Goal: Task Accomplishment & Management: Complete application form

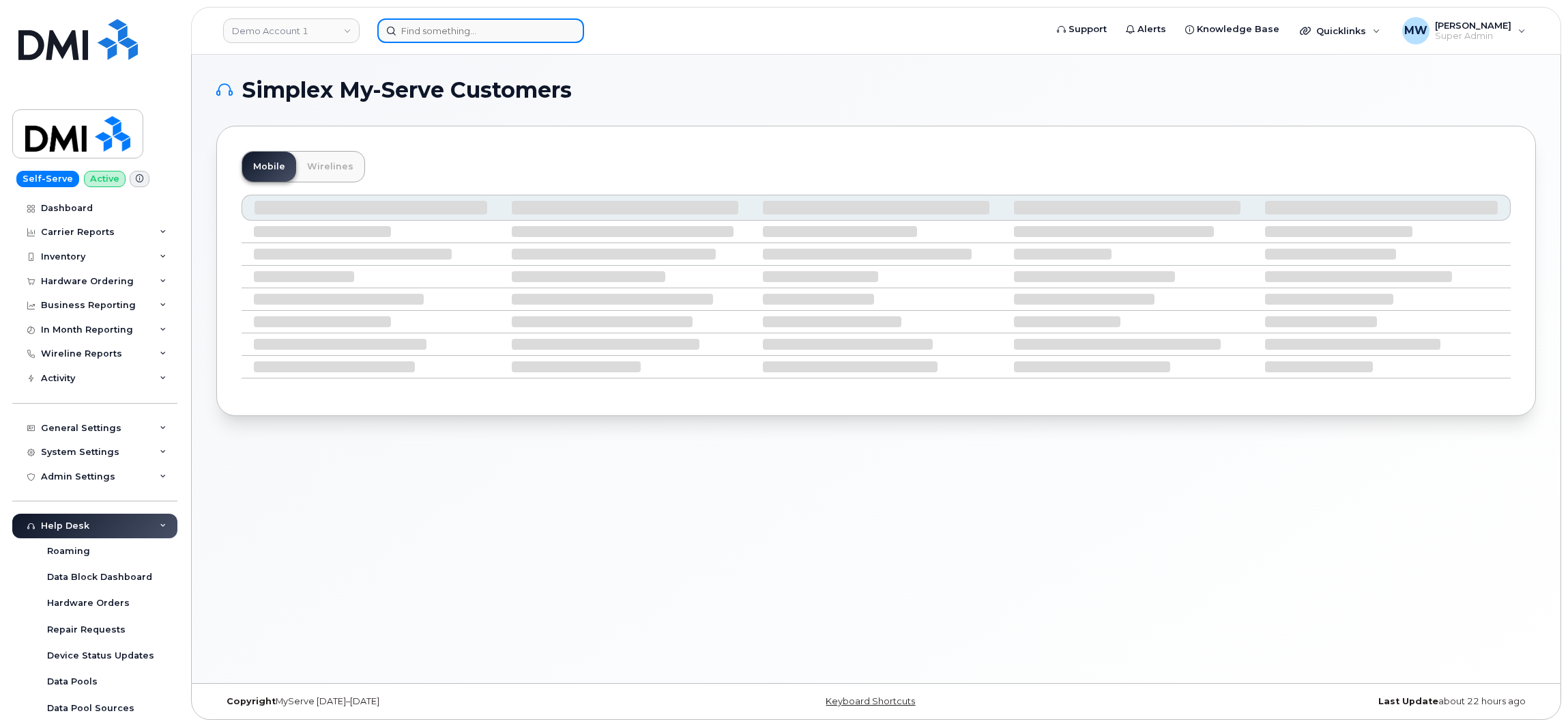
click at [459, 18] on div at bounding box center [706, 30] width 681 height 24
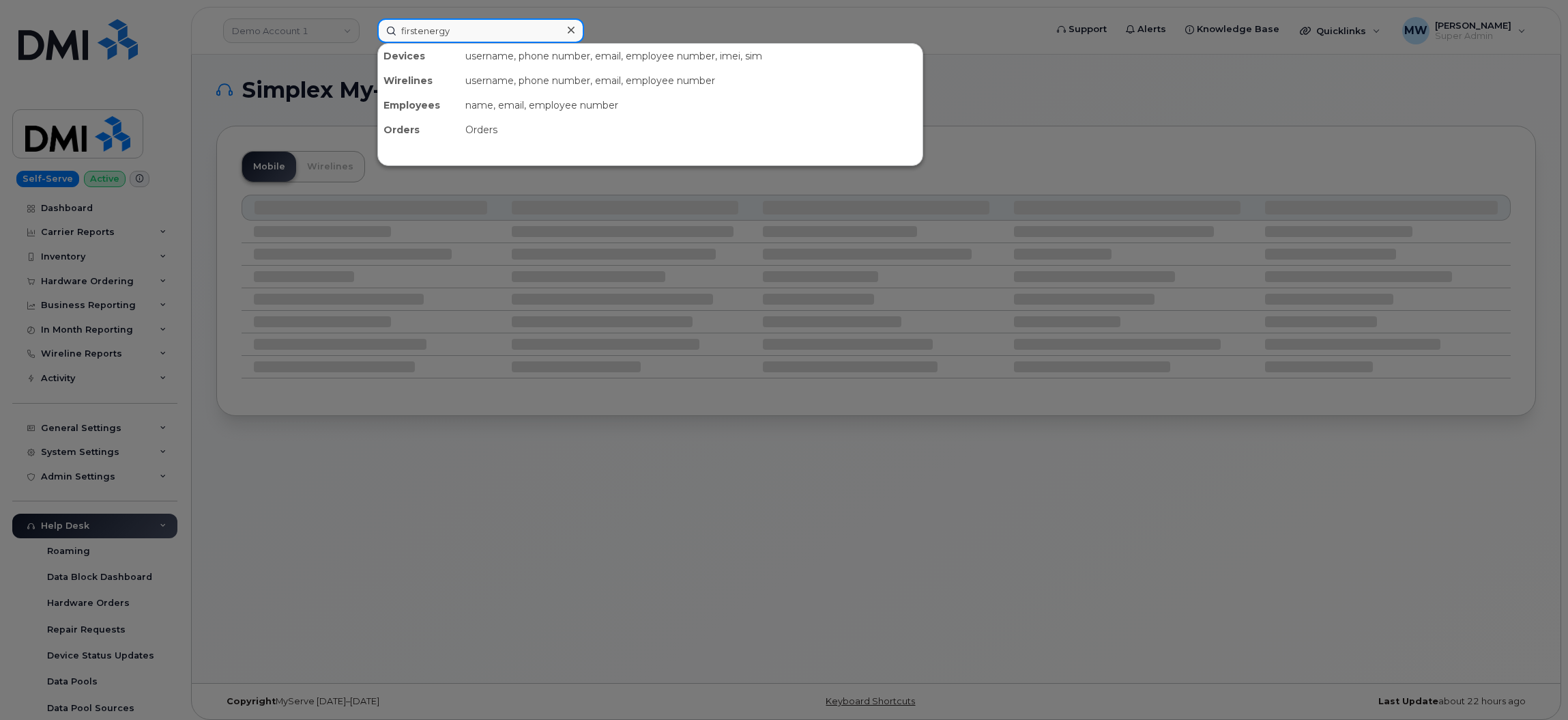
type input "firstenergy"
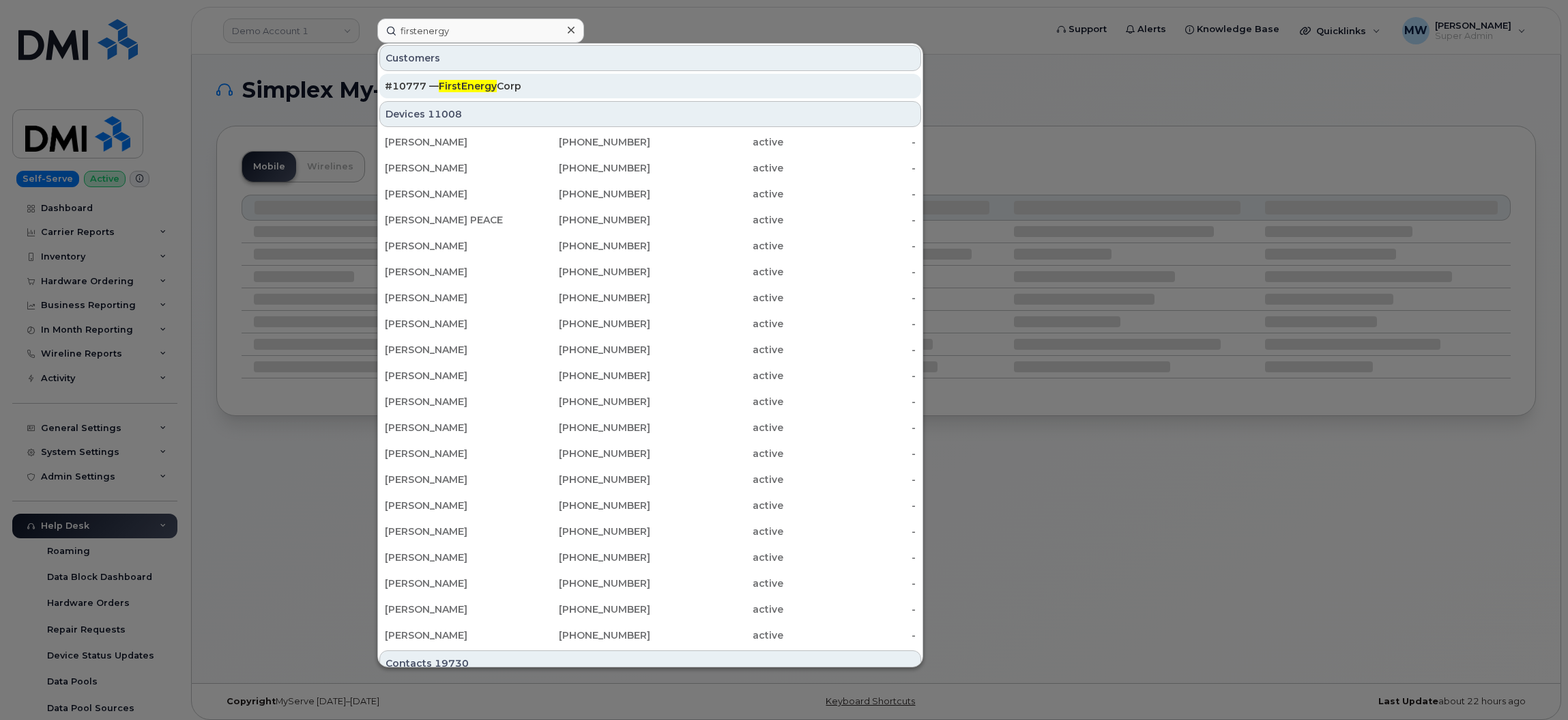
click at [477, 94] on div "#10777 — FirstEnergy Corp" at bounding box center [650, 86] width 531 height 24
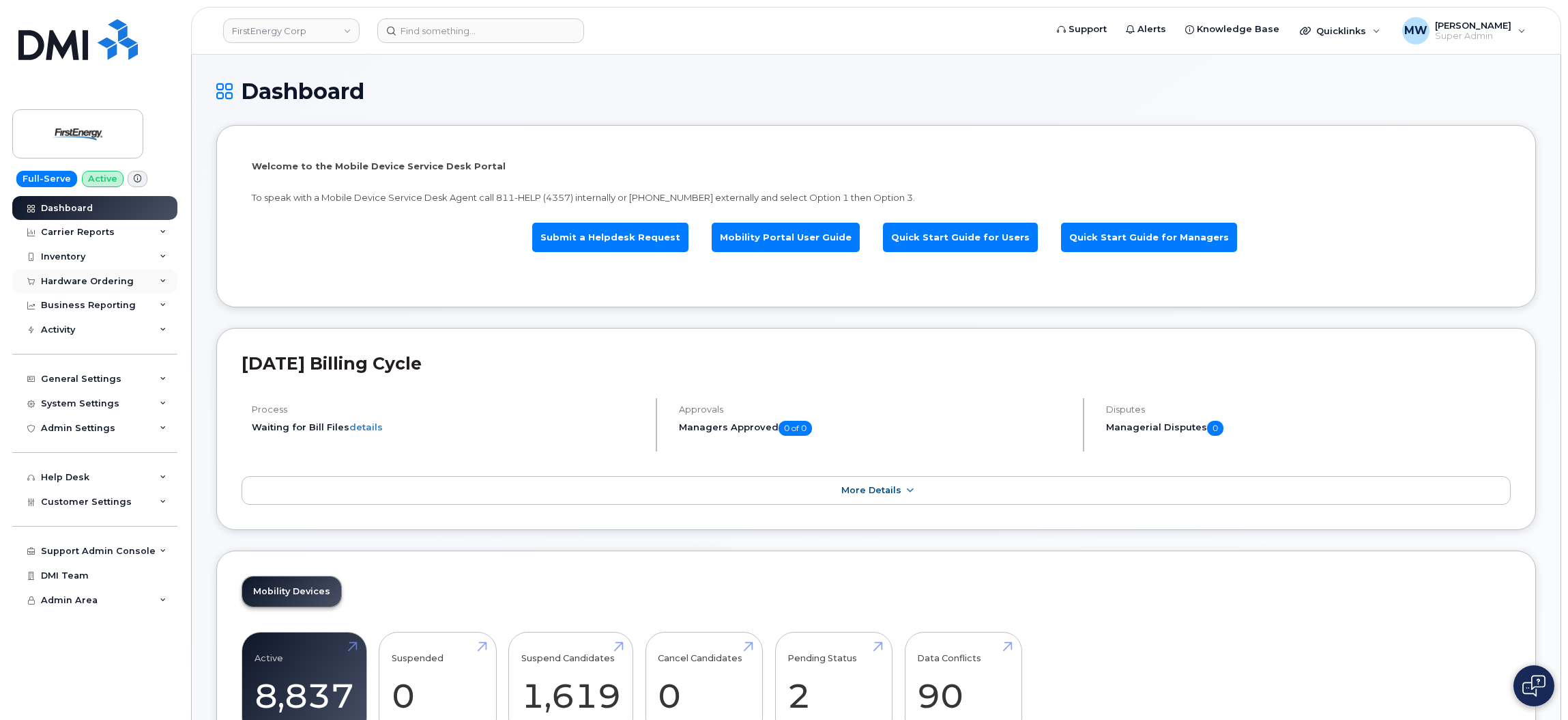
click at [54, 272] on div "Hardware Ordering" at bounding box center [95, 280] width 165 height 24
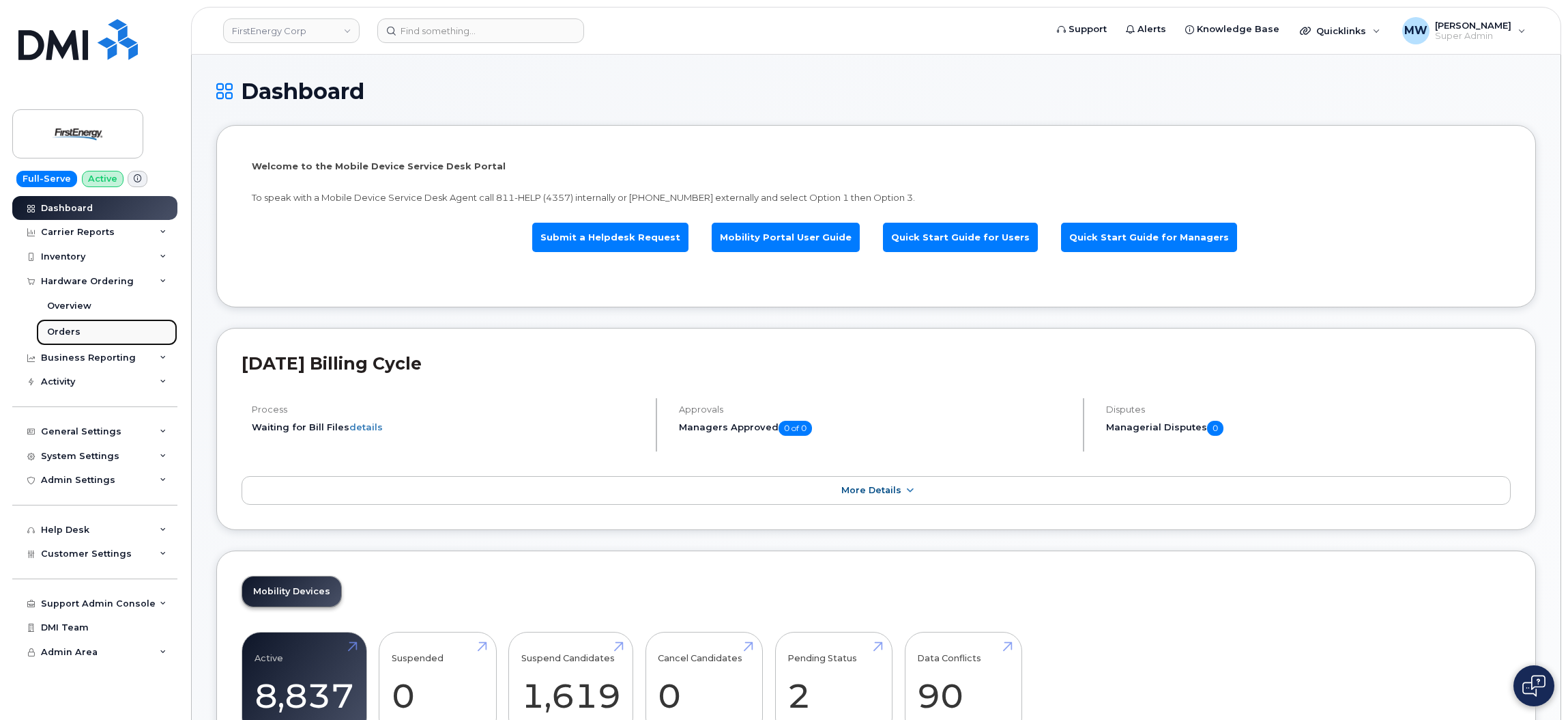
click at [89, 336] on link "Orders" at bounding box center [107, 331] width 141 height 26
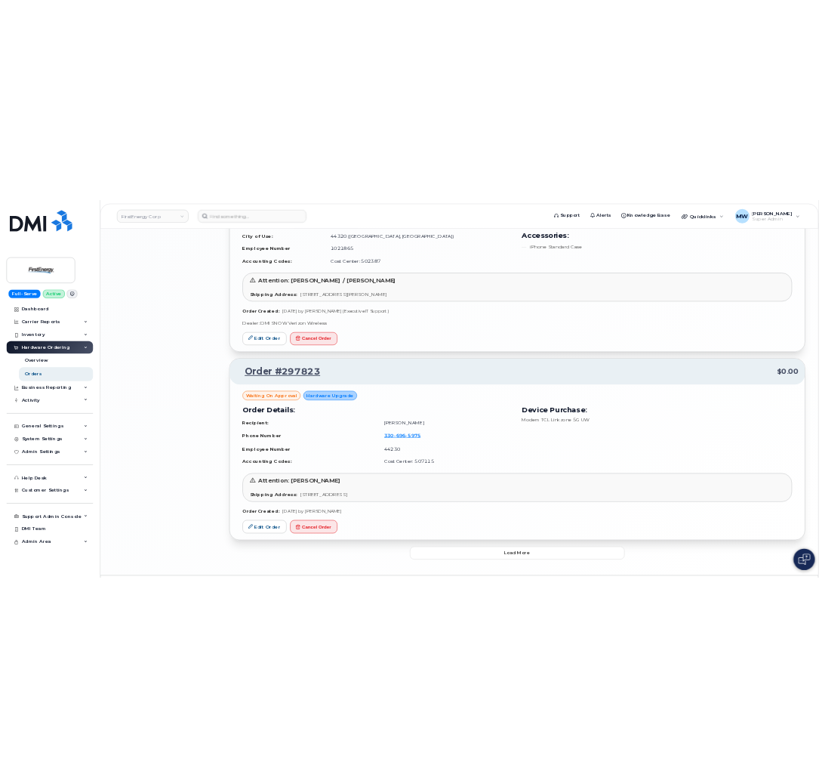
scroll to position [3056, 0]
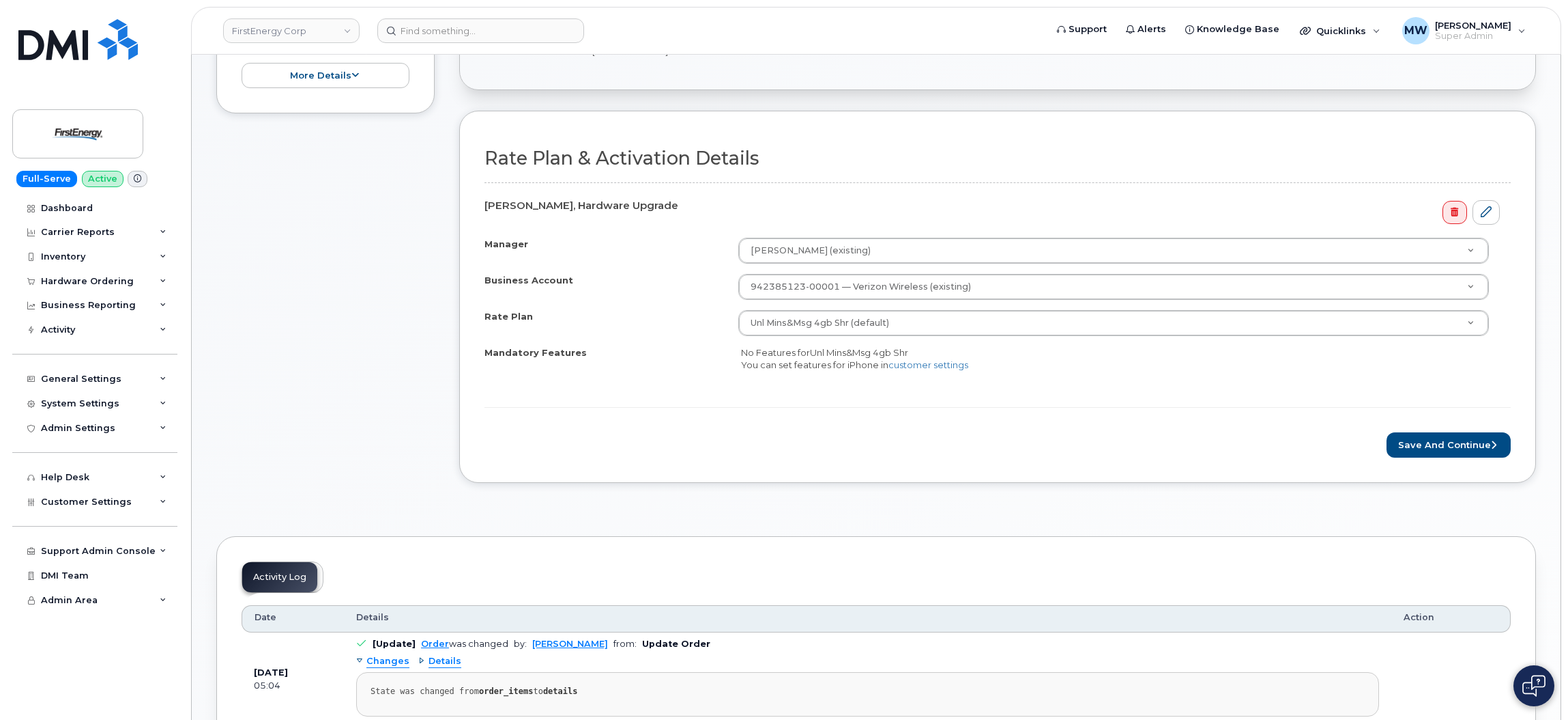
scroll to position [614, 0]
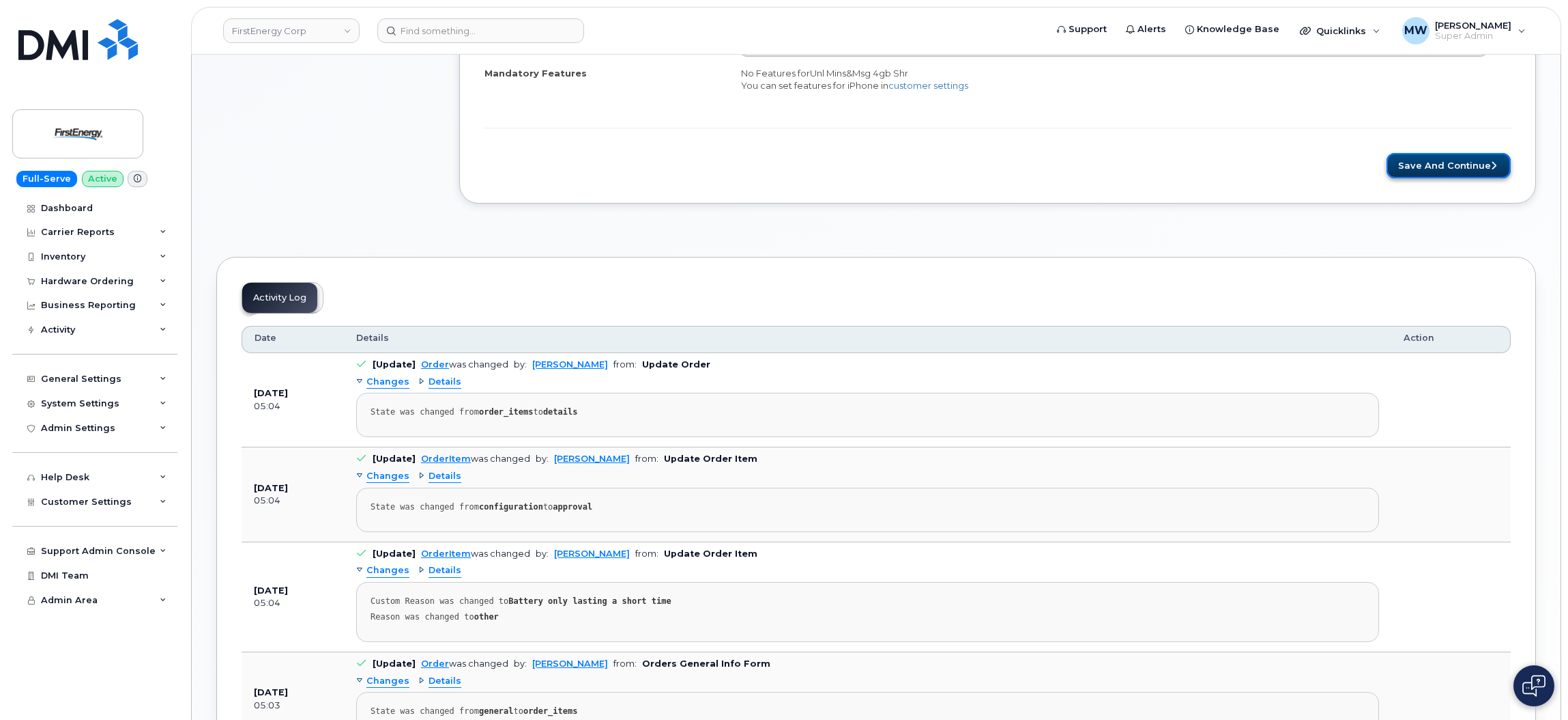
click at [1400, 171] on button "Save and Continue" at bounding box center [1449, 166] width 124 height 25
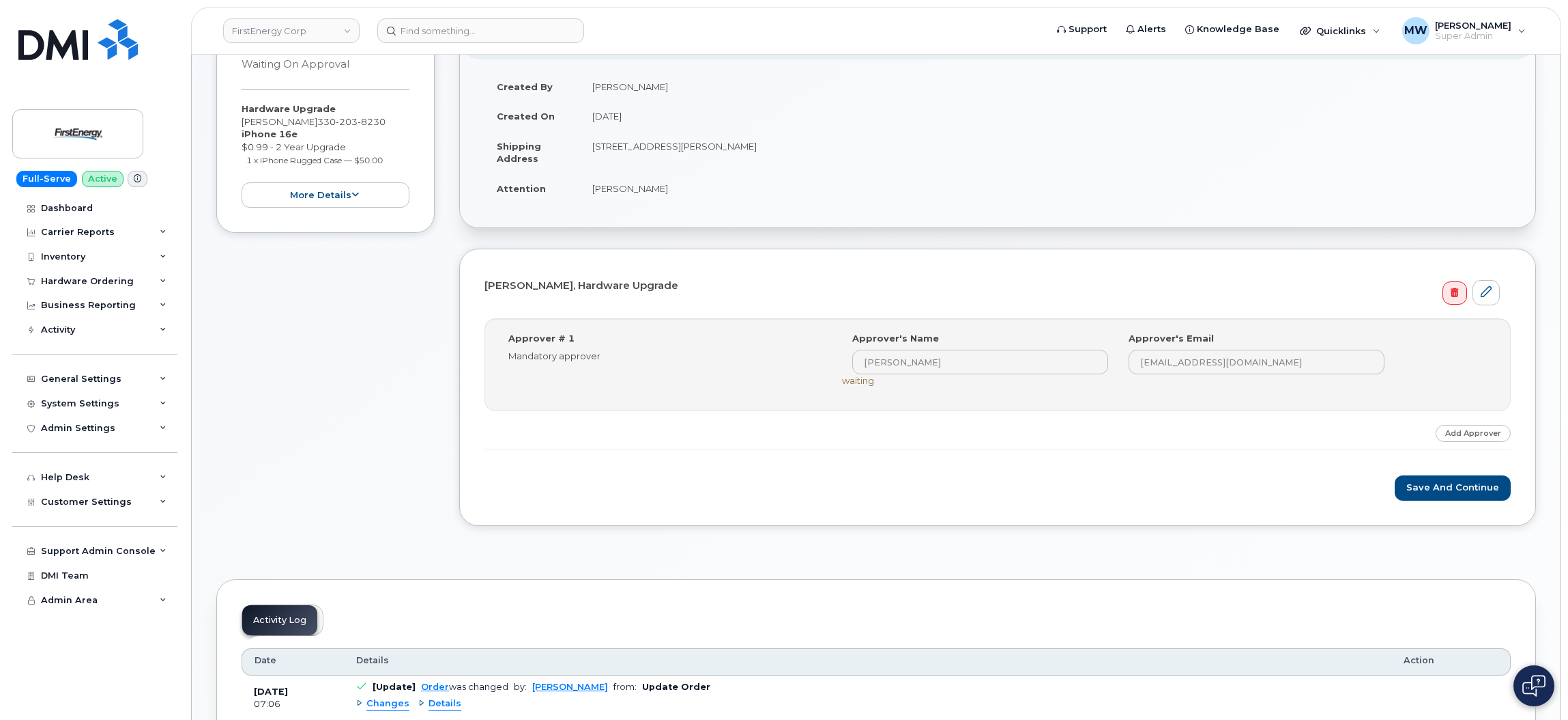
scroll to position [204, 0]
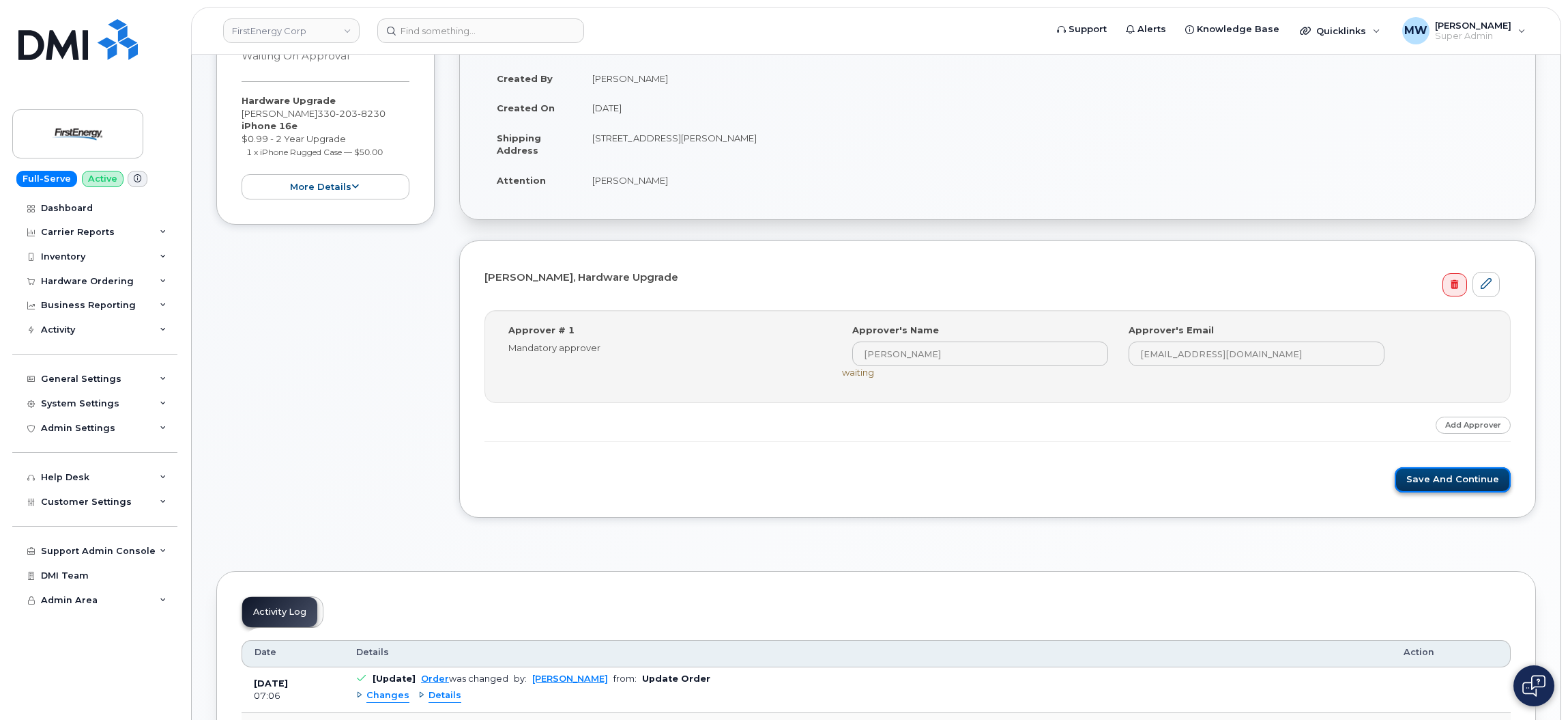
click at [1439, 478] on button "Save and Continue" at bounding box center [1453, 479] width 116 height 25
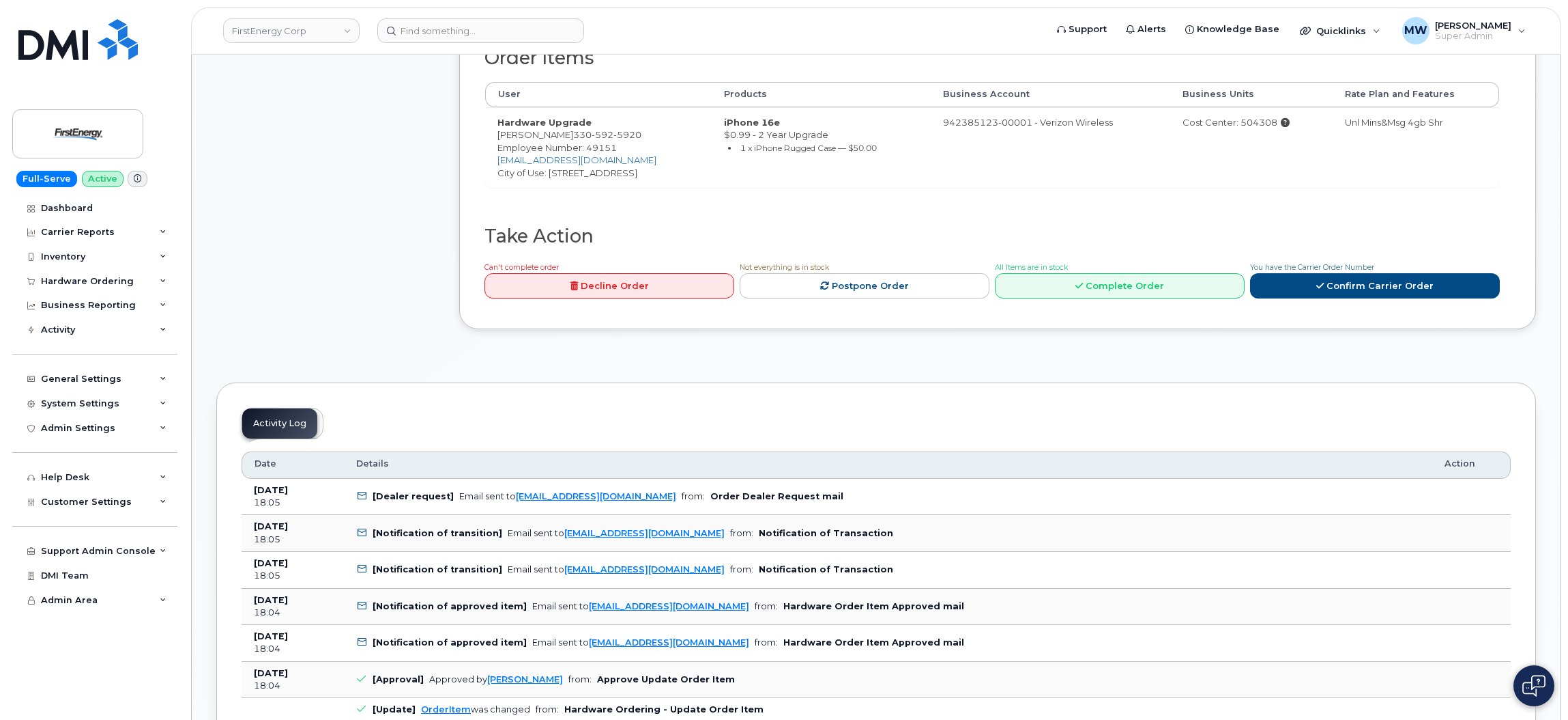
scroll to position [511, 0]
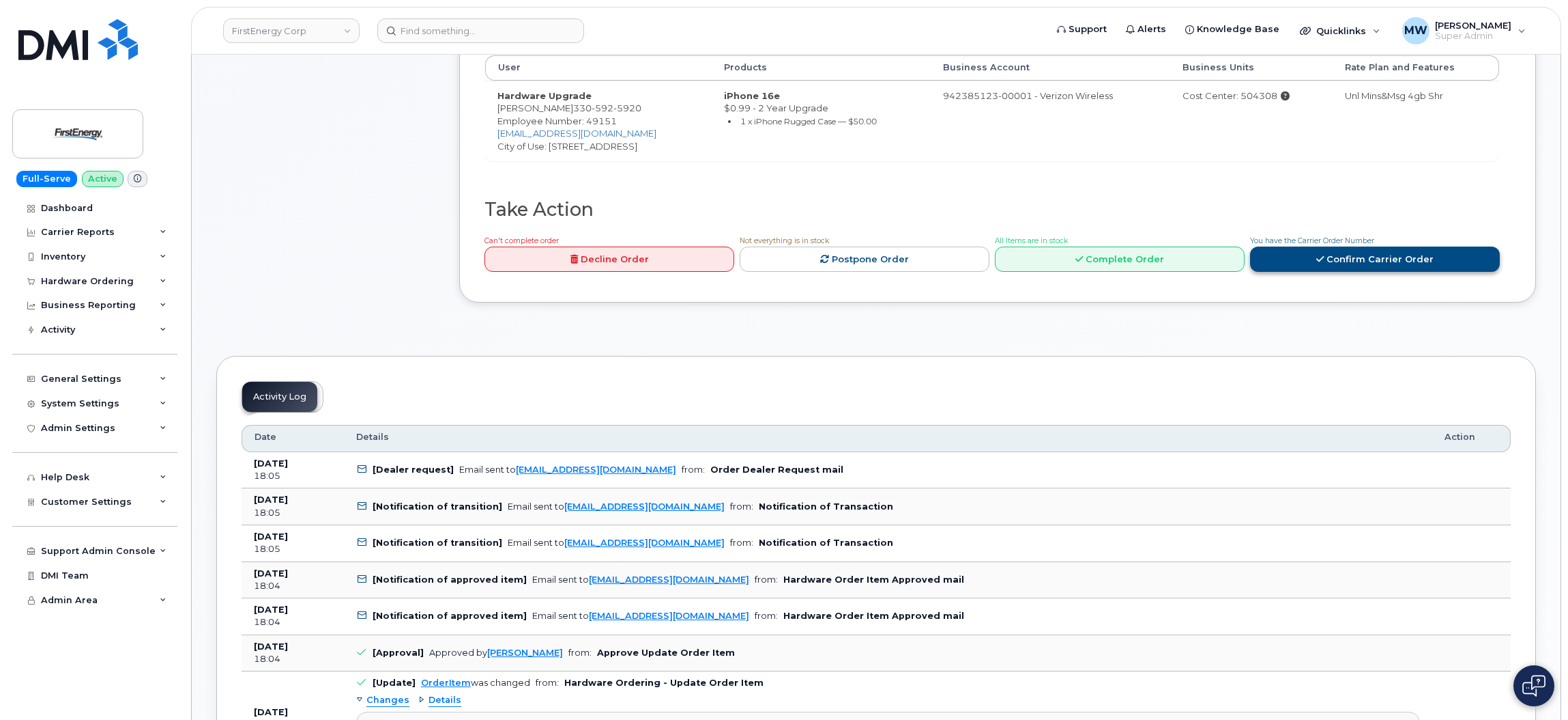
click at [742, 258] on link "Confirm Carrier Order" at bounding box center [1375, 259] width 250 height 25
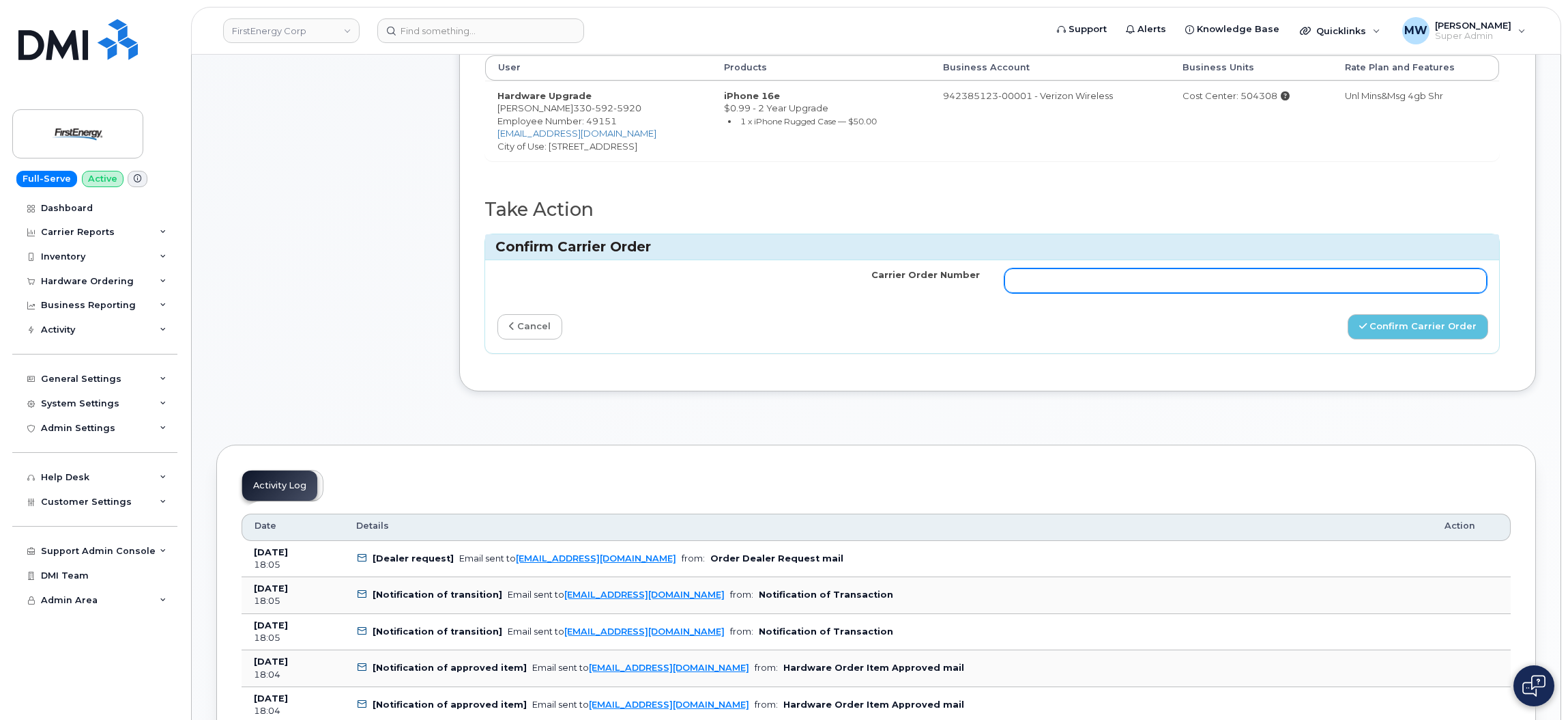
click at [742, 289] on input "Carrier Order Number" at bounding box center [1246, 280] width 483 height 24
paste input "MB1000496405338"
type input "MB1000496405338"
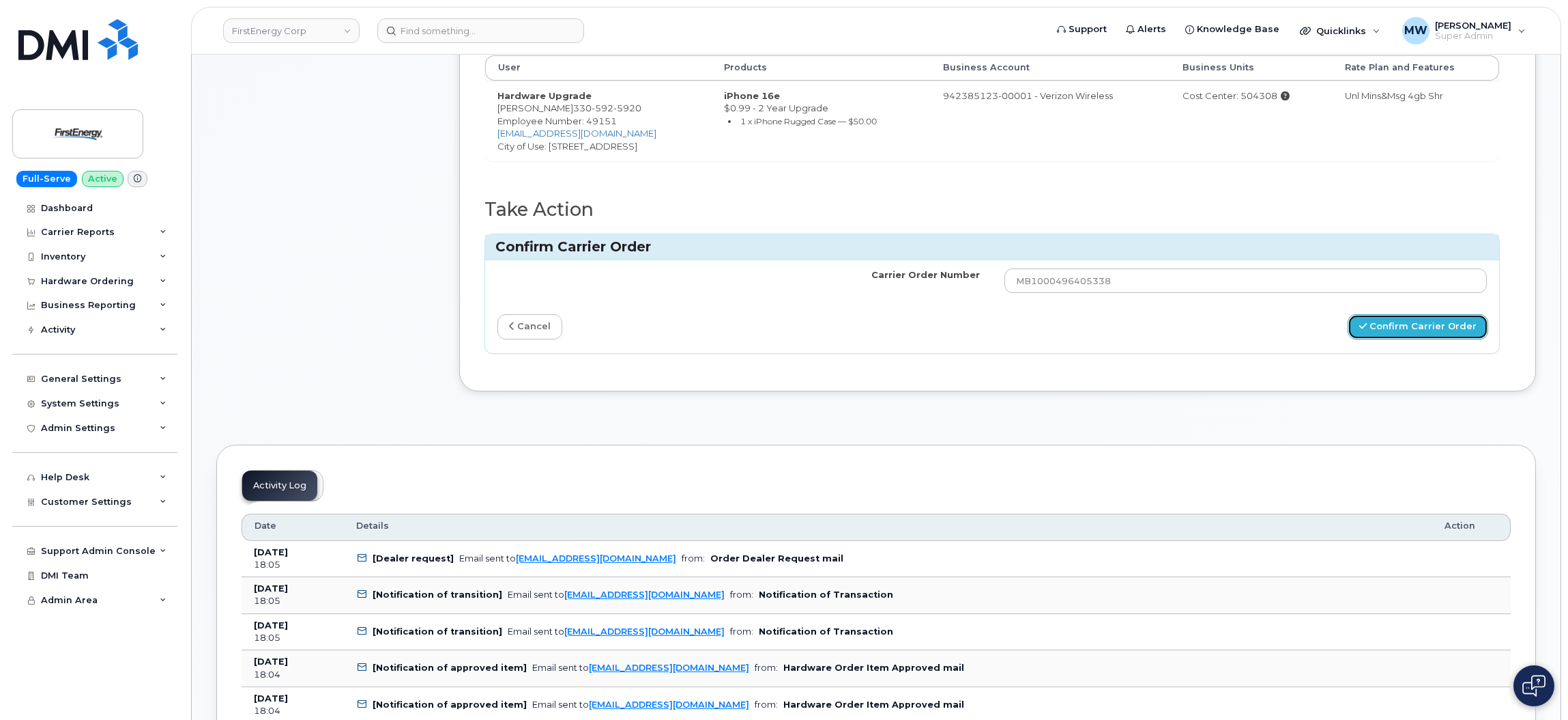
click at [742, 336] on button "Confirm Carrier Order" at bounding box center [1418, 327] width 140 height 25
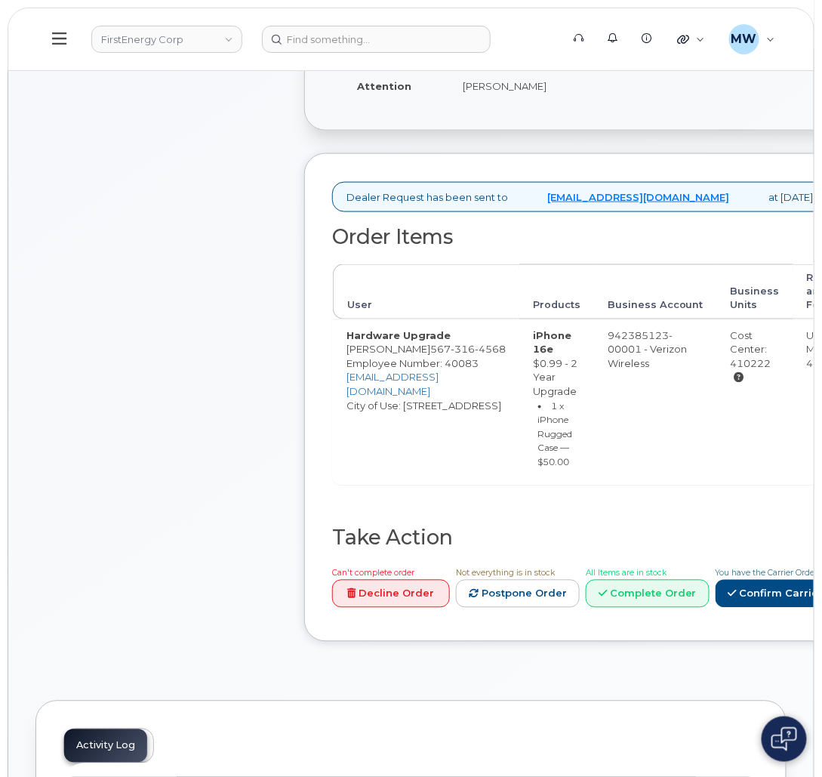
scroll to position [453, 0]
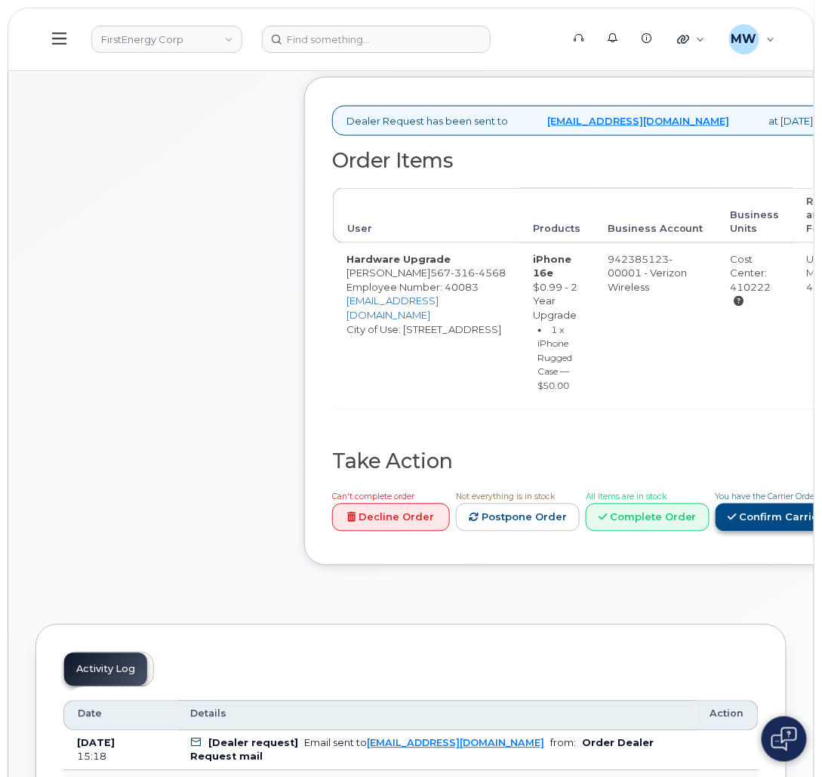
click at [715, 531] on link "Confirm Carrier Order" at bounding box center [792, 517] width 155 height 28
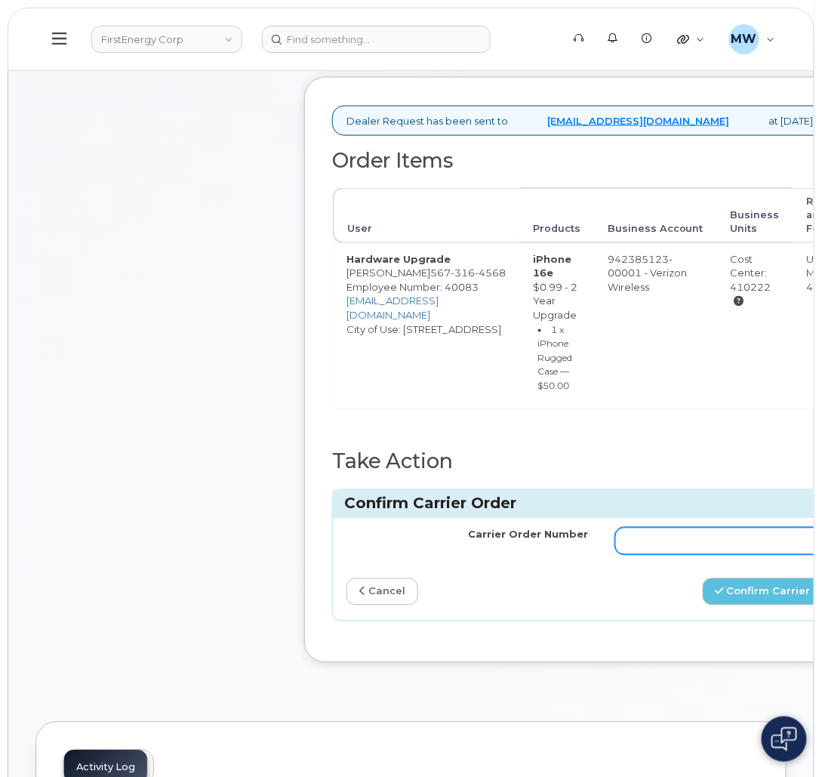
click at [682, 547] on input "Carrier Order Number" at bounding box center [736, 541] width 242 height 27
paste input "MB1000496416608"
type input "MB1000496416608"
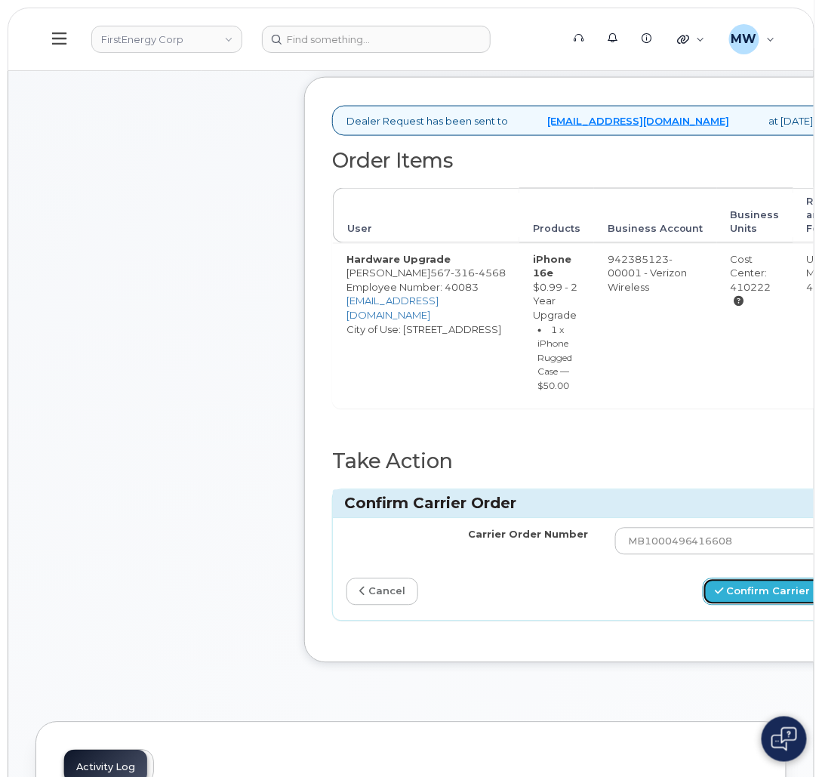
click at [760, 589] on button "Confirm Carrier Order" at bounding box center [780, 592] width 155 height 28
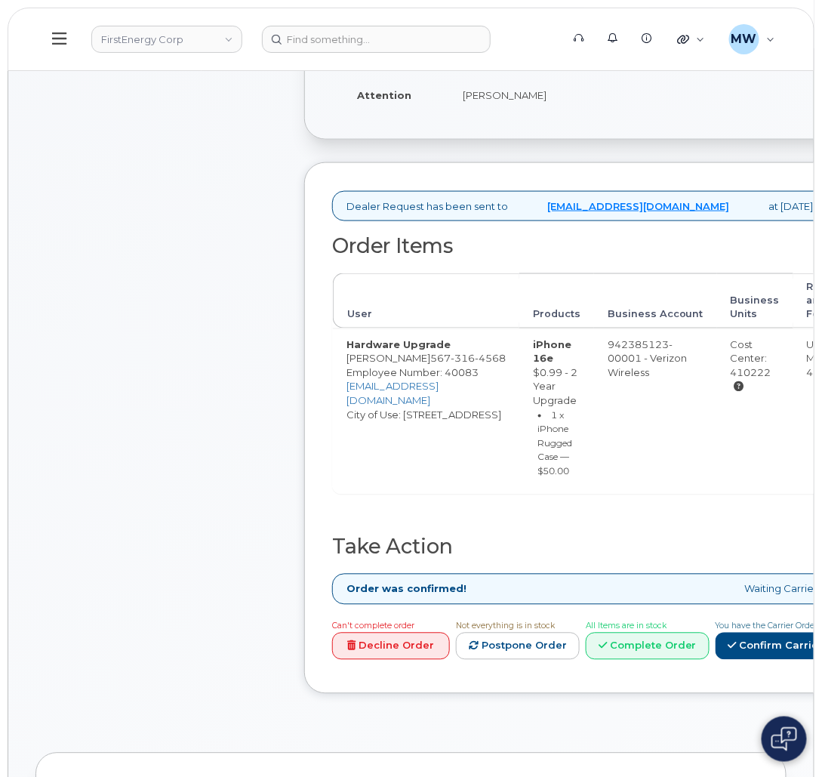
scroll to position [113, 0]
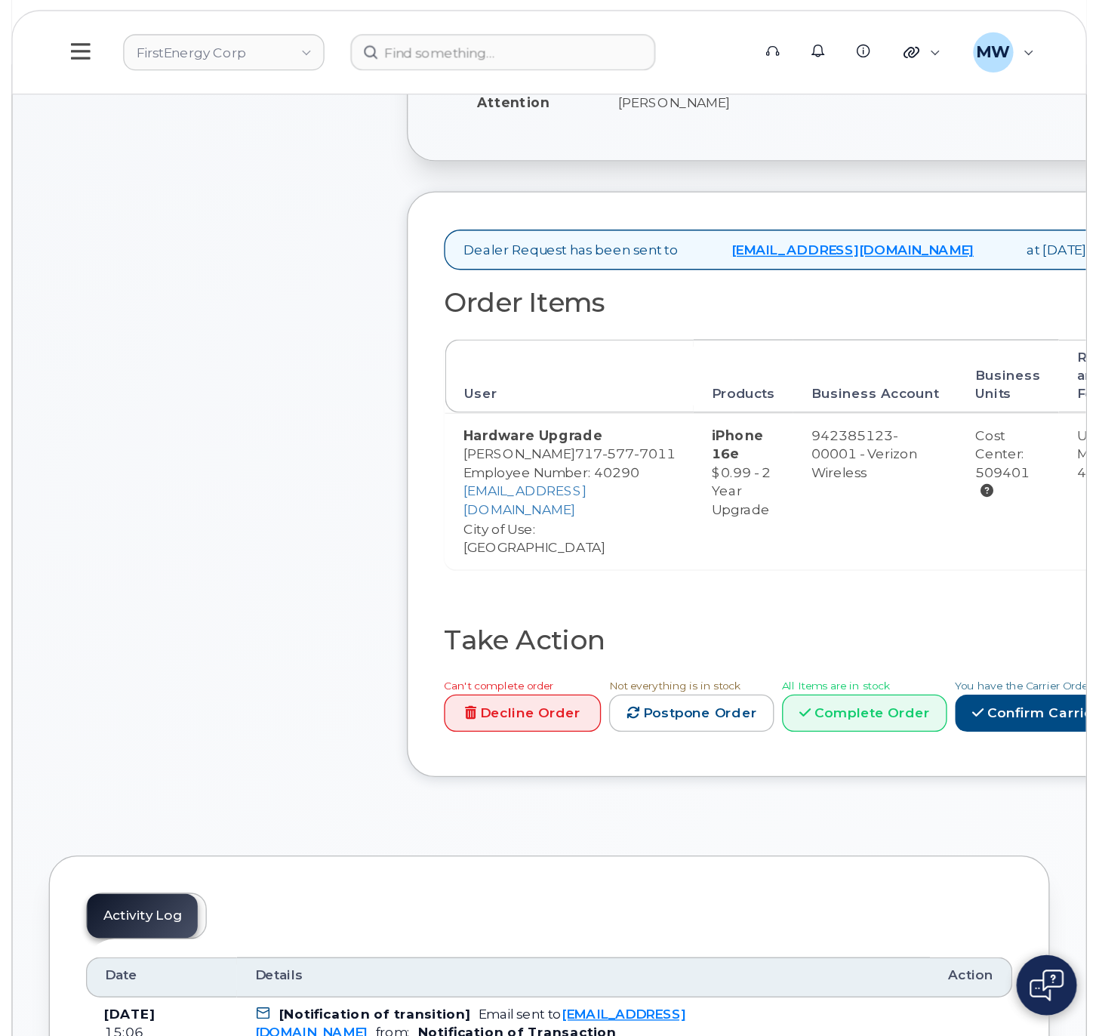
scroll to position [453, 0]
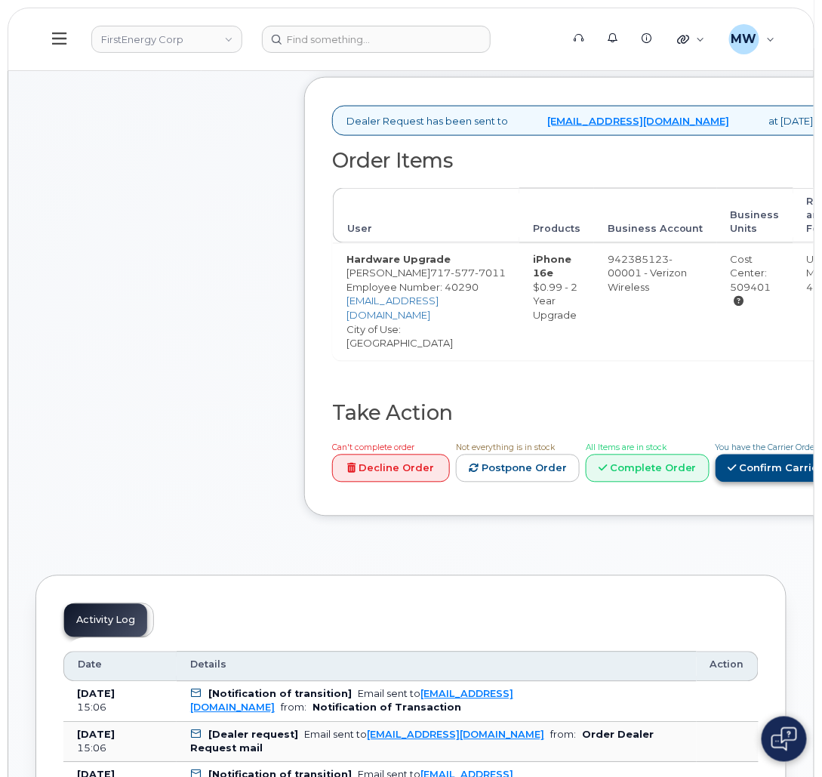
click at [715, 482] on link "Confirm Carrier Order" at bounding box center [792, 468] width 155 height 28
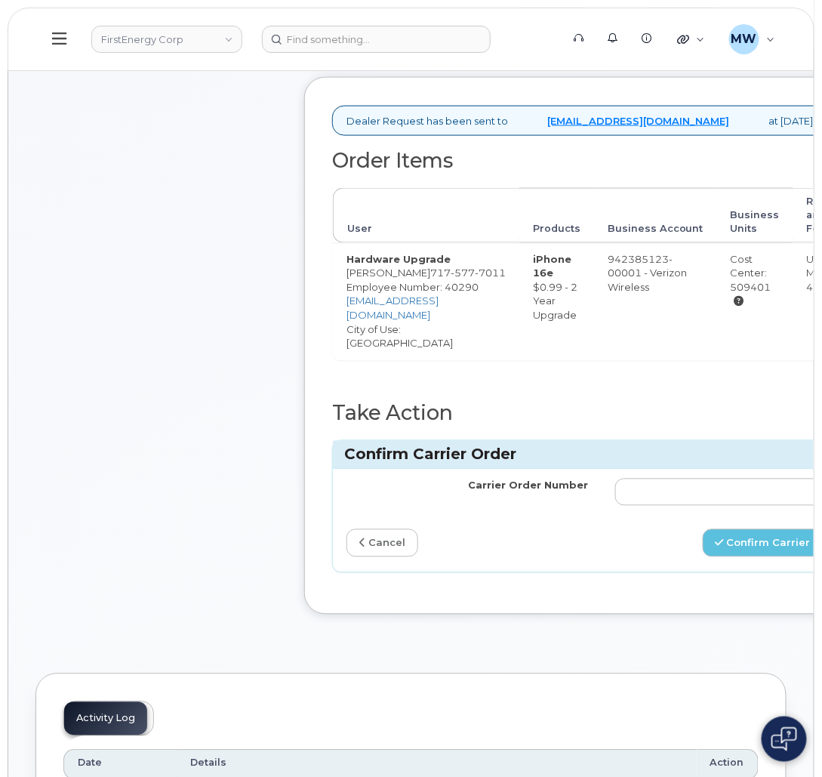
click at [164, 222] on div "Comments Leave Comment" at bounding box center [156, 200] width 242 height 873
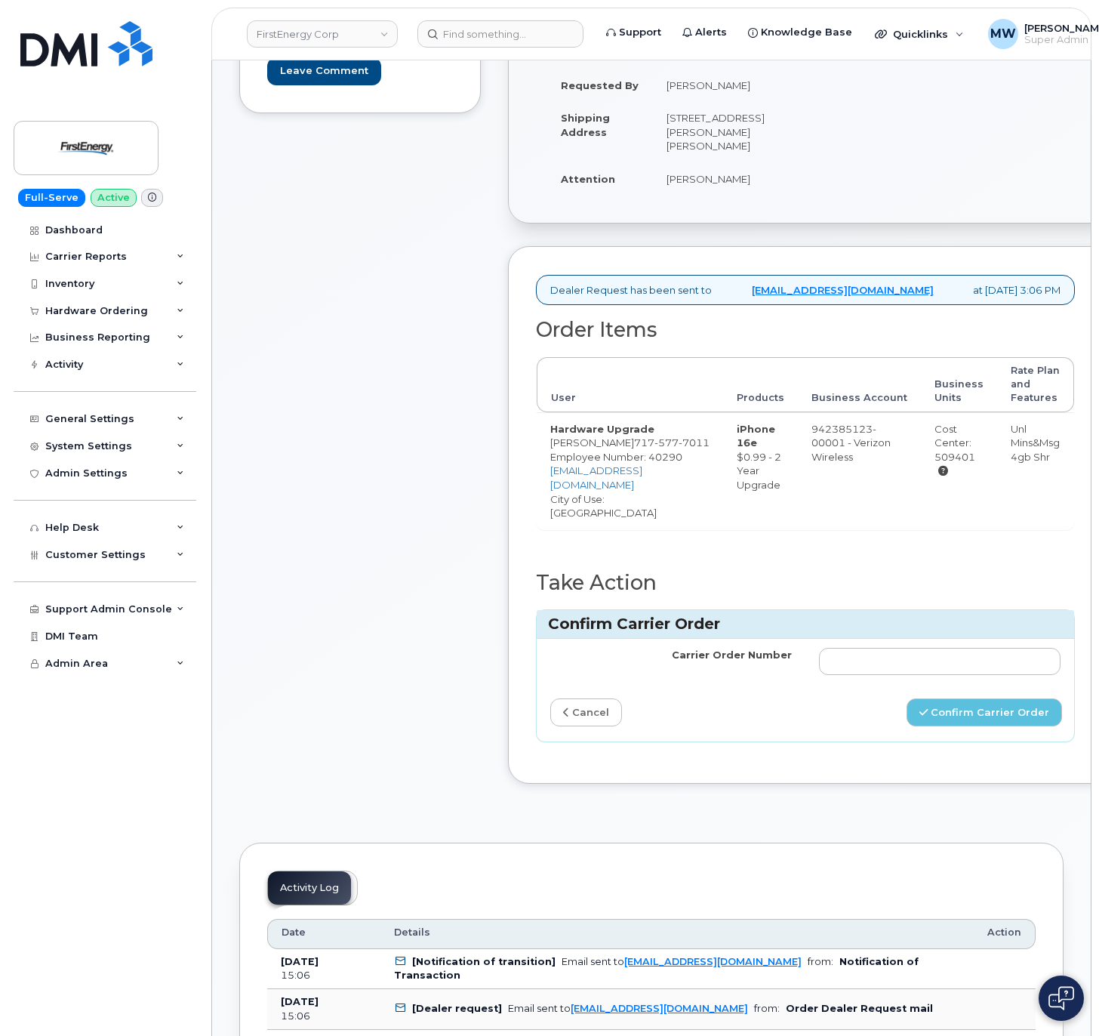
scroll to position [302, 0]
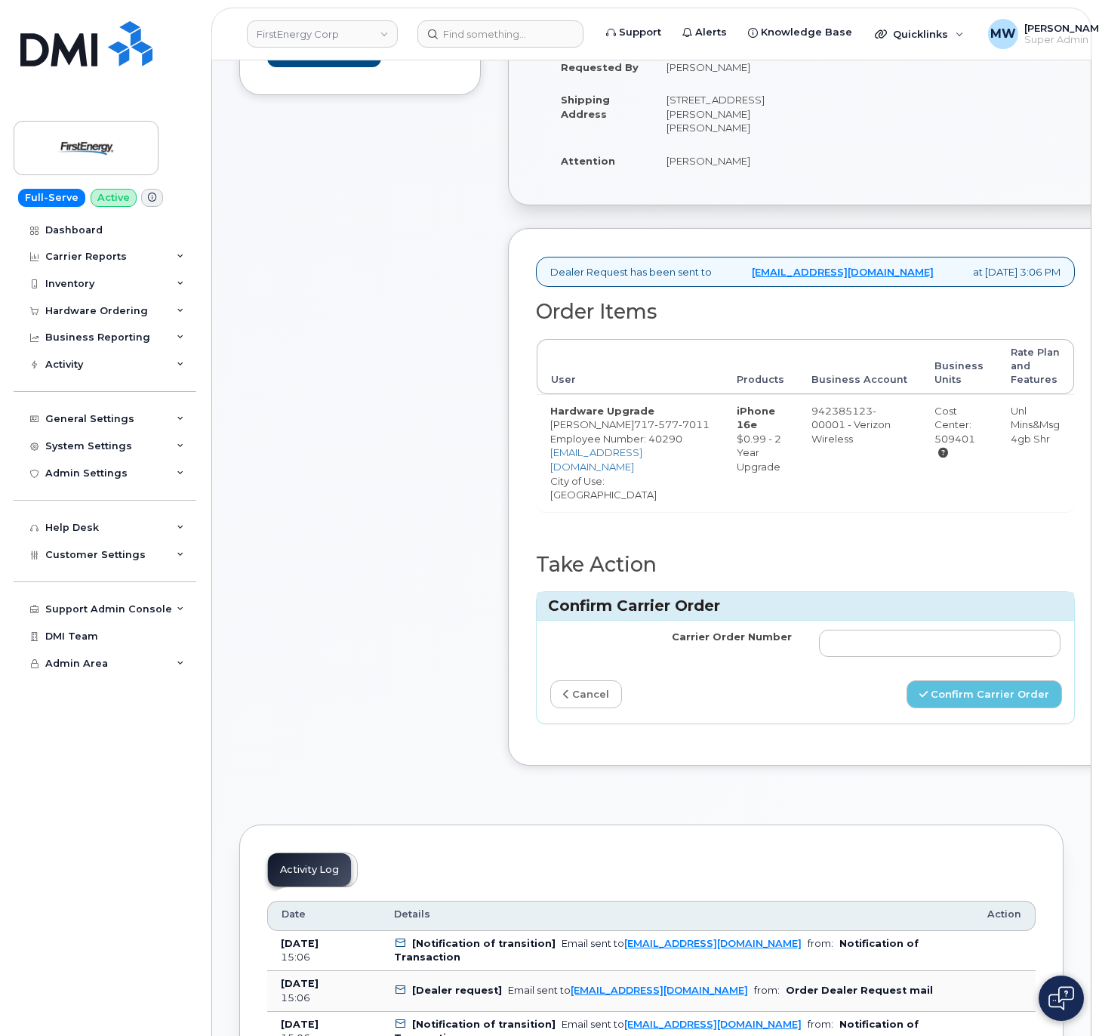
click at [821, 621] on td at bounding box center [939, 642] width 269 height 45
click at [821, 632] on input "Carrier Order Number" at bounding box center [940, 642] width 242 height 27
paste input "MB1000496426413"
type input "MB1000496426413"
click at [821, 688] on button "Confirm Carrier Order" at bounding box center [983, 694] width 155 height 28
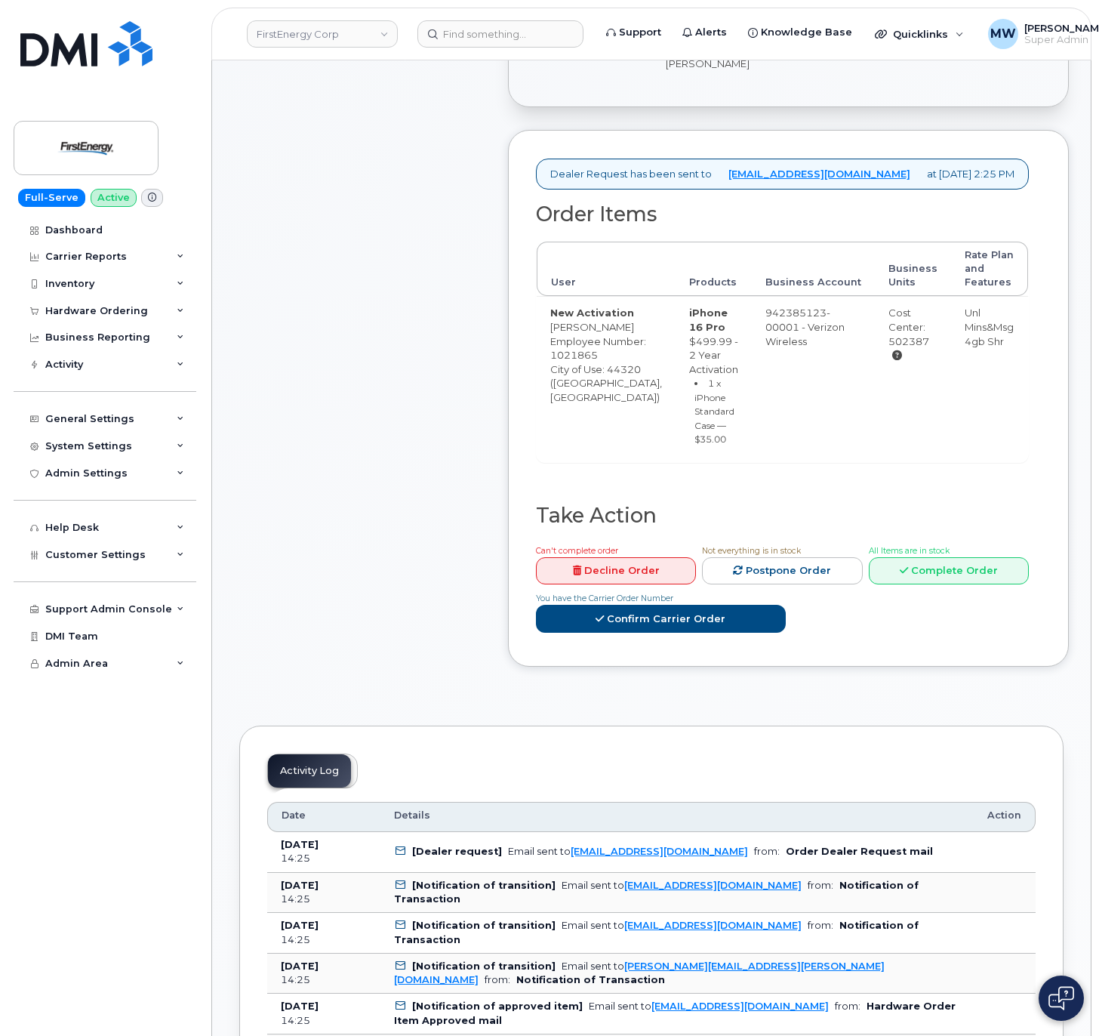
scroll to position [453, 0]
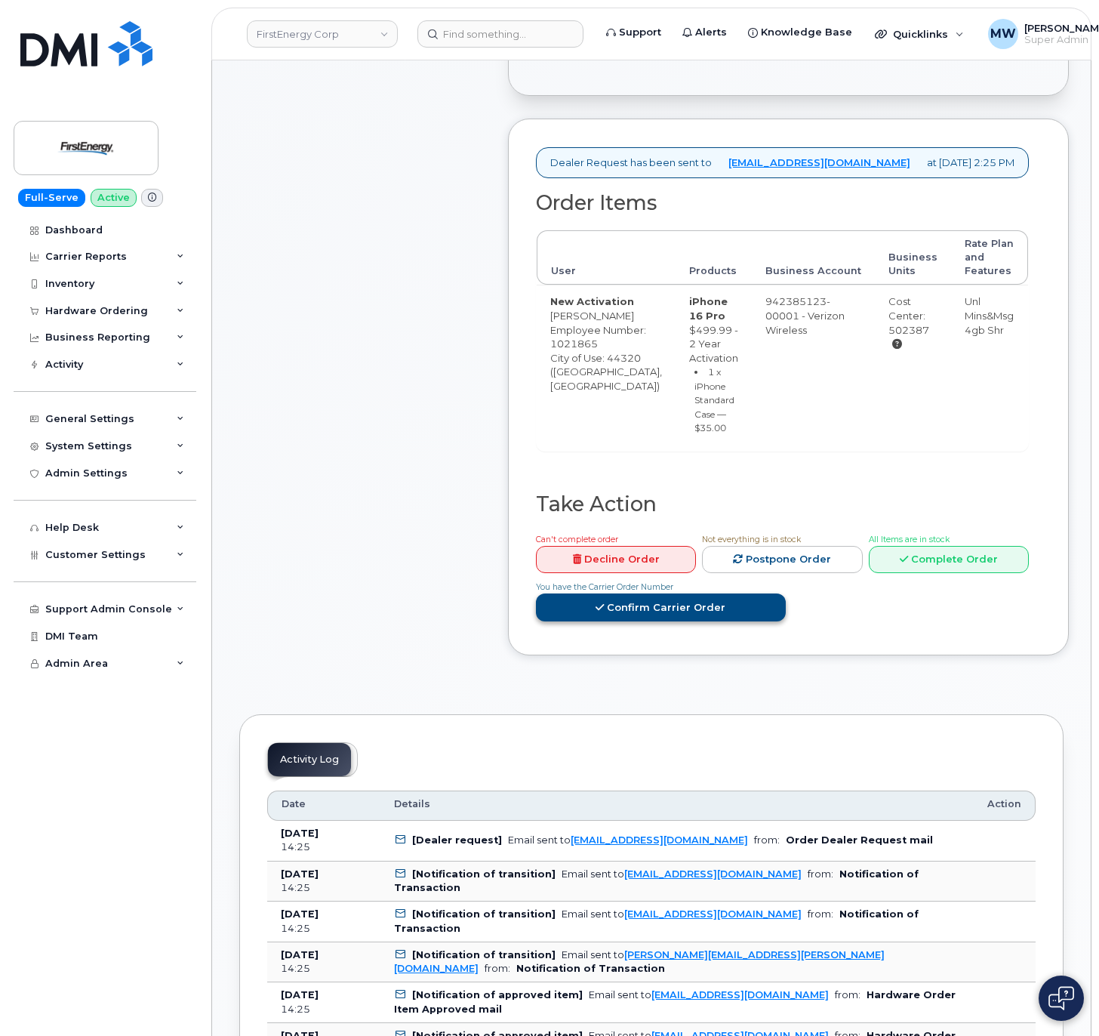
click at [640, 621] on link "Confirm Carrier Order" at bounding box center [661, 607] width 250 height 28
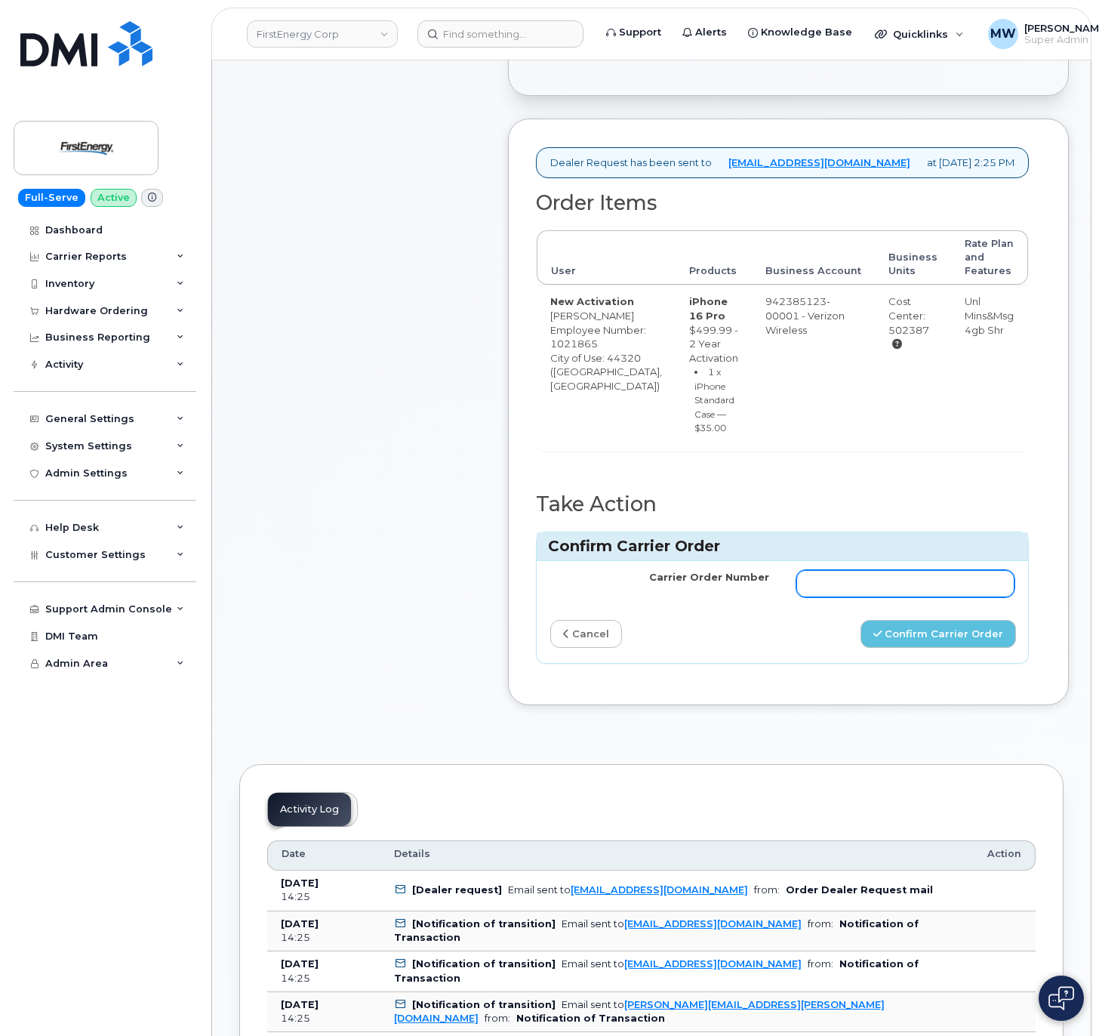
drag, startPoint x: 954, startPoint y: 611, endPoint x: 956, endPoint y: 619, distance: 8.6
click at [954, 597] on input "Carrier Order Number" at bounding box center [905, 583] width 219 height 27
paste input "MB1000496426983"
type input "MB1000496426983"
click at [940, 648] on button "Confirm Carrier Order" at bounding box center [937, 634] width 155 height 28
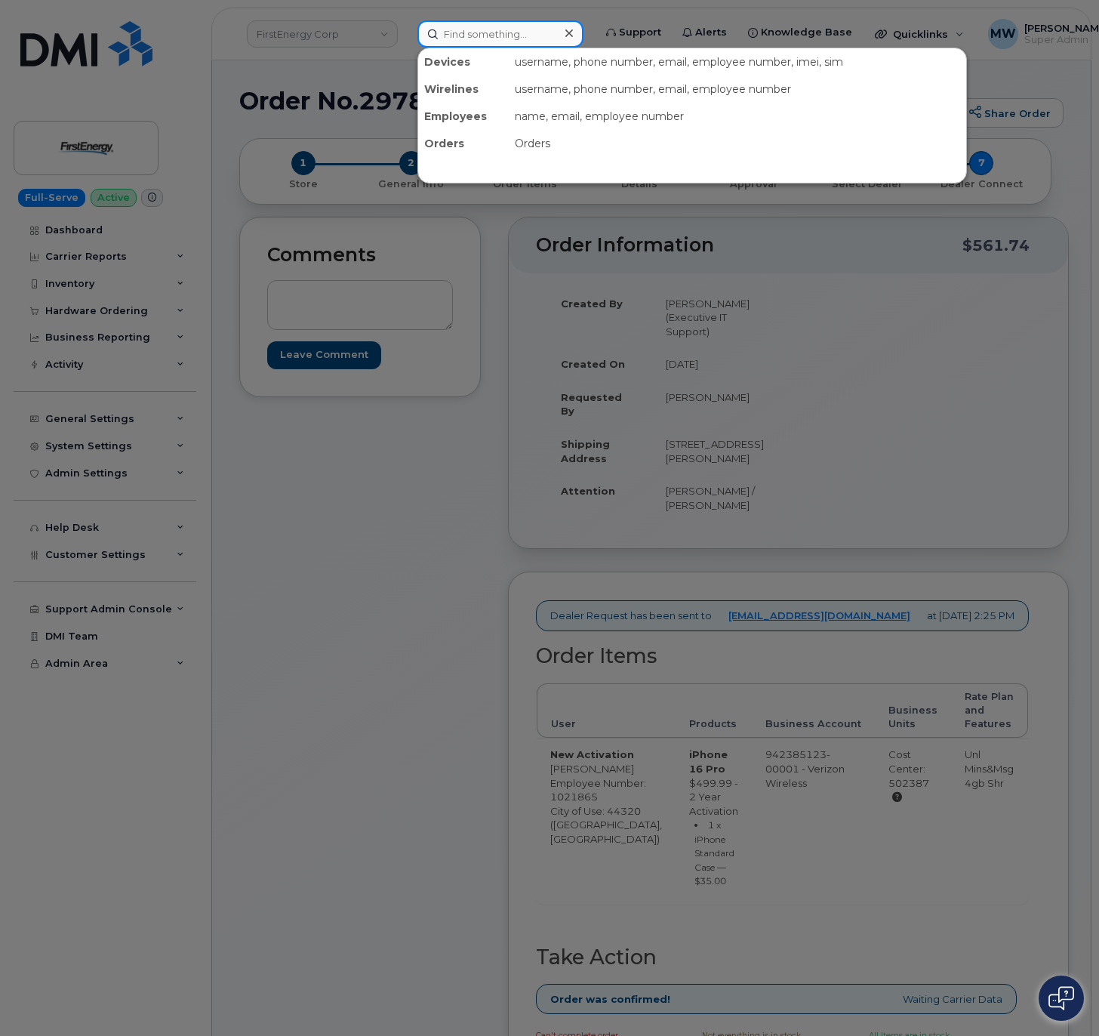
click at [501, 31] on input at bounding box center [500, 33] width 166 height 27
paste input "8642857942"
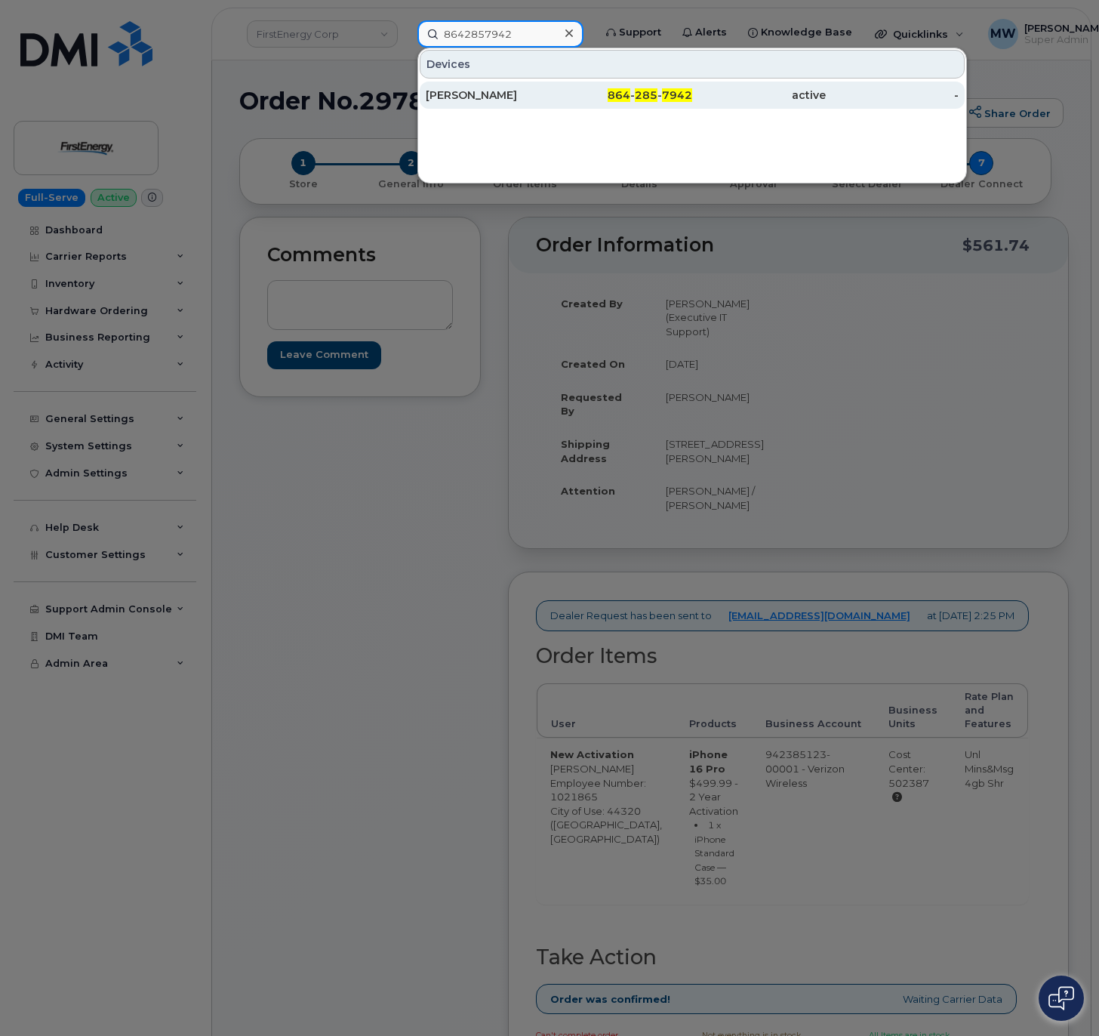
type input "8642857942"
click at [568, 102] on div "864 - 285 - 7942" at bounding box center [626, 95] width 134 height 15
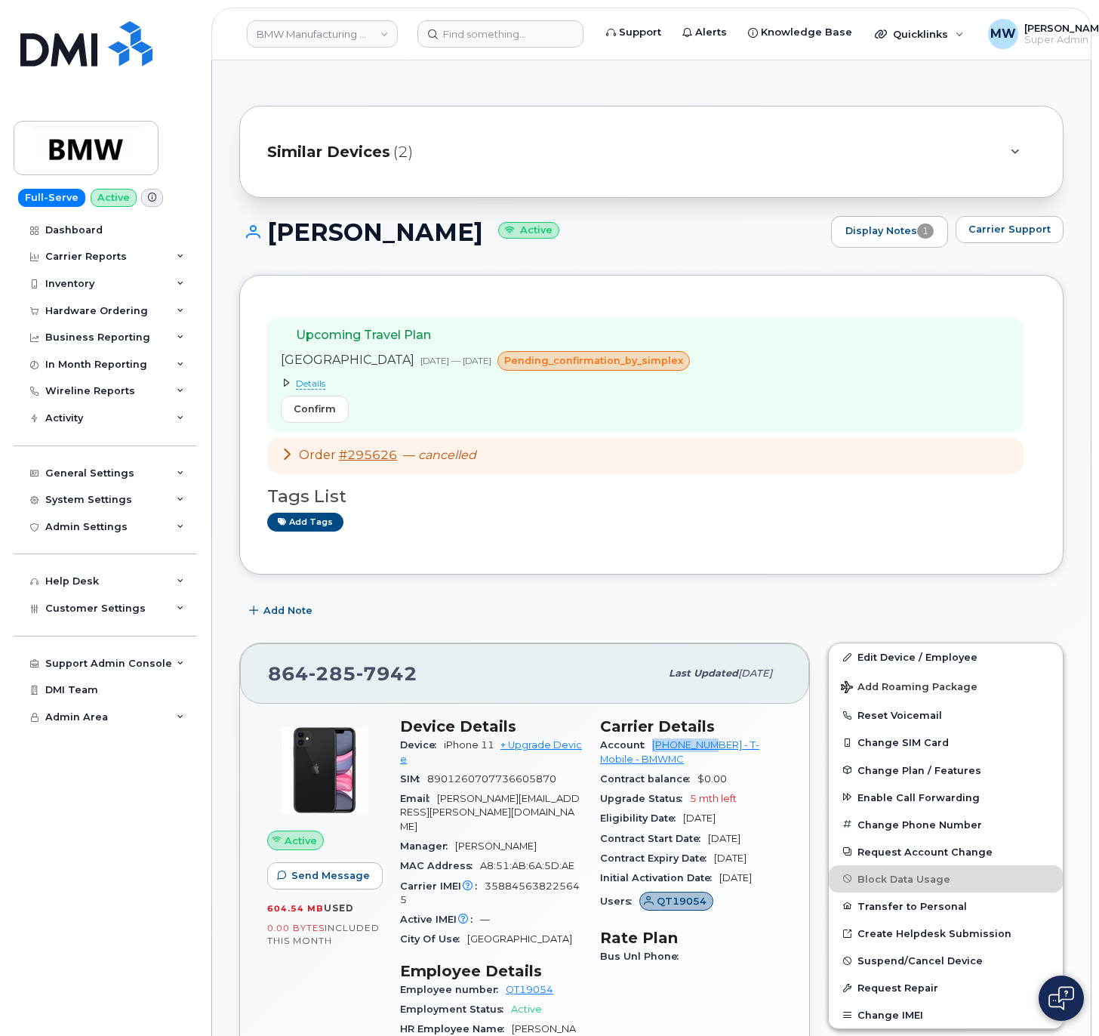
drag, startPoint x: 648, startPoint y: 746, endPoint x: 715, endPoint y: 759, distance: 68.5
click at [715, 759] on div "Account 972523090 - T-Mobile - BMWMC" at bounding box center [691, 752] width 182 height 34
copy link "972523090"
click at [462, 41] on input at bounding box center [500, 33] width 166 height 27
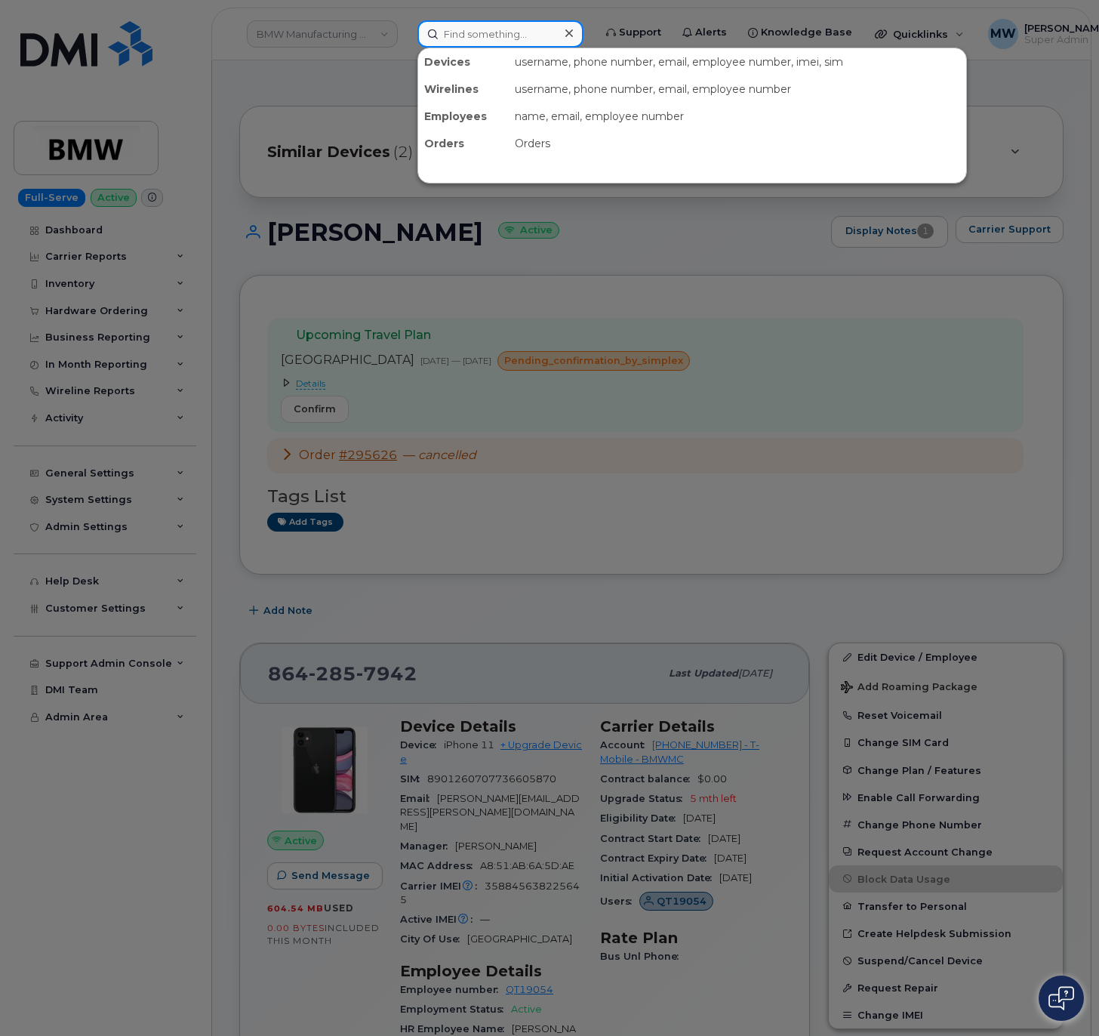
paste input "9738864751"
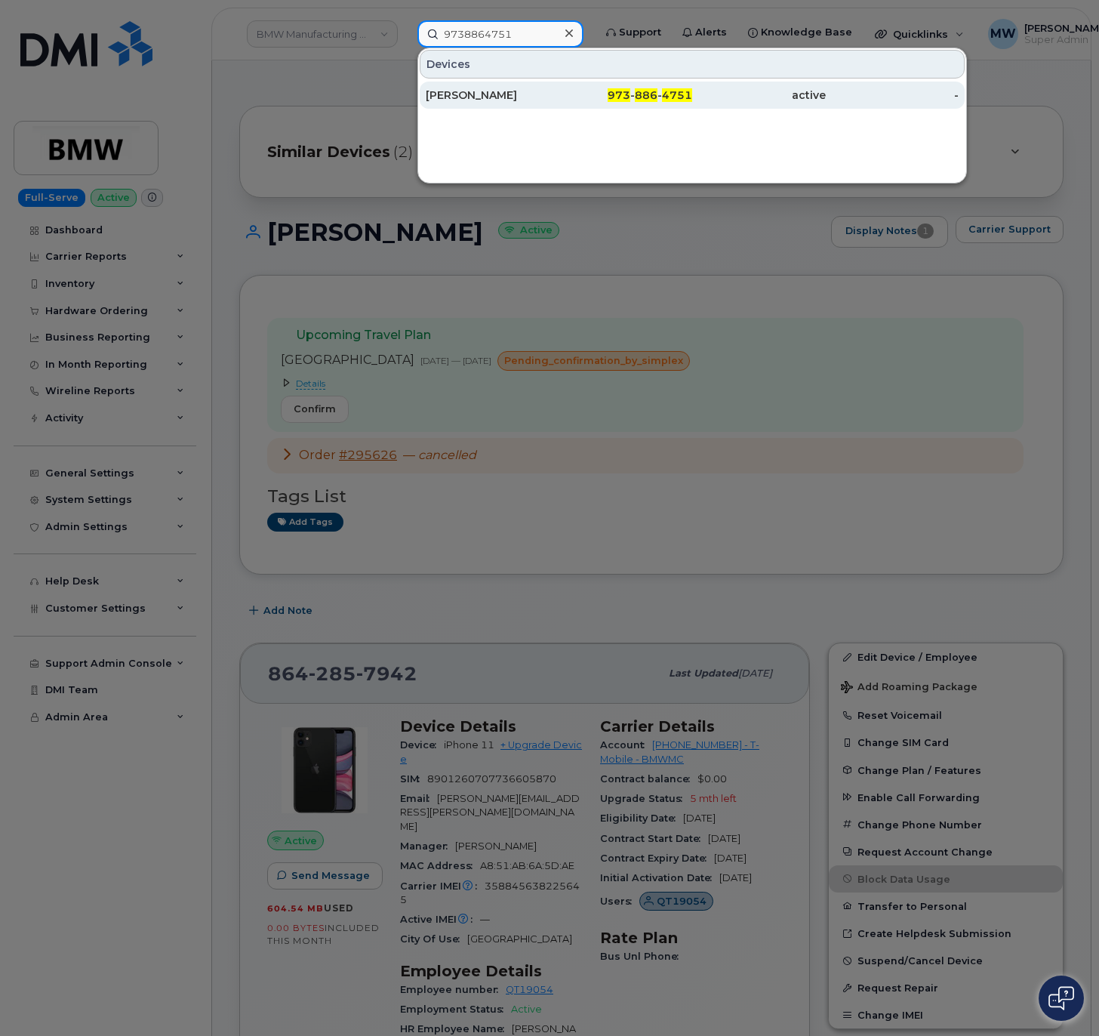
type input "9738864751"
click at [692, 104] on div "973 - 886 - 4751" at bounding box center [759, 95] width 134 height 27
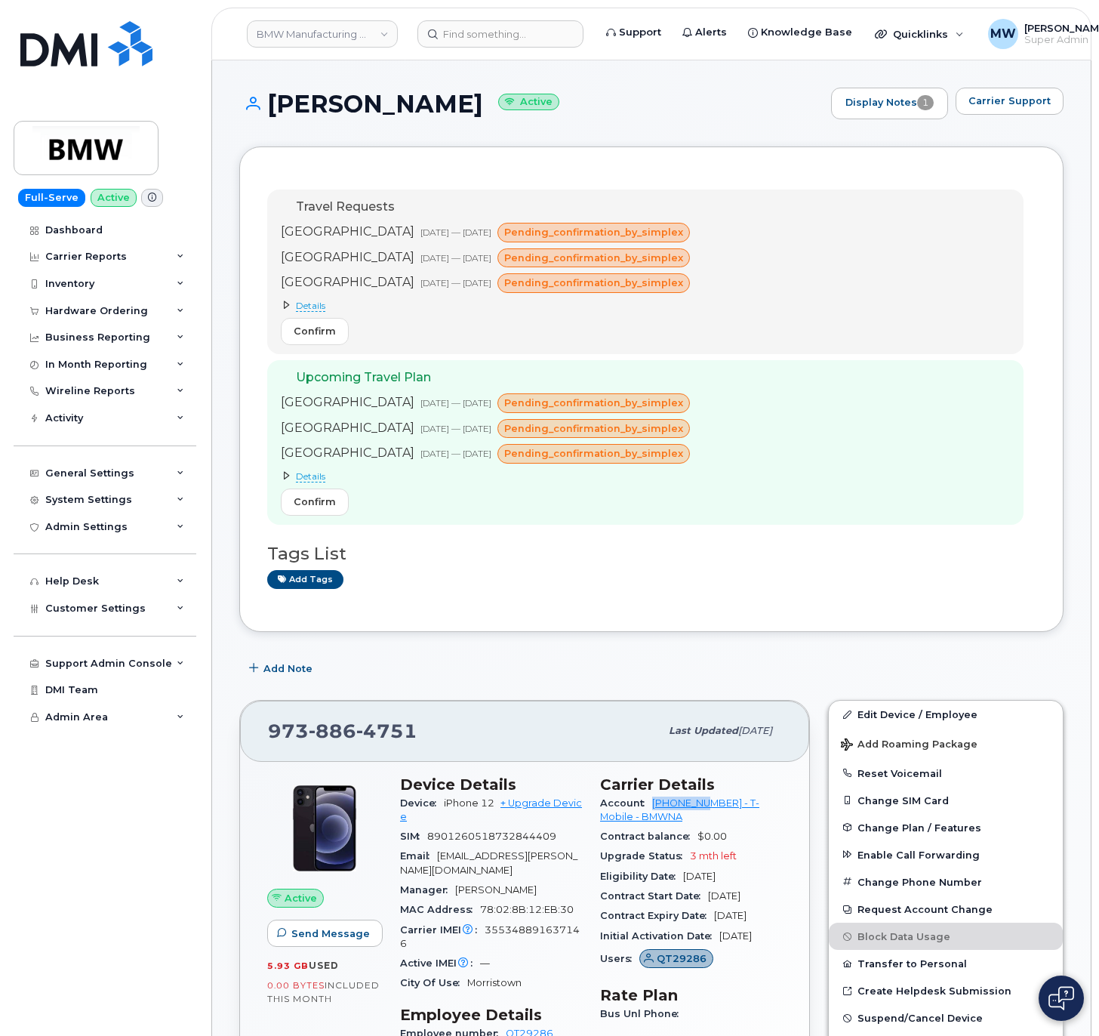
drag, startPoint x: 648, startPoint y: 806, endPoint x: 712, endPoint y: 814, distance: 64.6
click at [712, 814] on div "Account [PHONE_NUMBER] - T-Mobile - BMWNA" at bounding box center [691, 810] width 182 height 34
copy link "973767968"
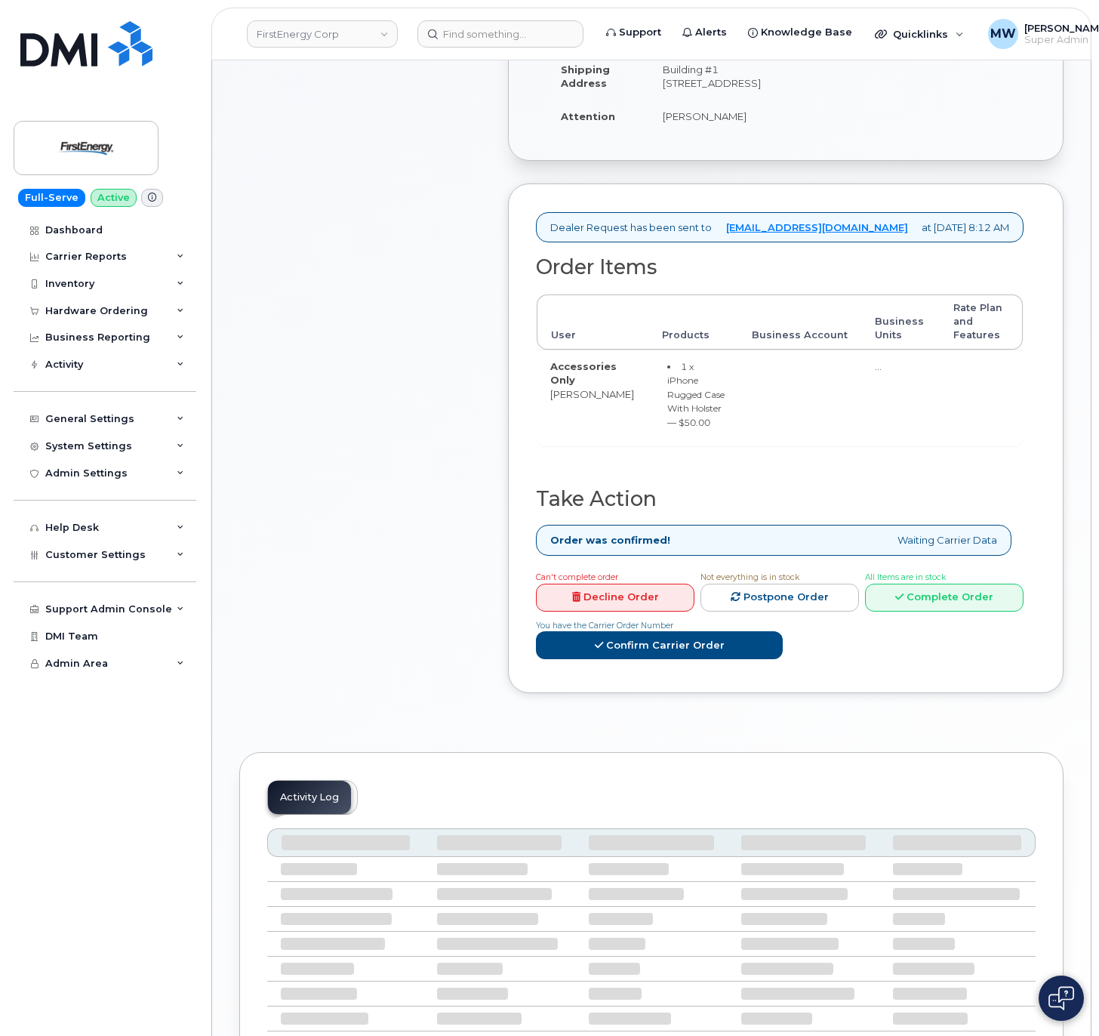
scroll to position [380, 0]
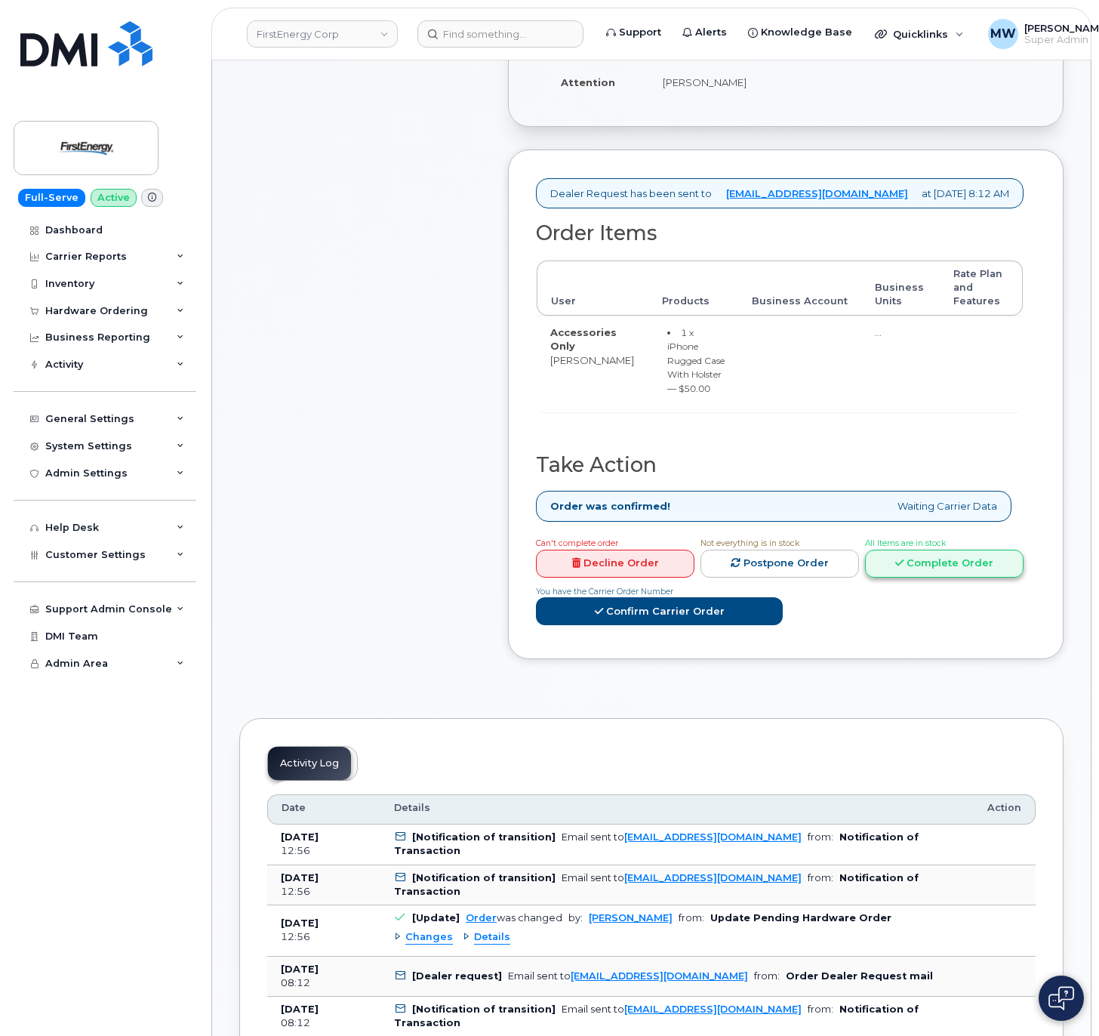
click at [916, 577] on link "Complete Order" at bounding box center [944, 563] width 158 height 28
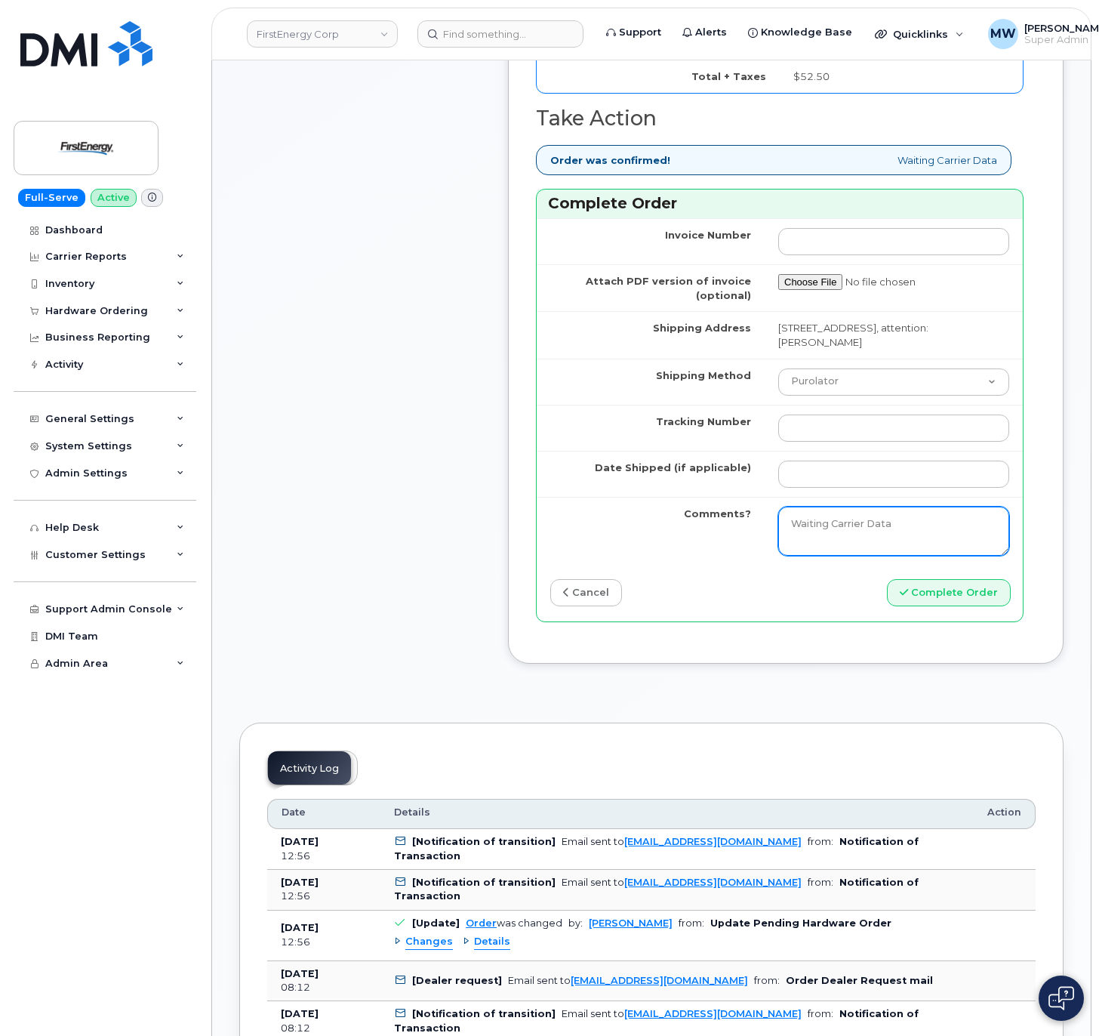
scroll to position [984, 0]
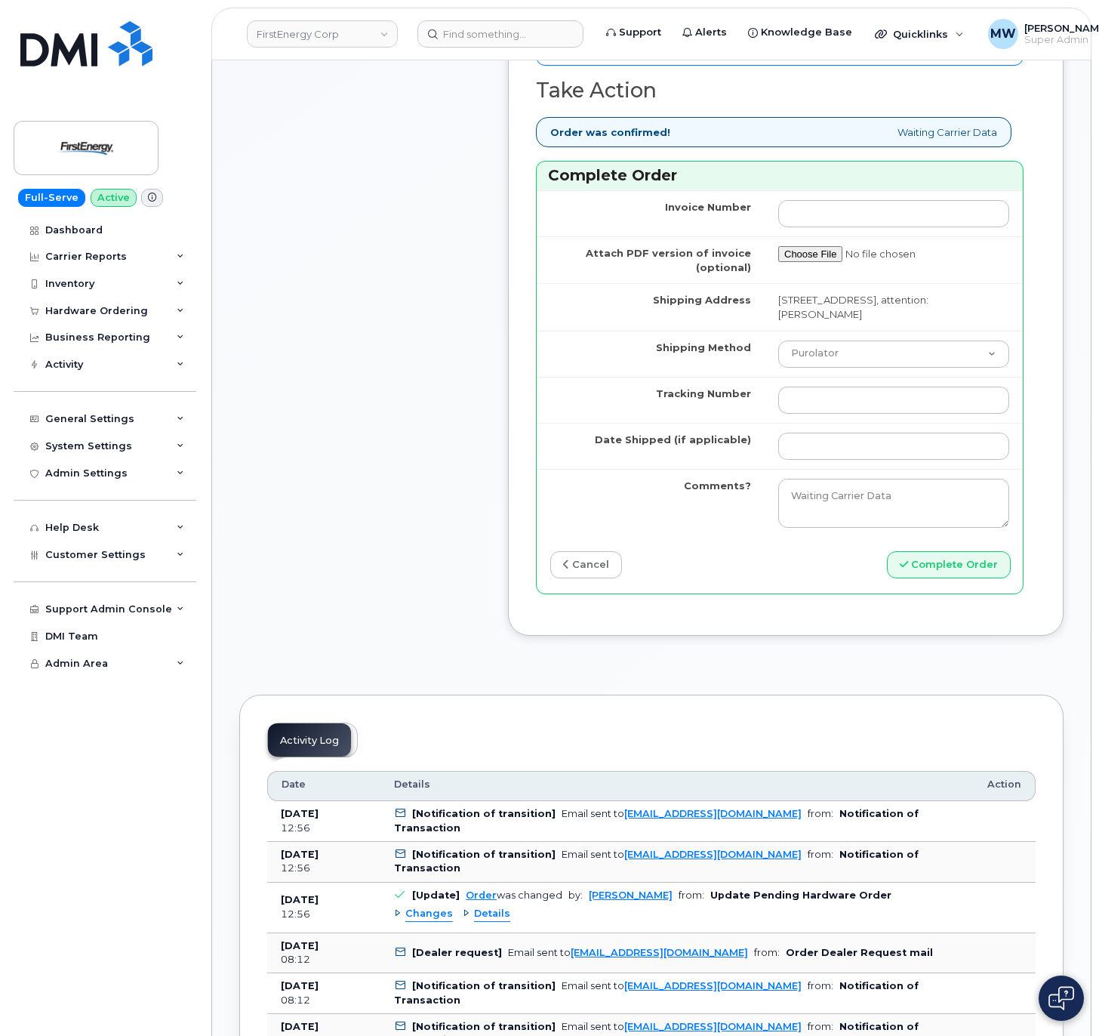
click at [803, 377] on td "Purolator UPS FedEx Canada Post Courier Other Drop Off Pick Up" at bounding box center [894, 354] width 258 height 46
drag, startPoint x: 806, startPoint y: 406, endPoint x: 806, endPoint y: 420, distance: 13.6
click at [806, 368] on select "Purolator UPS FedEx Canada Post Courier Other Drop Off Pick Up" at bounding box center [893, 353] width 231 height 27
select select "UPS"
click at [778, 368] on select "Purolator UPS FedEx Canada Post Courier Other Drop Off Pick Up" at bounding box center [893, 353] width 231 height 27
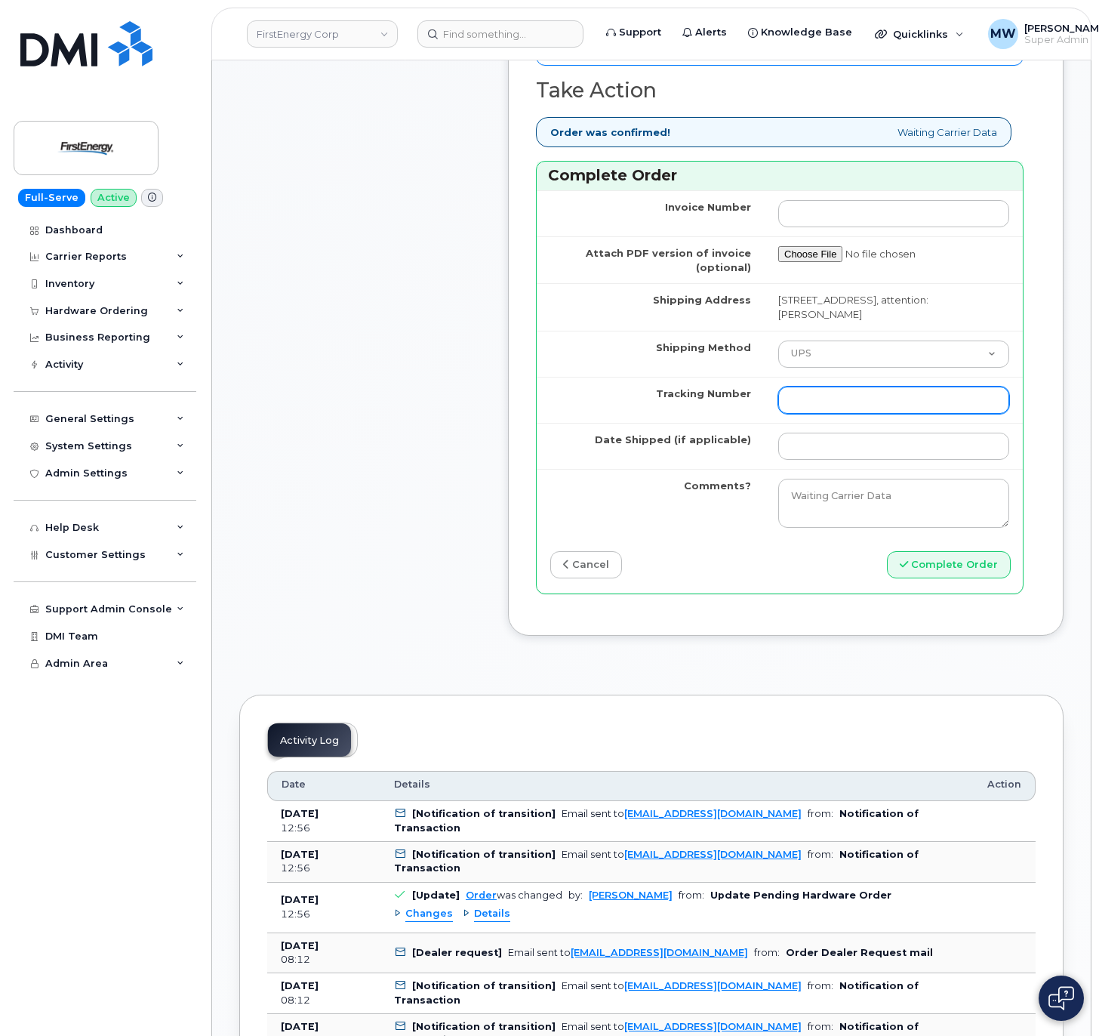
click at [809, 414] on input "Tracking Number" at bounding box center [893, 399] width 231 height 27
paste input "1ZHF12013514728769"
type input "1ZHF12013514728769"
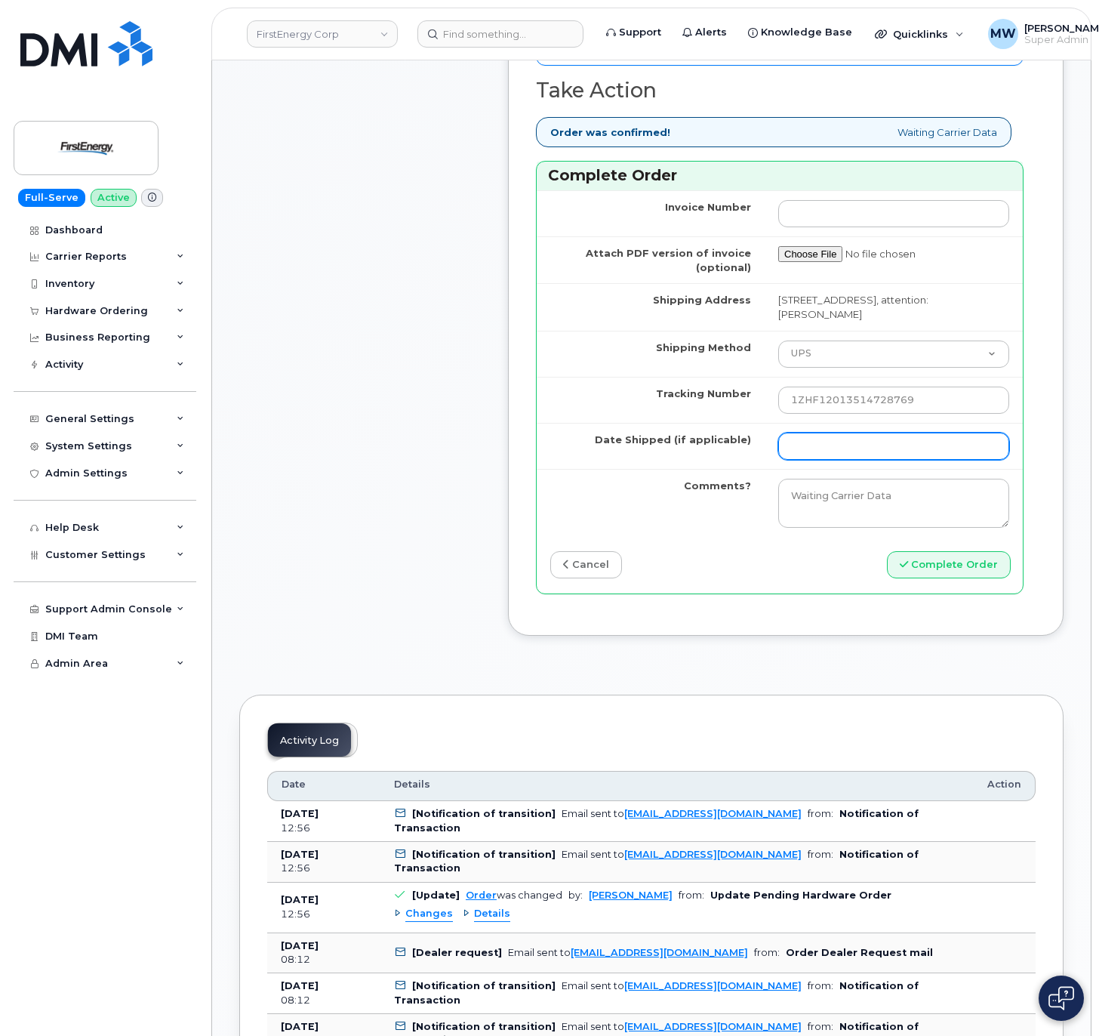
click at [798, 460] on input "Date Shipped (if applicable)" at bounding box center [893, 445] width 231 height 27
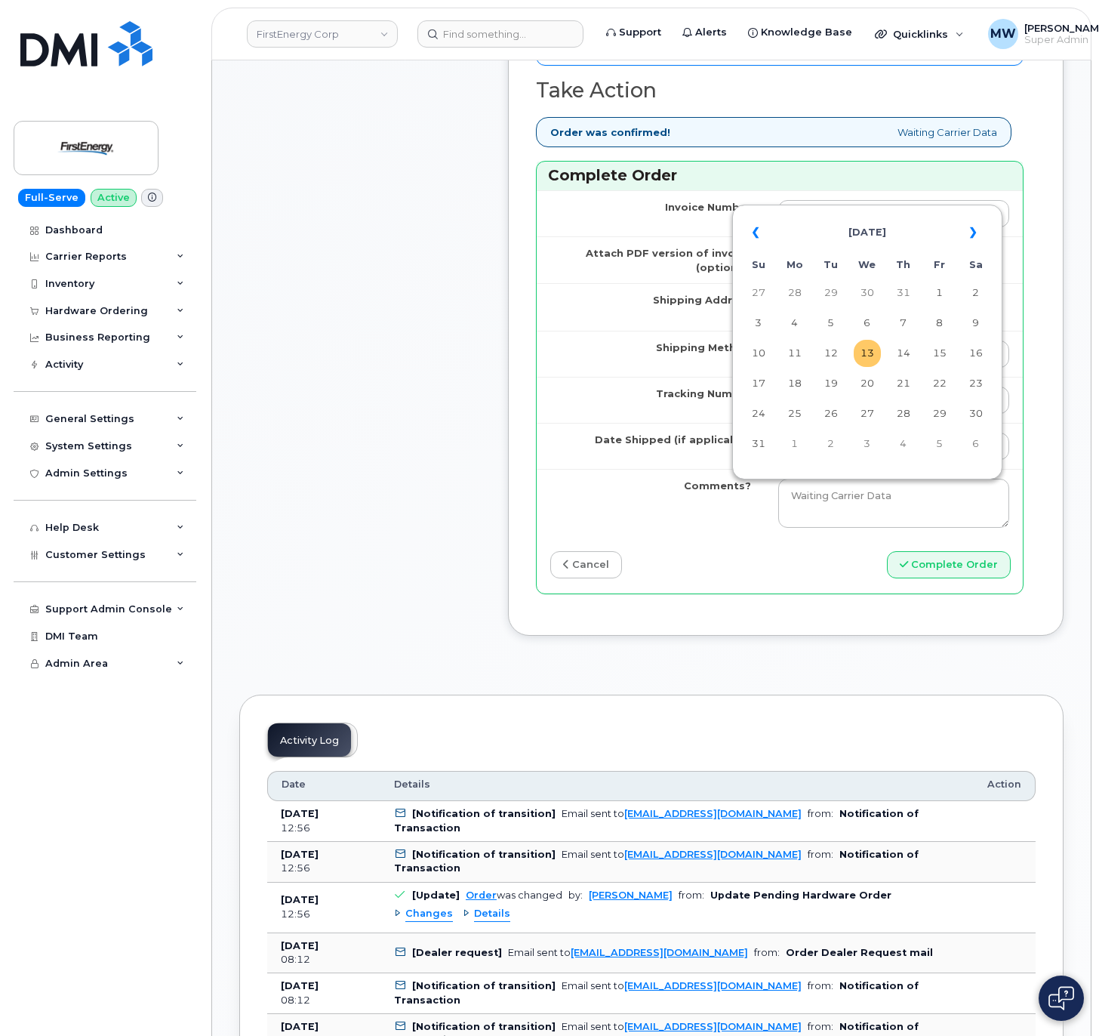
click at [866, 359] on td "13" at bounding box center [867, 353] width 27 height 27
type input "2025-08-13"
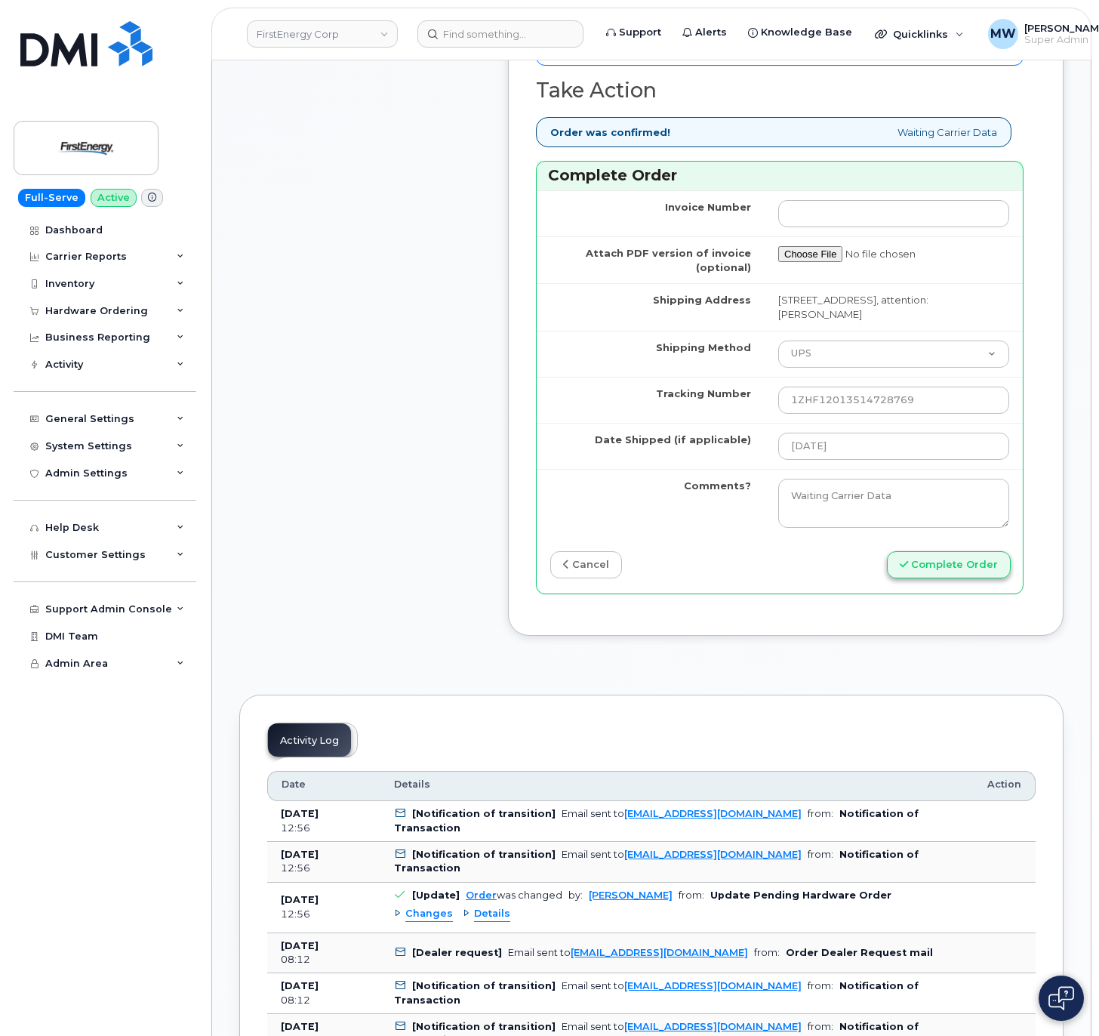
drag, startPoint x: 961, startPoint y: 643, endPoint x: 961, endPoint y: 633, distance: 9.8
click at [961, 593] on div "Invoice Number Attach PDF version of invoice (optional) Shipping Address 1910 W…" at bounding box center [780, 391] width 486 height 403
click at [961, 579] on button "Complete Order" at bounding box center [949, 565] width 124 height 28
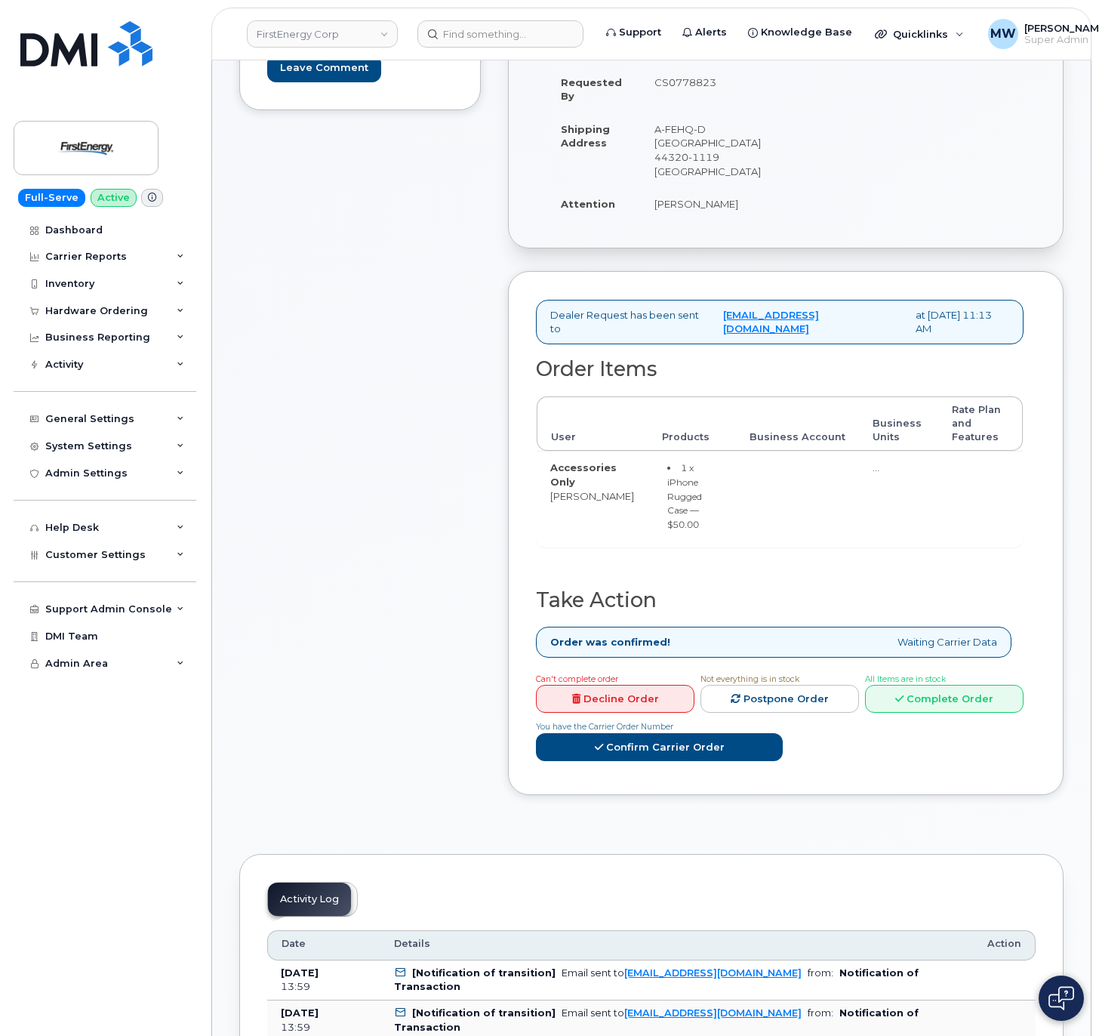
scroll to position [302, 0]
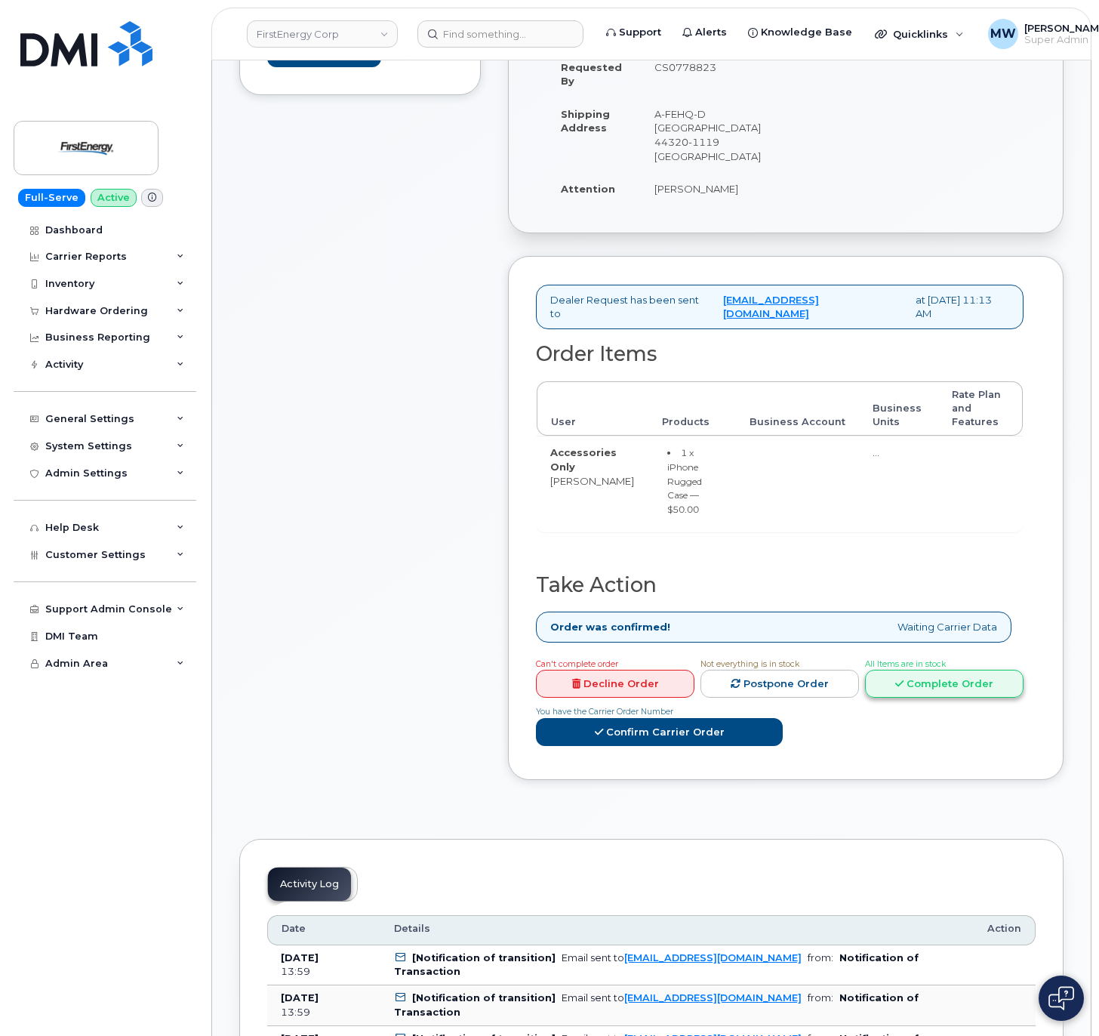
click at [942, 669] on link "Complete Order" at bounding box center [944, 683] width 158 height 28
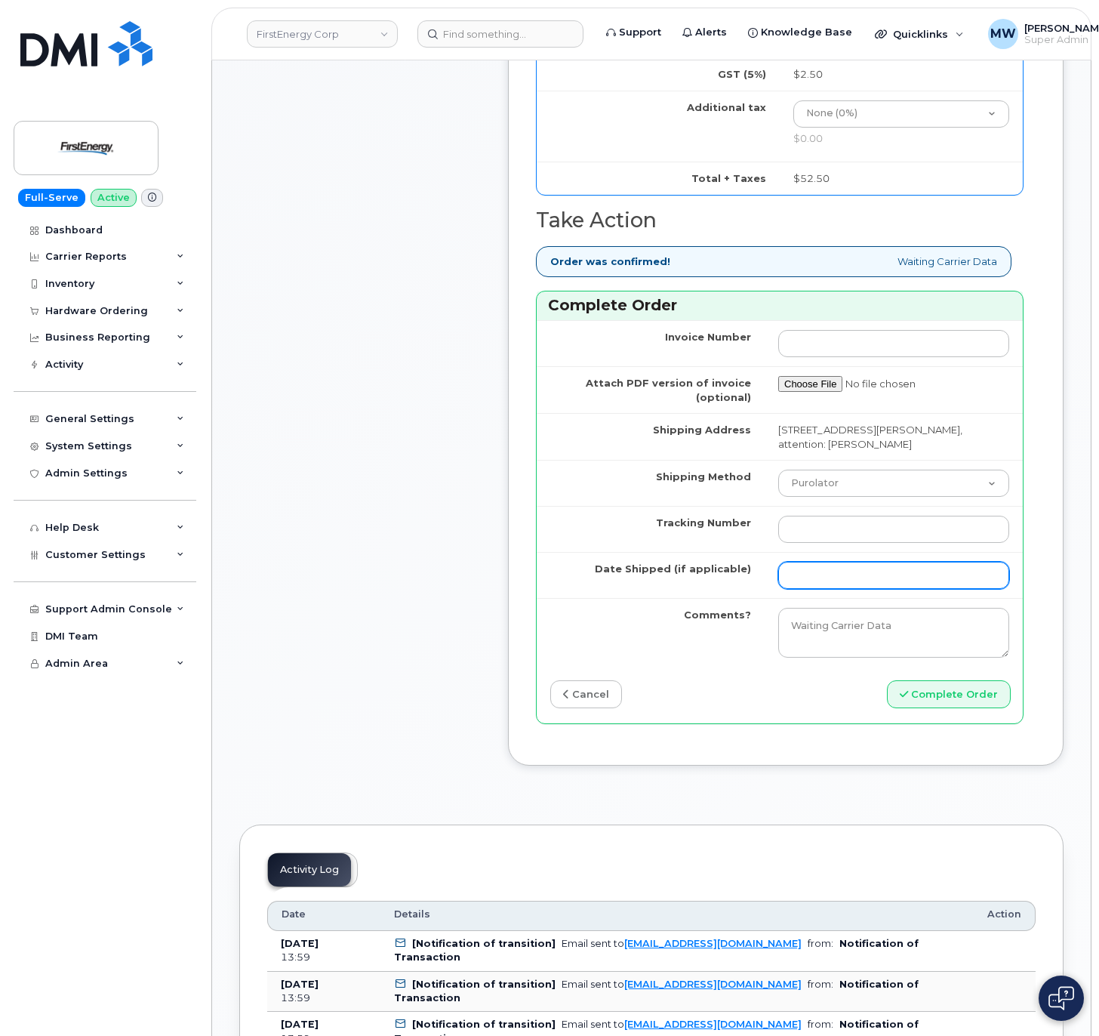
scroll to position [906, 0]
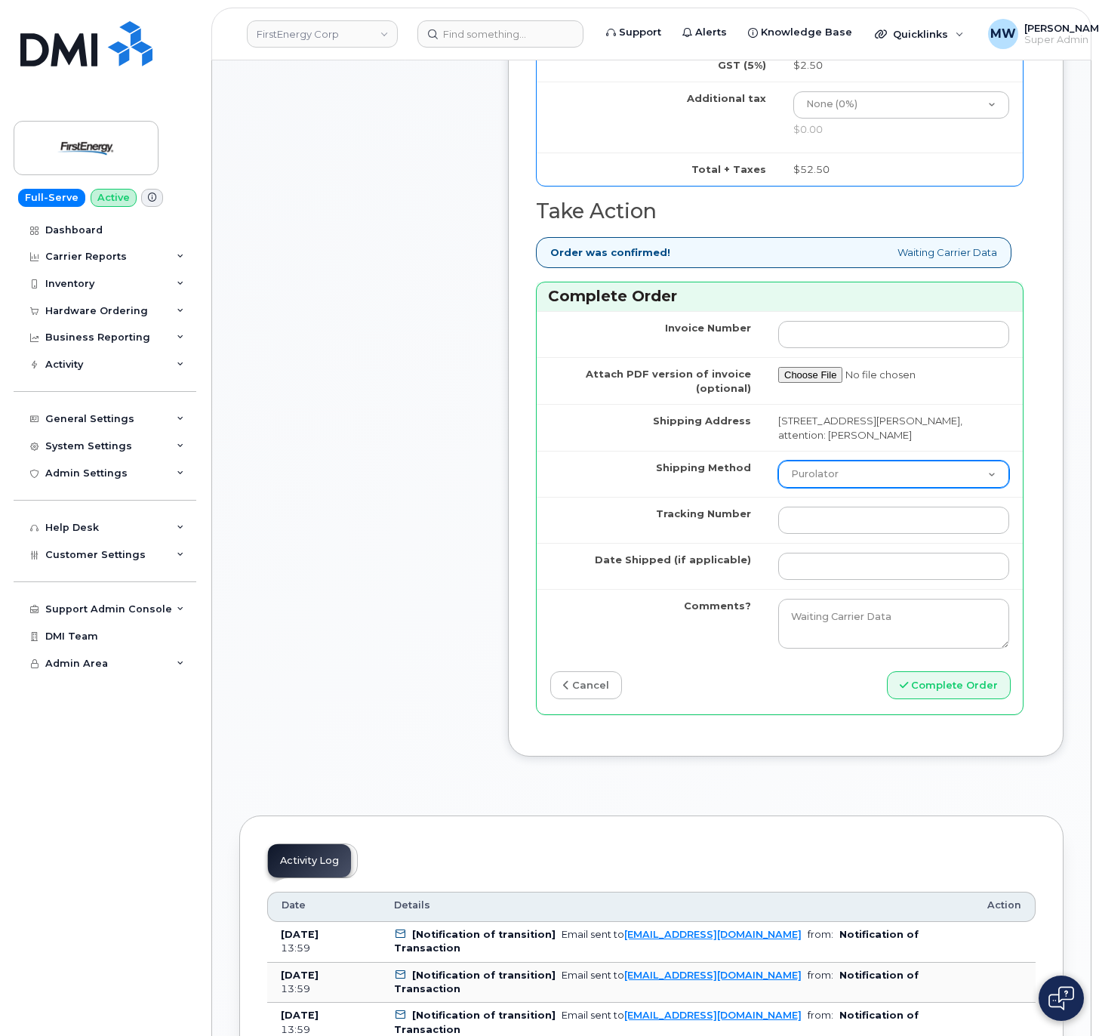
drag, startPoint x: 818, startPoint y: 476, endPoint x: 824, endPoint y: 498, distance: 22.7
click at [818, 476] on select "Purolator UPS FedEx Canada Post Courier Other Drop Off Pick Up" at bounding box center [893, 473] width 231 height 27
select select "UPS"
click at [778, 474] on select "Purolator UPS FedEx Canada Post Courier Other Drop Off Pick Up" at bounding box center [893, 473] width 231 height 27
click at [822, 566] on td at bounding box center [894, 566] width 258 height 46
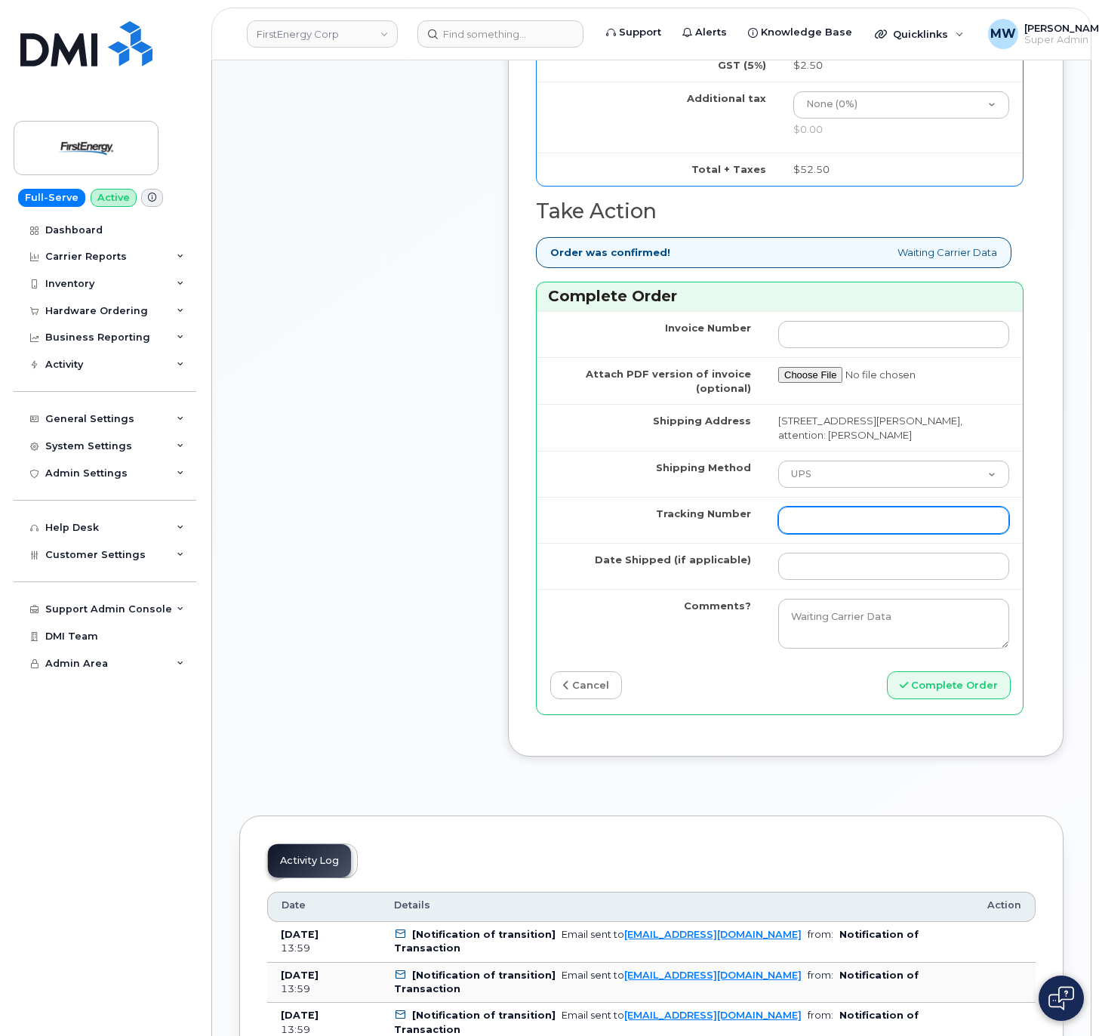
click at [821, 534] on input "Tracking Number" at bounding box center [893, 519] width 231 height 27
paste input "1ZHF11964222376033"
drag, startPoint x: 808, startPoint y: 528, endPoint x: 725, endPoint y: 519, distance: 83.6
click at [725, 519] on tr "Tracking Number 1ZHF11964222376033" at bounding box center [780, 520] width 486 height 46
type input "1ZHF11964222376033"
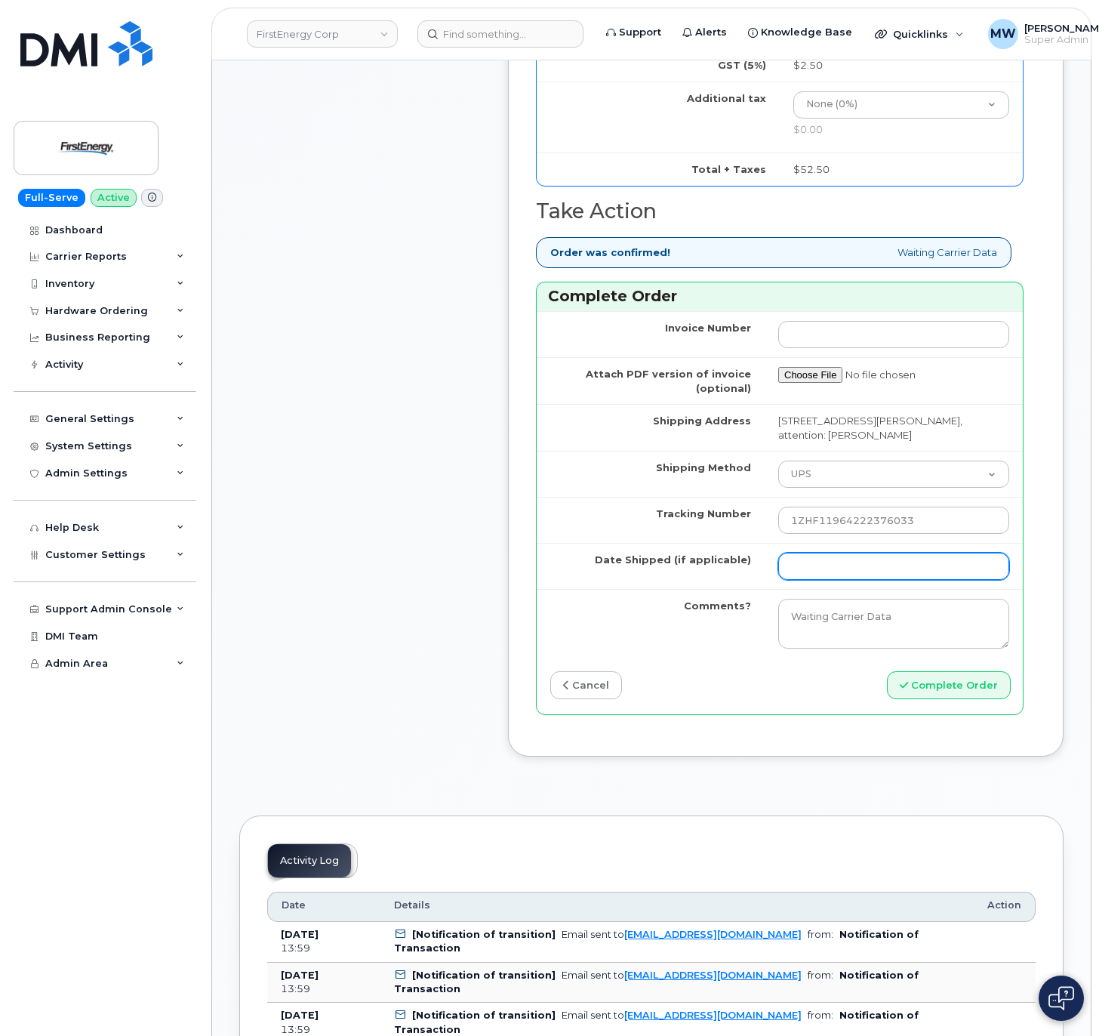
click at [937, 580] on input "Date Shipped (if applicable)" at bounding box center [893, 565] width 231 height 27
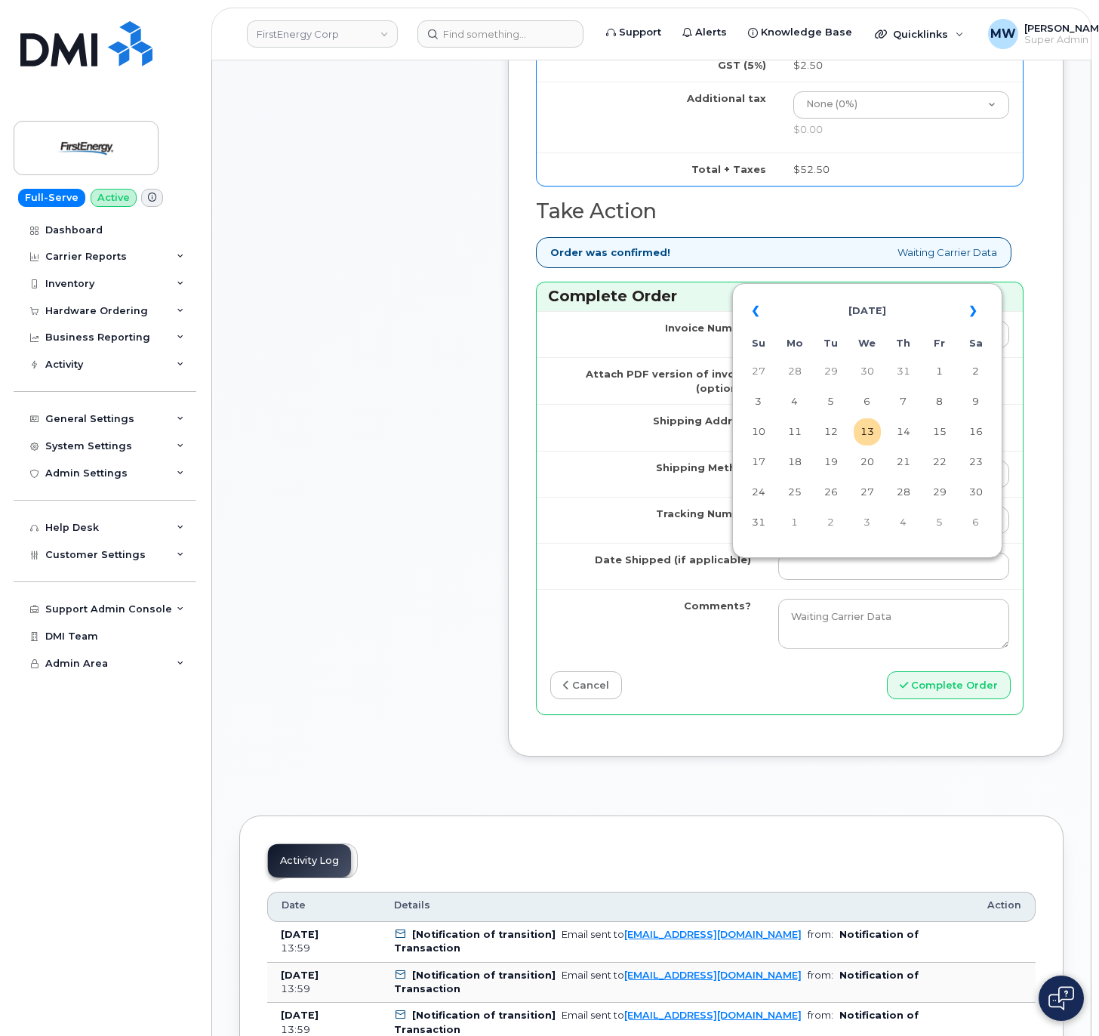
drag, startPoint x: 829, startPoint y: 428, endPoint x: 830, endPoint y: 438, distance: 9.8
click at [829, 427] on td "12" at bounding box center [830, 431] width 27 height 27
type input "2025-08-12"
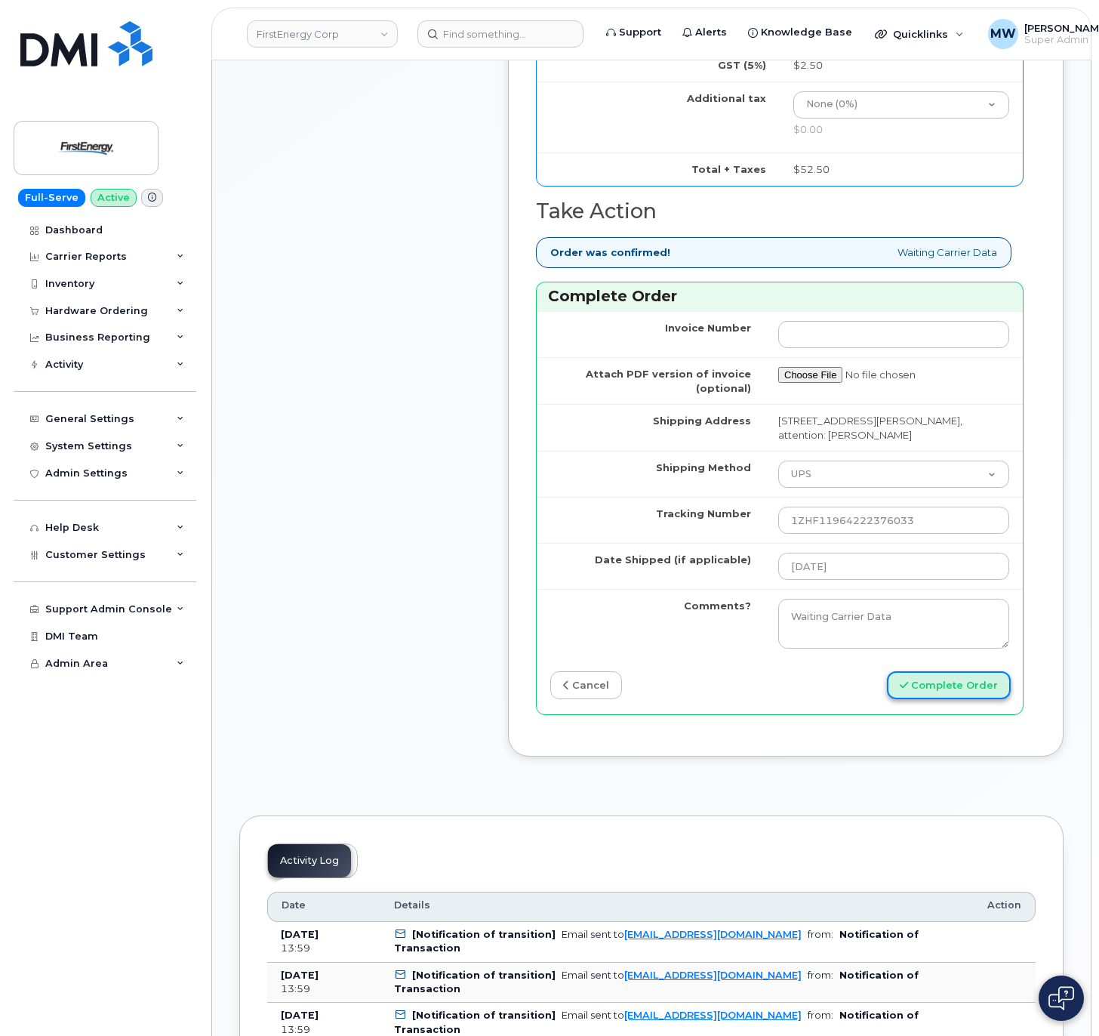
click at [945, 696] on button "Complete Order" at bounding box center [949, 685] width 124 height 28
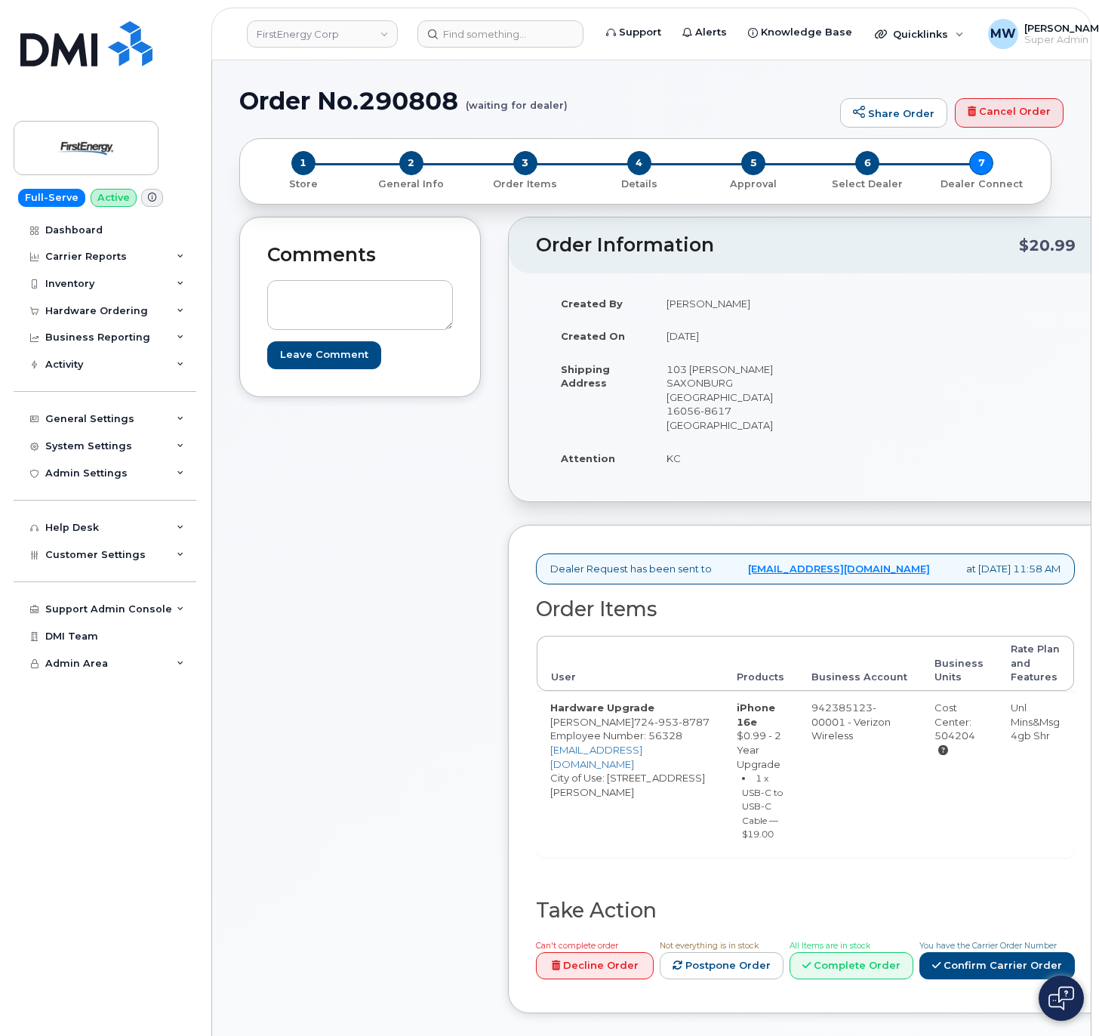
scroll to position [302, 0]
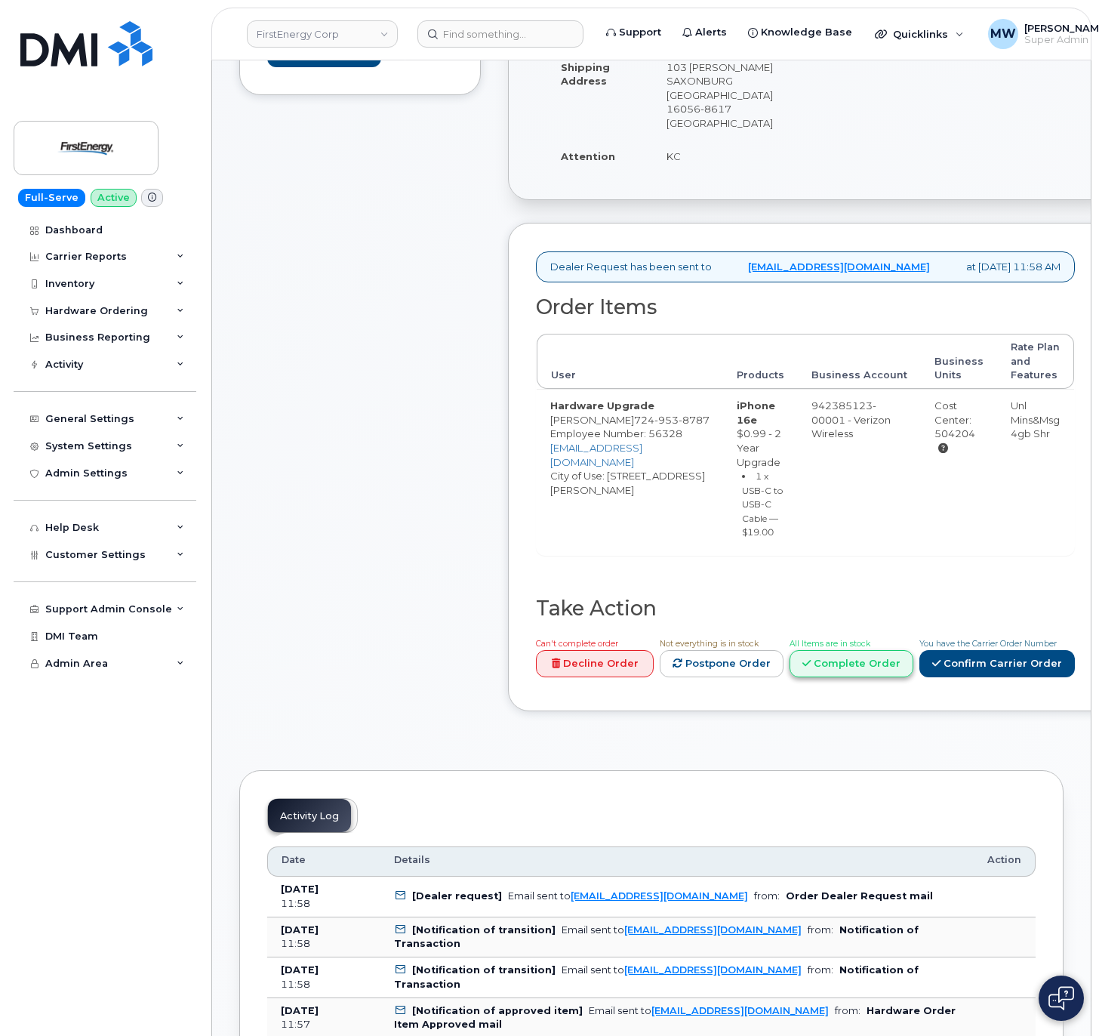
click at [913, 672] on link "Complete Order" at bounding box center [851, 664] width 124 height 28
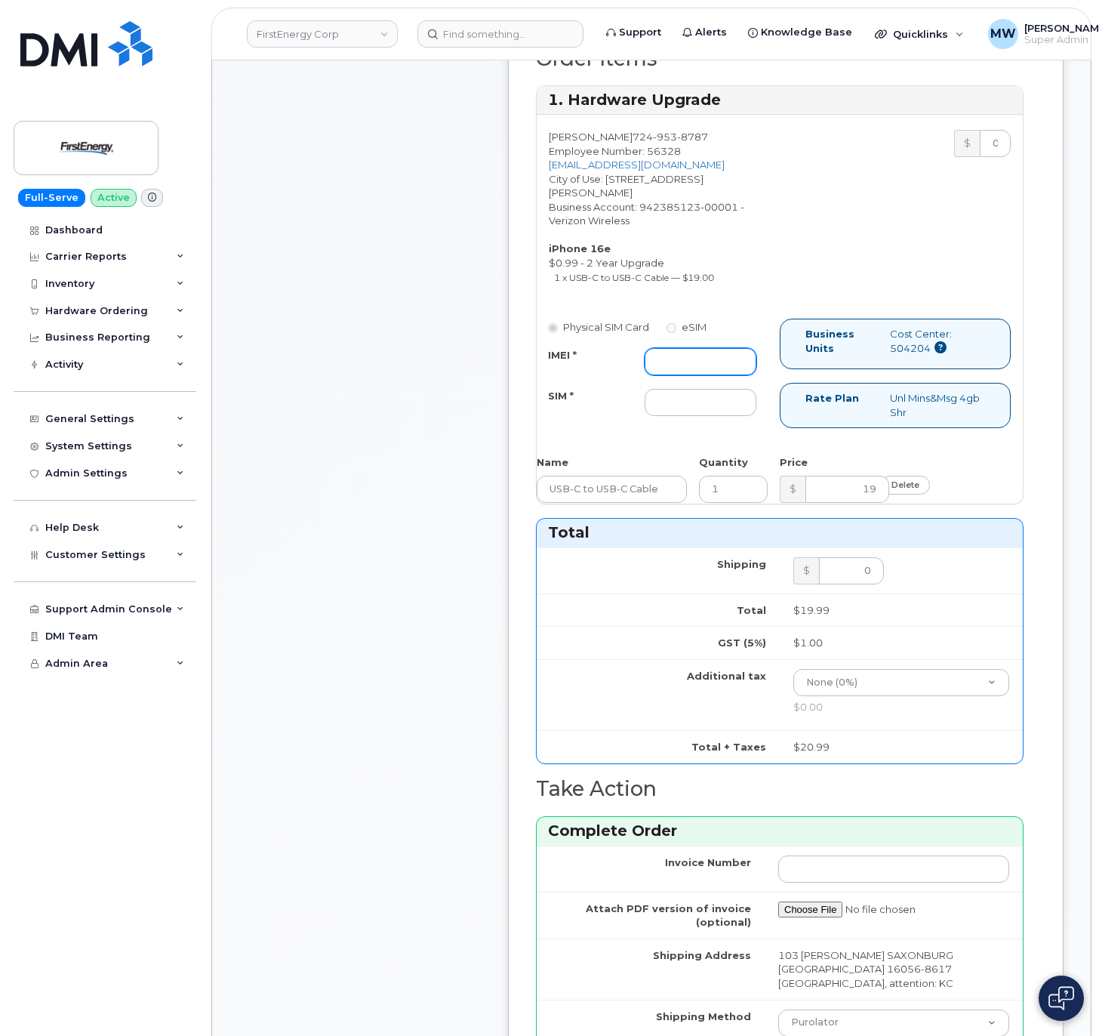
scroll to position [604, 0]
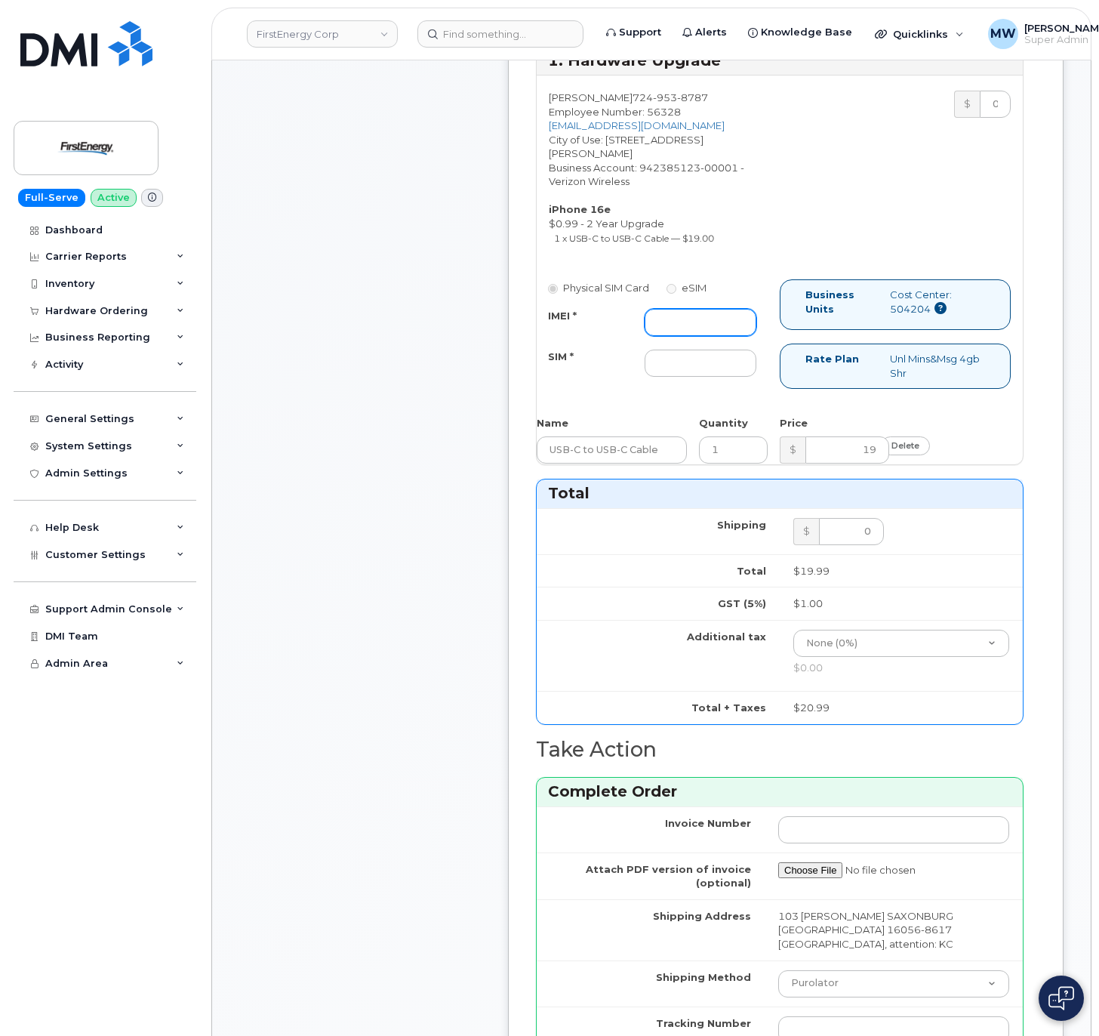
click at [679, 309] on input "IMEI *" at bounding box center [701, 322] width 112 height 27
paste input "355613396509110"
type input "355613396509110"
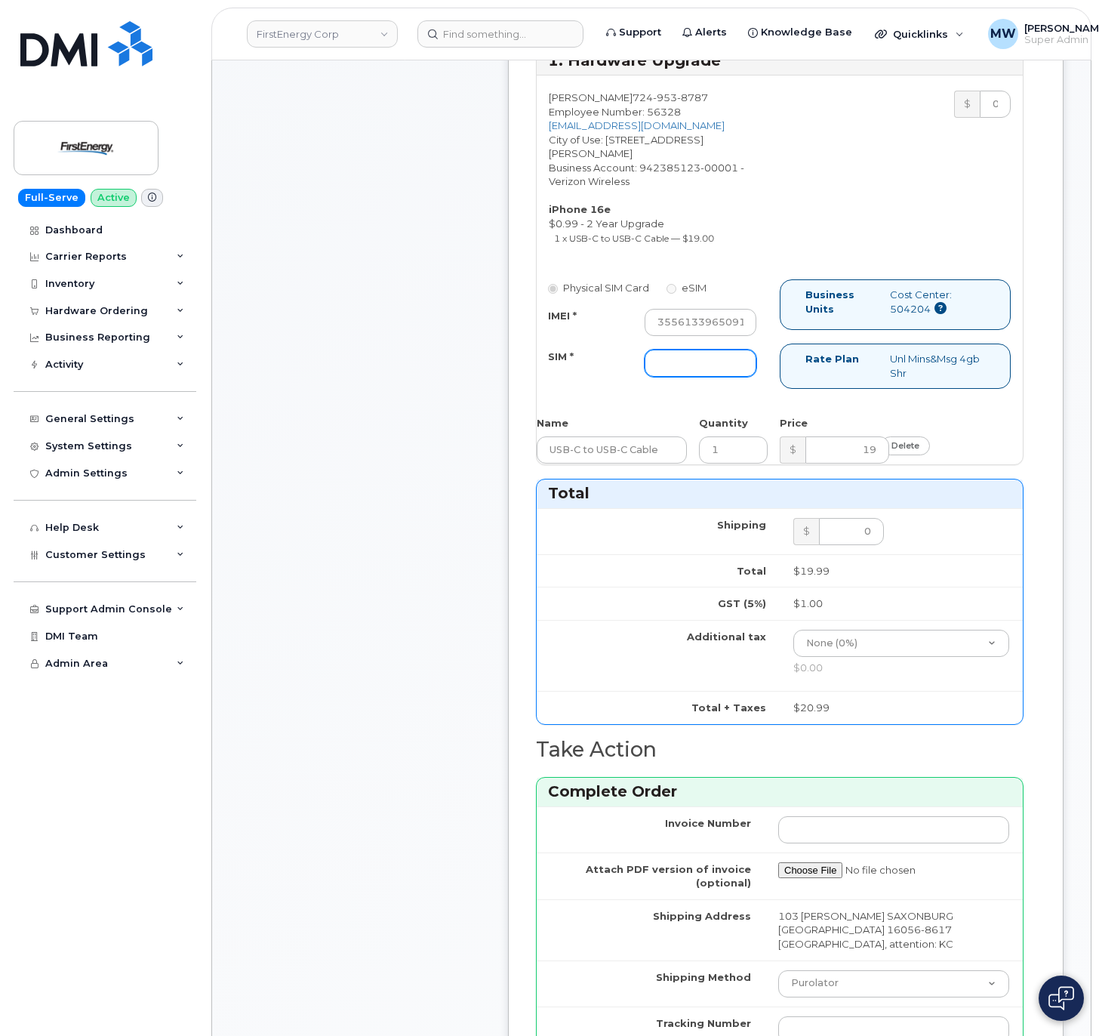
click at [682, 349] on input "SIM *" at bounding box center [701, 362] width 112 height 27
type input "NA"
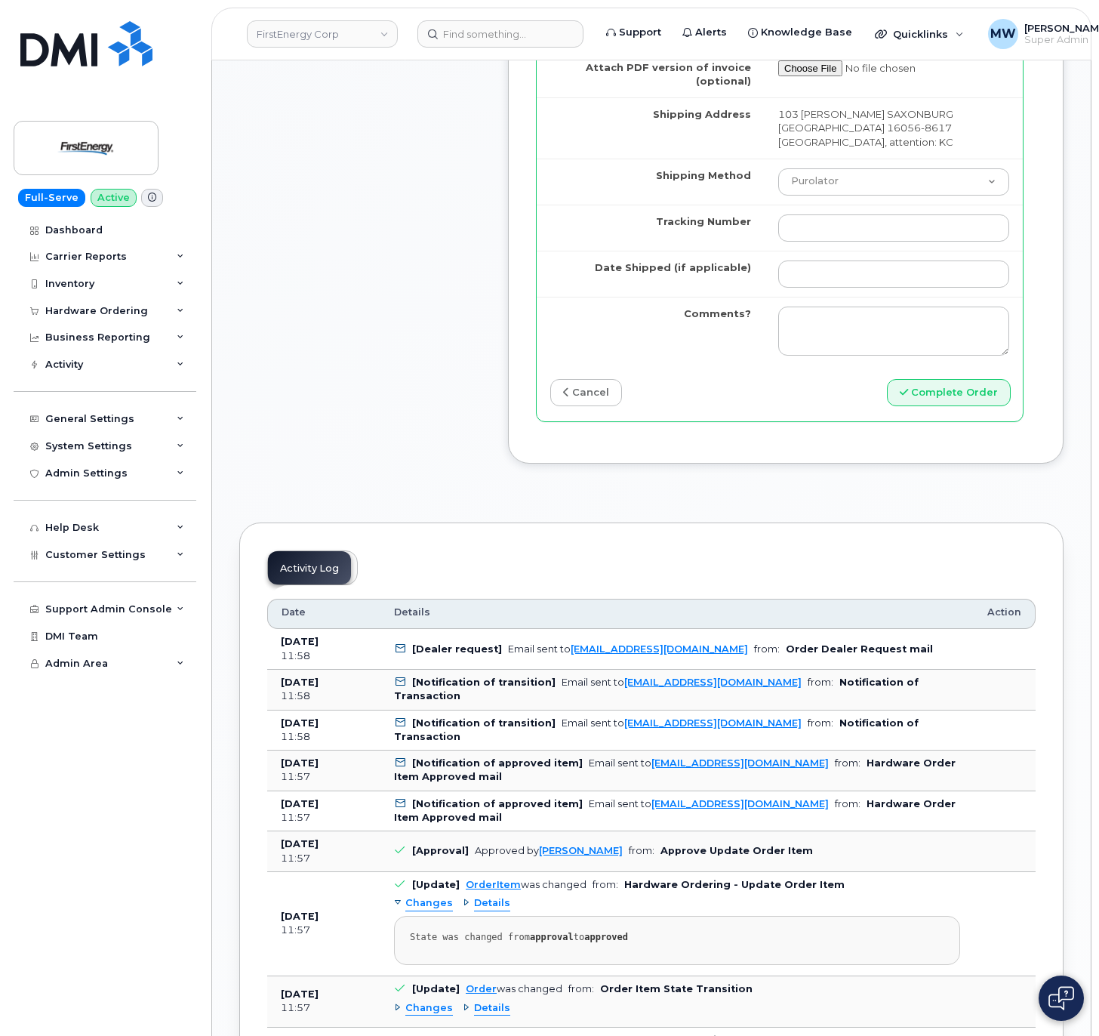
scroll to position [1359, 0]
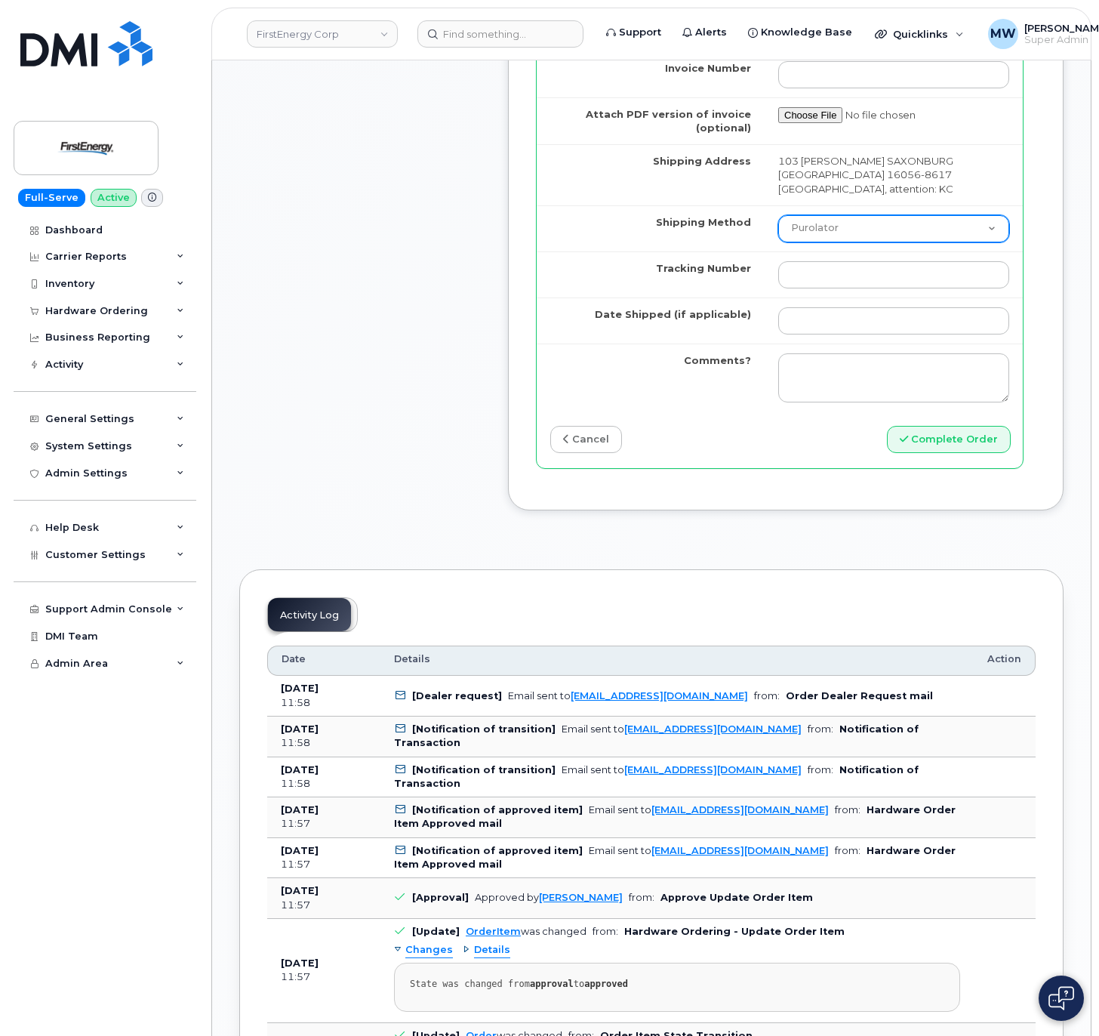
drag, startPoint x: 811, startPoint y: 198, endPoint x: 811, endPoint y: 210, distance: 12.1
click at [811, 215] on select "Purolator UPS FedEx Canada Post Courier Other Drop Off Pick Up" at bounding box center [893, 228] width 231 height 27
select select "UPS"
click at [778, 215] on select "Purolator UPS FedEx Canada Post Courier Other Drop Off Pick Up" at bounding box center [893, 228] width 231 height 27
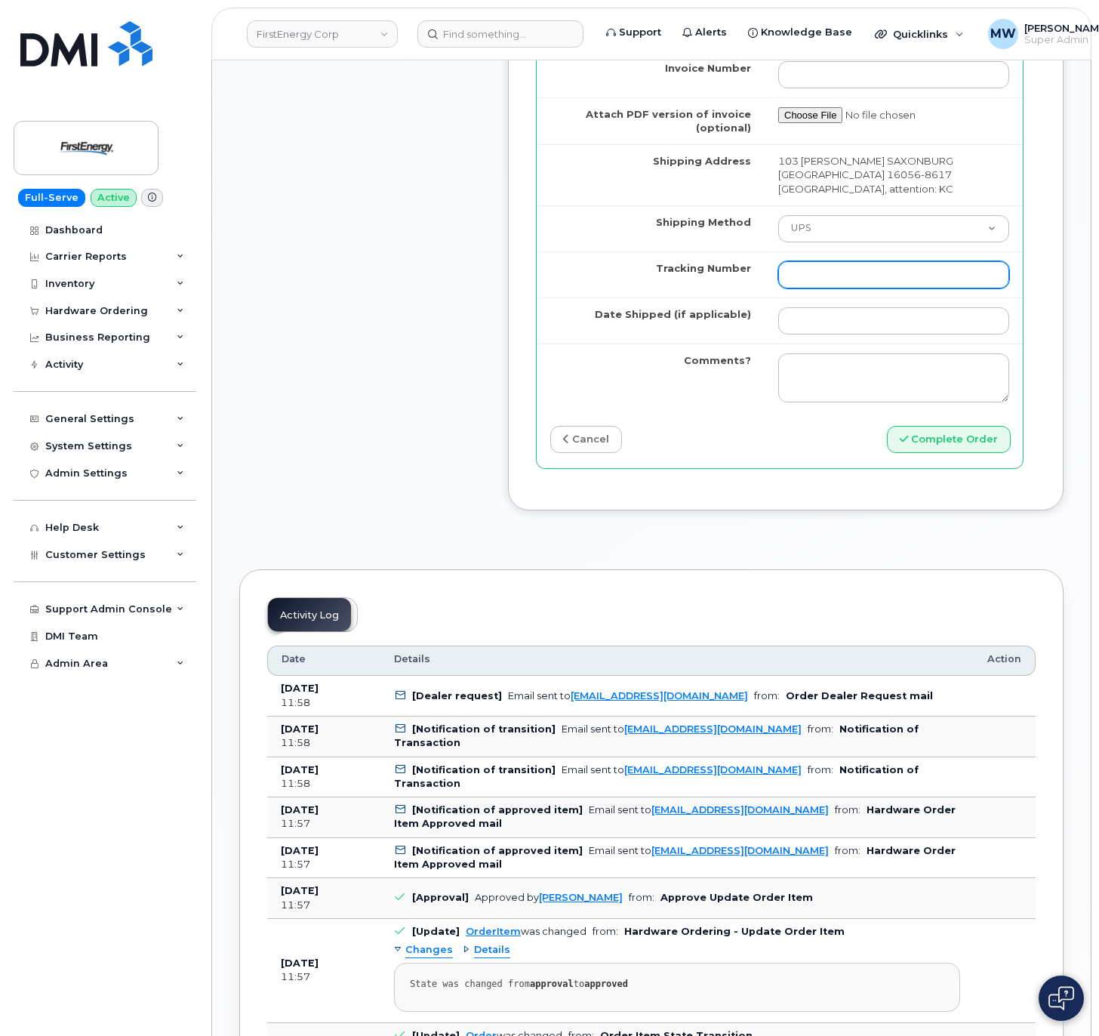
click at [808, 261] on input "Tracking Number" at bounding box center [893, 274] width 231 height 27
type input "1"
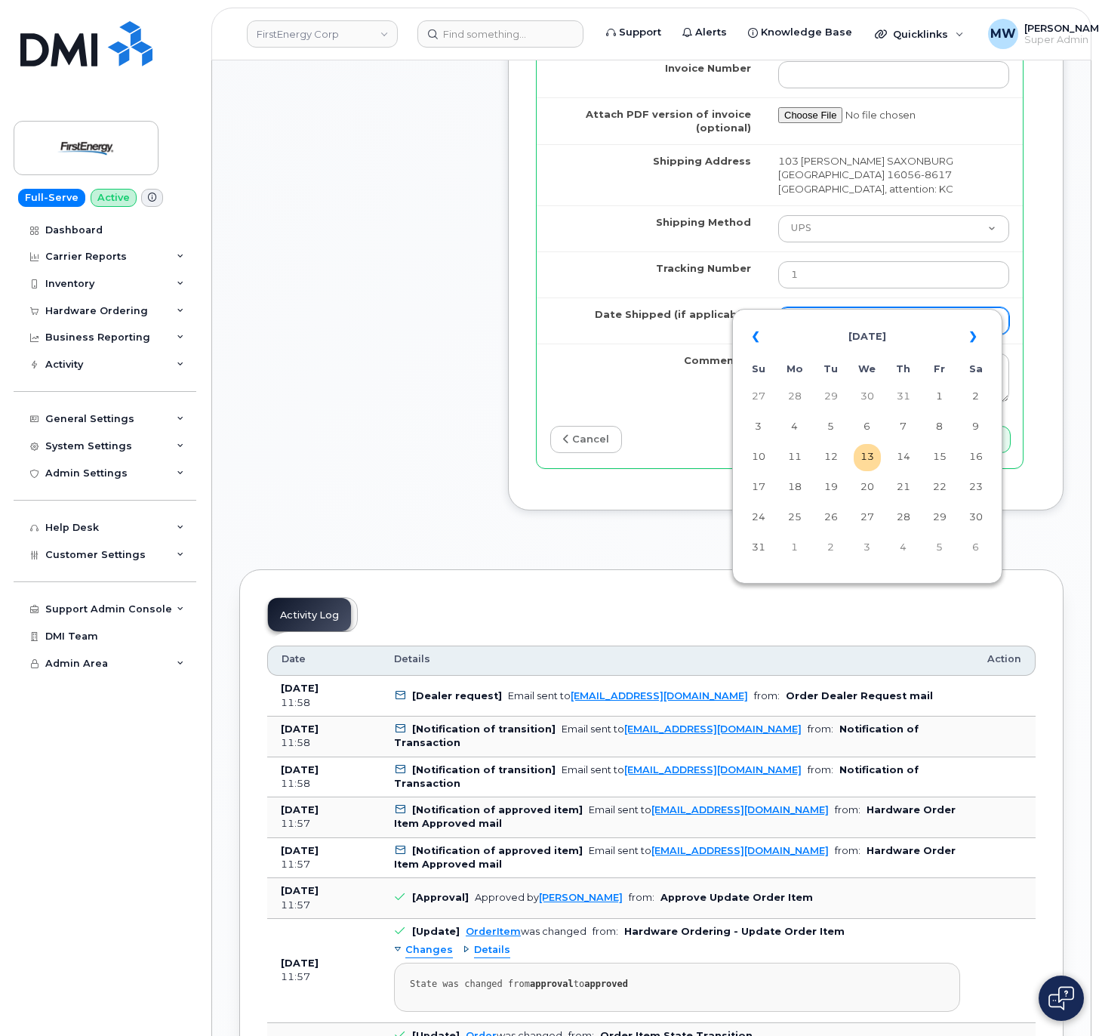
click at [886, 307] on input "Date Shipped (if applicable)" at bounding box center [893, 320] width 231 height 27
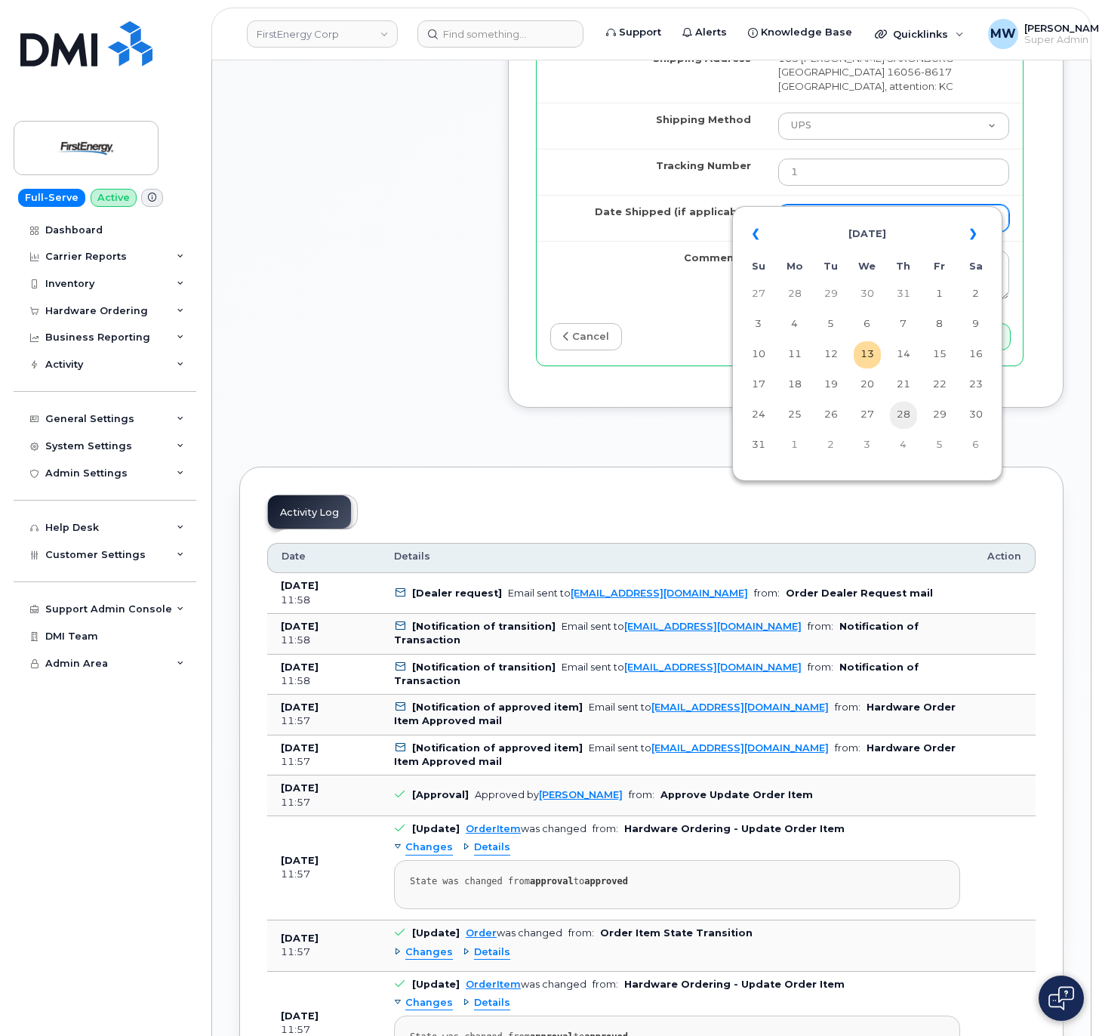
scroll to position [1509, 0]
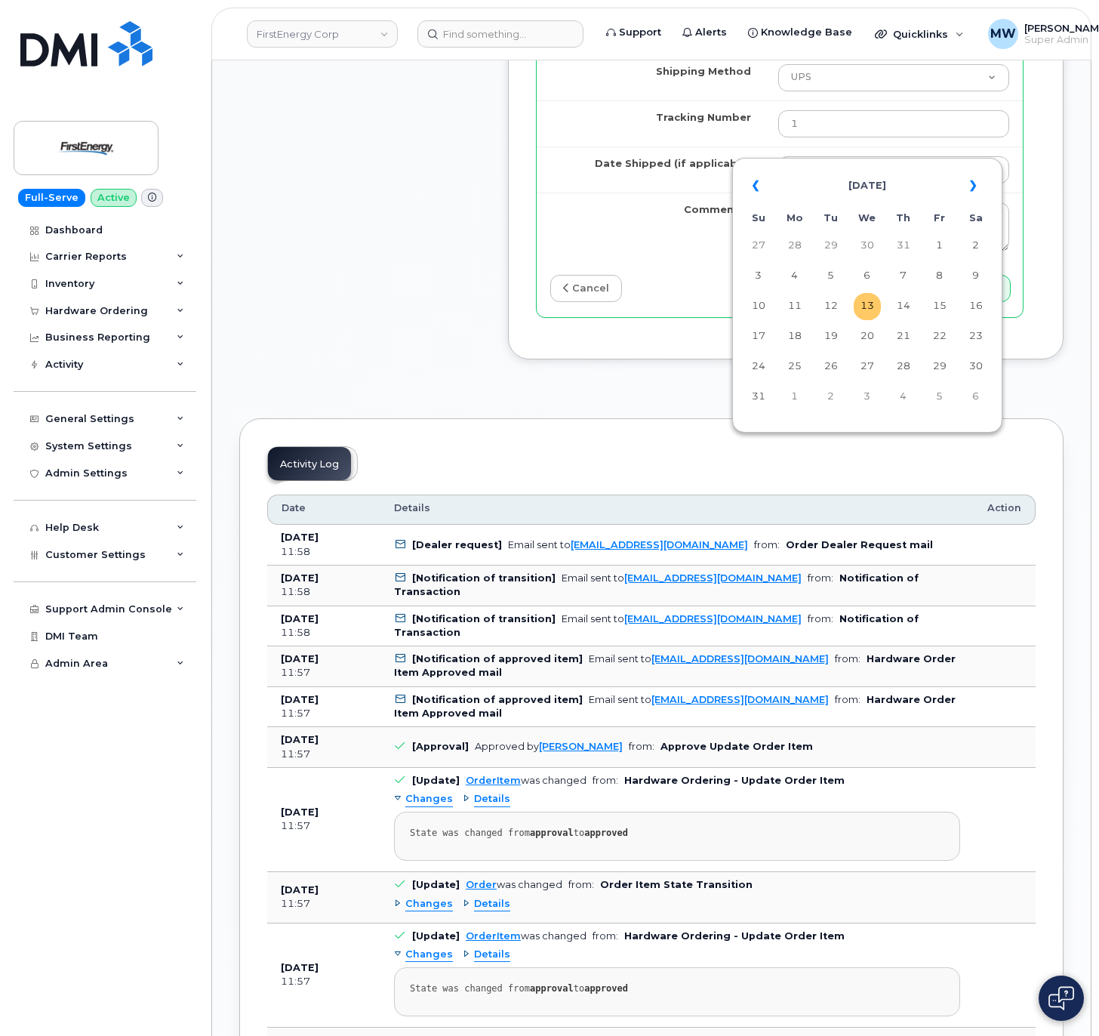
click at [876, 306] on td "13" at bounding box center [867, 306] width 27 height 27
type input "[DATE]"
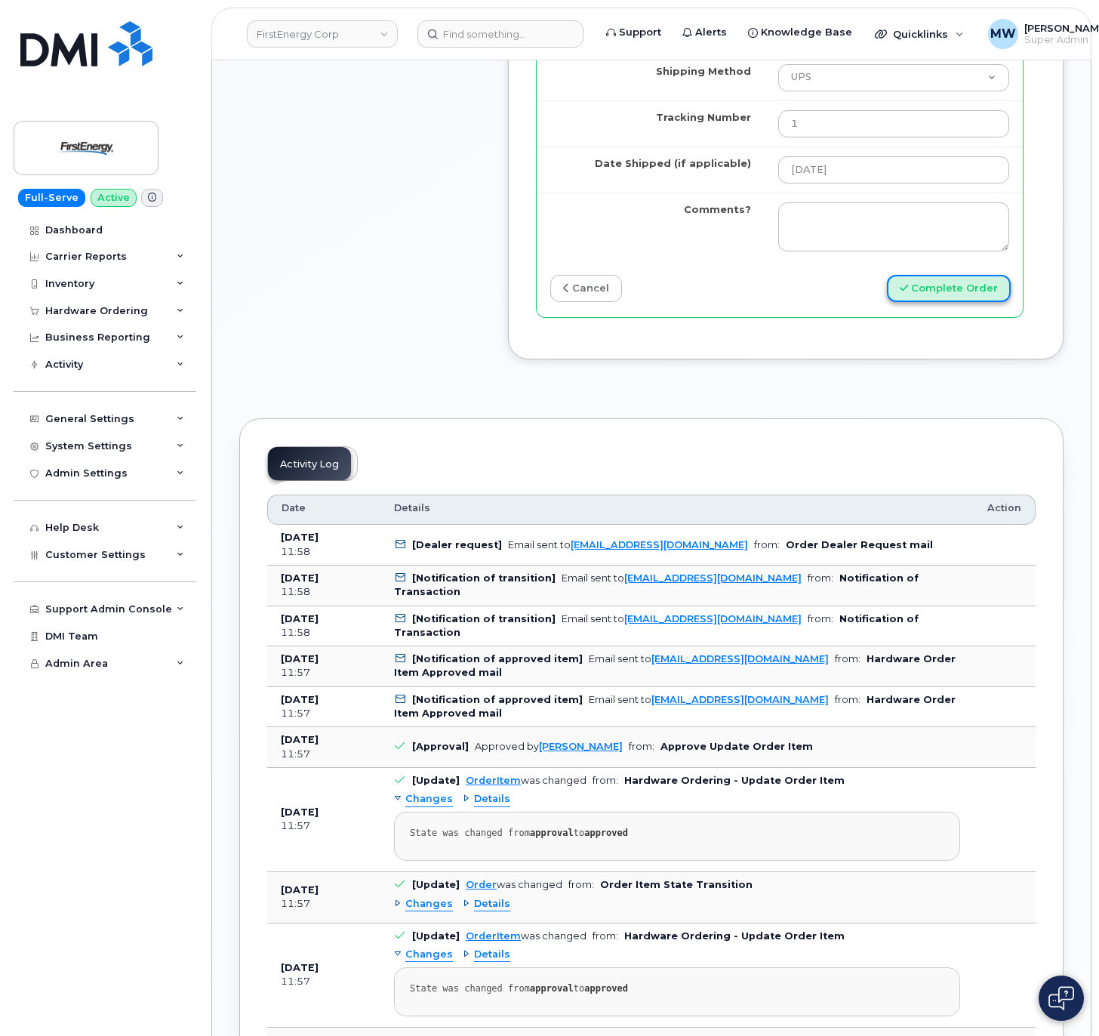
click at [930, 275] on button "Complete Order" at bounding box center [949, 289] width 124 height 28
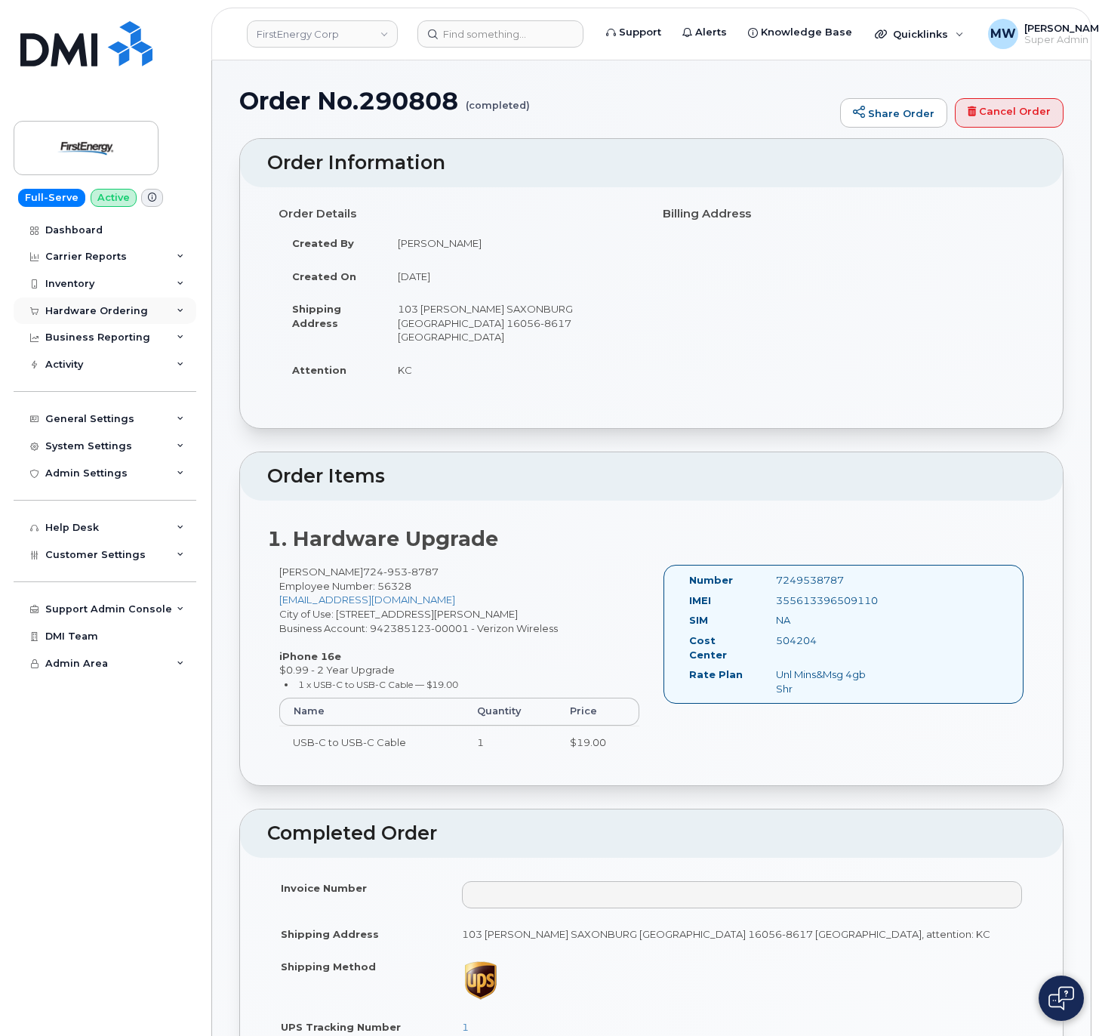
click at [91, 309] on div "Hardware Ordering" at bounding box center [96, 311] width 103 height 12
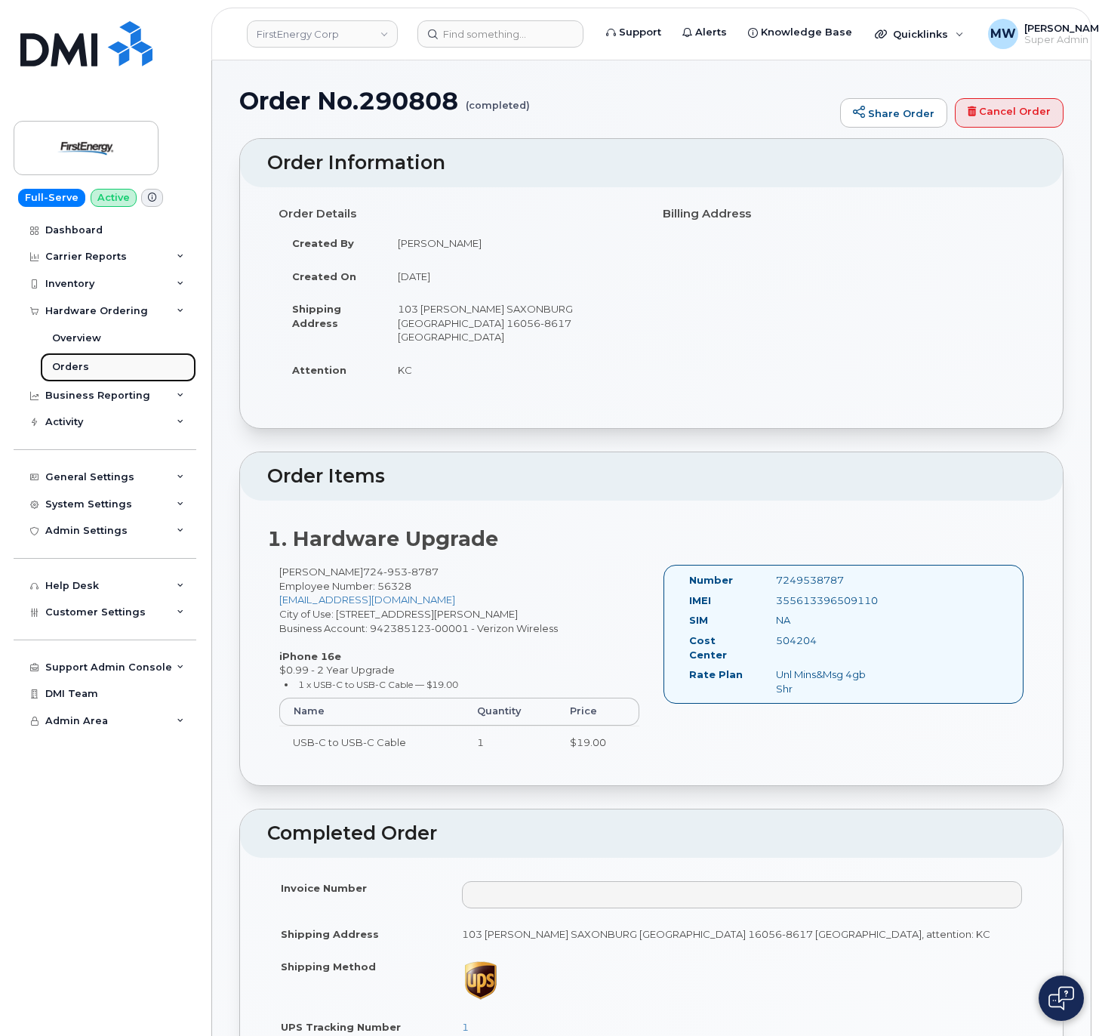
click at [112, 369] on link "Orders" at bounding box center [118, 366] width 156 height 29
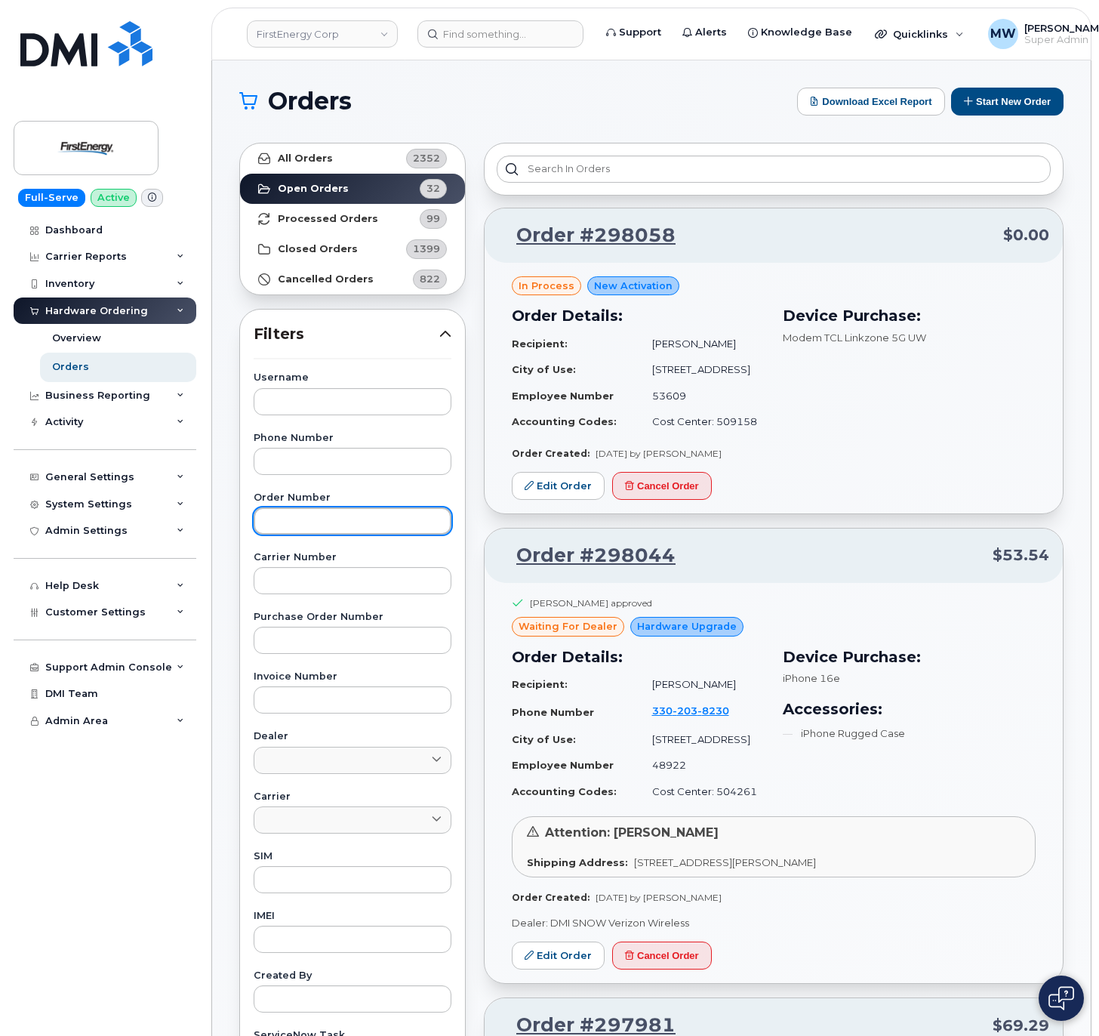
drag, startPoint x: 326, startPoint y: 525, endPoint x: 338, endPoint y: 509, distance: 19.9
click at [329, 518] on input "text" at bounding box center [353, 520] width 198 height 27
paste input "290560"
type input "290560"
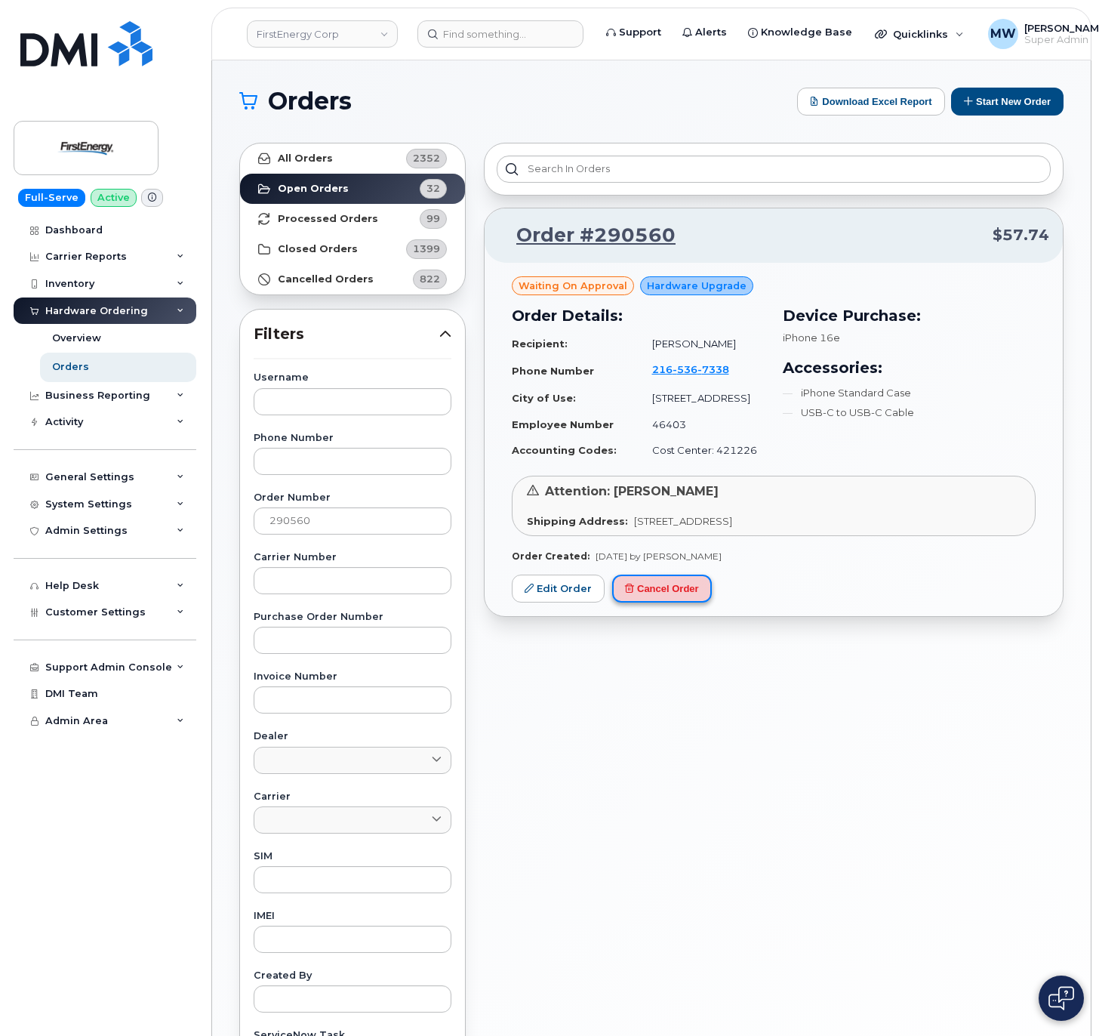
click at [697, 585] on button "Cancel Order" at bounding box center [662, 588] width 100 height 28
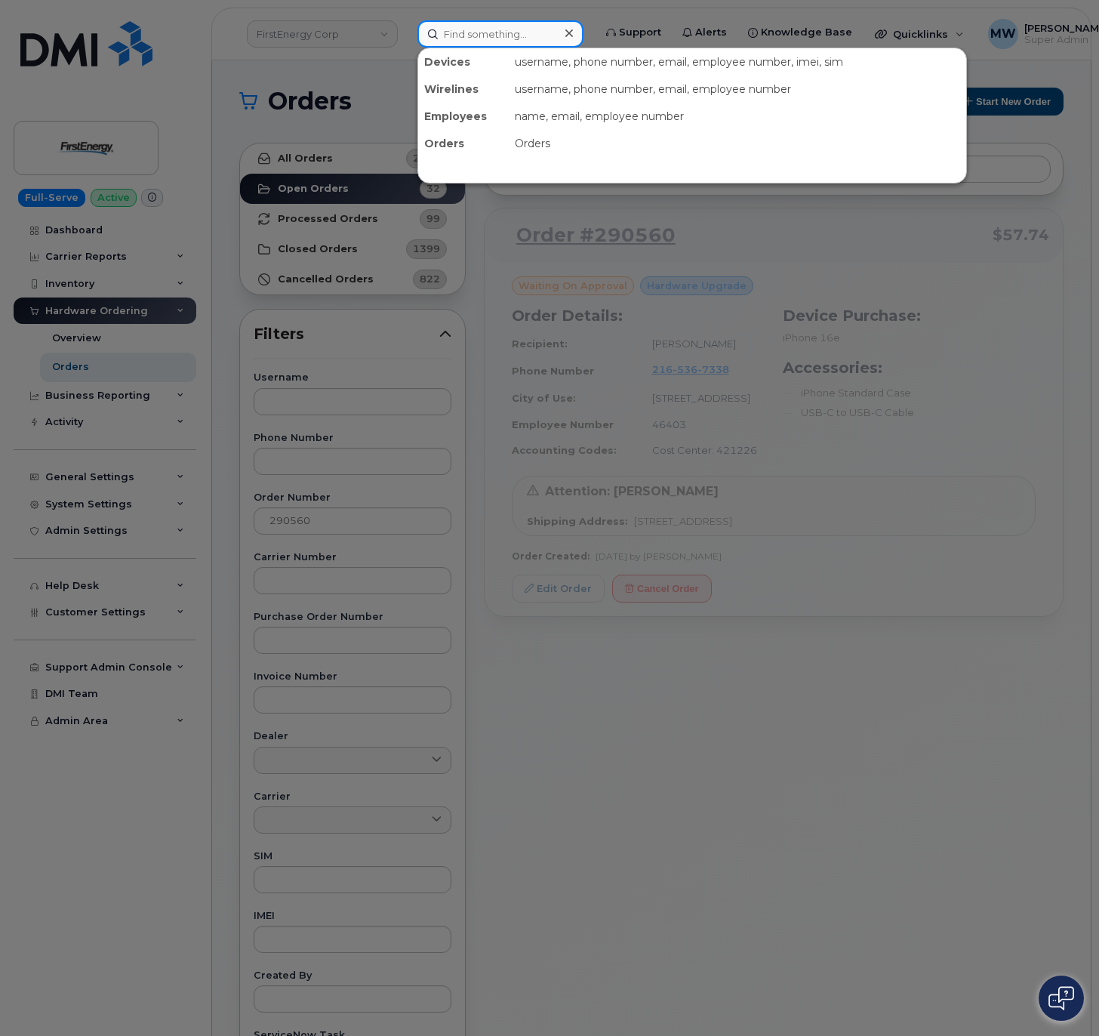
click at [479, 42] on input at bounding box center [500, 33] width 166 height 27
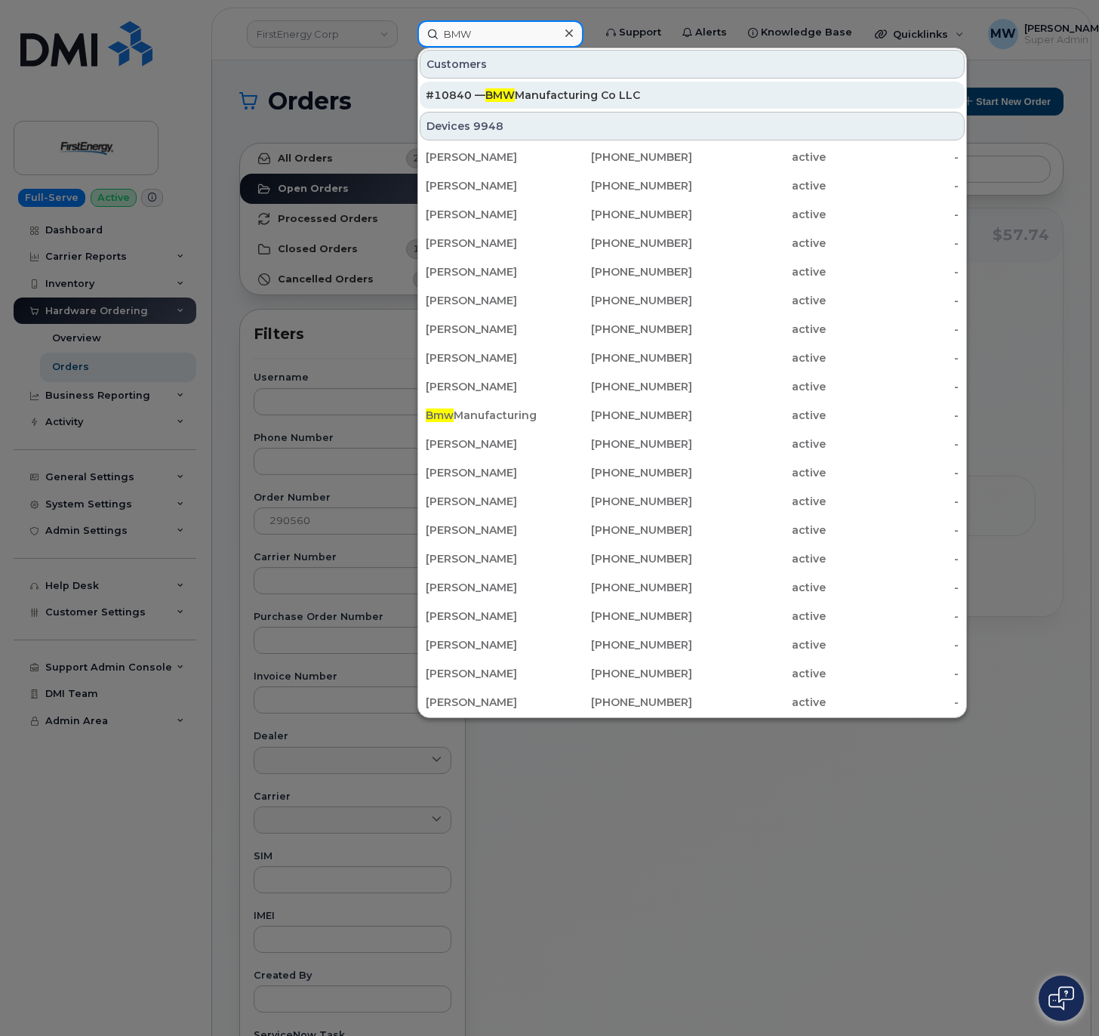
type input "BMW"
click at [699, 98] on div "#10840 — BMW Manufacturing Co LLC" at bounding box center [692, 95] width 533 height 15
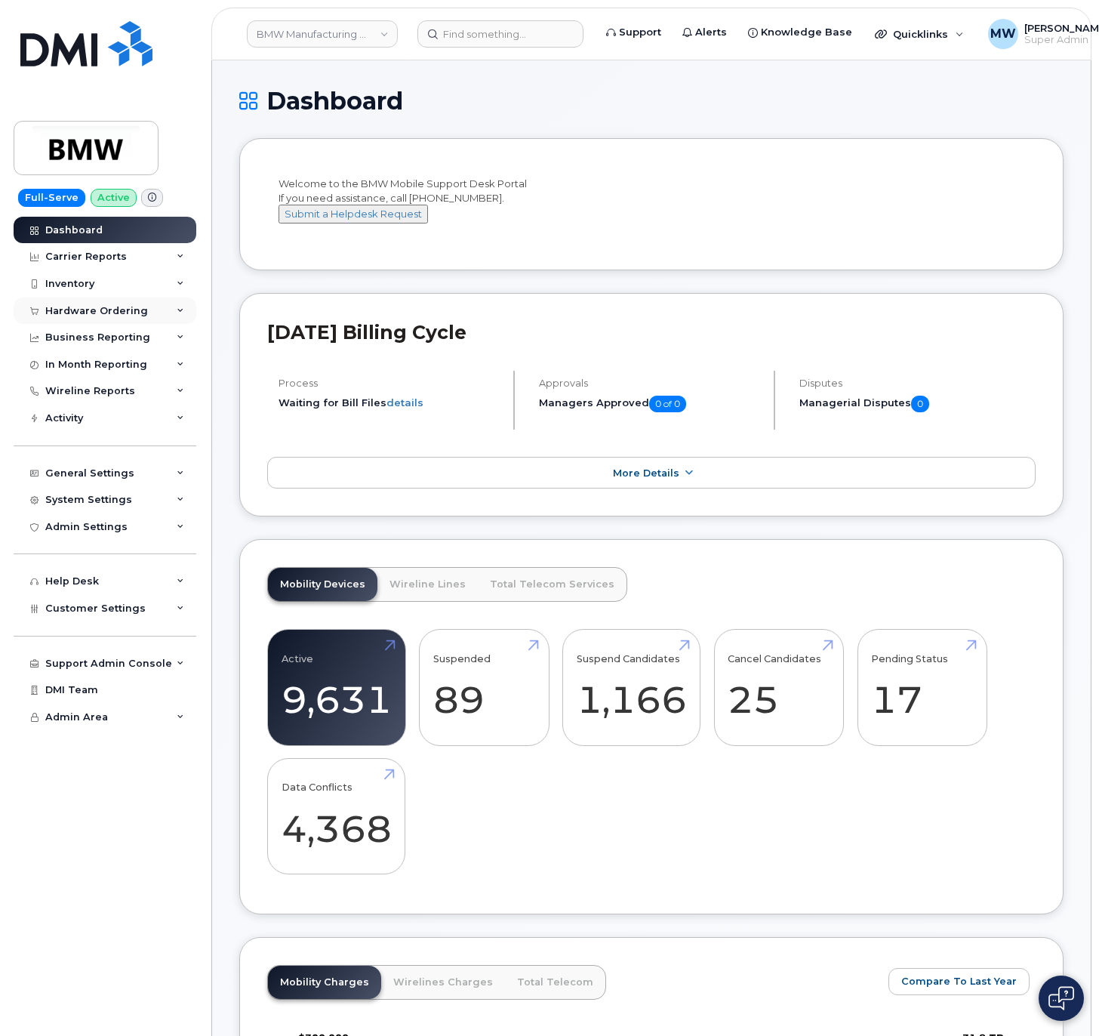
click at [109, 317] on div "Hardware Ordering" at bounding box center [105, 310] width 183 height 27
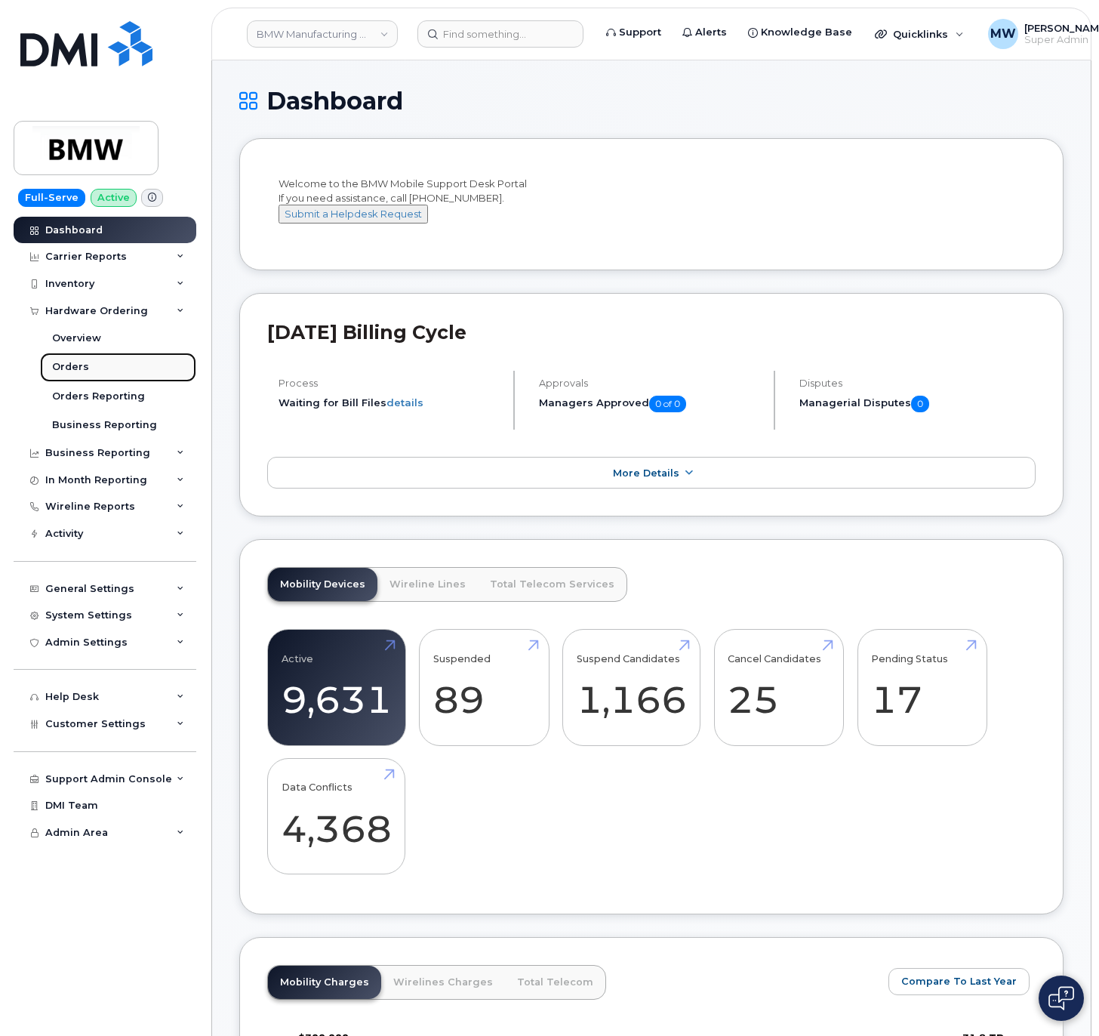
click at [103, 374] on link "Orders" at bounding box center [118, 366] width 156 height 29
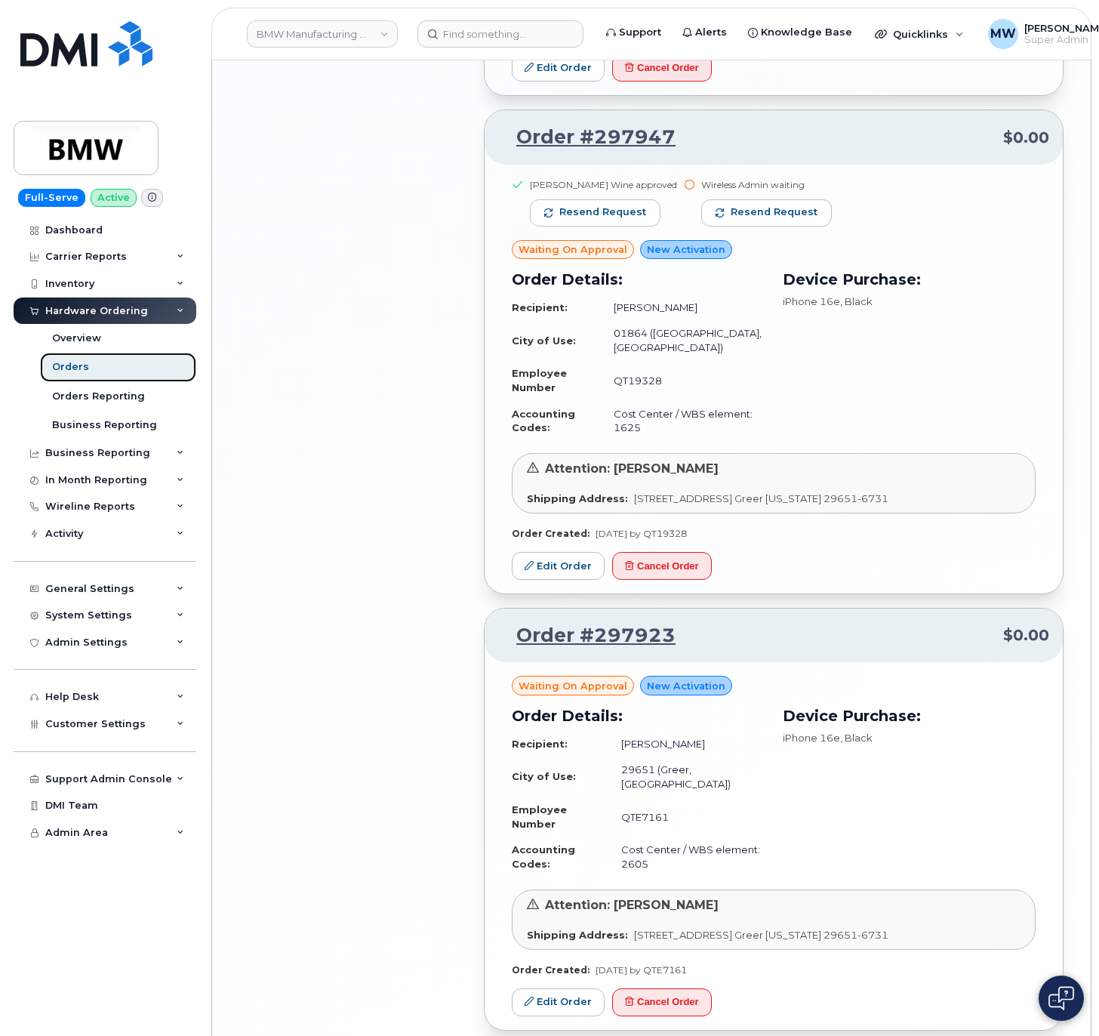
scroll to position [2816, 0]
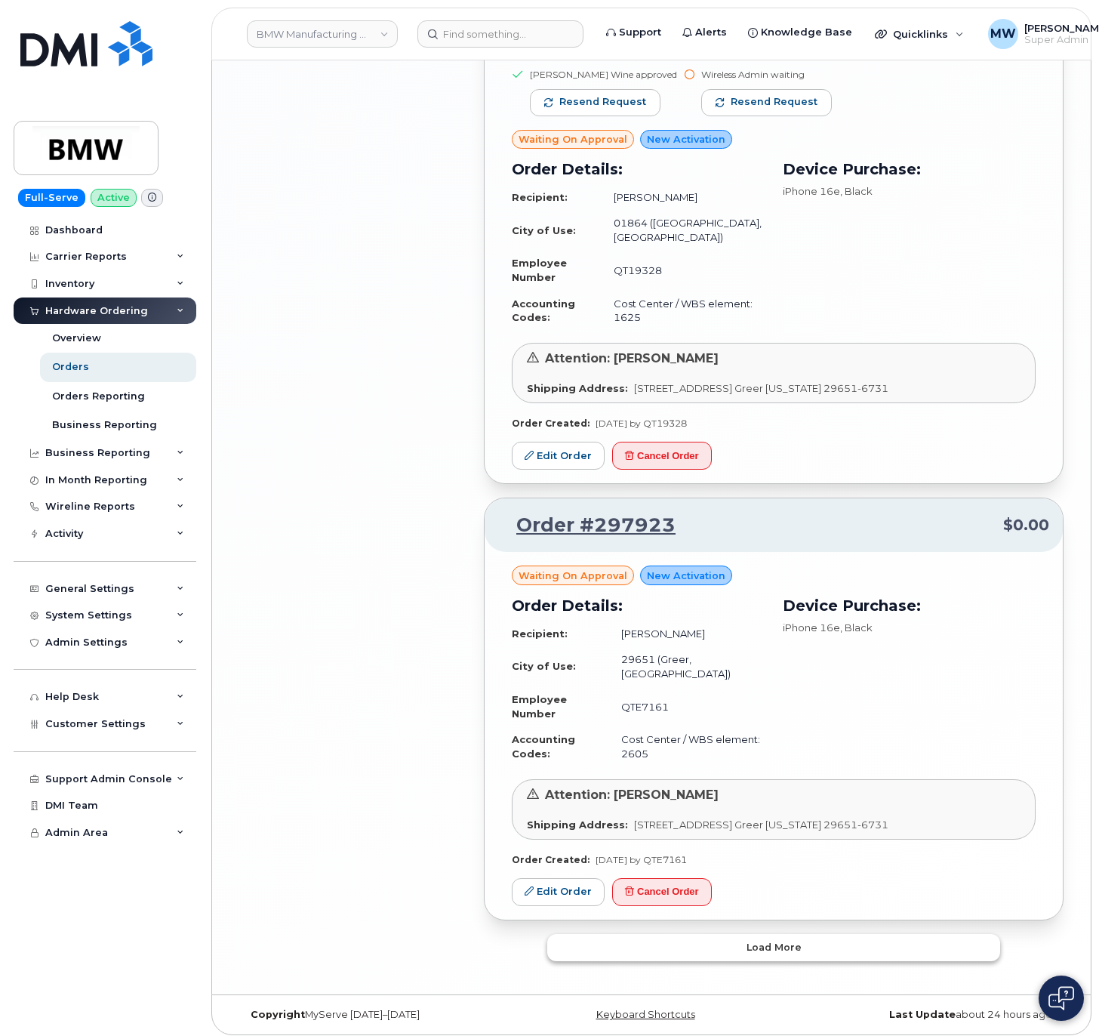
click at [851, 941] on button "Load more" at bounding box center [773, 947] width 453 height 27
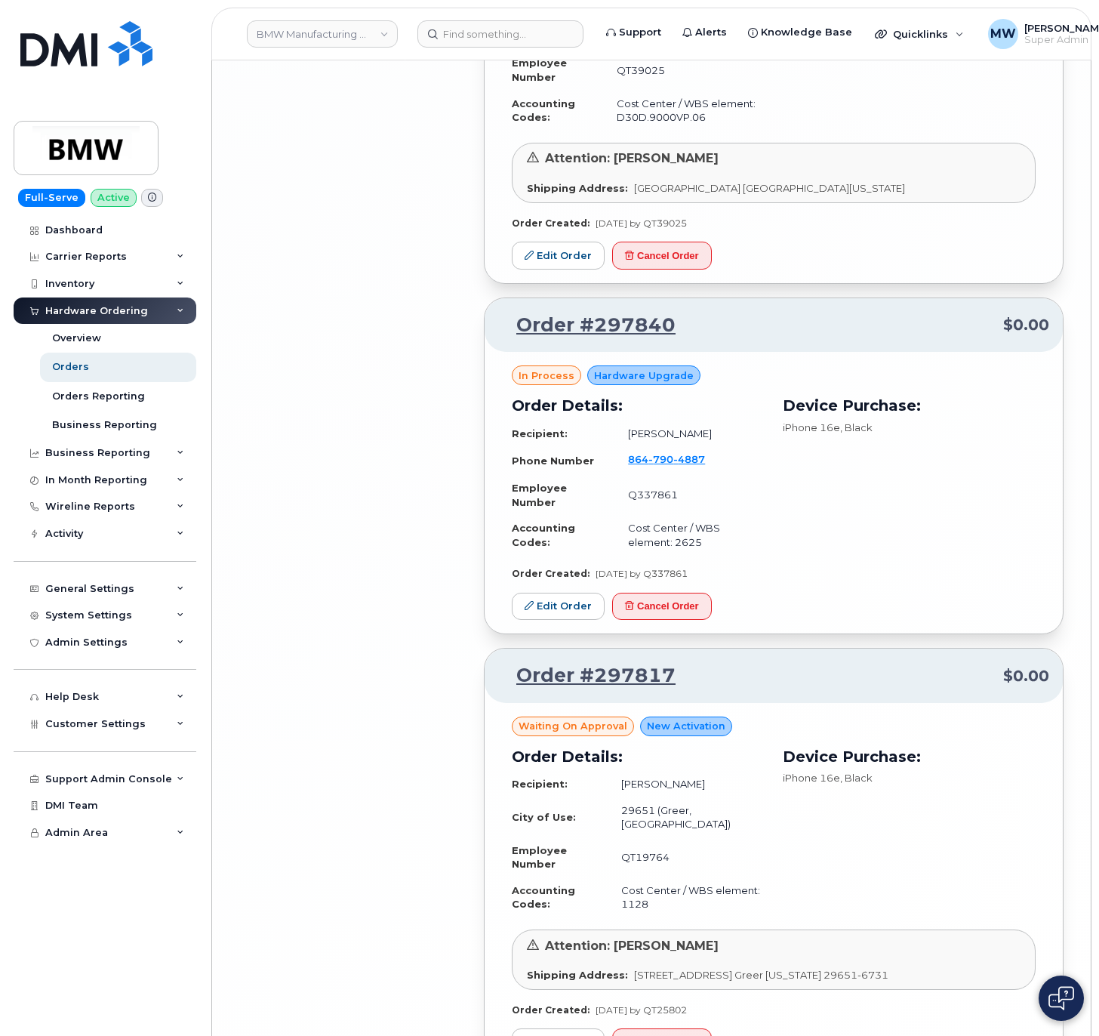
scroll to position [6215, 0]
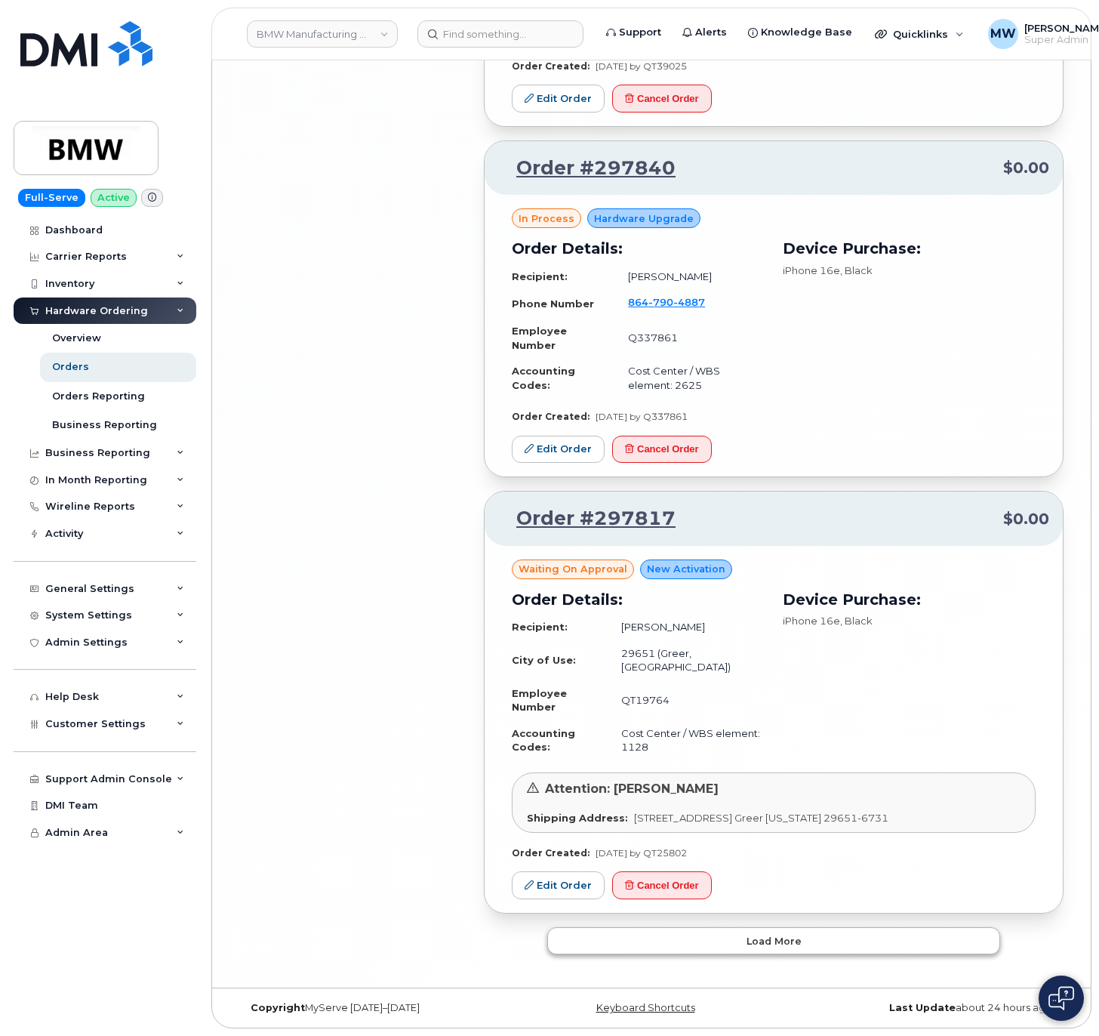
drag, startPoint x: 815, startPoint y: 892, endPoint x: 842, endPoint y: 953, distance: 66.6
click at [846, 940] on button "Load more" at bounding box center [773, 940] width 453 height 27
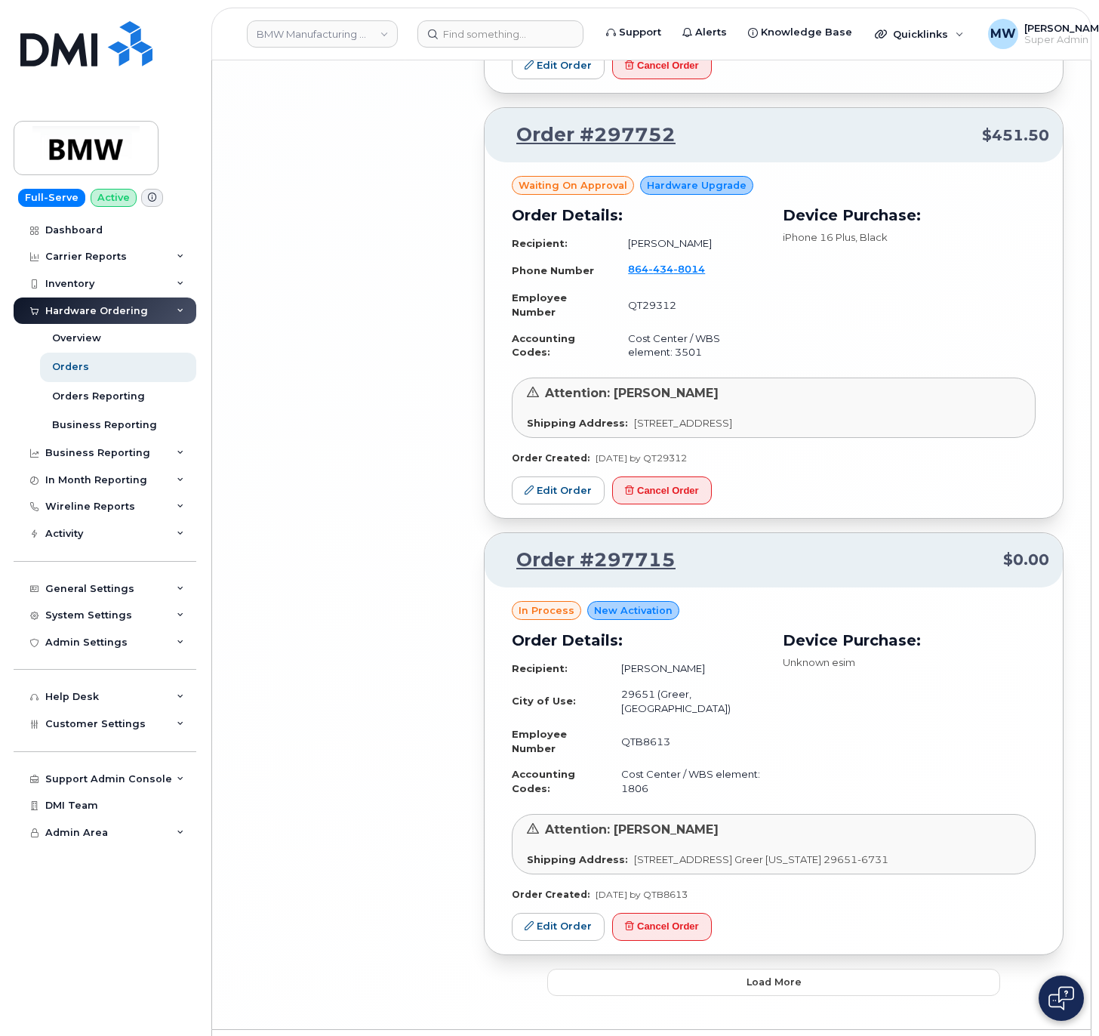
scroll to position [9703, 0]
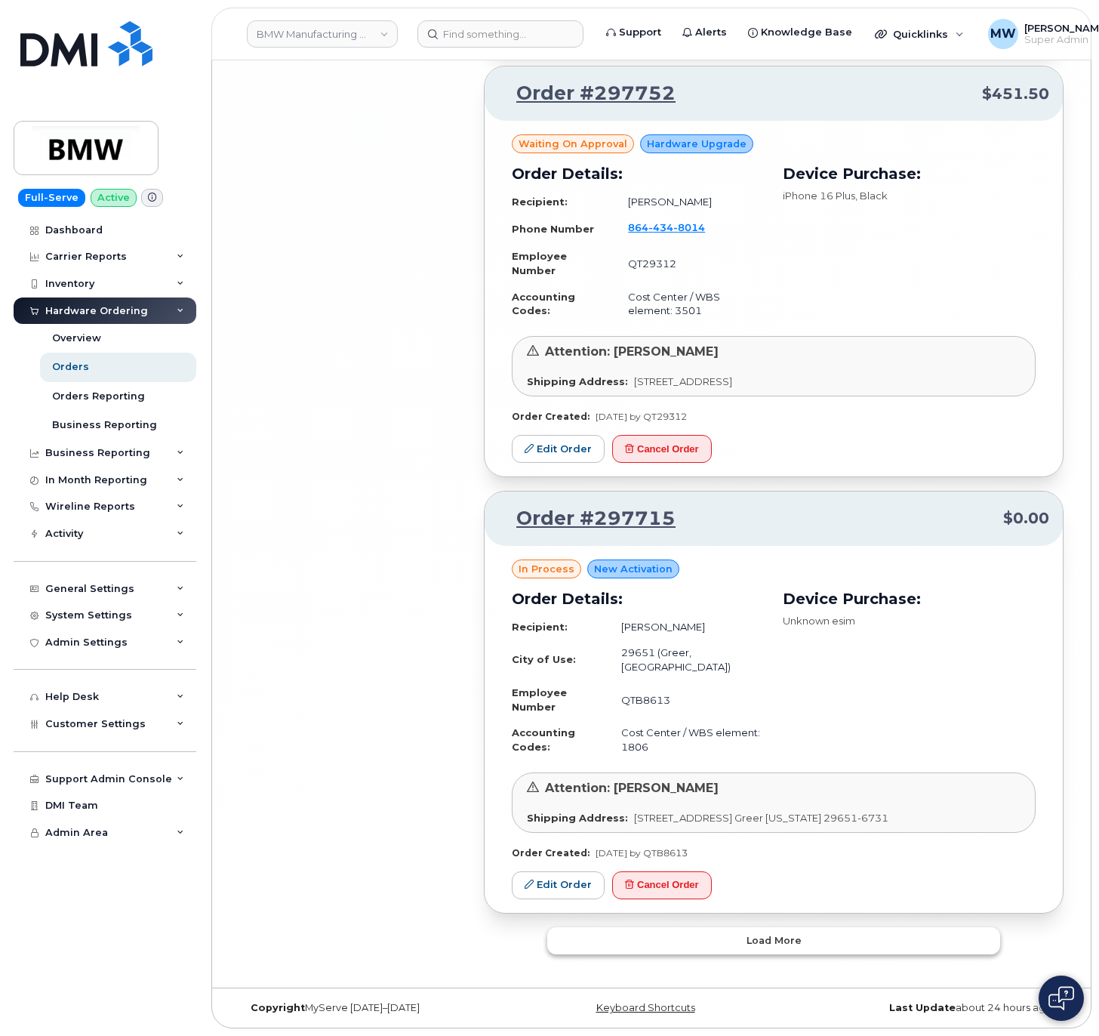
click at [845, 931] on button "Load more" at bounding box center [773, 940] width 453 height 27
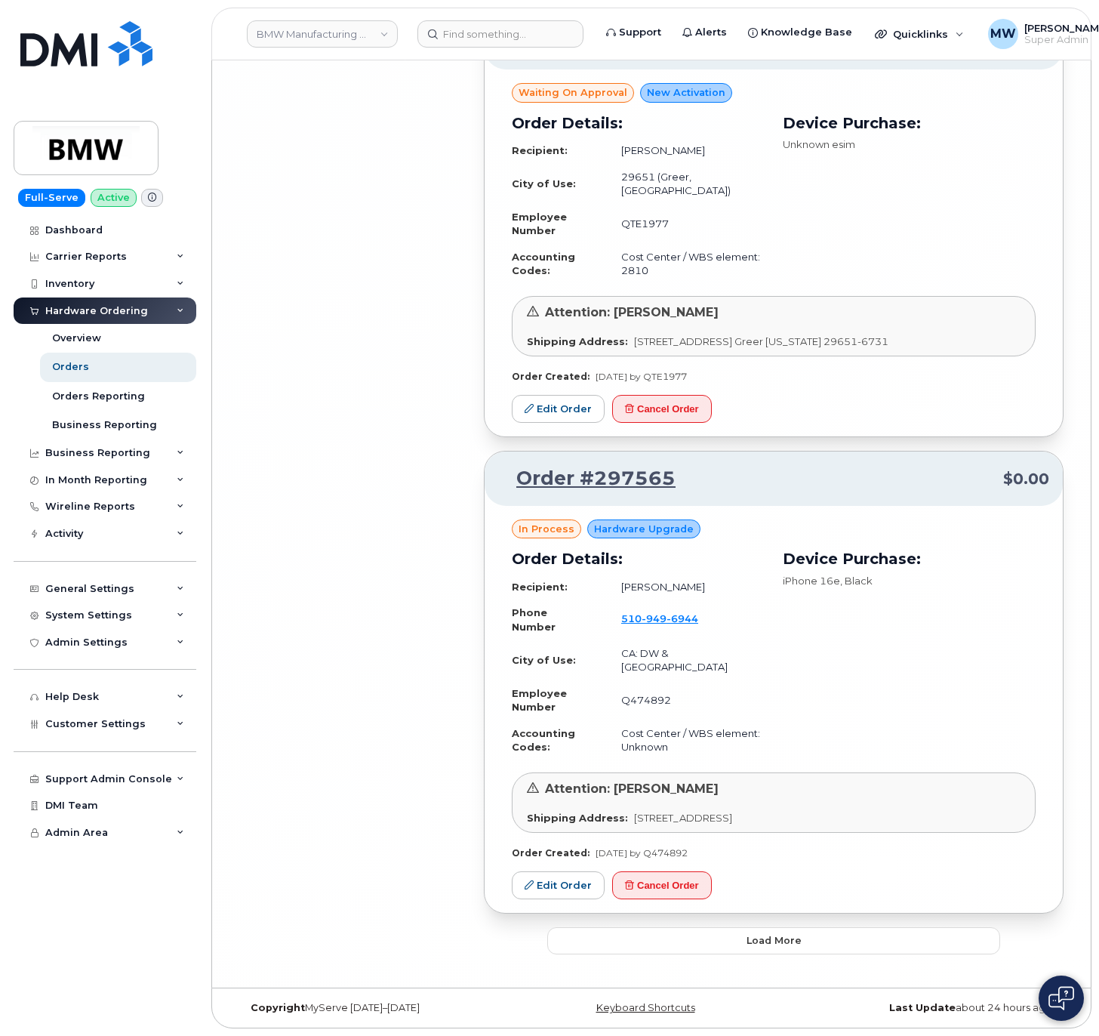
scroll to position [13039, 0]
drag, startPoint x: 845, startPoint y: 940, endPoint x: 810, endPoint y: 892, distance: 59.9
click at [842, 933] on button "Load more" at bounding box center [773, 940] width 453 height 27
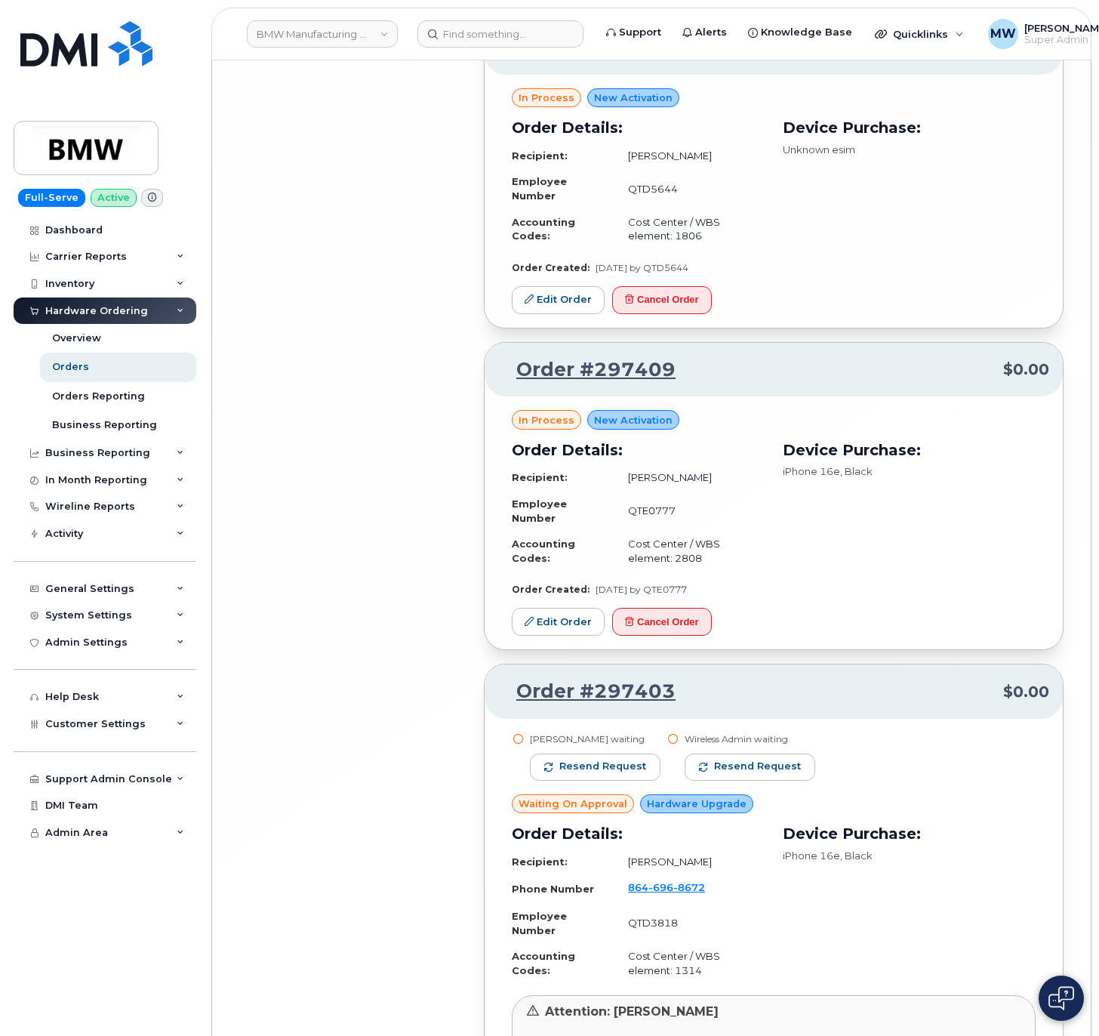
scroll to position [16372, 0]
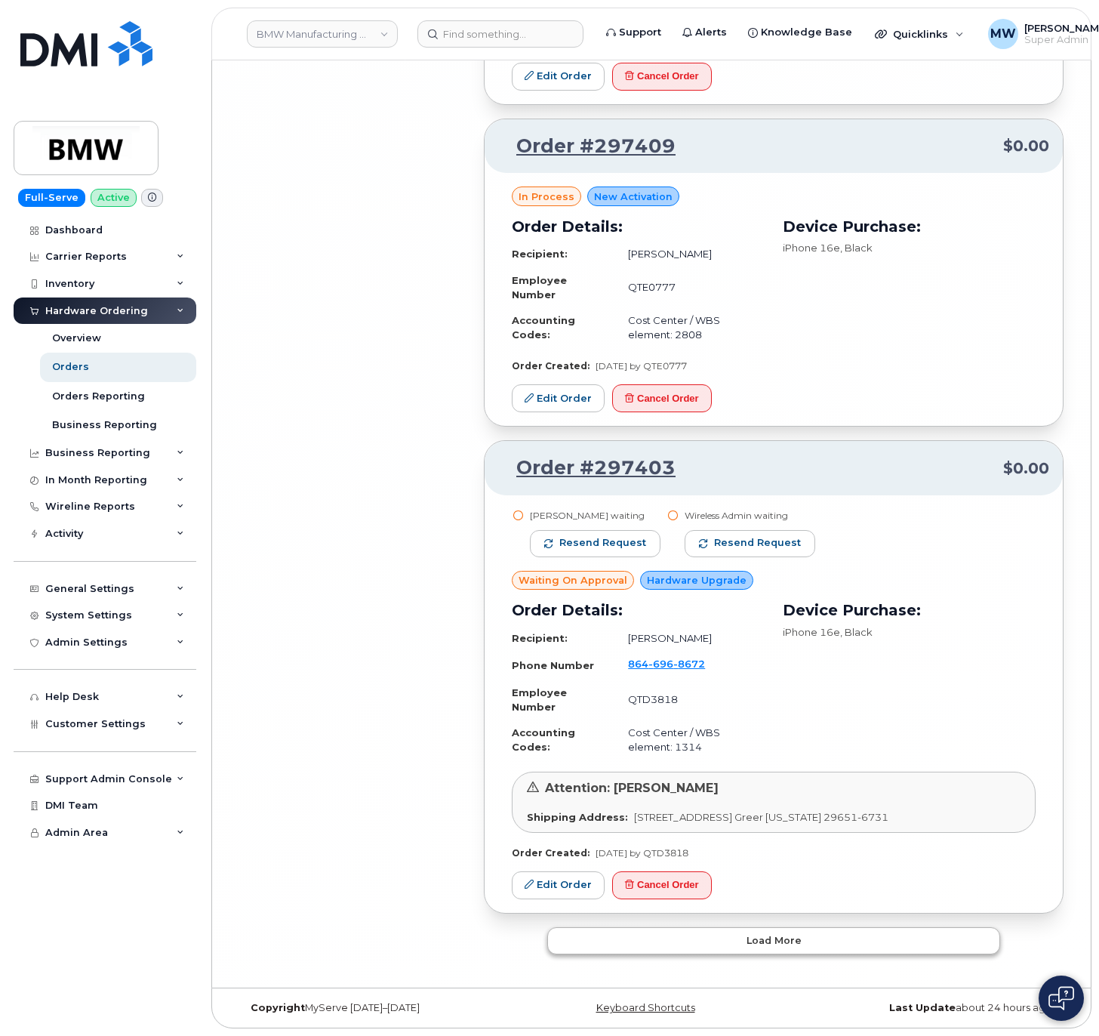
drag, startPoint x: 799, startPoint y: 961, endPoint x: 820, endPoint y: 943, distance: 27.3
click at [821, 943] on button "Load more" at bounding box center [773, 940] width 453 height 27
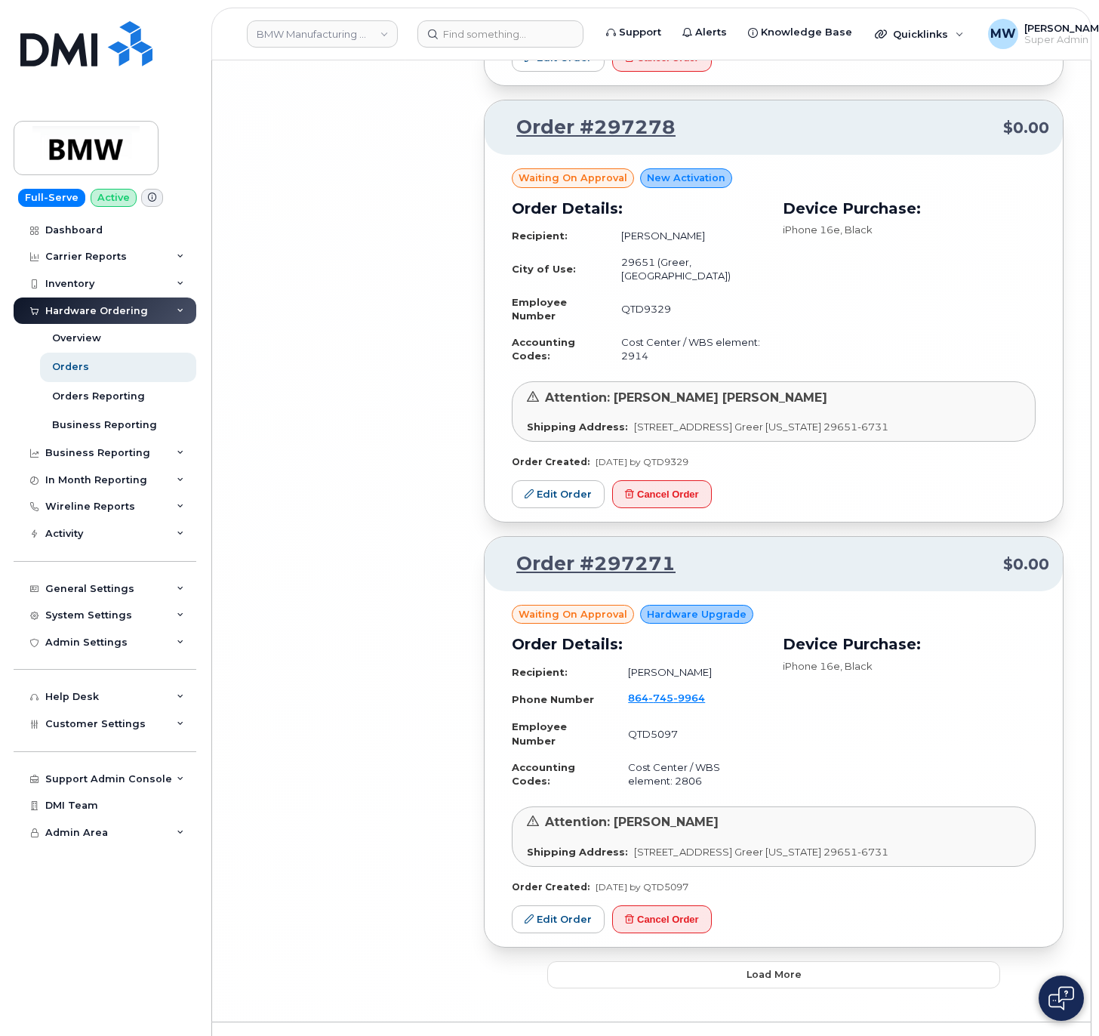
scroll to position [19681, 0]
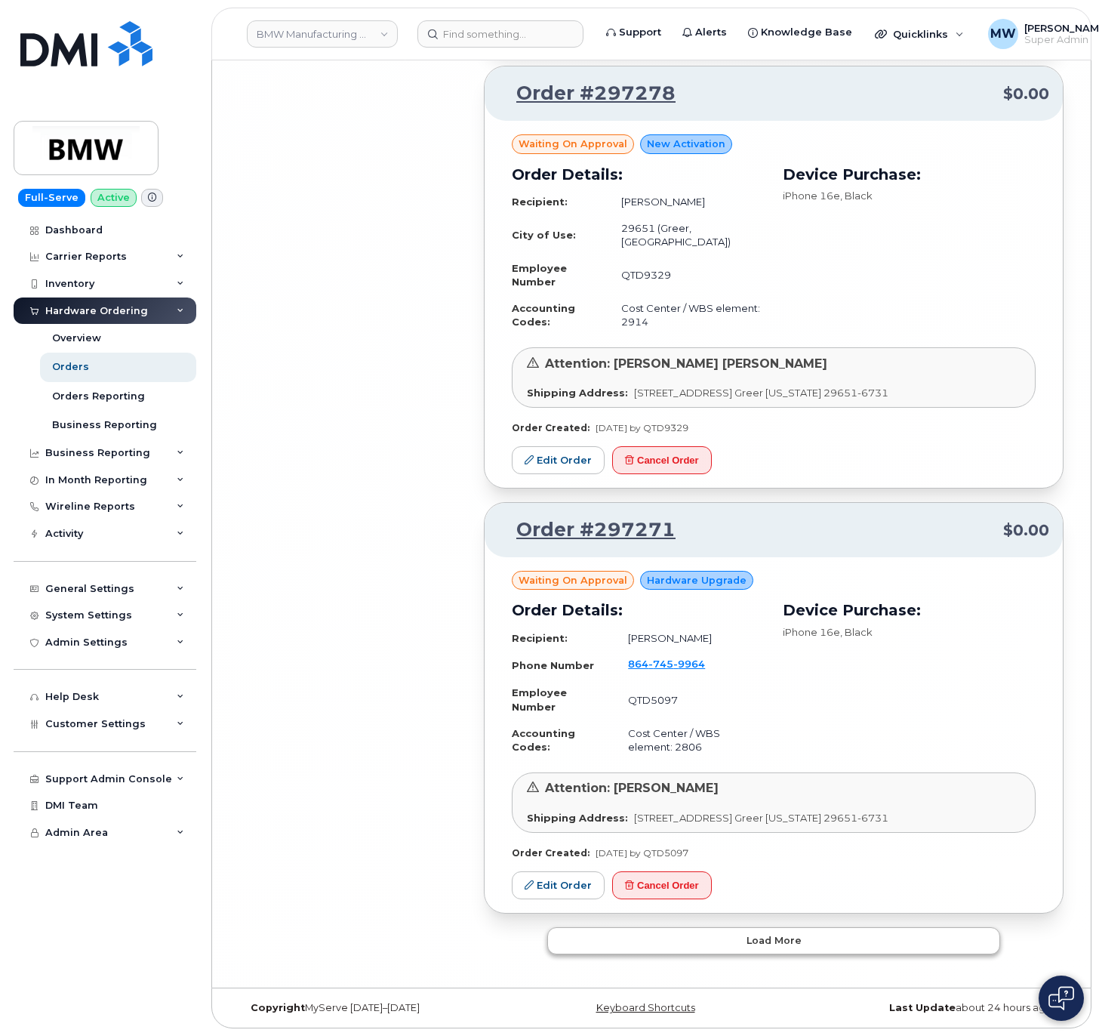
drag, startPoint x: 863, startPoint y: 923, endPoint x: 864, endPoint y: 939, distance: 15.9
click at [864, 940] on button "Load more" at bounding box center [773, 940] width 453 height 27
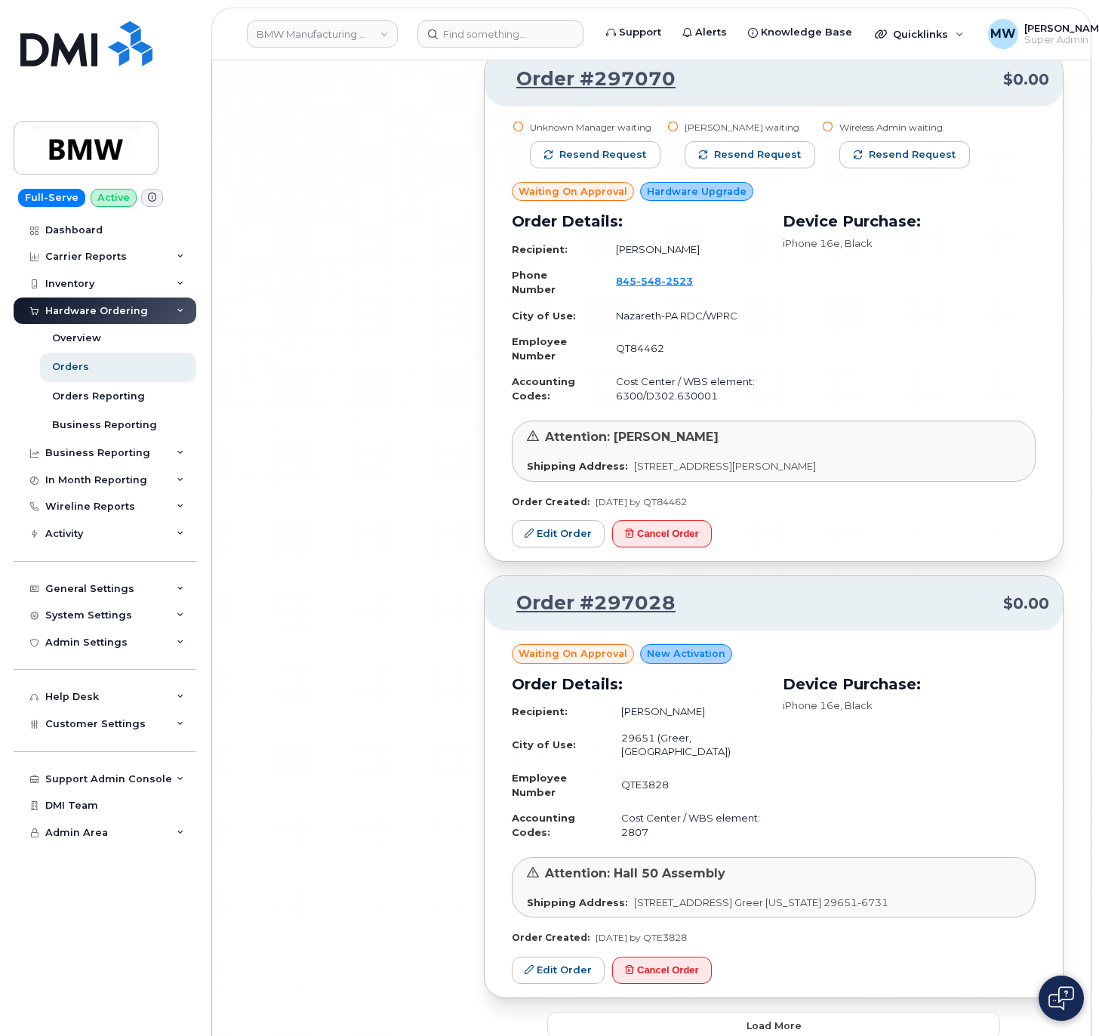
scroll to position [23267, 0]
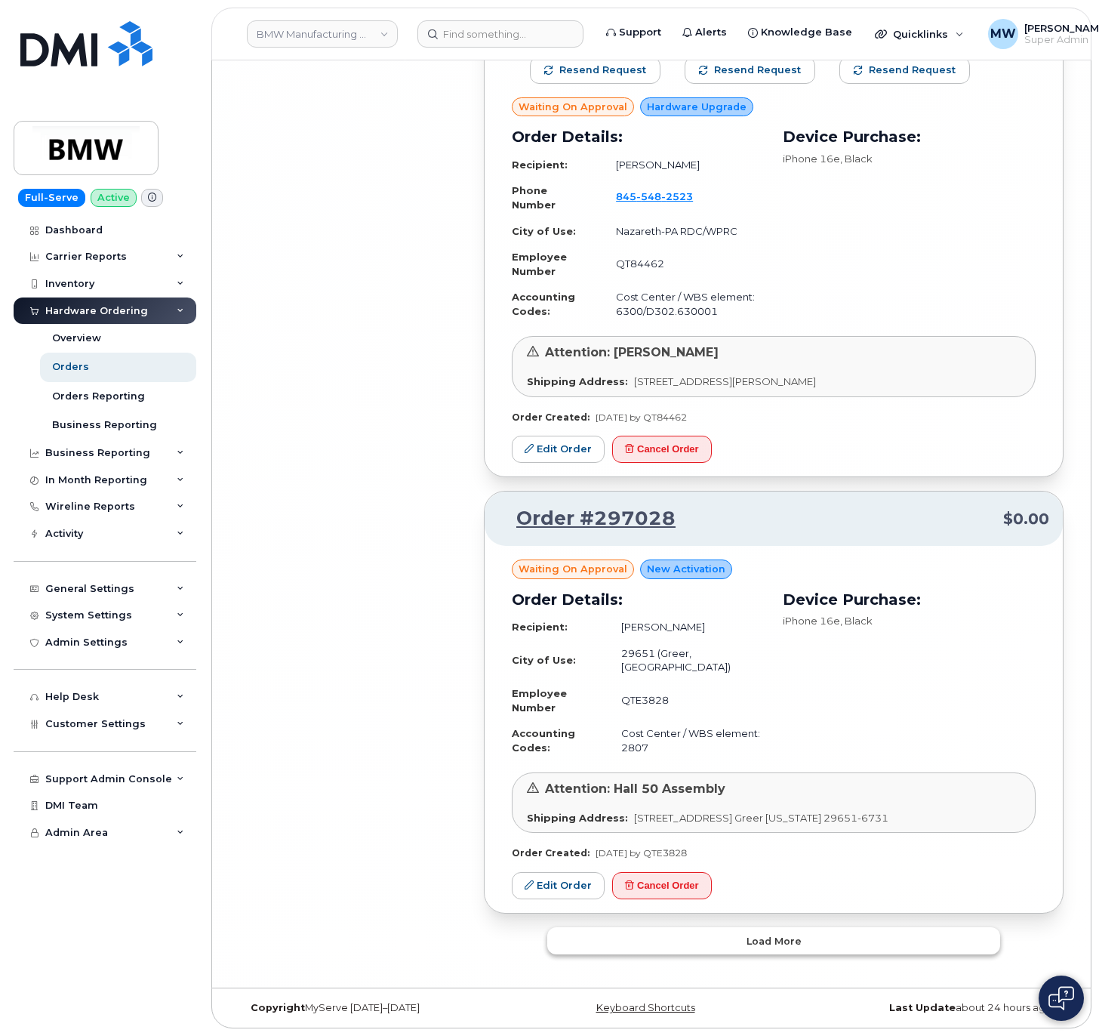
click at [848, 943] on button "Load more" at bounding box center [773, 940] width 453 height 27
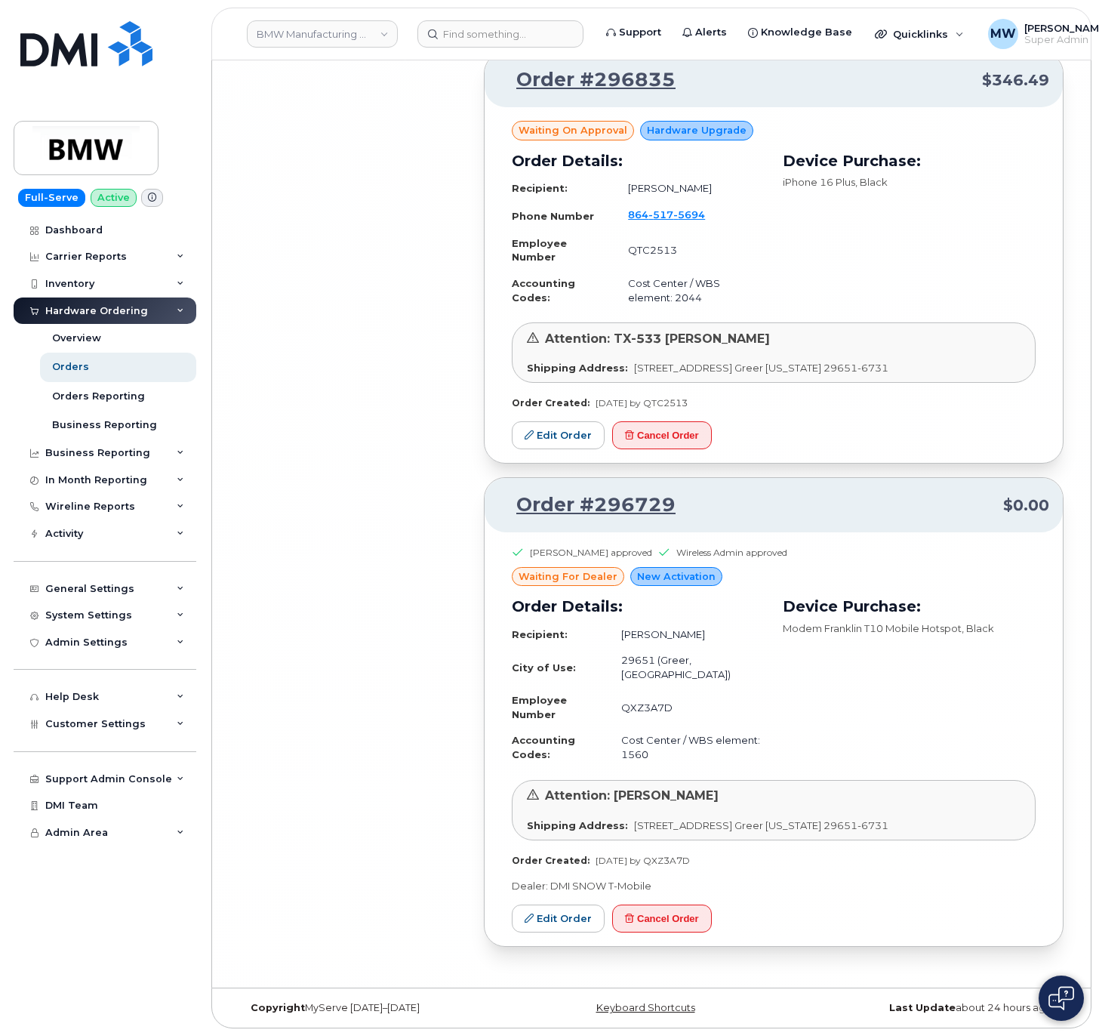
scroll to position [25051, 0]
drag, startPoint x: 715, startPoint y: 506, endPoint x: 519, endPoint y: 492, distance: 196.7
click at [519, 492] on p "Order #296729 $0.00" at bounding box center [773, 504] width 551 height 27
copy link "Order #296729"
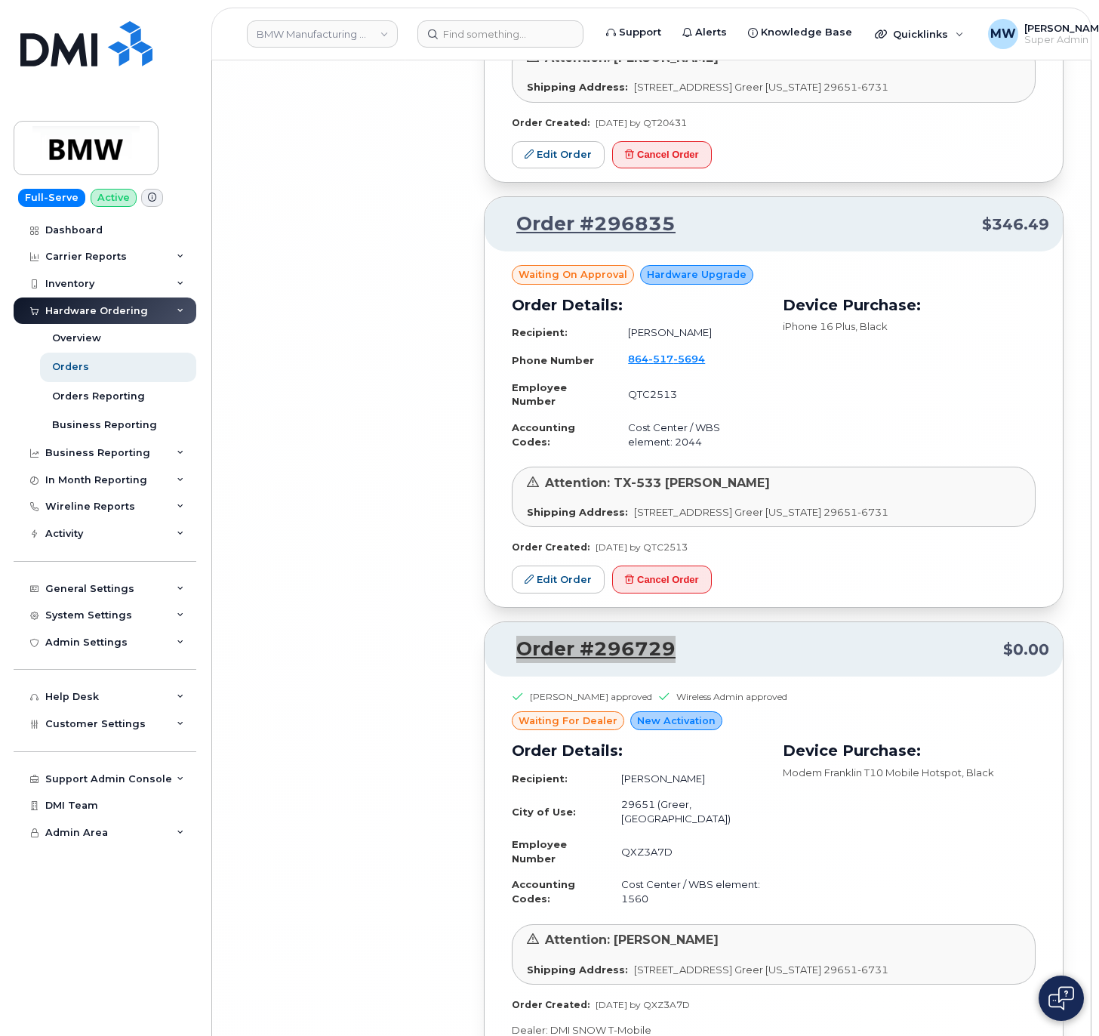
scroll to position [24750, 0]
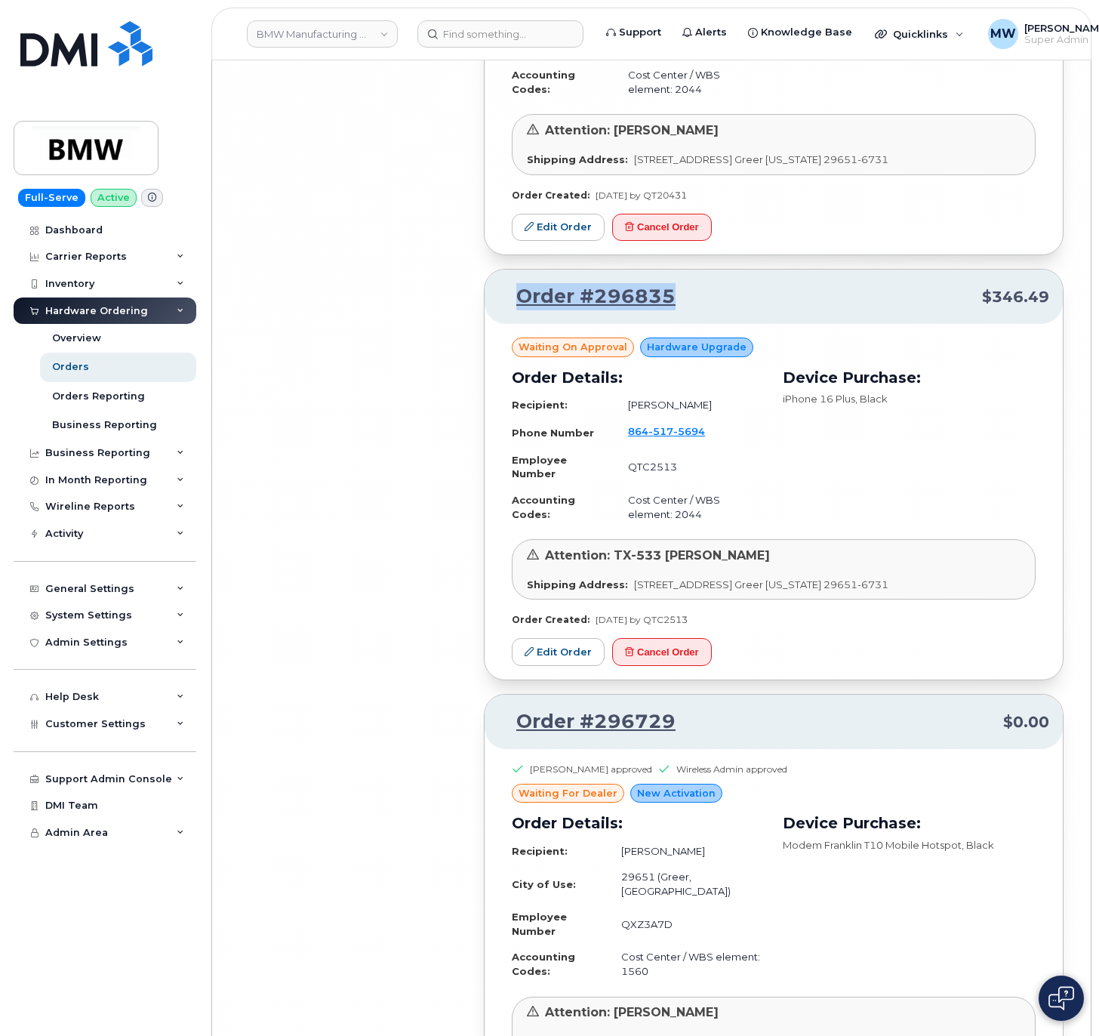
drag, startPoint x: 699, startPoint y: 363, endPoint x: 513, endPoint y: 376, distance: 186.1
click at [513, 310] on p "Order #296835 $346.49" at bounding box center [773, 296] width 551 height 27
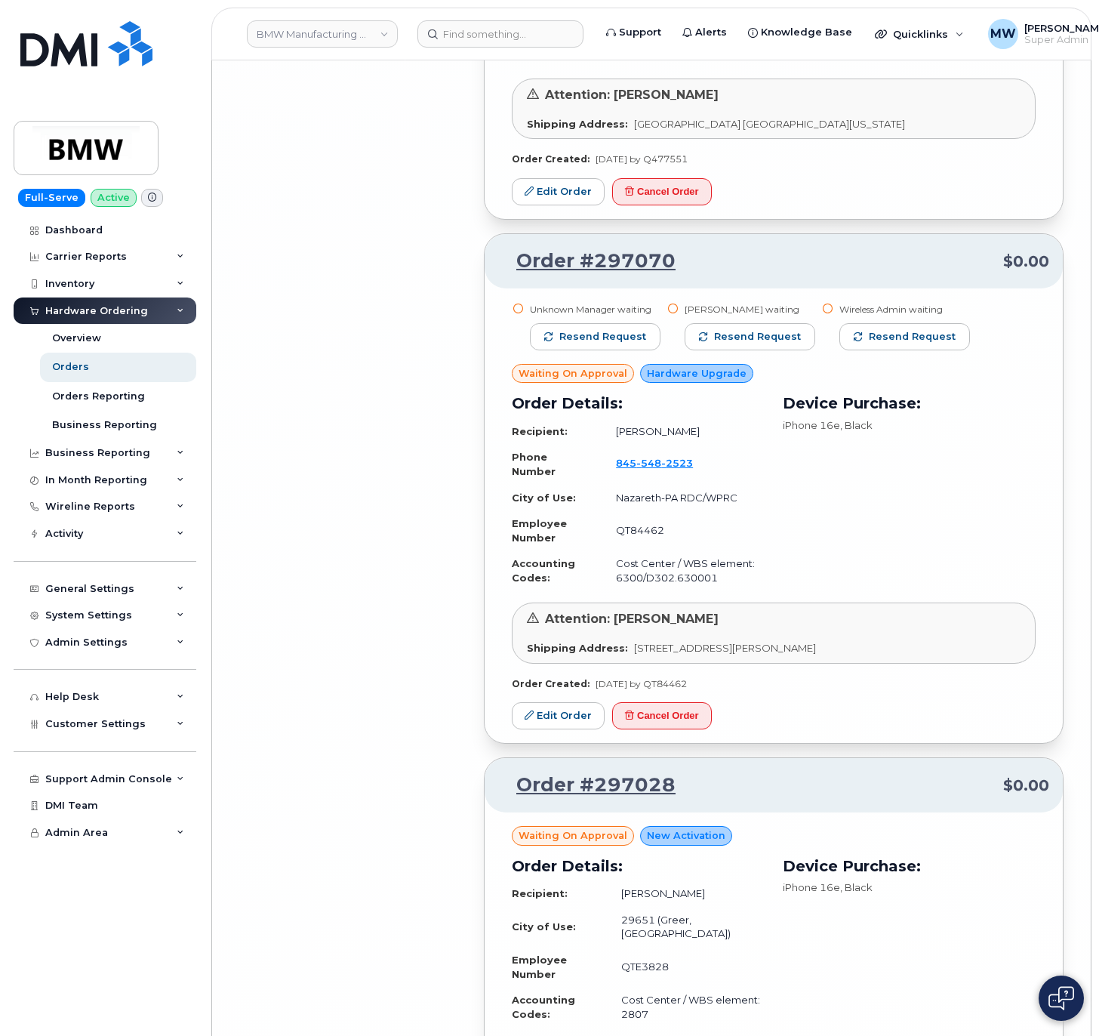
scroll to position [22787, 0]
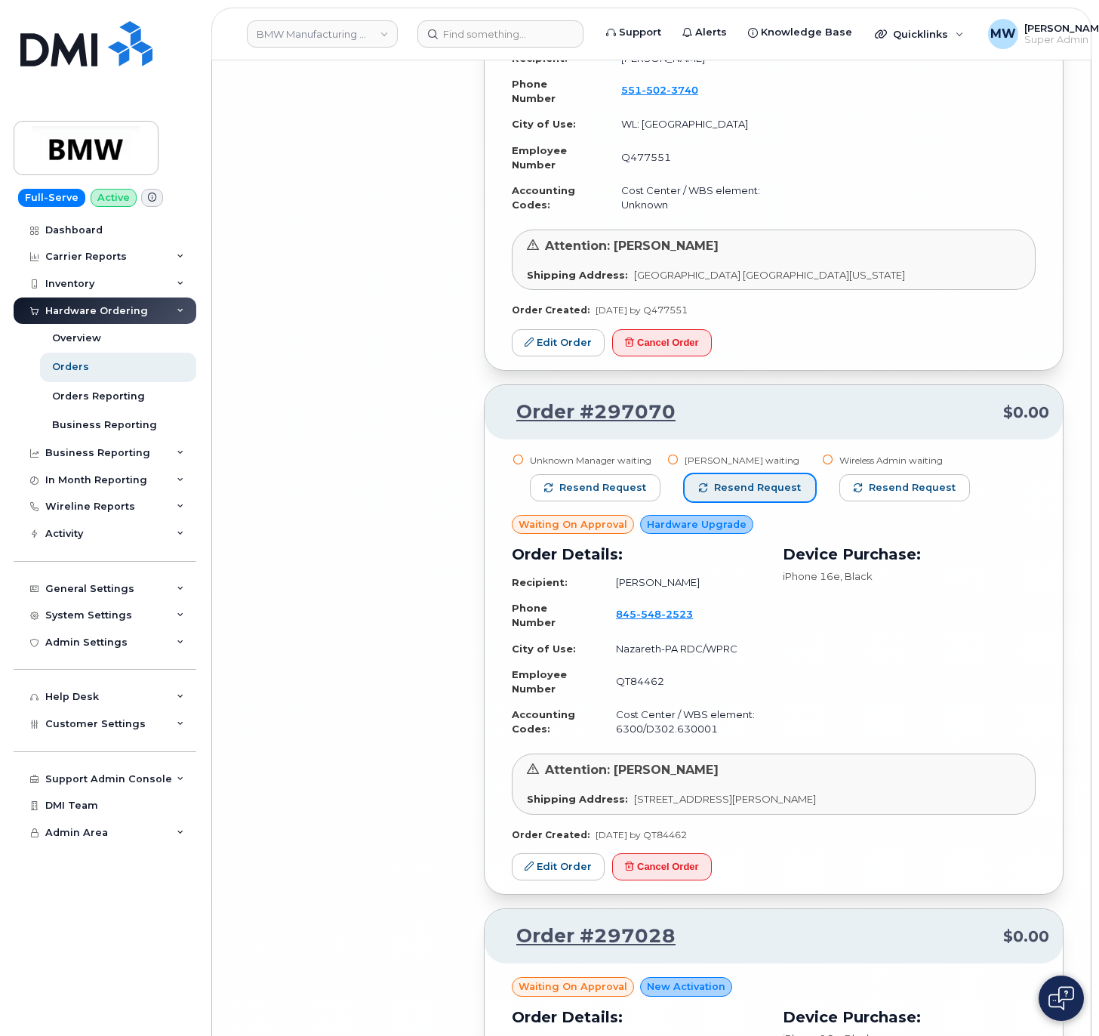
click at [805, 501] on button "Resend request" at bounding box center [750, 487] width 131 height 27
click at [930, 494] on span "Resend request" at bounding box center [912, 488] width 87 height 14
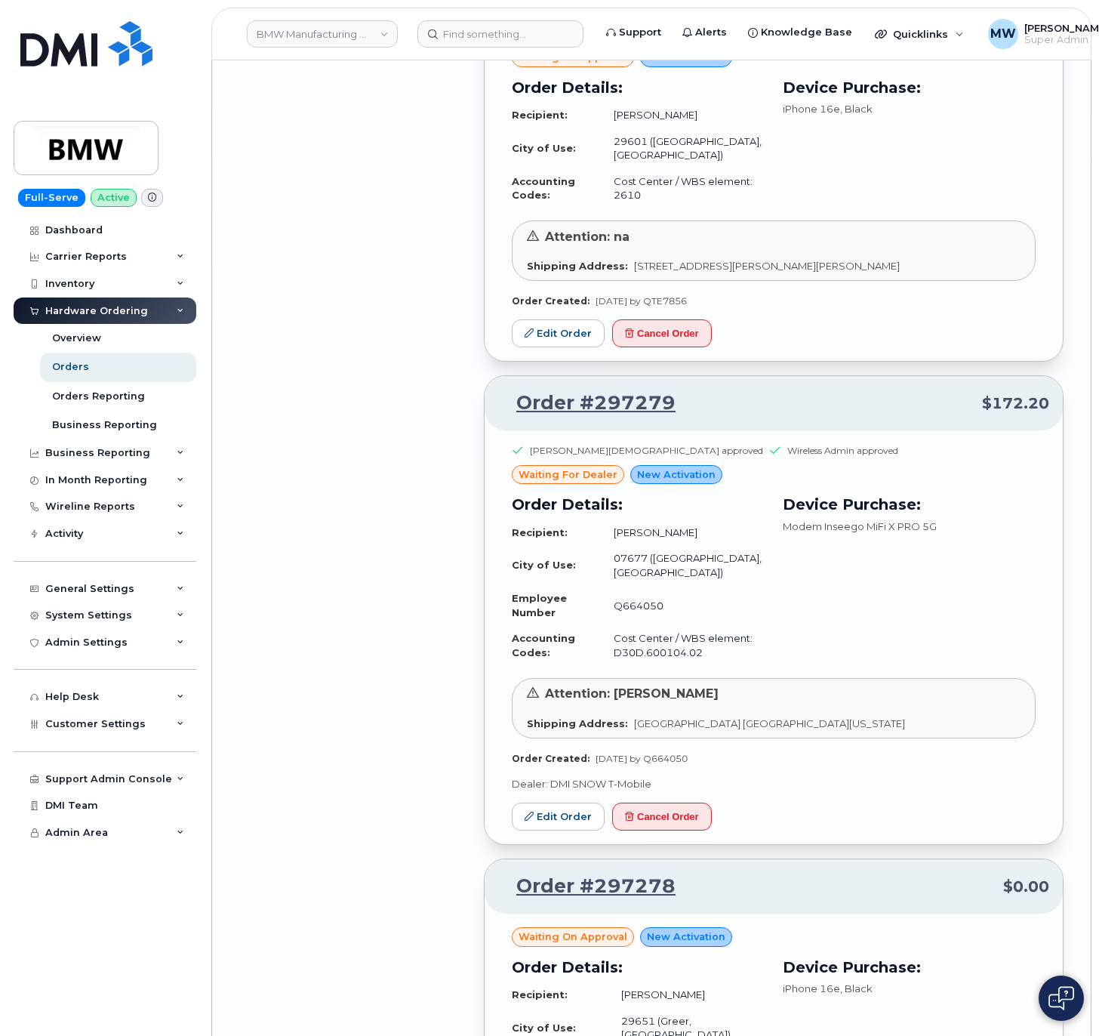
scroll to position [18712, 0]
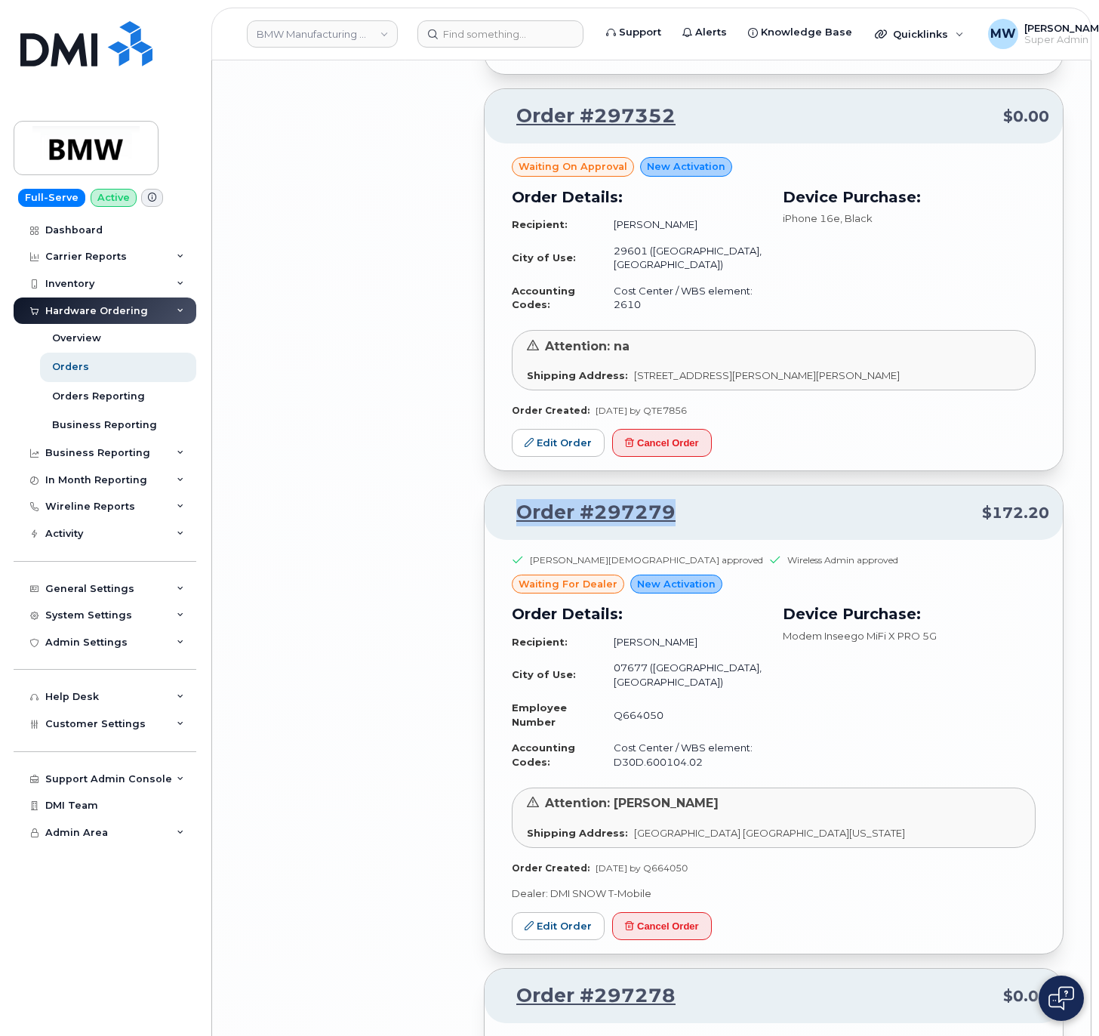
drag, startPoint x: 706, startPoint y: 569, endPoint x: 498, endPoint y: 577, distance: 208.4
click at [498, 526] on p "Order #297279 $172.20" at bounding box center [773, 512] width 551 height 27
copy link "Order #297279"
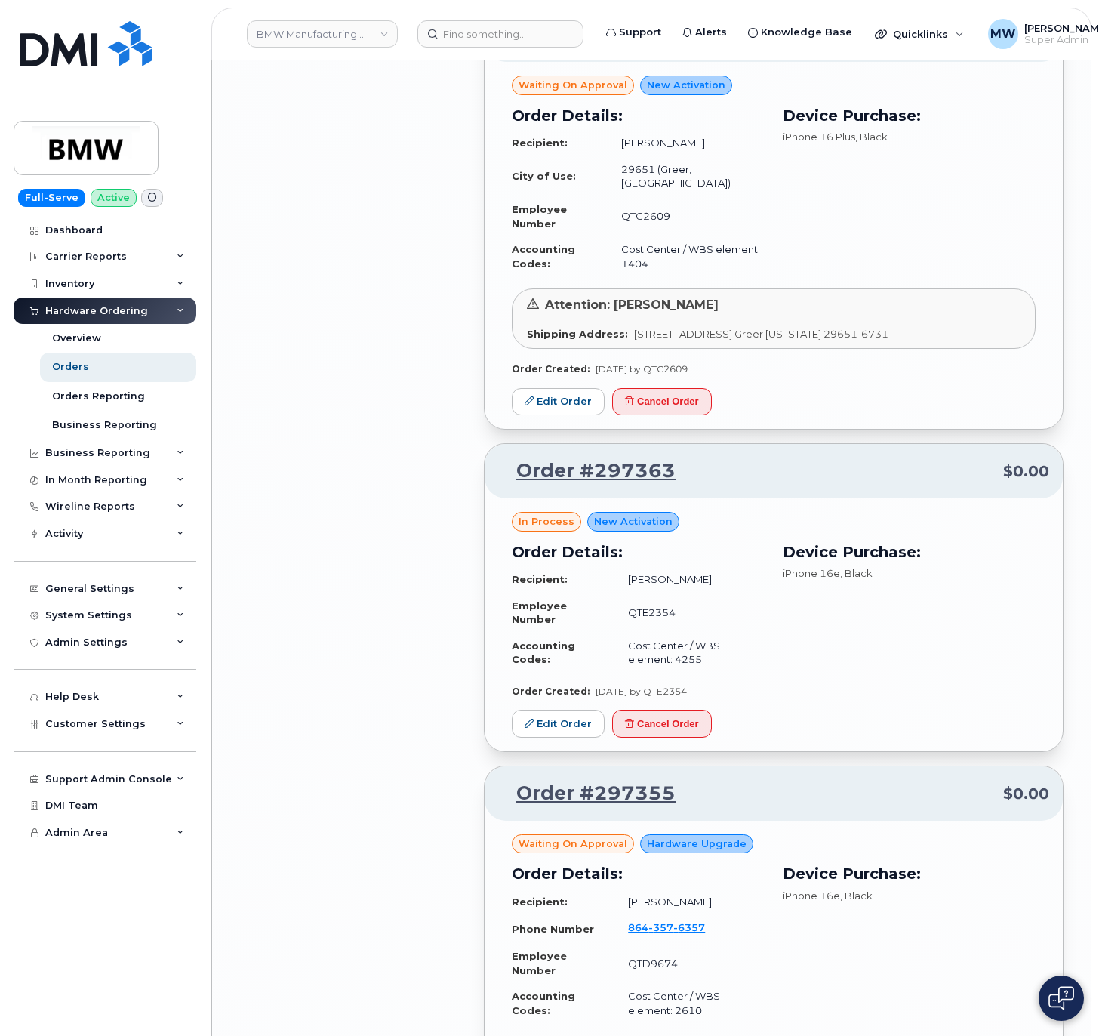
scroll to position [17202, 0]
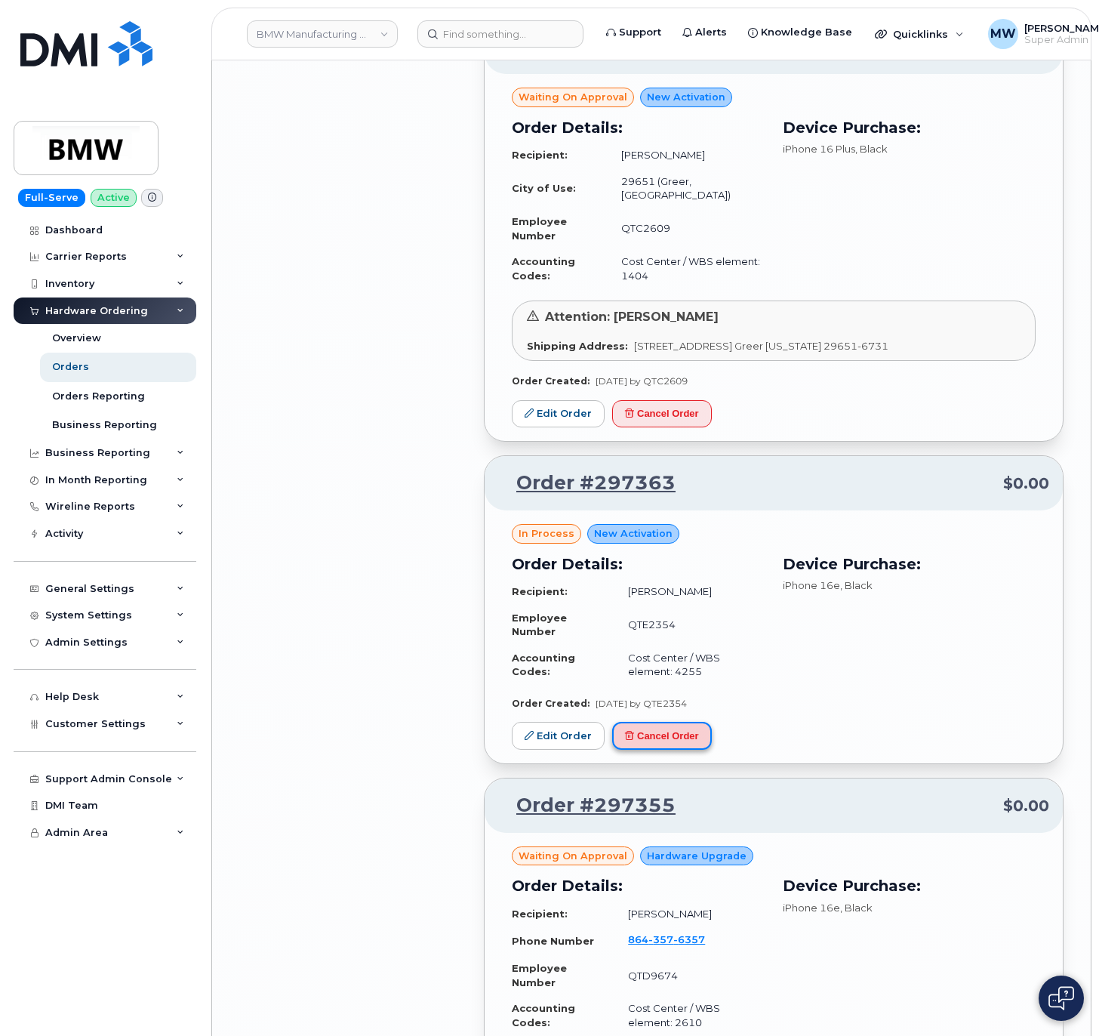
click at [687, 749] on button "Cancel Order" at bounding box center [662, 736] width 100 height 28
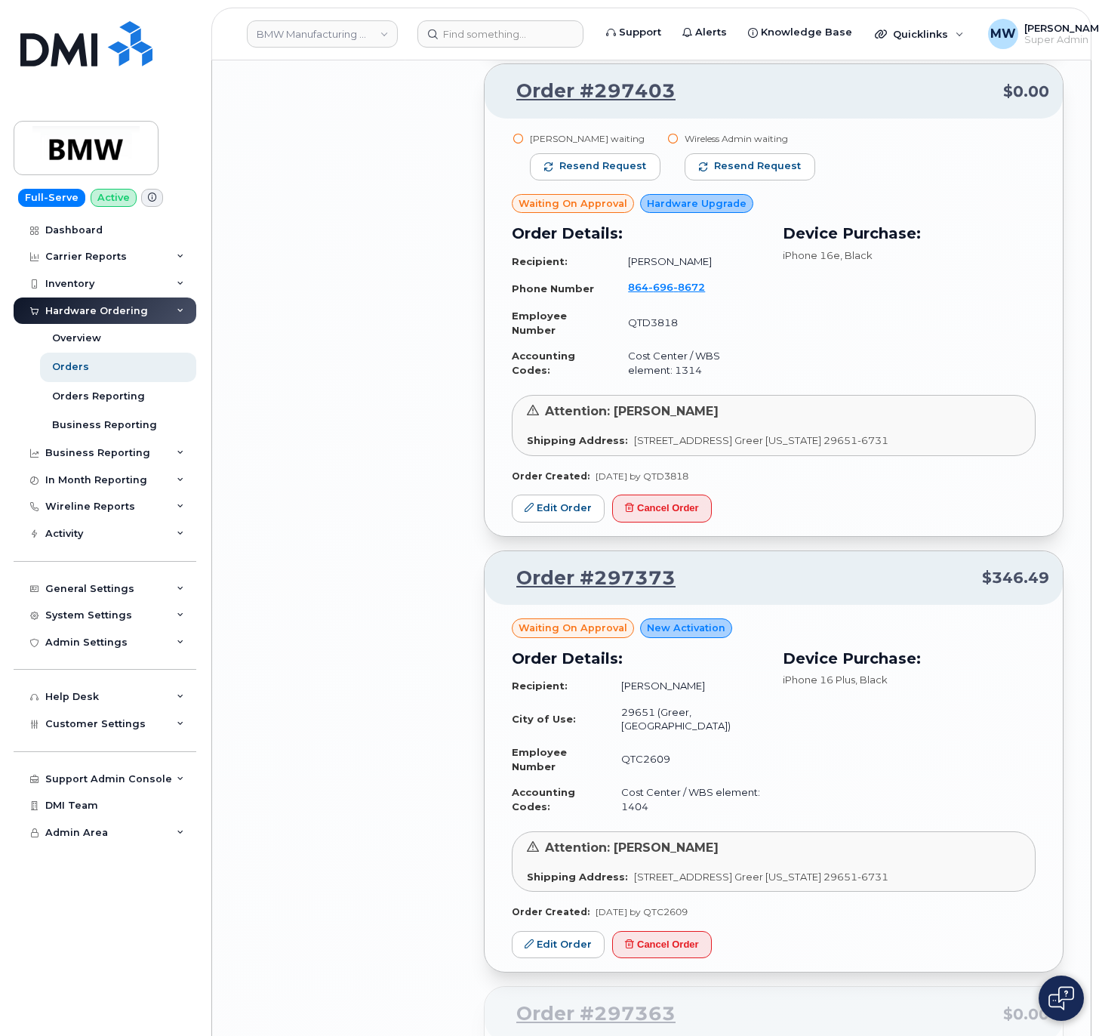
scroll to position [16598, 0]
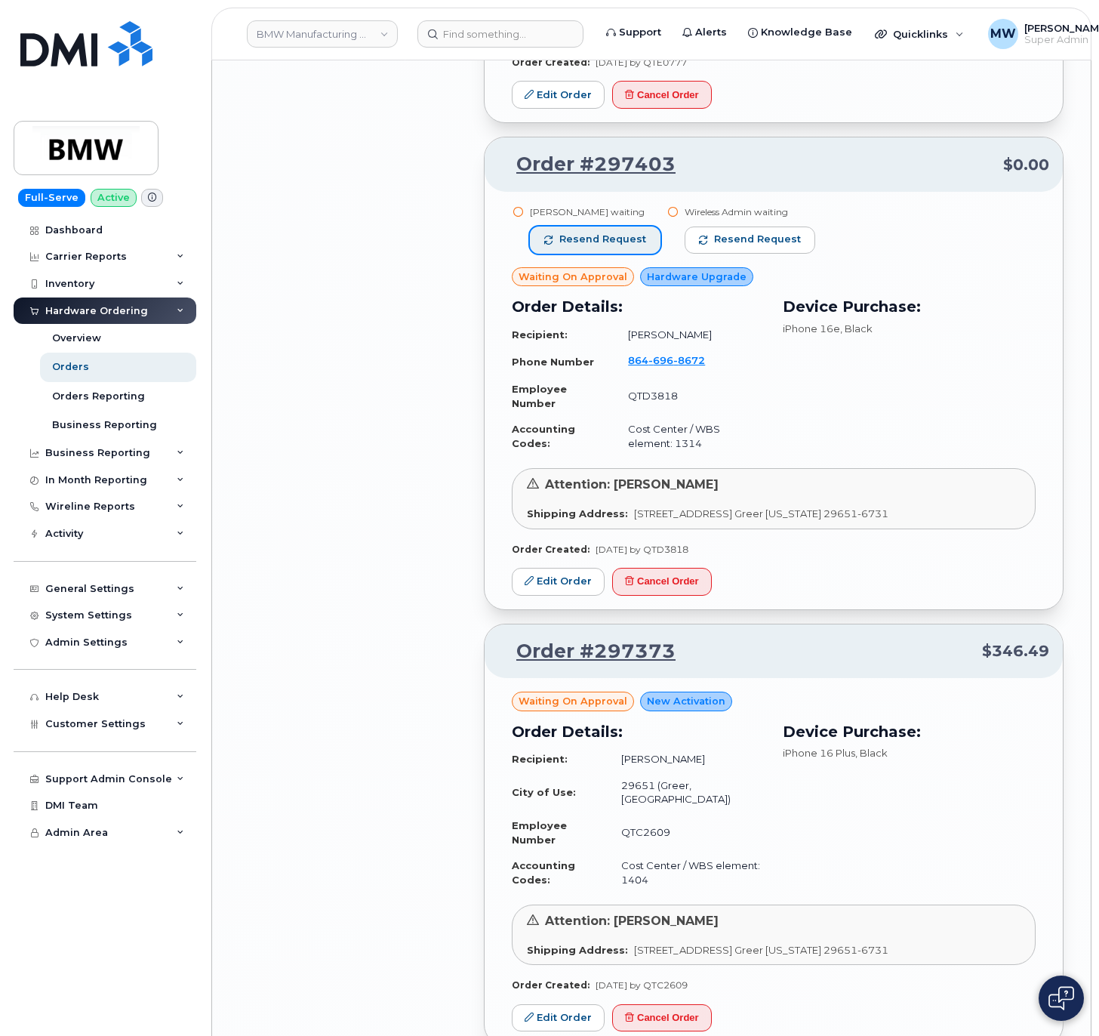
click at [620, 246] on span "Resend request" at bounding box center [602, 239] width 87 height 14
click at [769, 246] on span "Resend request" at bounding box center [758, 239] width 87 height 14
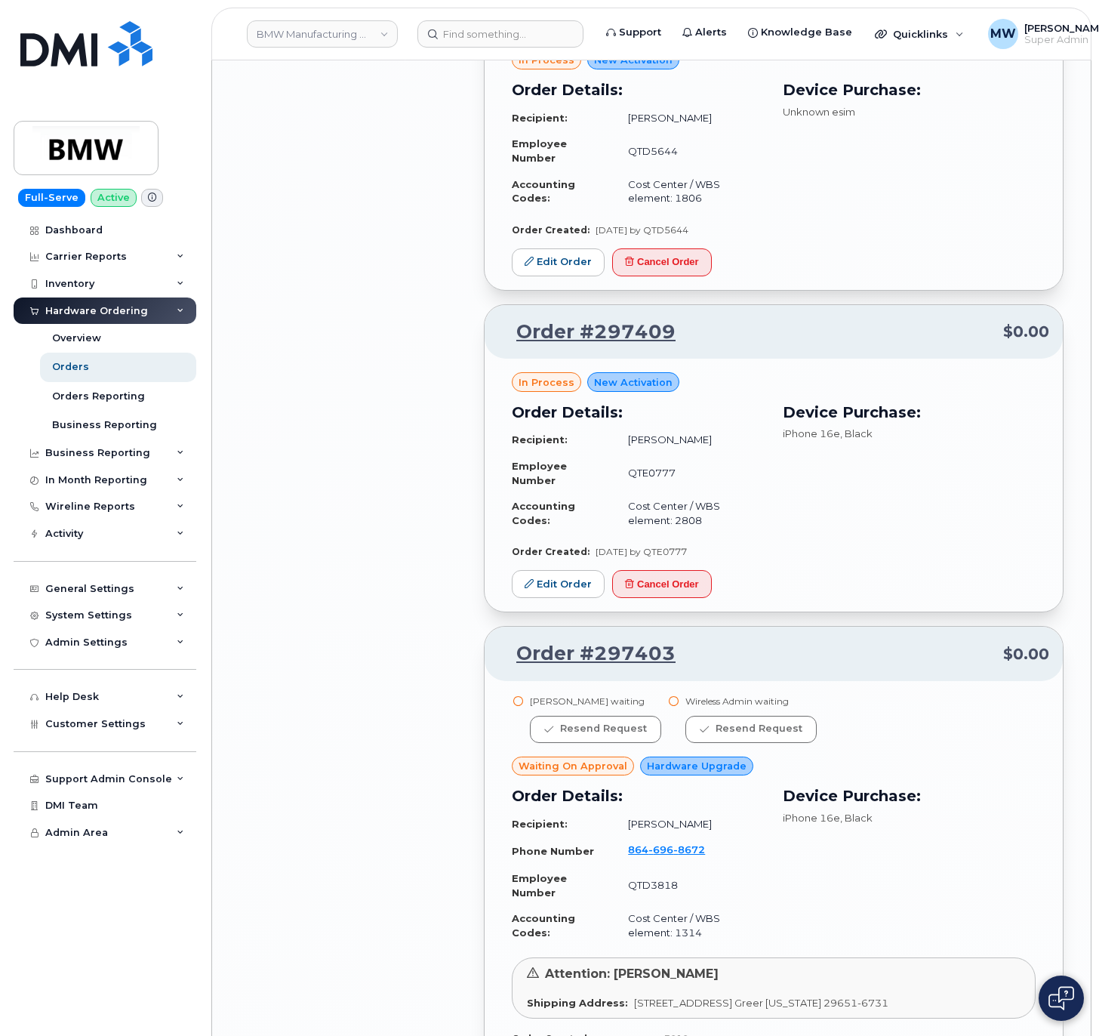
scroll to position [15995, 0]
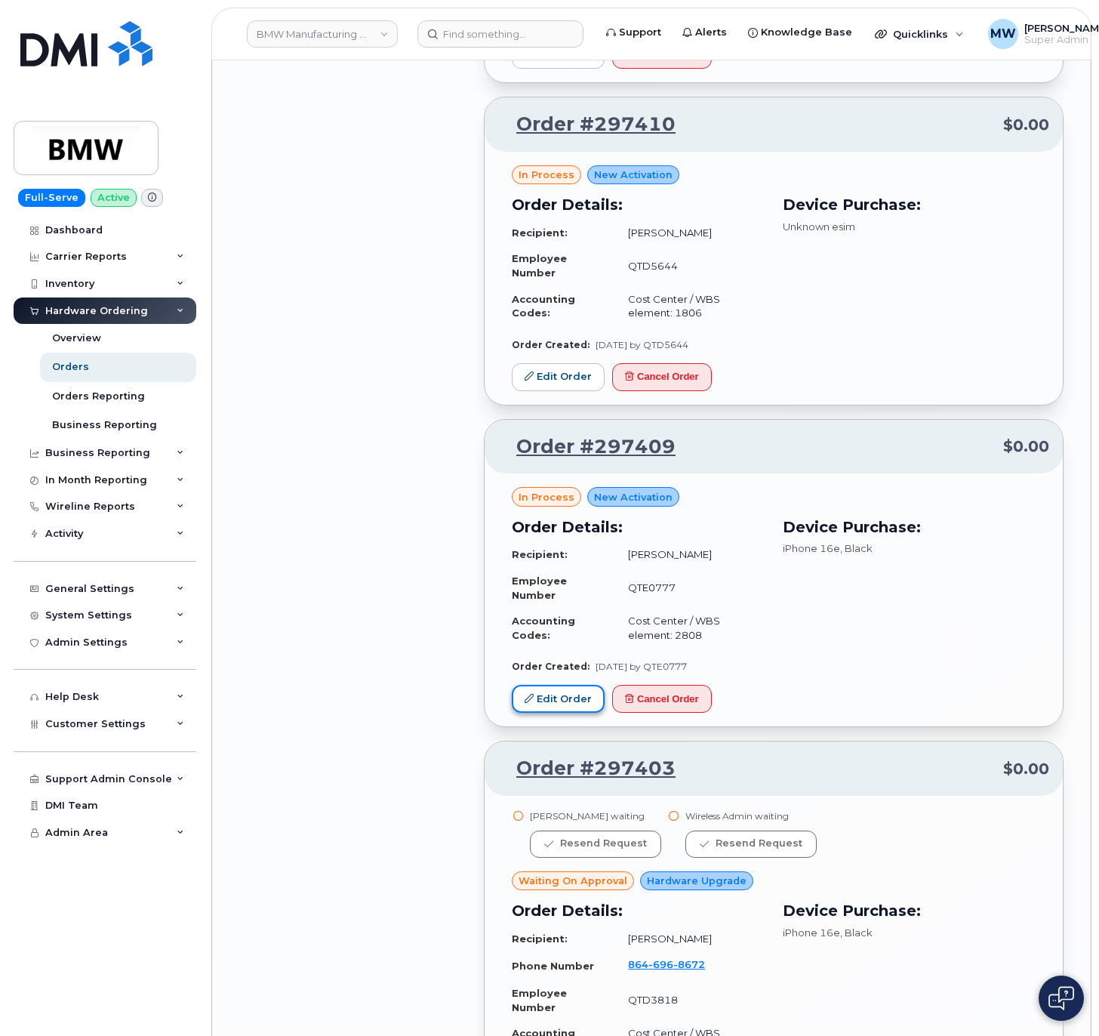
click at [556, 712] on link "Edit Order" at bounding box center [558, 699] width 93 height 28
click at [685, 712] on button "Cancel Order" at bounding box center [662, 699] width 100 height 28
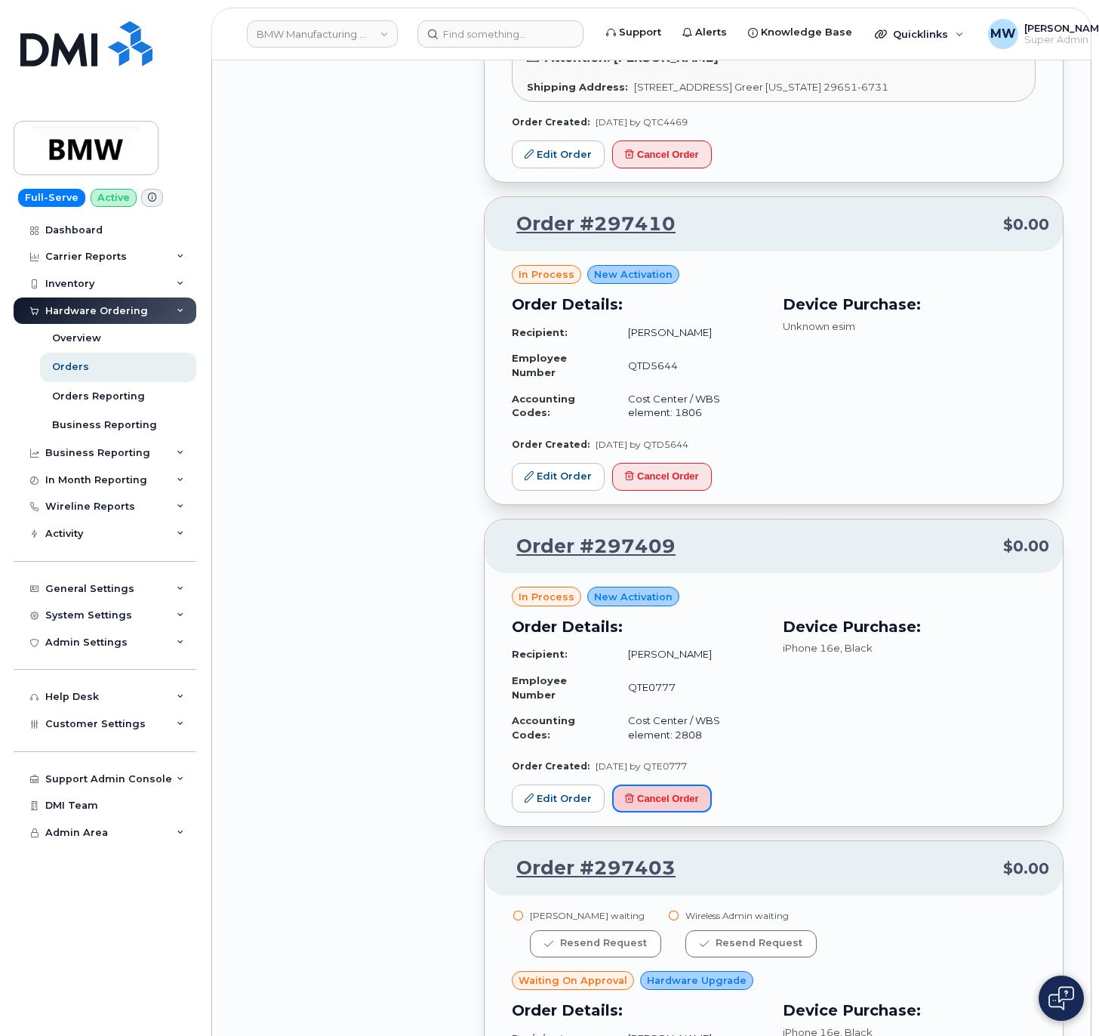
scroll to position [15844, 0]
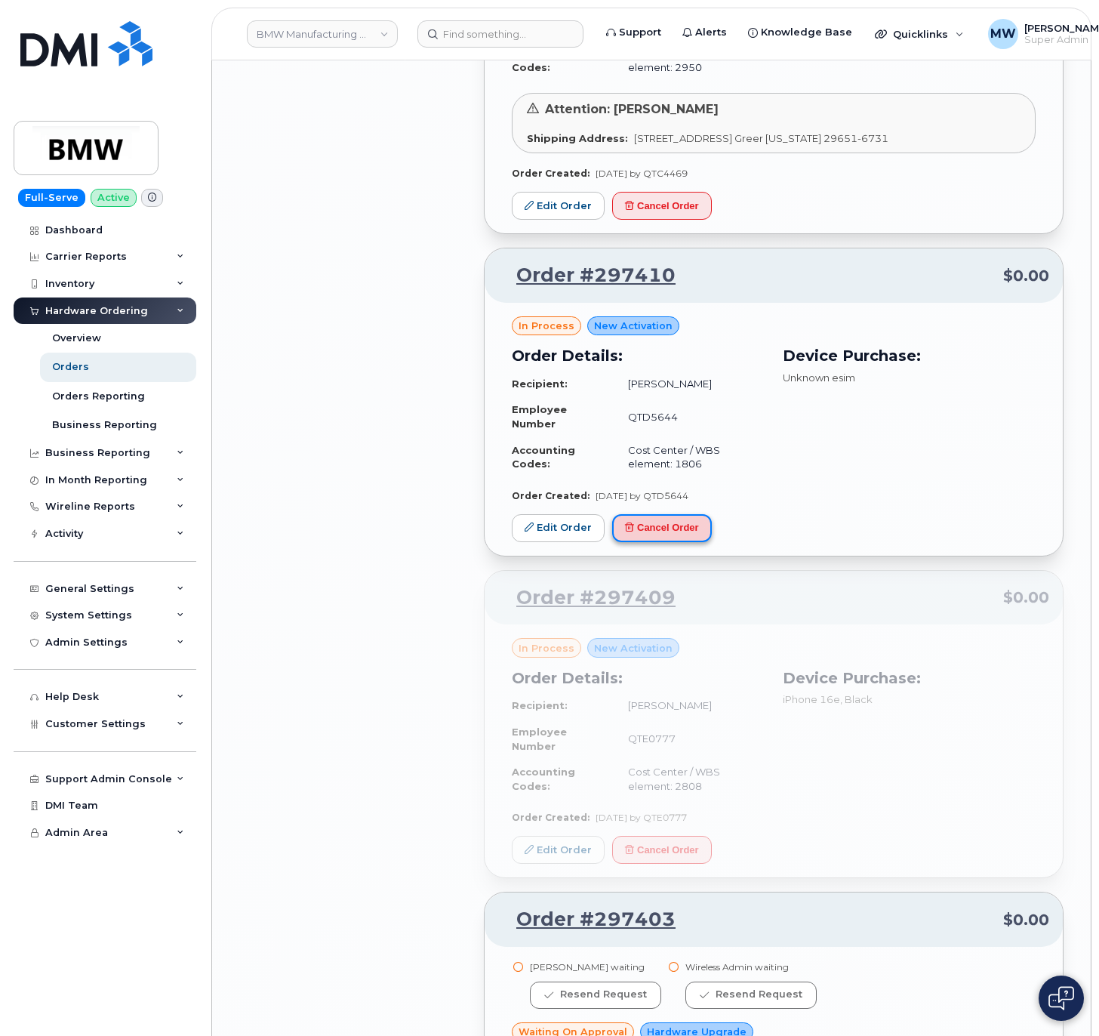
click at [647, 542] on button "Cancel Order" at bounding box center [662, 528] width 100 height 28
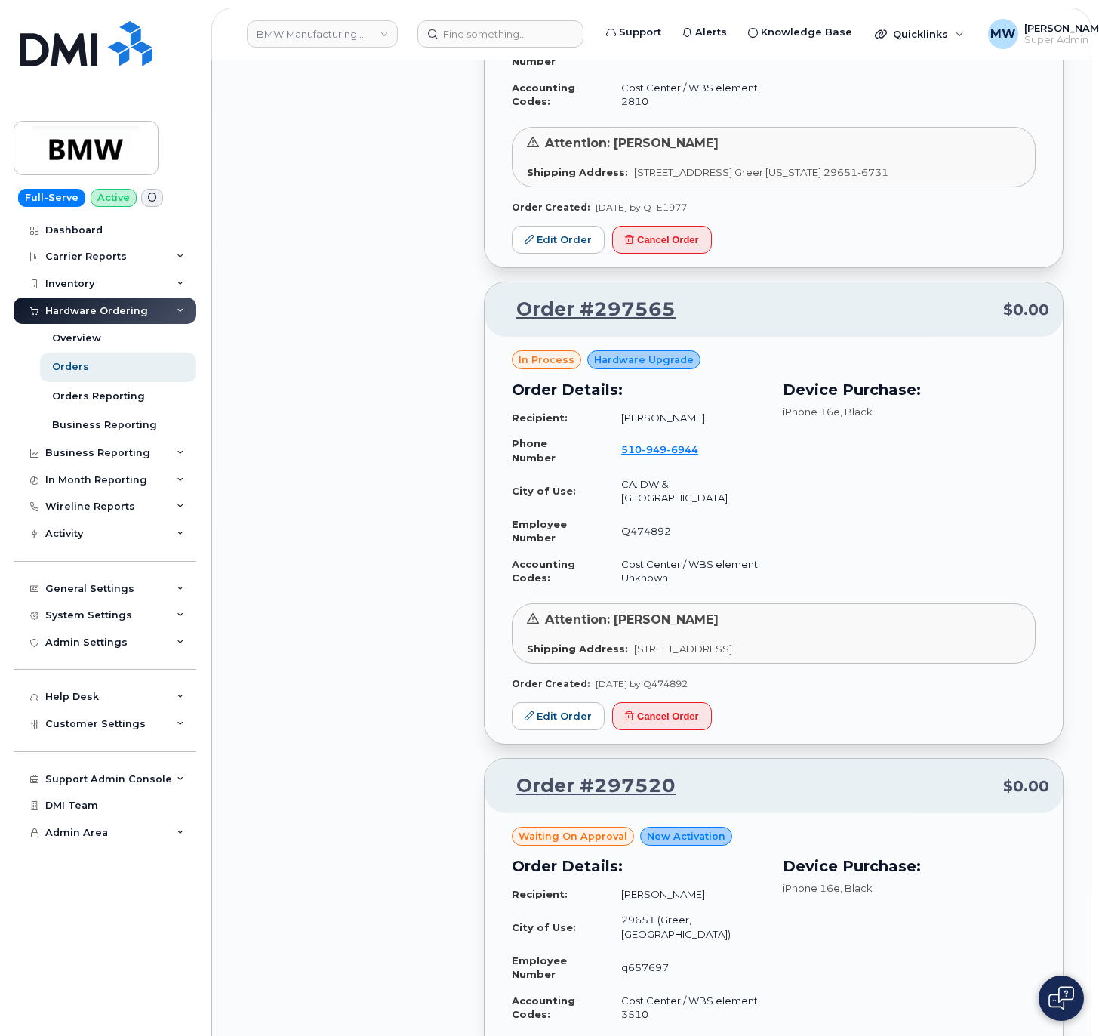
scroll to position [12976, 0]
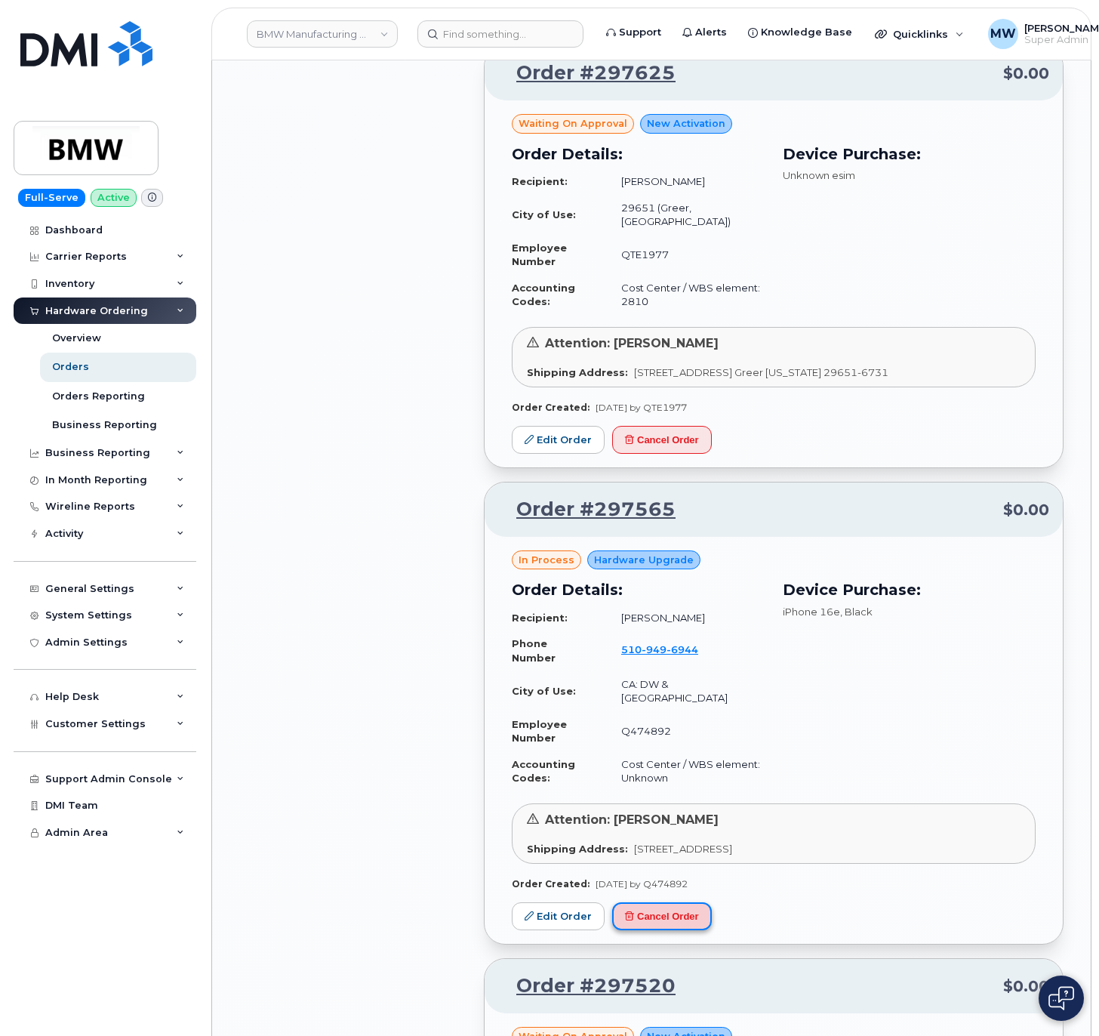
click at [670, 930] on button "Cancel Order" at bounding box center [662, 916] width 100 height 28
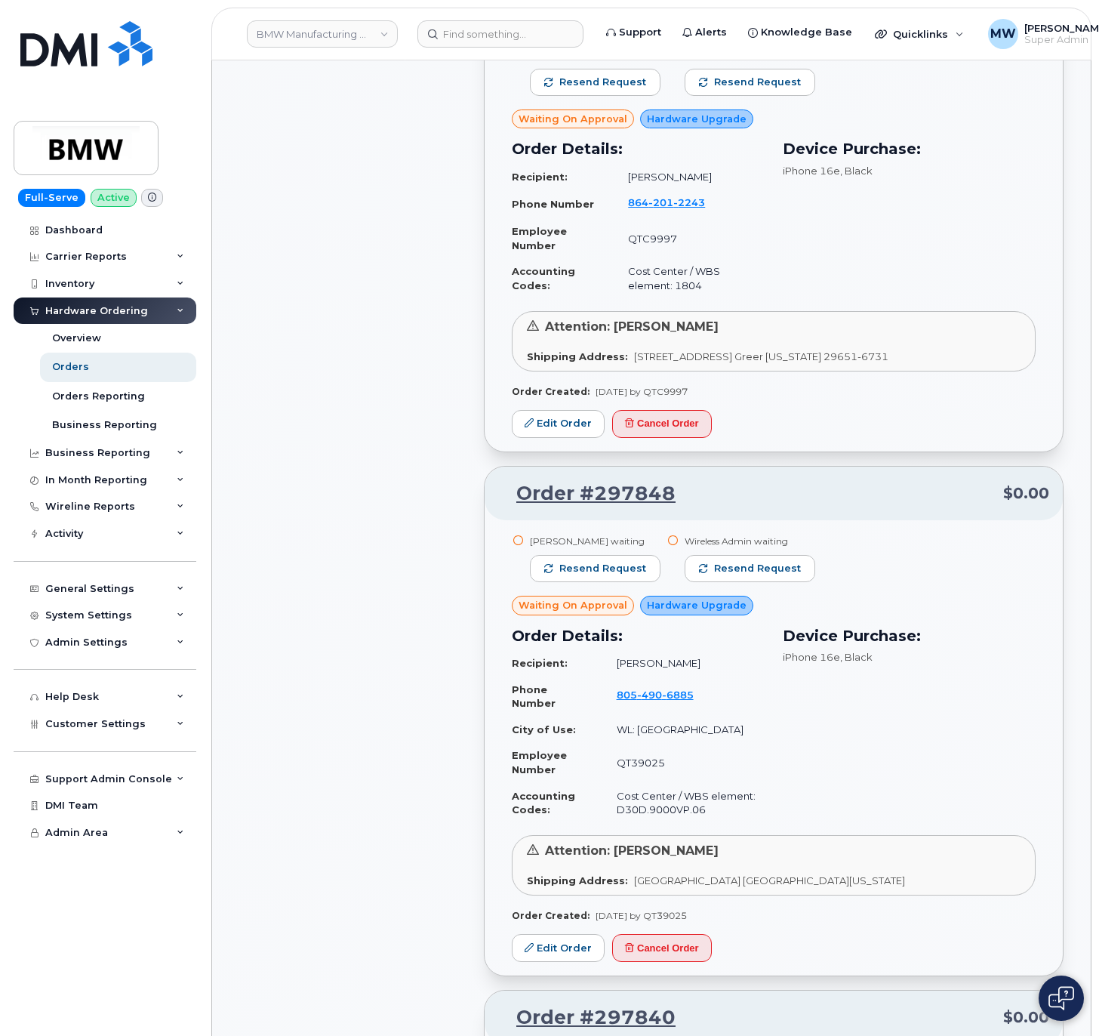
scroll to position [5277, 0]
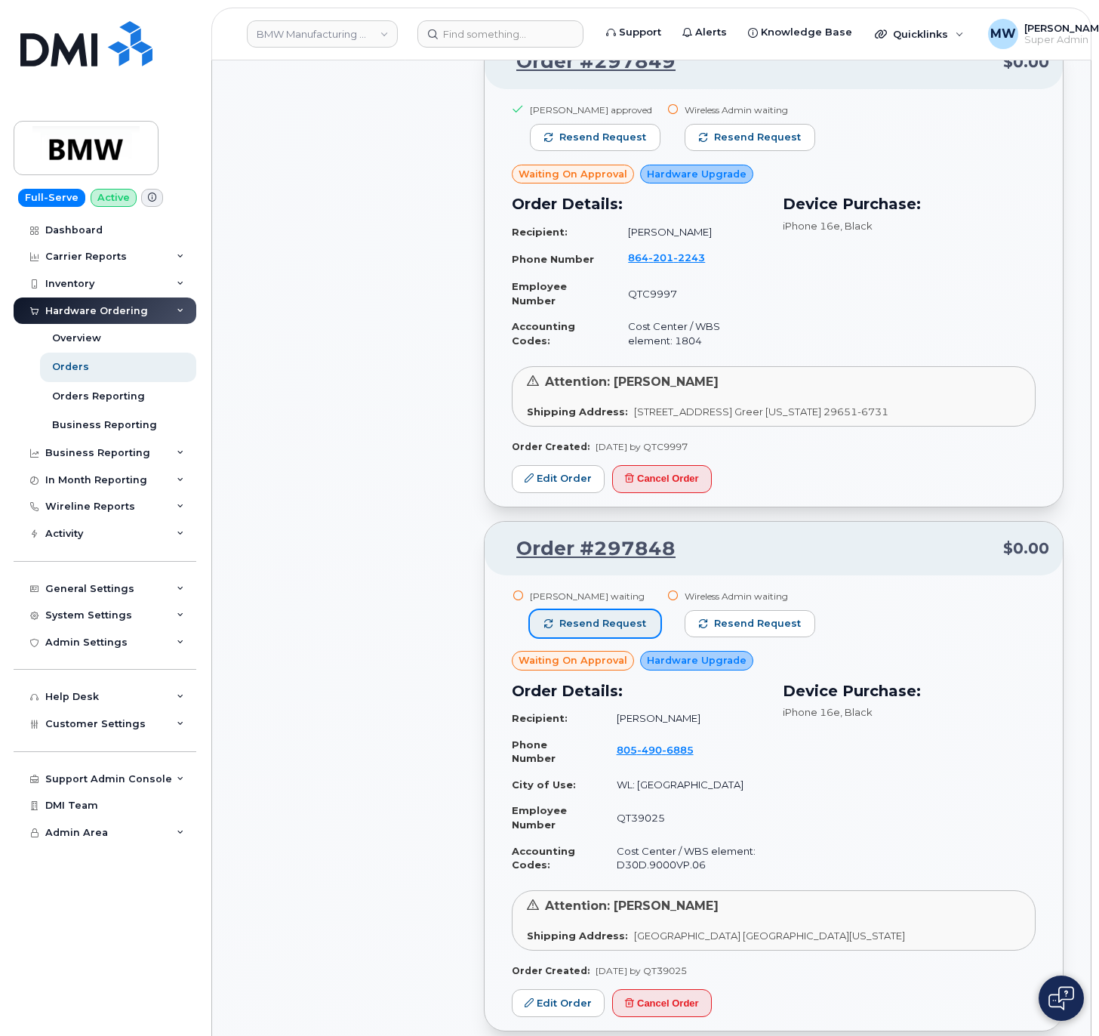
click at [601, 630] on span "Resend request" at bounding box center [602, 624] width 87 height 14
click at [703, 628] on span "button" at bounding box center [704, 623] width 9 height 9
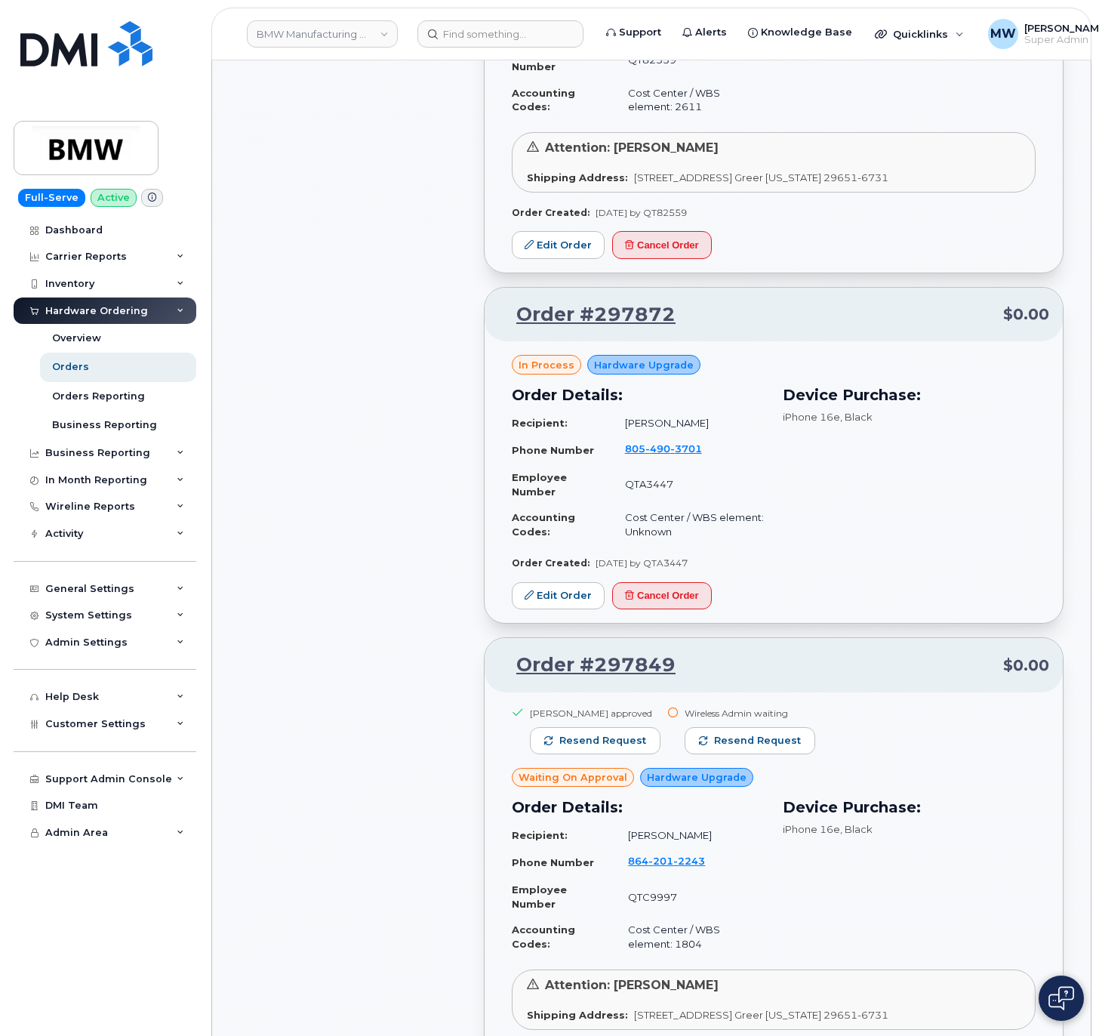
scroll to position [4673, 0]
click at [625, 748] on span "Resend request" at bounding box center [602, 741] width 87 height 14
click at [715, 748] on span "Resend request" at bounding box center [758, 741] width 87 height 14
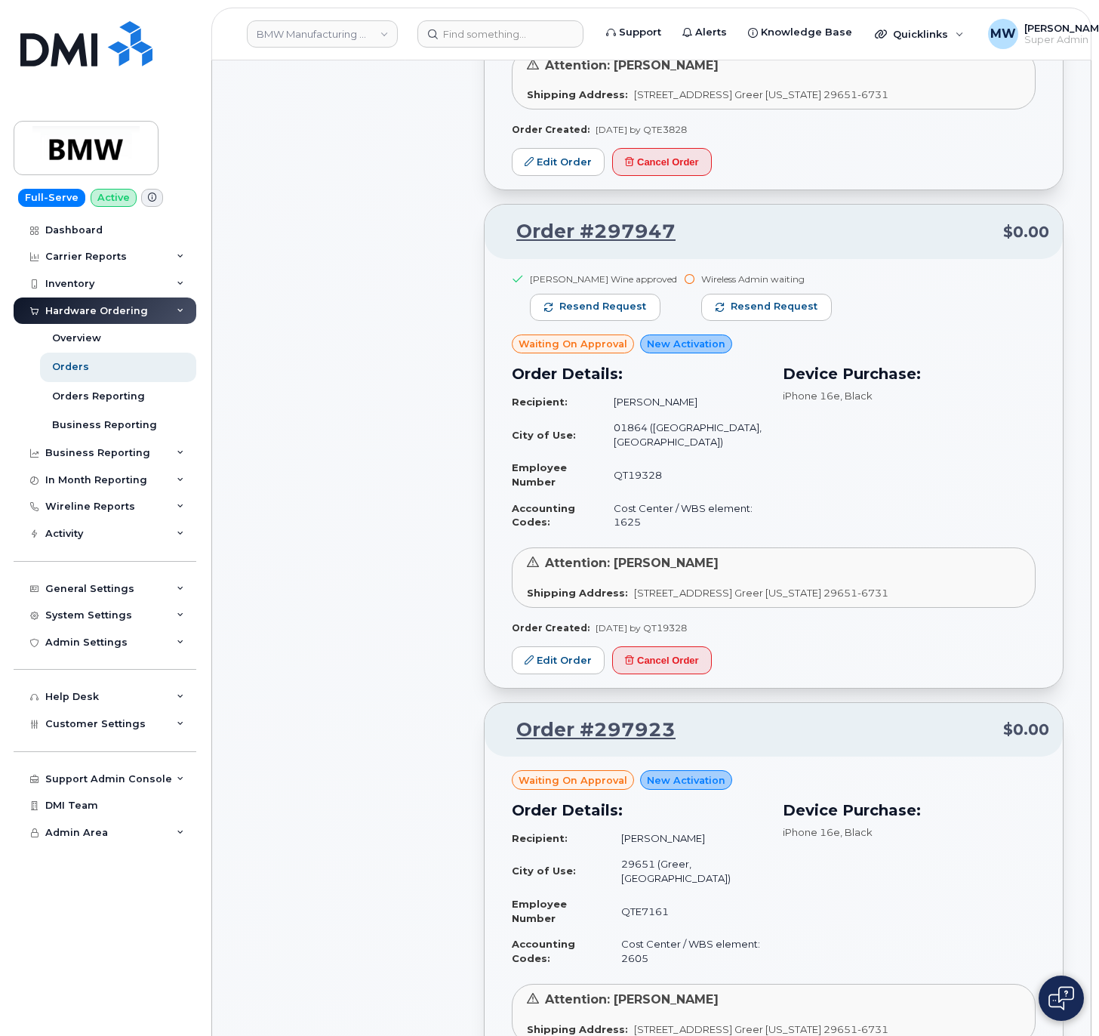
scroll to position [2560, 0]
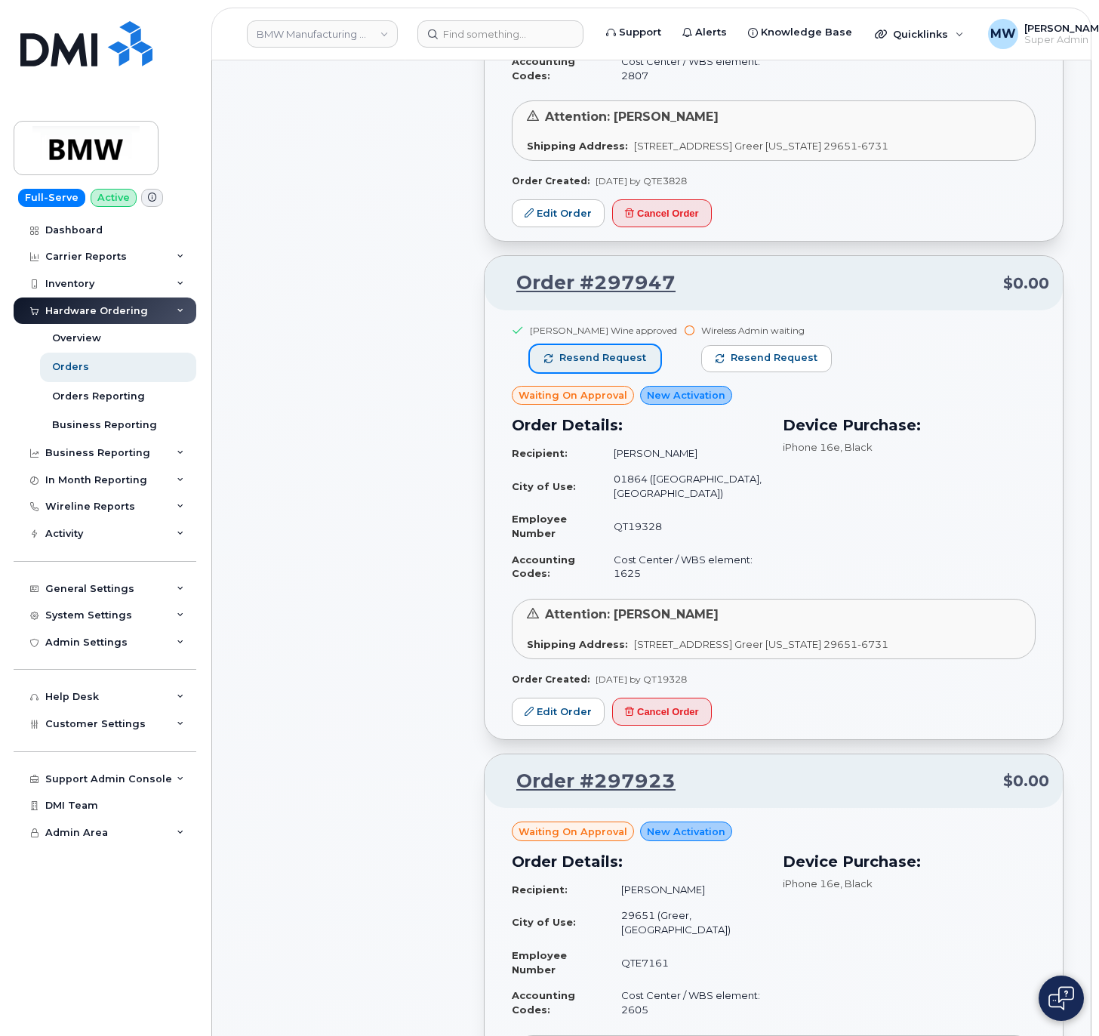
click at [602, 351] on span "Resend request" at bounding box center [602, 358] width 87 height 14
click at [759, 351] on span "Resend request" at bounding box center [774, 358] width 87 height 14
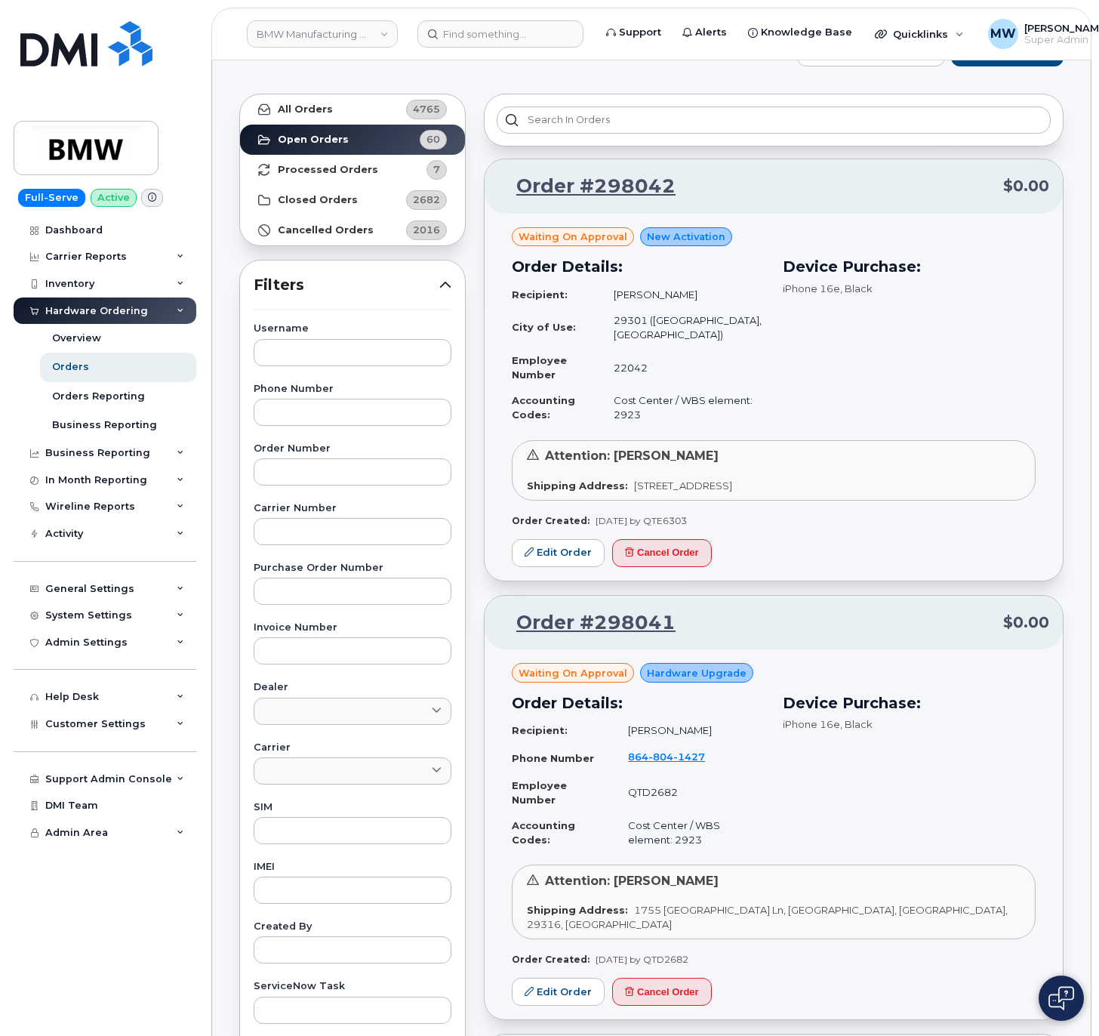
scroll to position [0, 0]
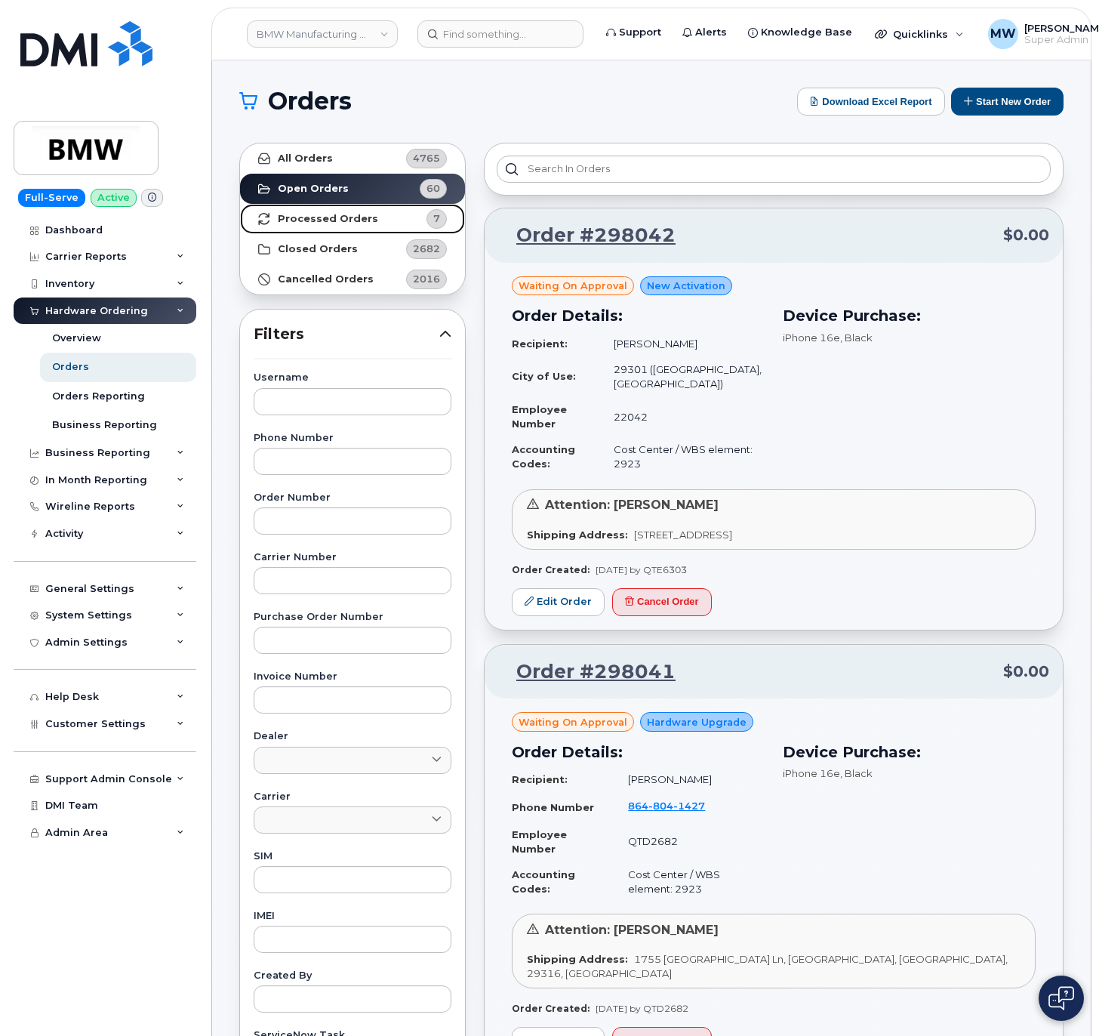
click at [368, 219] on link "Processed Orders 7" at bounding box center [352, 219] width 225 height 30
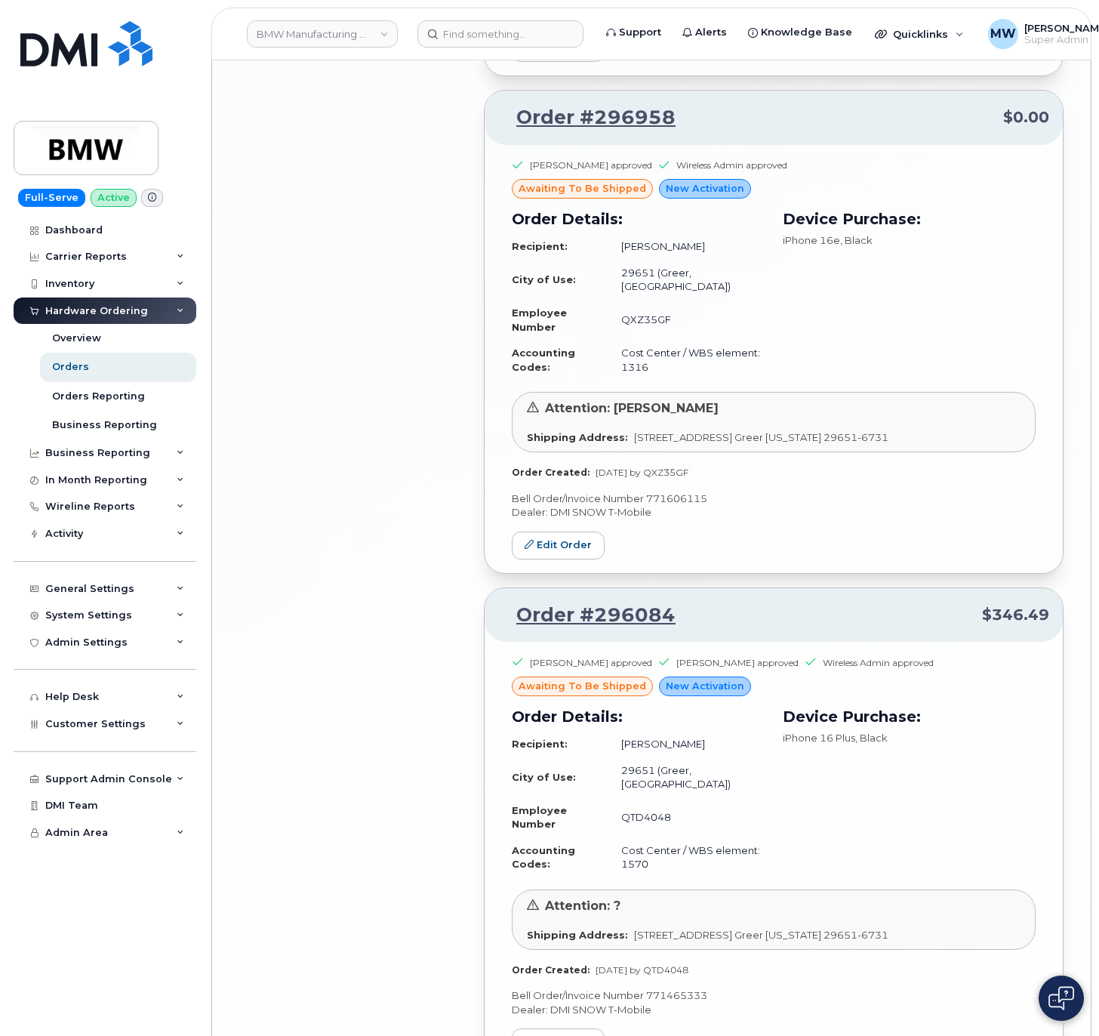
scroll to position [2717, 0]
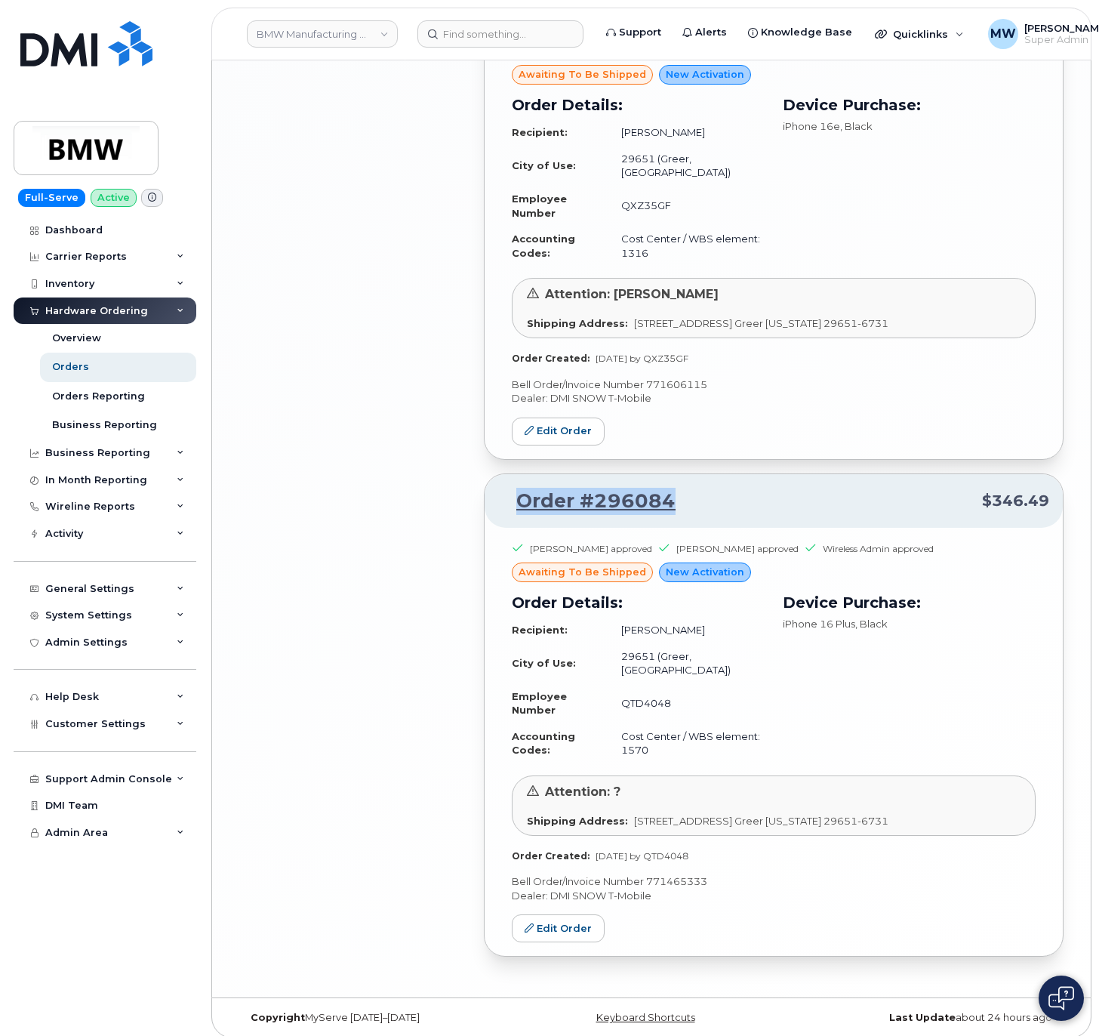
drag, startPoint x: 715, startPoint y: 486, endPoint x: 492, endPoint y: 482, distance: 222.7
click at [492, 482] on div "Order #296084 $346.49" at bounding box center [774, 501] width 578 height 54
copy link "Order #296084"
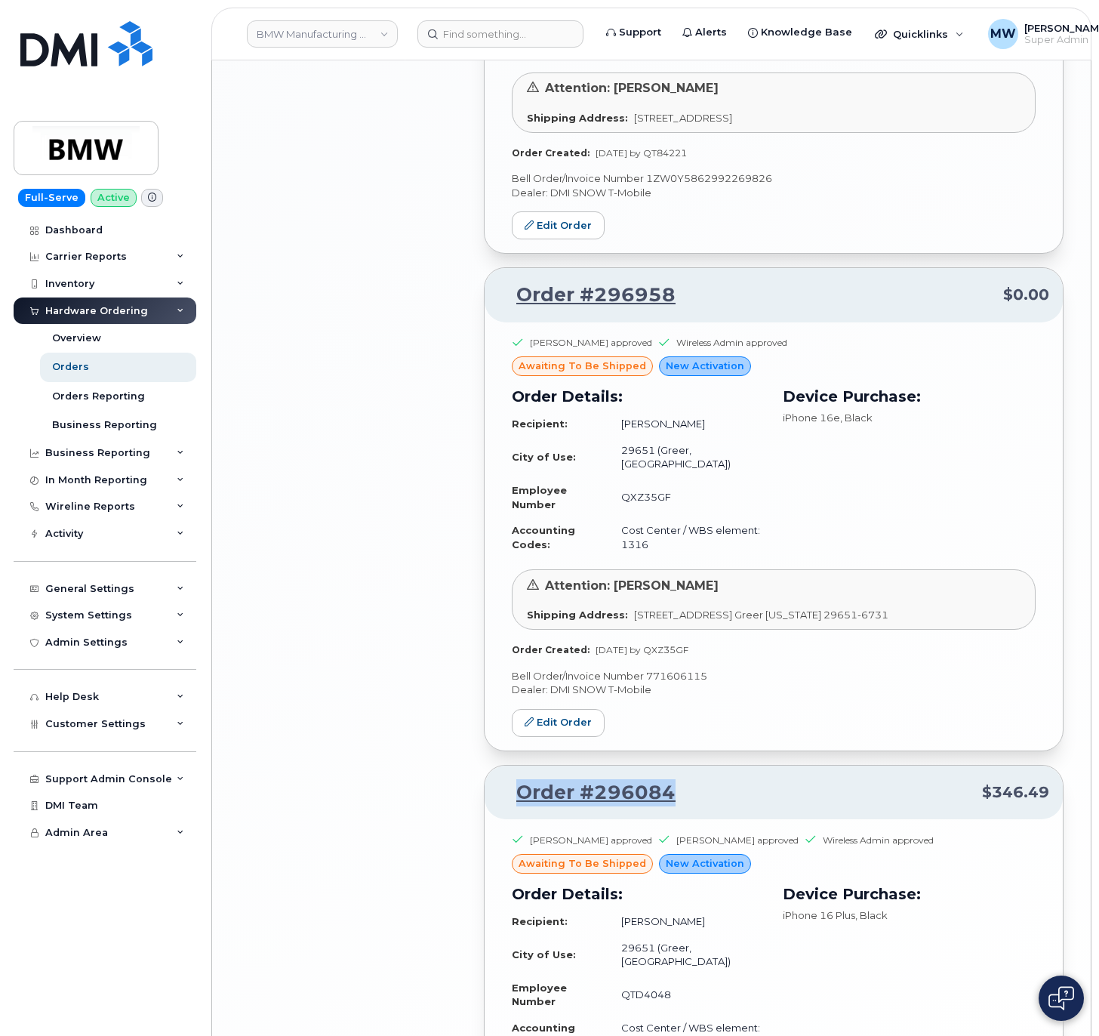
scroll to position [2415, 0]
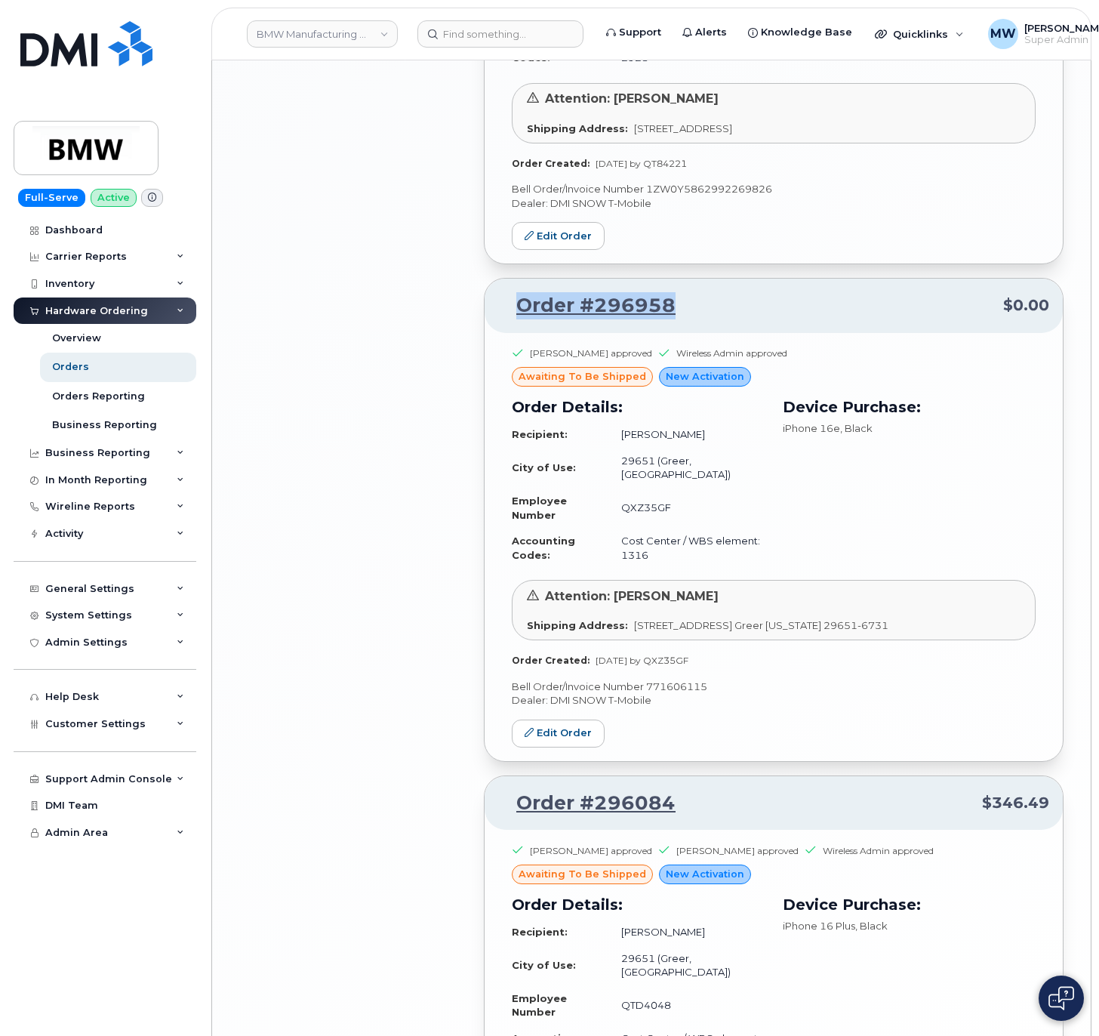
drag, startPoint x: 707, startPoint y: 291, endPoint x: 500, endPoint y: 270, distance: 208.6
click at [500, 279] on div "Order #296958 $0.00" at bounding box center [774, 306] width 578 height 54
copy link "Order #296958"
click at [509, 37] on input at bounding box center [500, 33] width 166 height 27
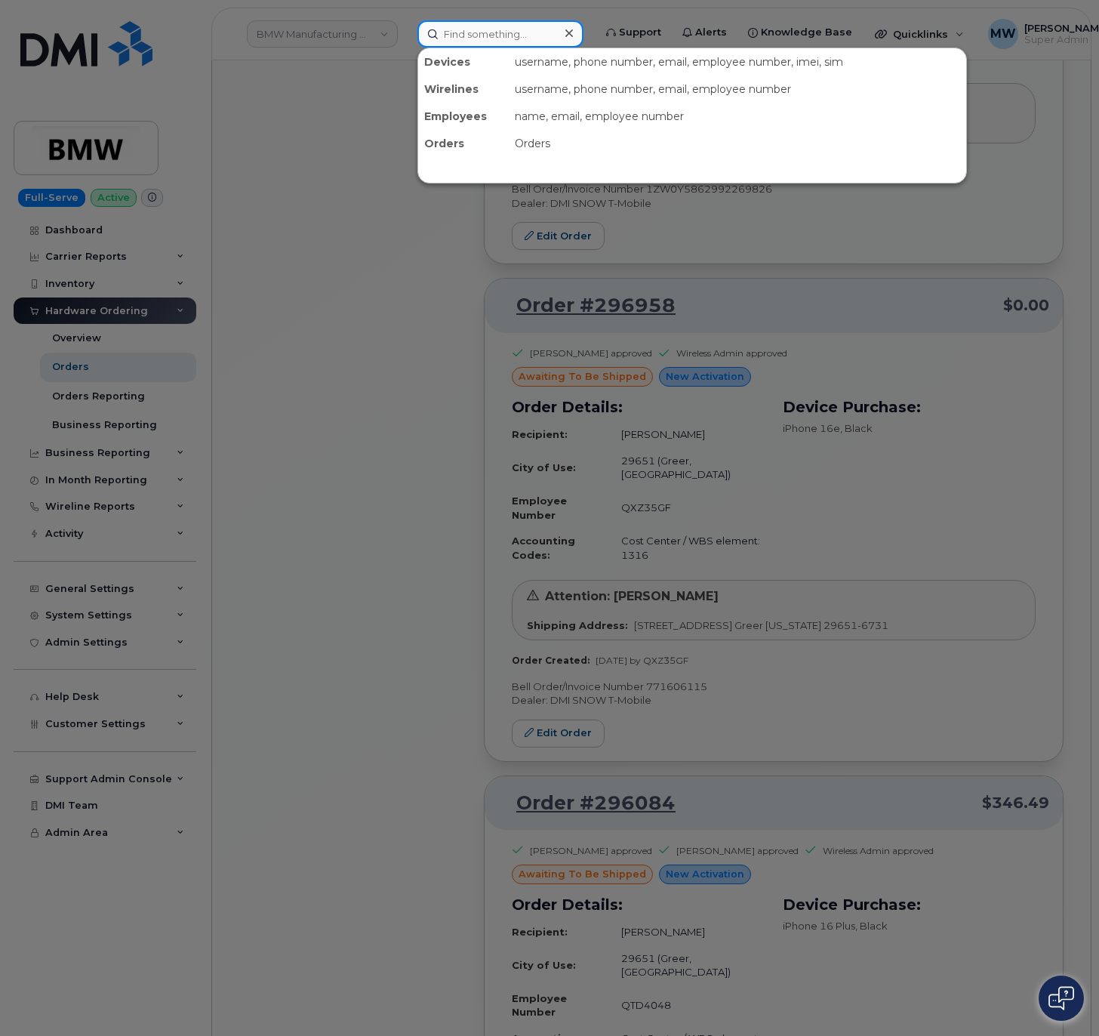
paste input "9738864751"
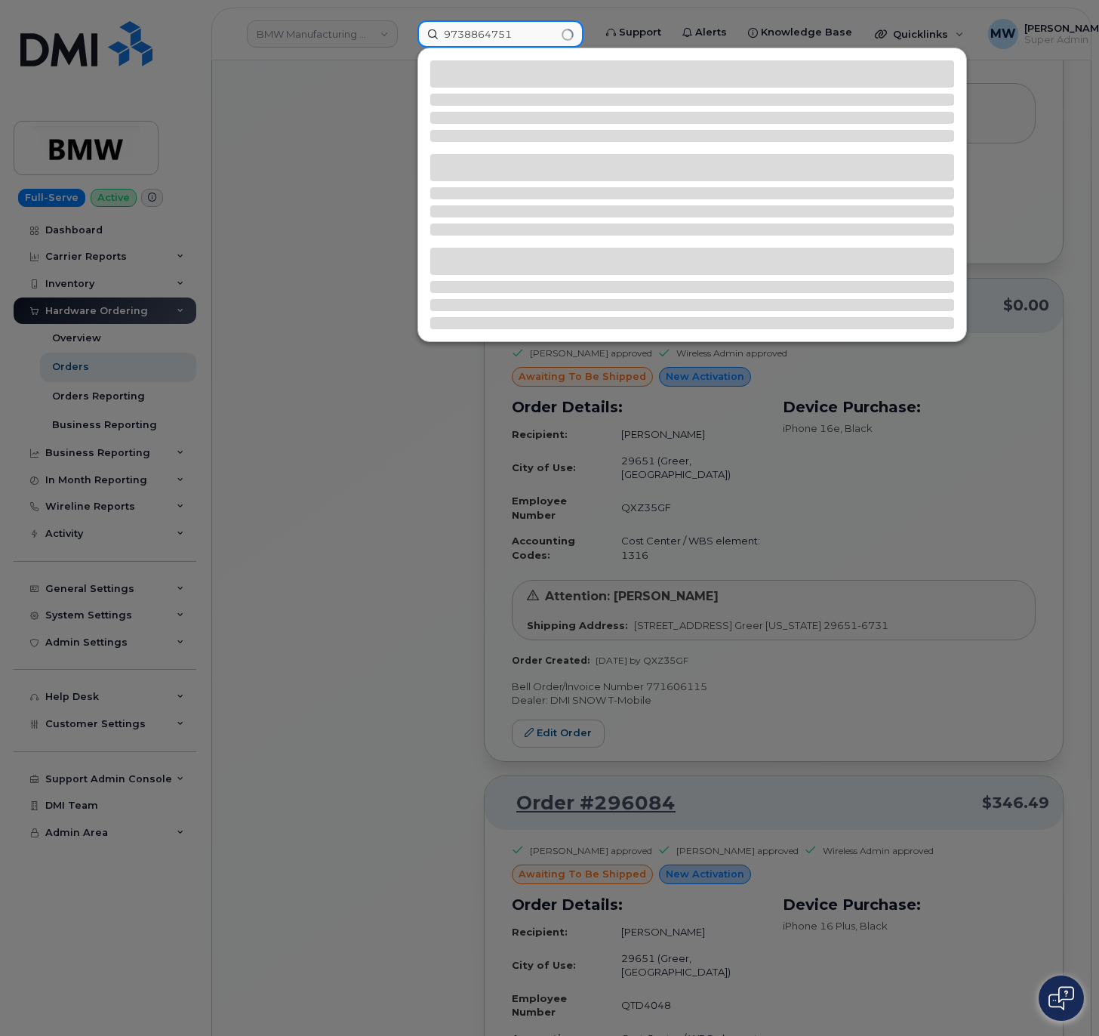
type input "9738864751"
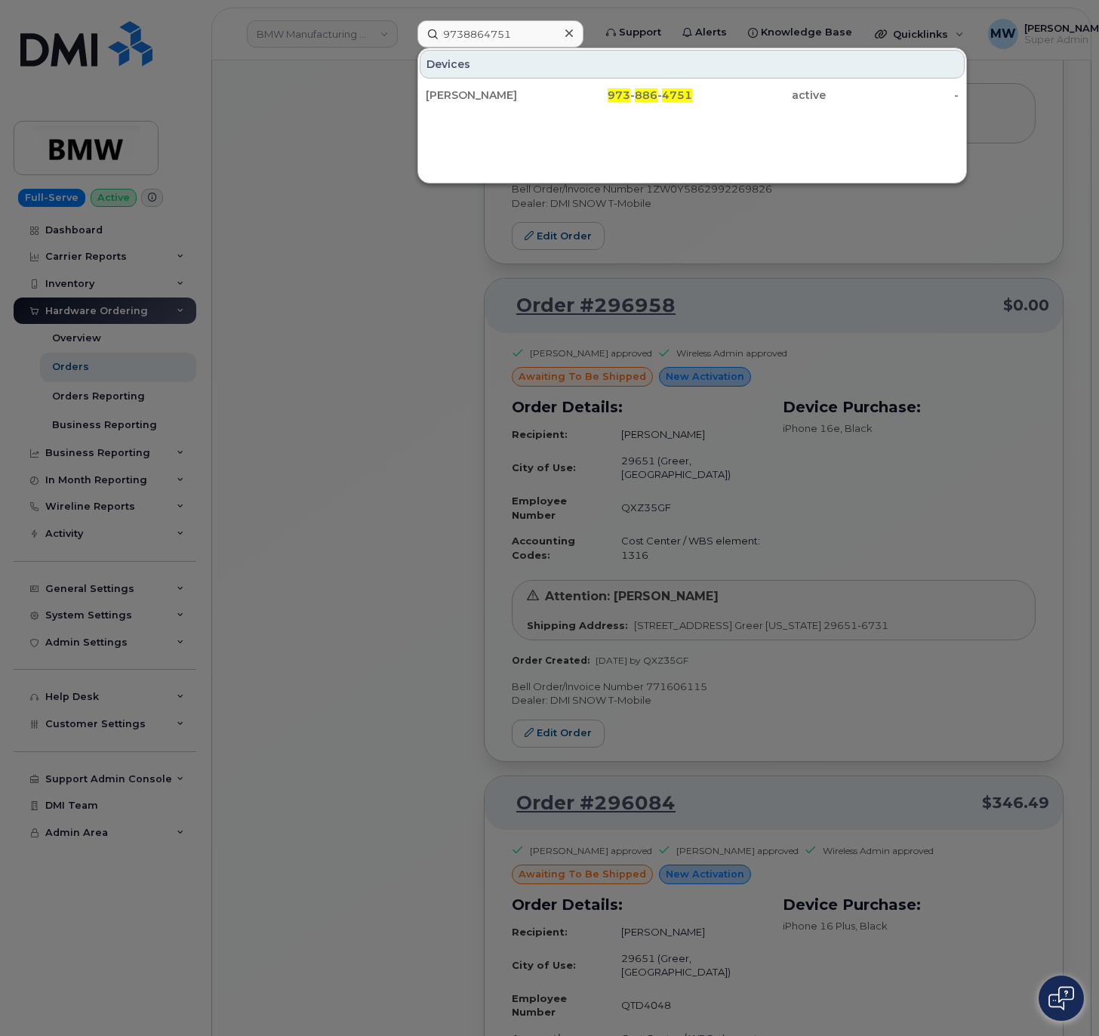
drag, startPoint x: 661, startPoint y: 84, endPoint x: 990, endPoint y: 134, distance: 332.8
click at [661, 83] on link "Ania Neil 973 - 886 - 4751 active -" at bounding box center [692, 95] width 545 height 27
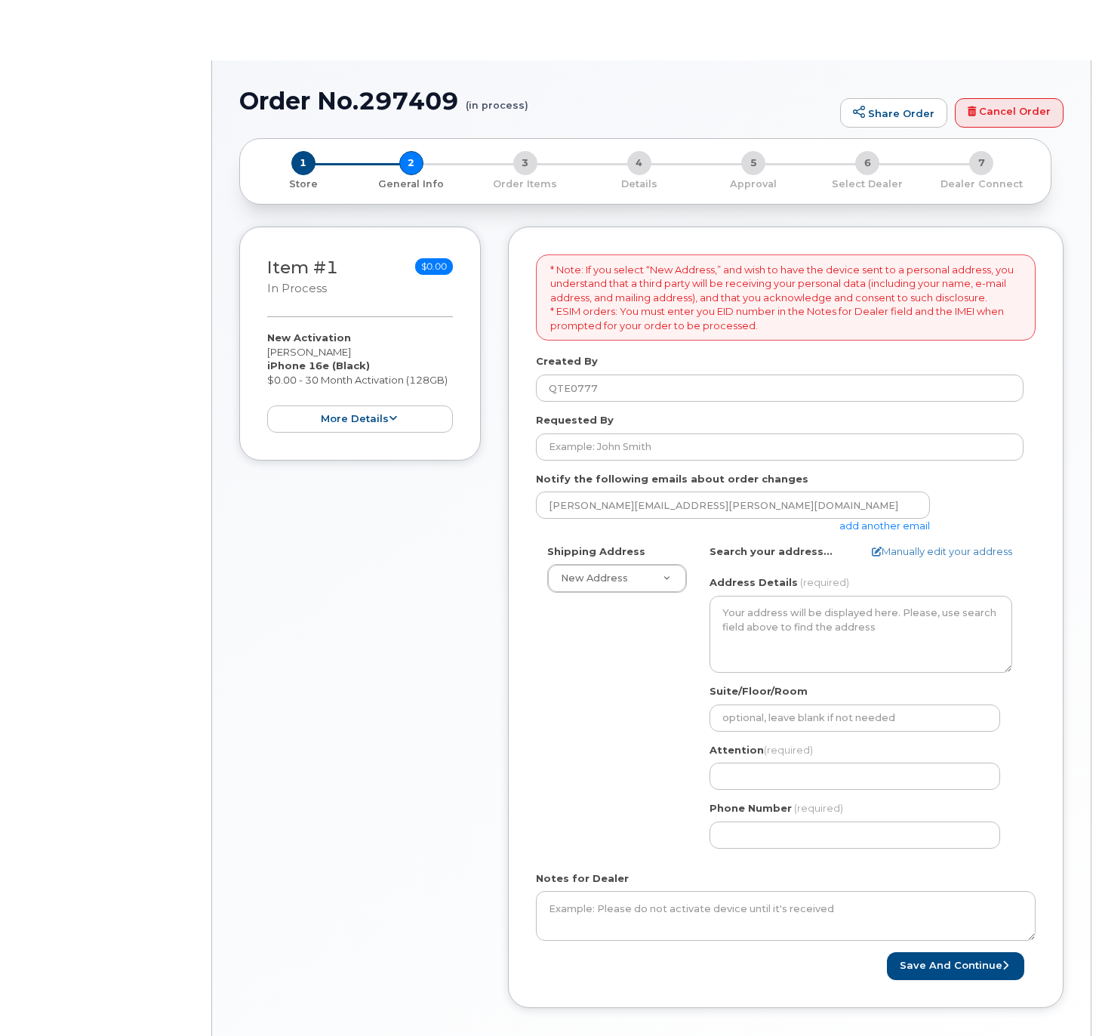
select select
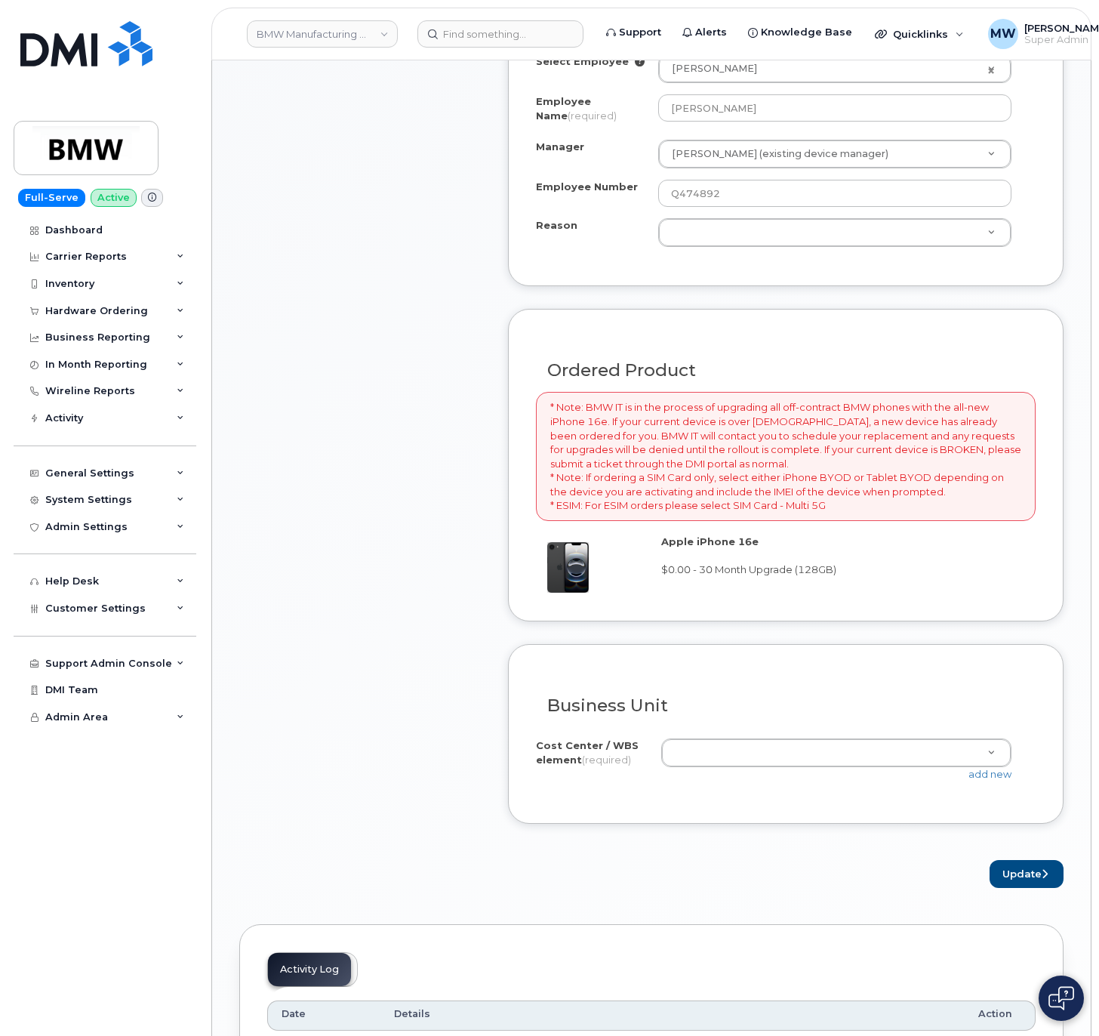
scroll to position [1208, 0]
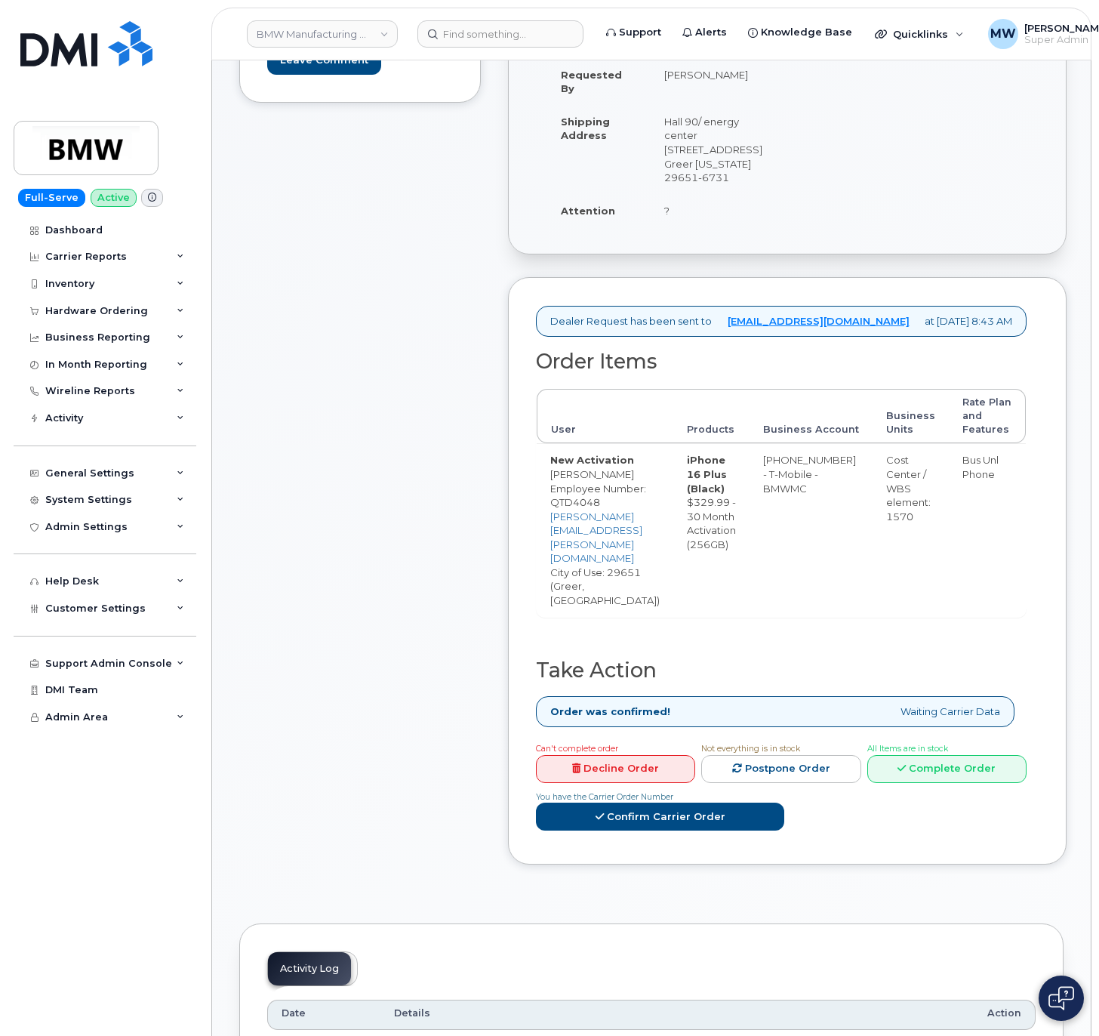
scroll to position [302, 0]
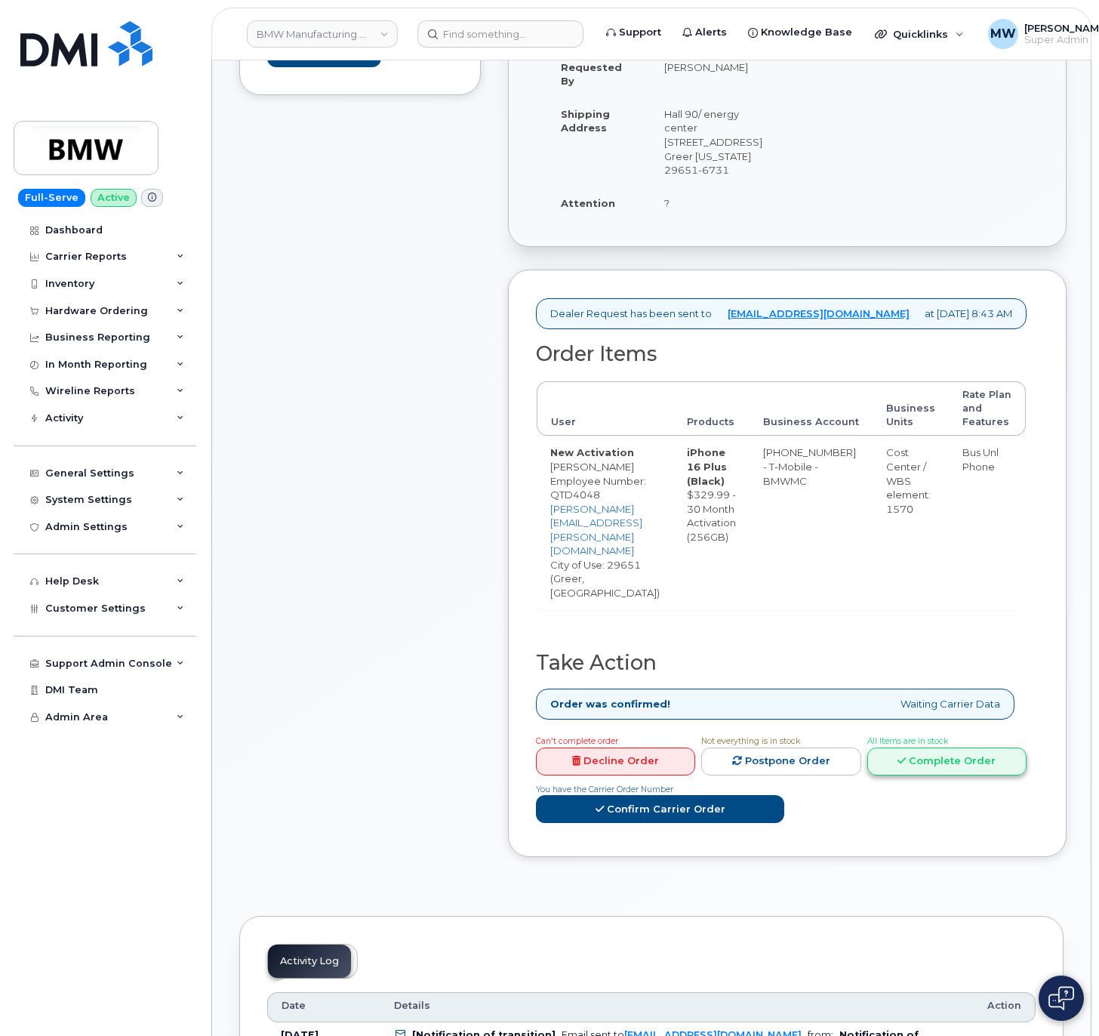
click at [867, 747] on link "Complete Order" at bounding box center [946, 761] width 159 height 28
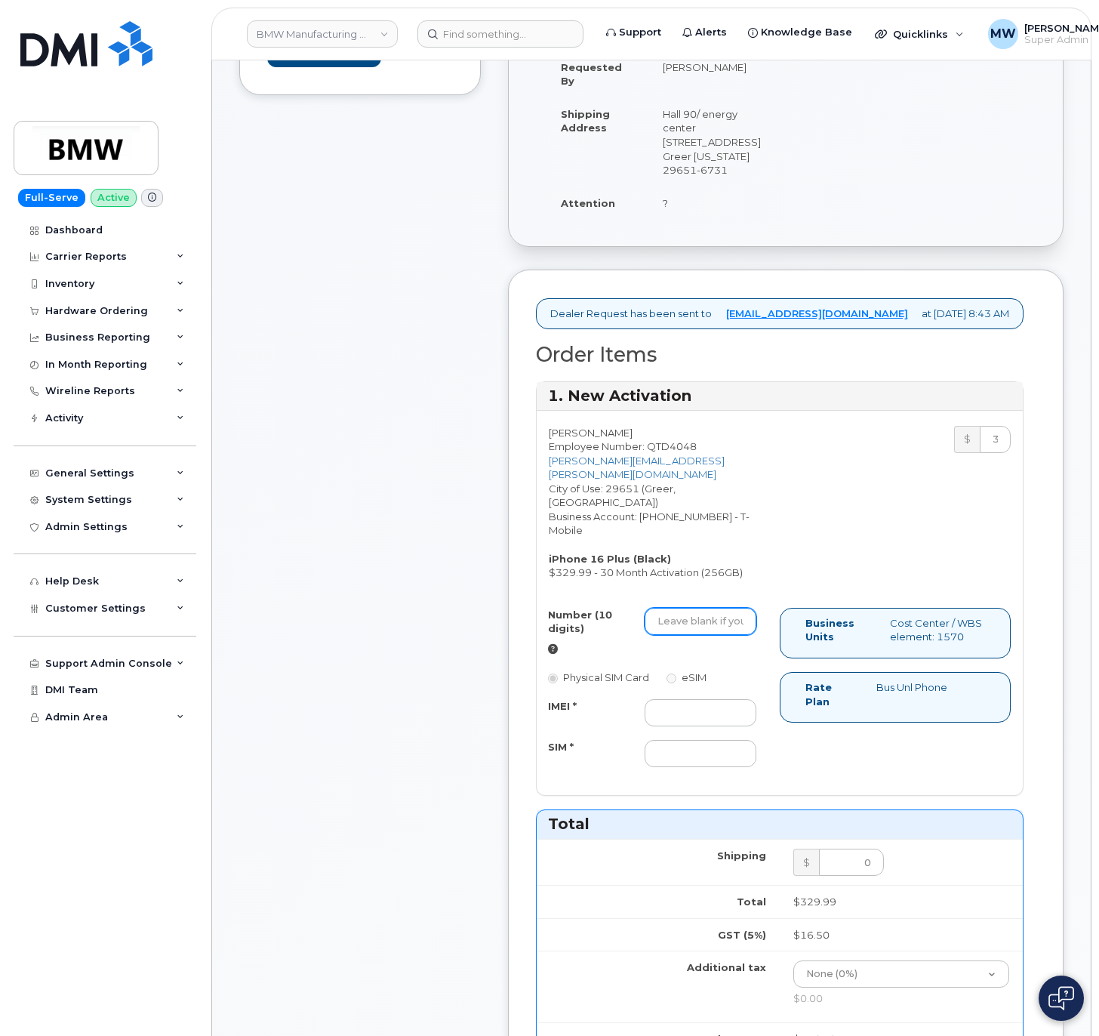
drag, startPoint x: 740, startPoint y: 602, endPoint x: 763, endPoint y: 608, distance: 24.2
click at [740, 608] on input "Number (10 digits)" at bounding box center [701, 621] width 112 height 27
paste input "8648316833"
type input "8648316833"
drag, startPoint x: 701, startPoint y: 725, endPoint x: 700, endPoint y: 714, distance: 11.3
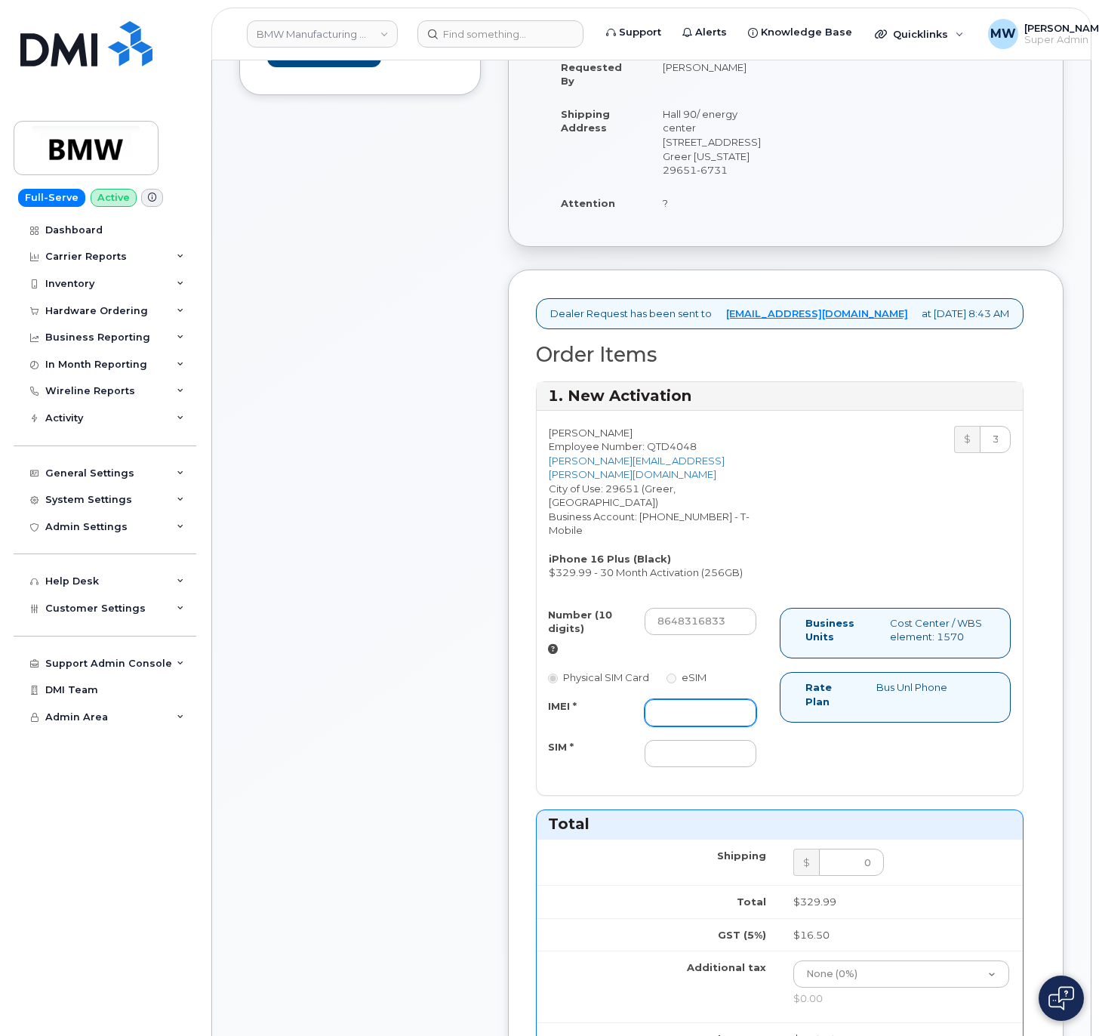
click at [700, 723] on div "IMEI * SIM *" at bounding box center [652, 733] width 231 height 69
click at [700, 700] on input "IMEI *" at bounding box center [701, 712] width 112 height 27
paste input "352942563905352"
type input "352942563905352"
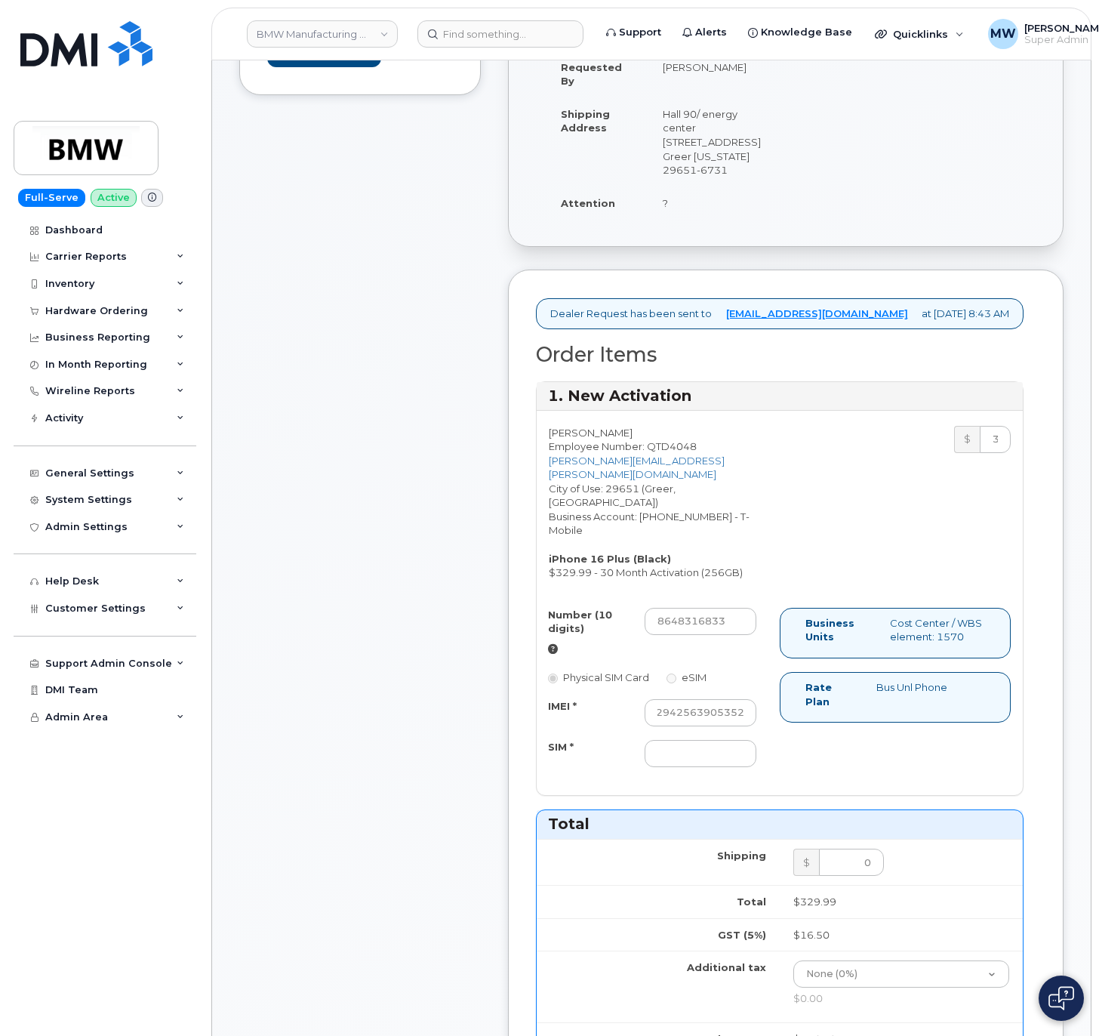
scroll to position [0, 0]
click at [705, 760] on div "Number (10 digits) 8648316833 Physical SIM Card eSIM IMEI * 352942563905352 SIM…" at bounding box center [658, 695] width 243 height 174
click at [707, 748] on input "SIM *" at bounding box center [701, 753] width 112 height 27
paste input "8901260128795612857"
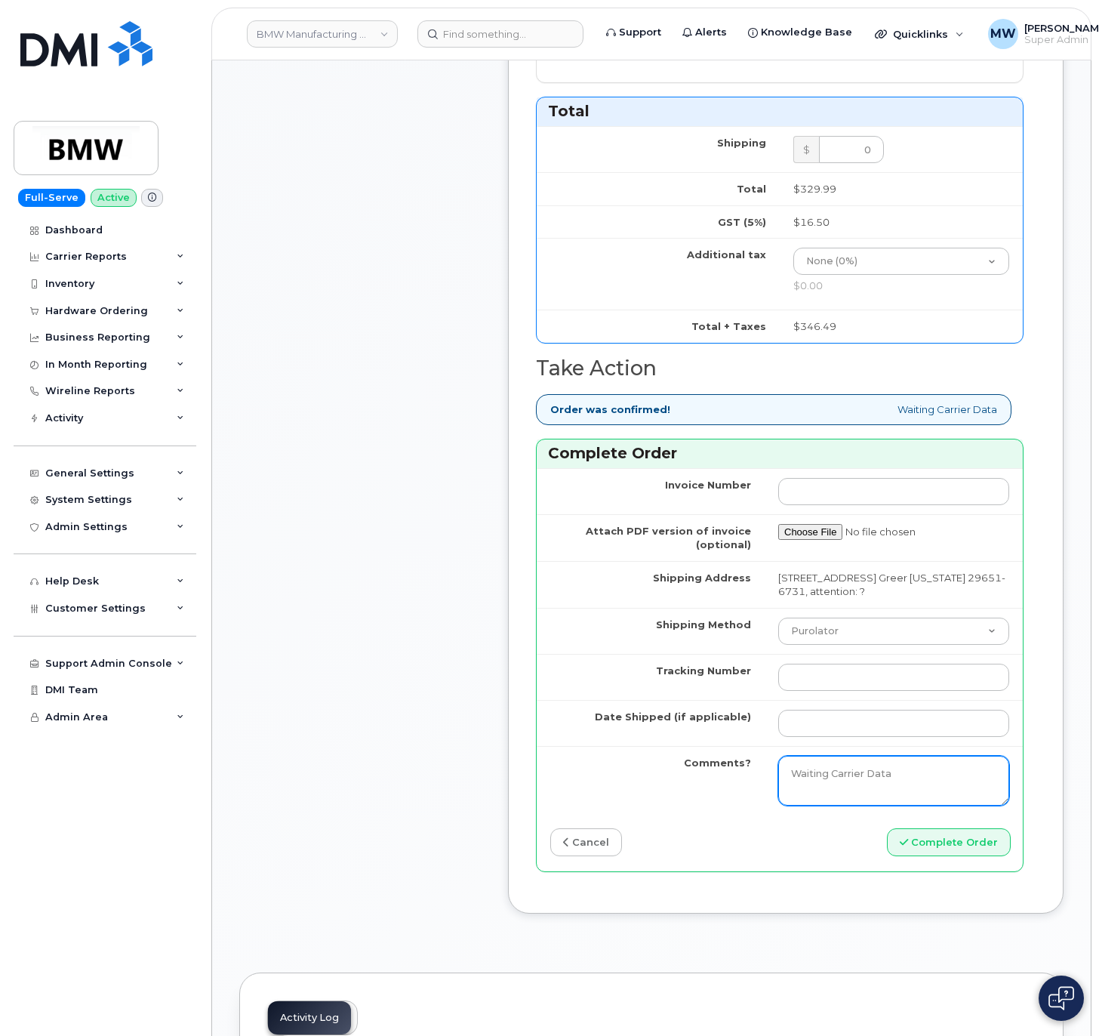
scroll to position [1057, 0]
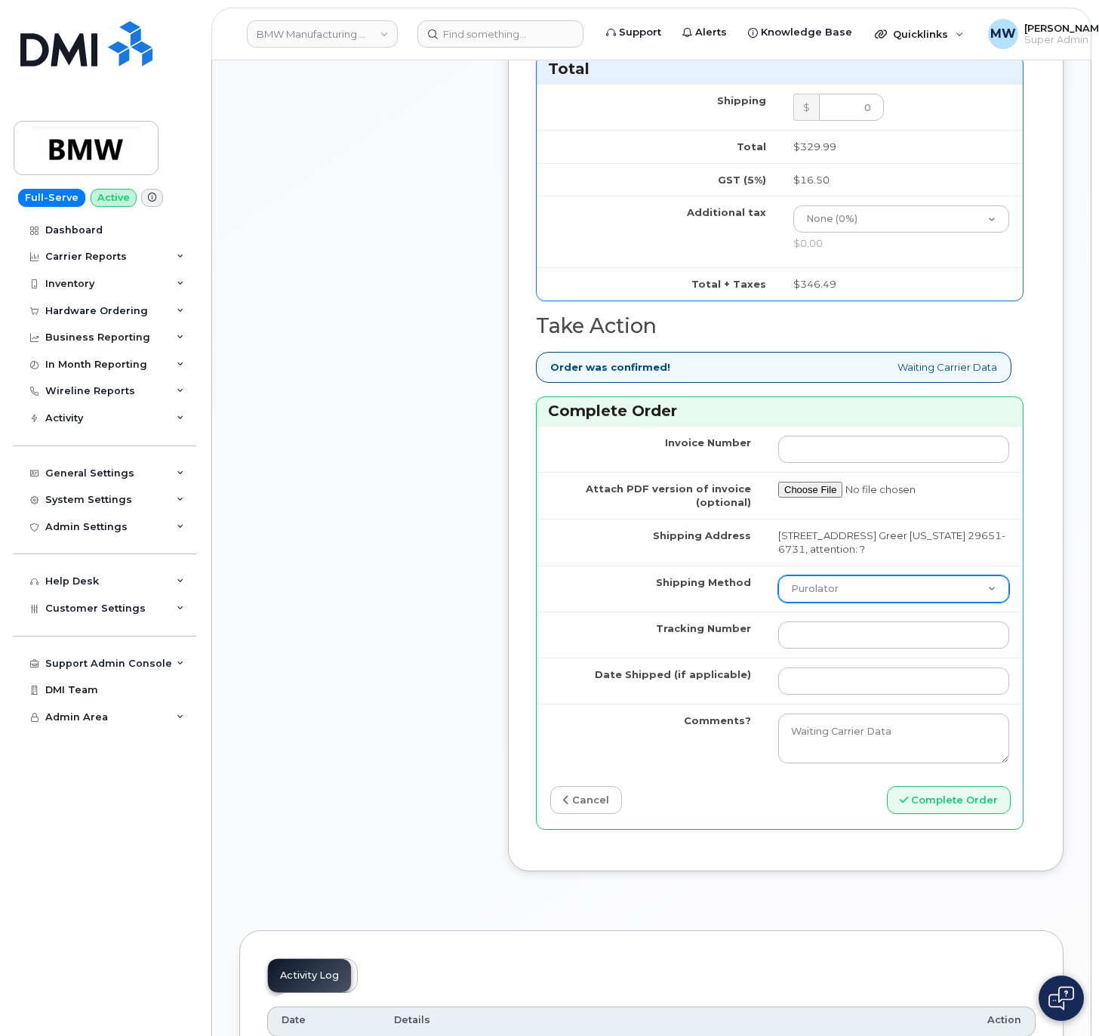
type input "8901260128795612857"
drag, startPoint x: 858, startPoint y: 590, endPoint x: 858, endPoint y: 611, distance: 20.4
click at [858, 592] on select "Purolator UPS FedEx Canada Post Courier Other Drop Off Pick Up" at bounding box center [893, 588] width 231 height 27
select select "UPS"
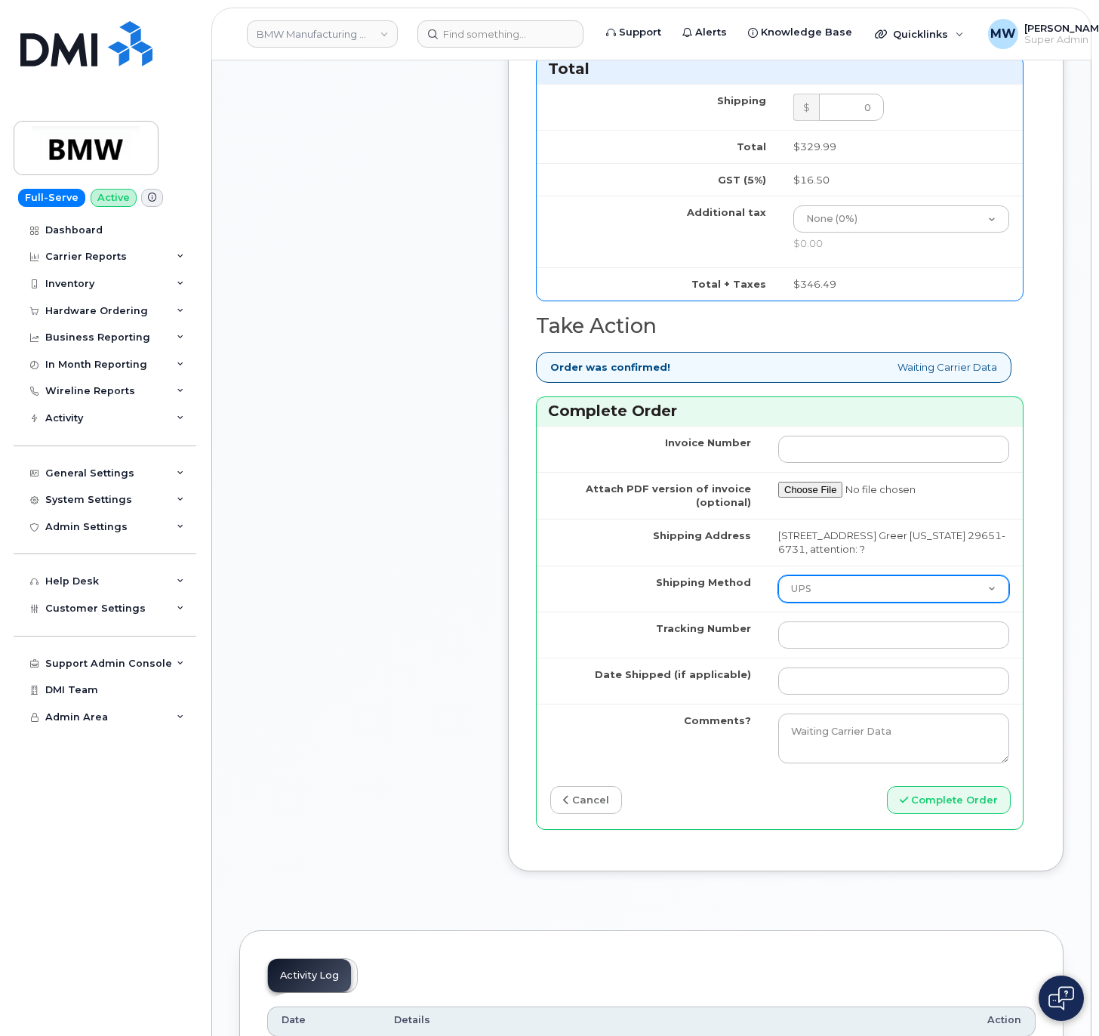
click at [778, 587] on select "Purolator UPS FedEx Canada Post Courier Other Drop Off Pick Up" at bounding box center [893, 588] width 231 height 27
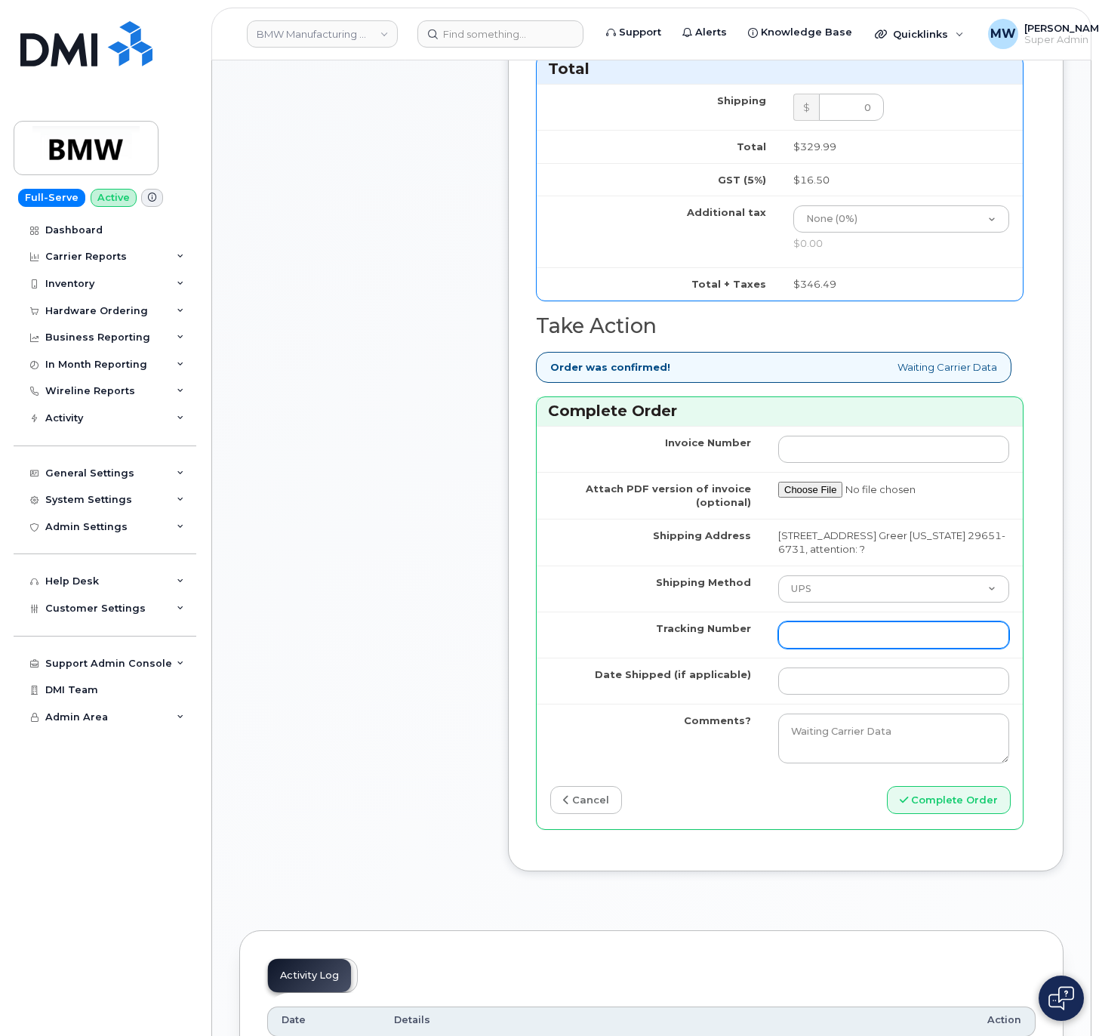
click at [800, 639] on input "Tracking Number" at bounding box center [893, 634] width 231 height 27
paste input "1ZW0Y5862991919723"
type input "1ZW0Y5862991919723"
click at [848, 703] on td at bounding box center [894, 680] width 258 height 46
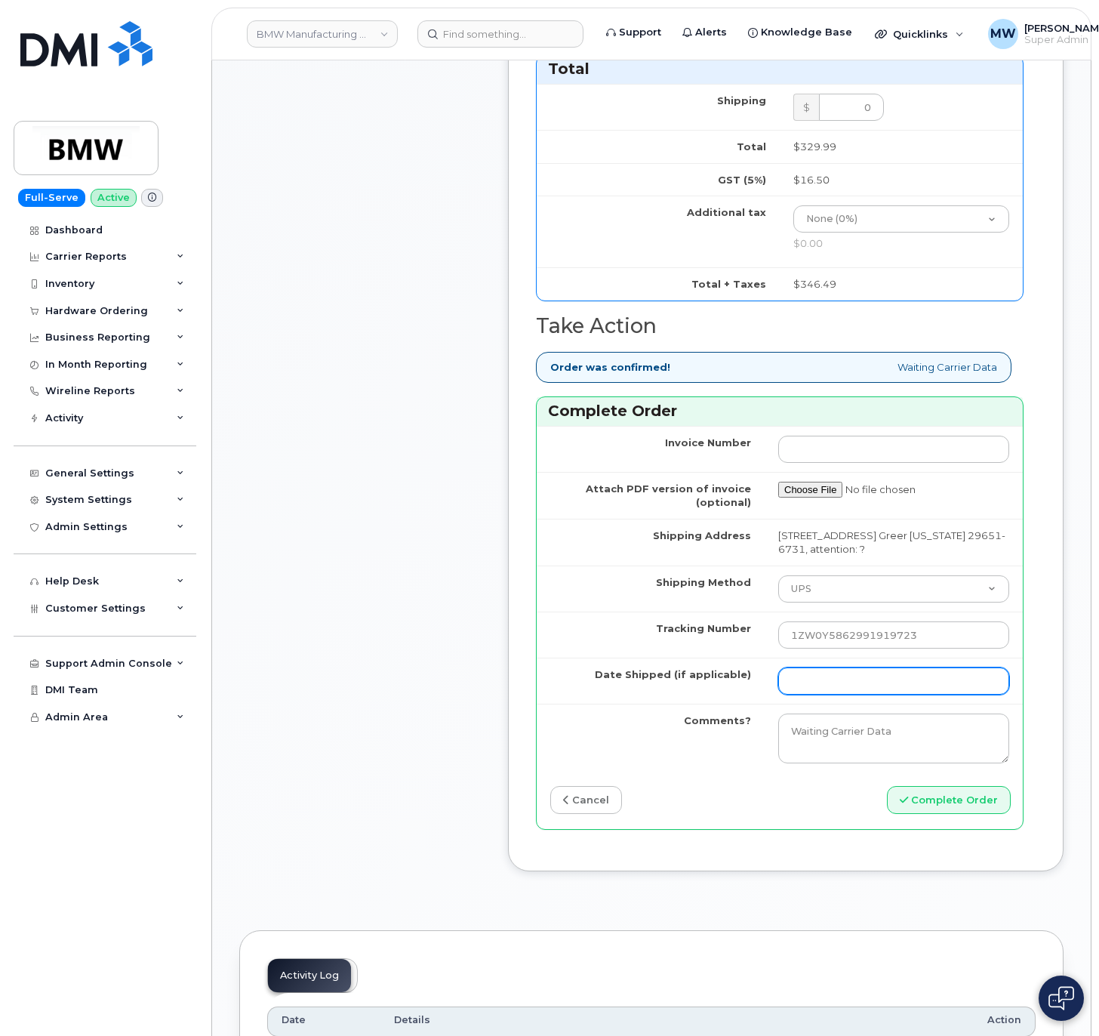
click at [850, 688] on input "Date Shipped (if applicable)" at bounding box center [893, 680] width 231 height 27
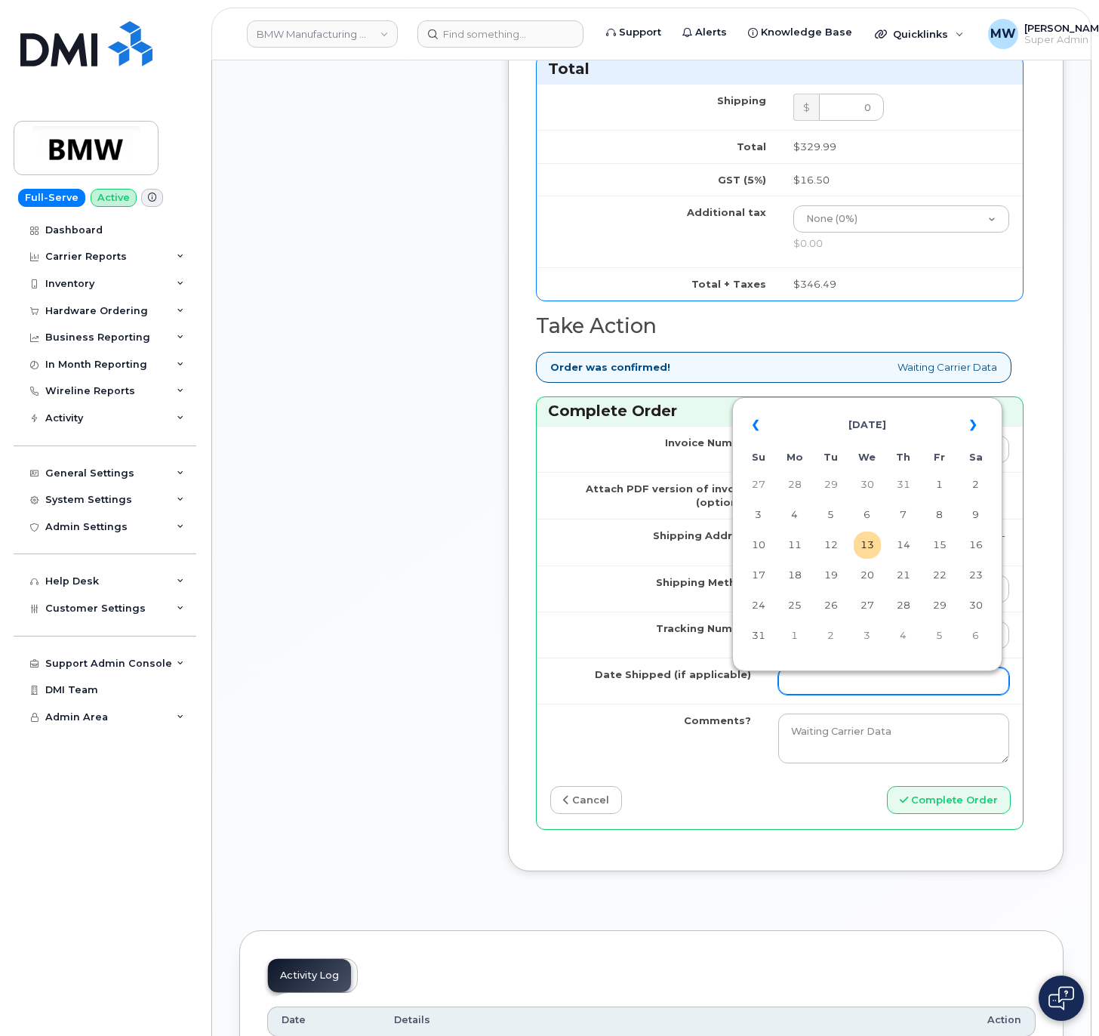
scroll to position [906, 0]
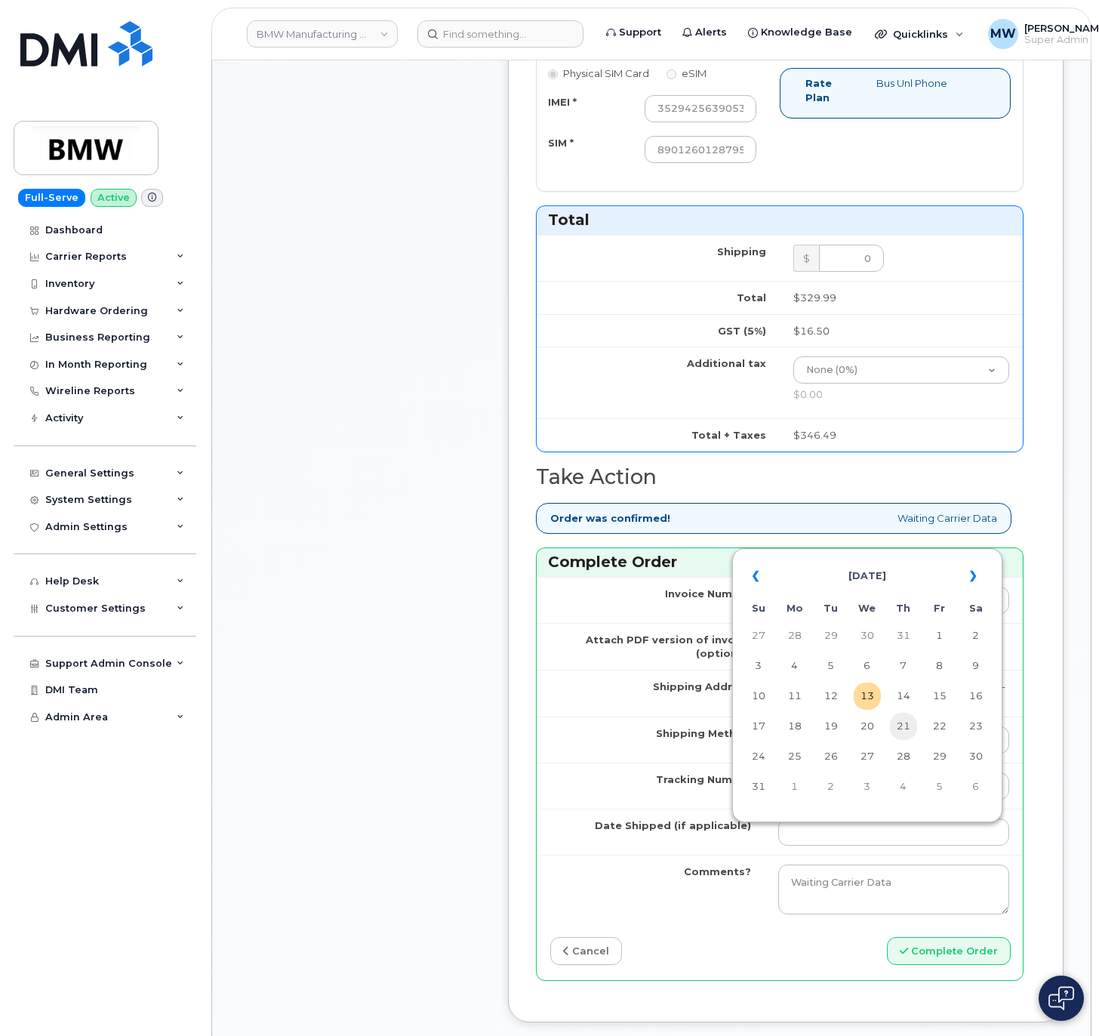
click at [898, 732] on td "21" at bounding box center [903, 725] width 27 height 27
click at [872, 845] on input "2025-08-21" at bounding box center [893, 831] width 231 height 27
click at [762, 571] on th "«" at bounding box center [758, 576] width 27 height 36
click at [792, 725] on td "21" at bounding box center [794, 725] width 27 height 27
type input "2025-07-21"
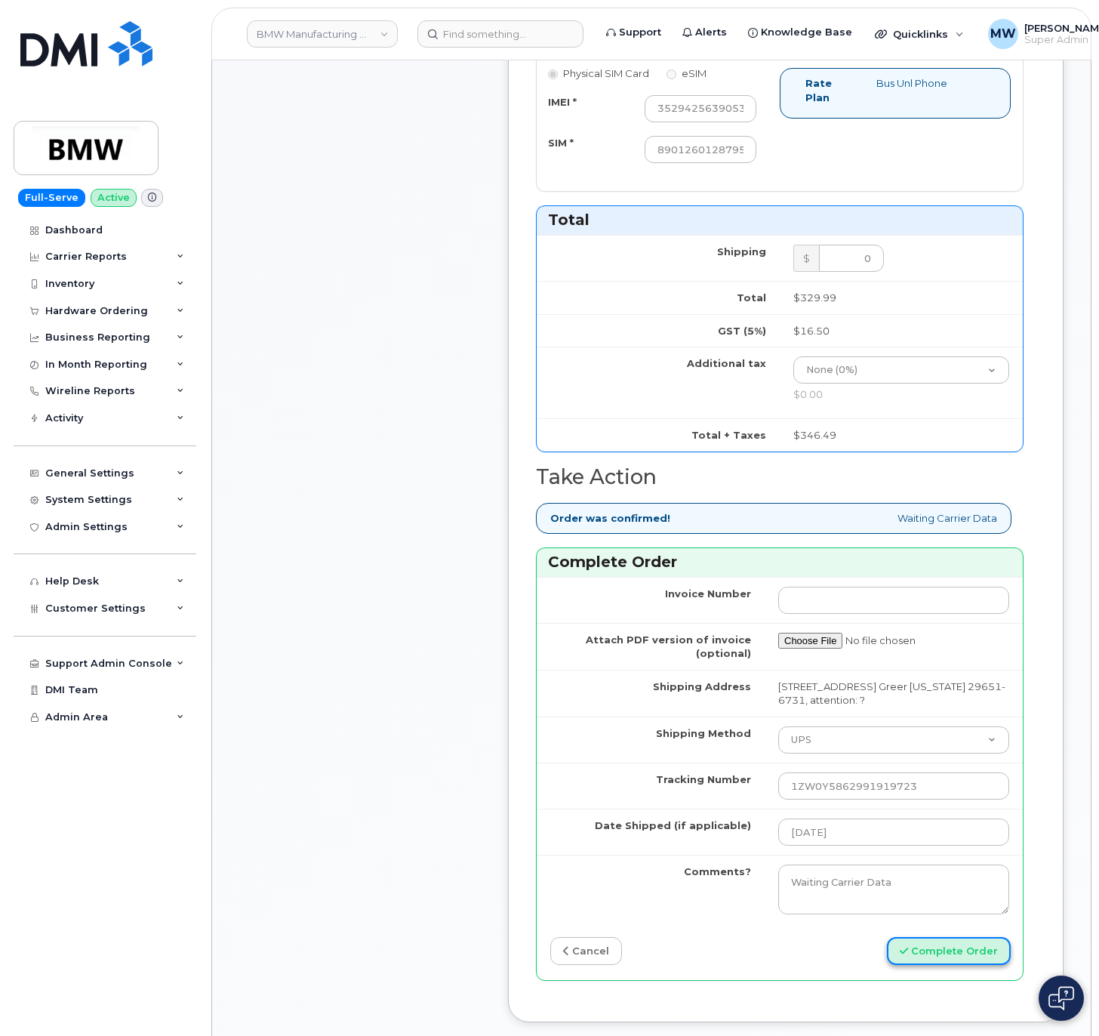
click at [915, 962] on button "Complete Order" at bounding box center [949, 951] width 124 height 28
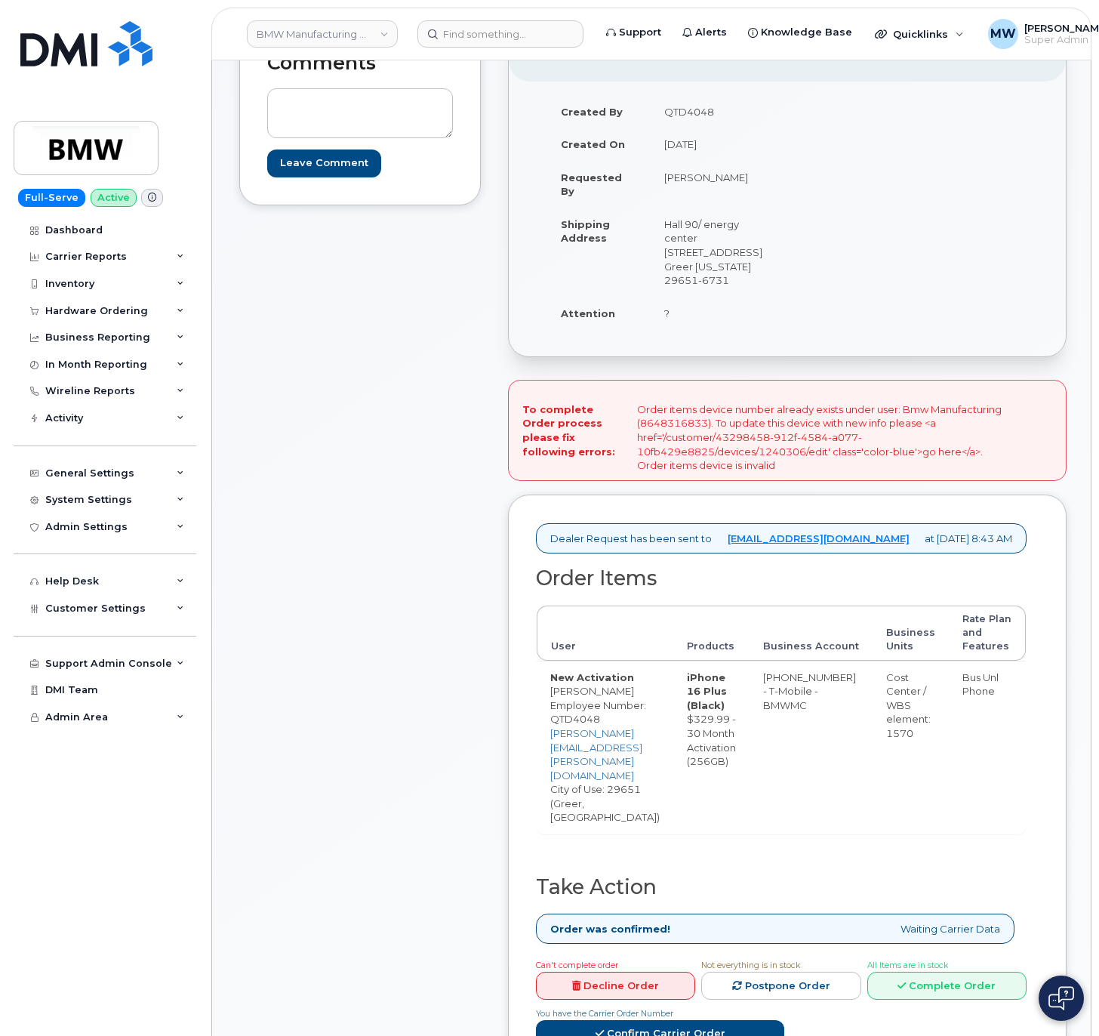
scroll to position [453, 0]
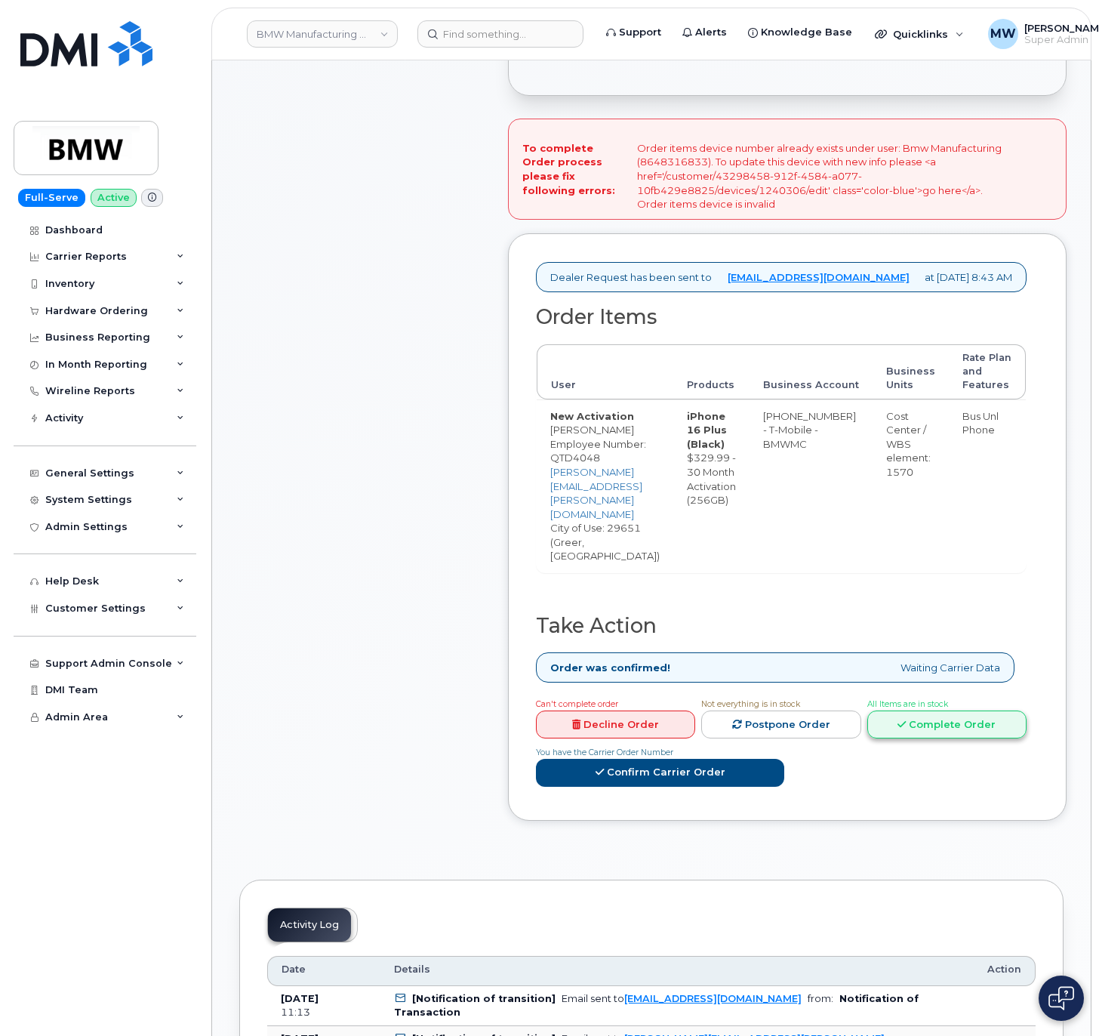
click at [867, 710] on link "Complete Order" at bounding box center [946, 724] width 159 height 28
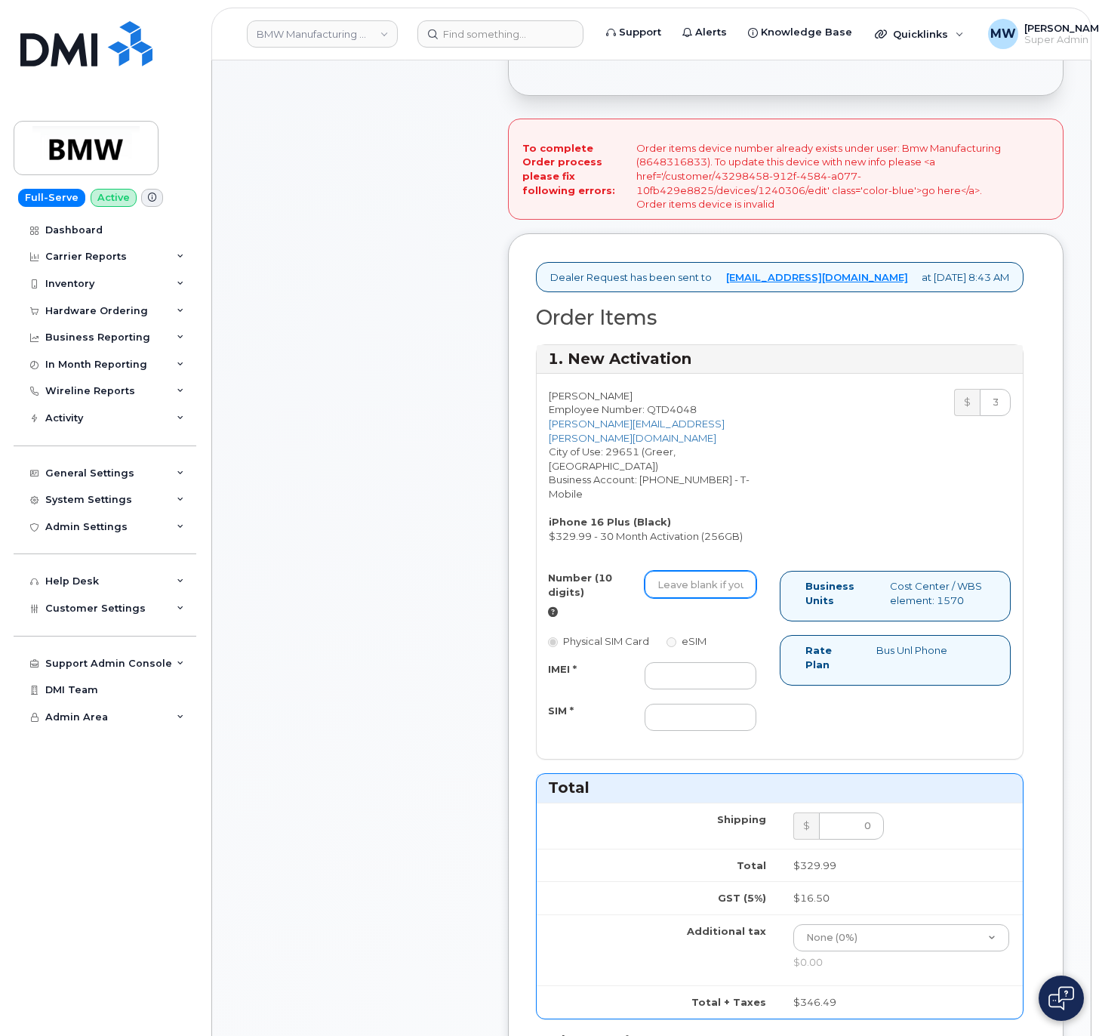
click at [707, 580] on input "Number (10 digits)" at bounding box center [701, 584] width 112 height 27
paste input "8648316833"
type input "8648316833"
click at [677, 669] on input "IMEI *" at bounding box center [701, 675] width 112 height 27
paste input "352942563905352"
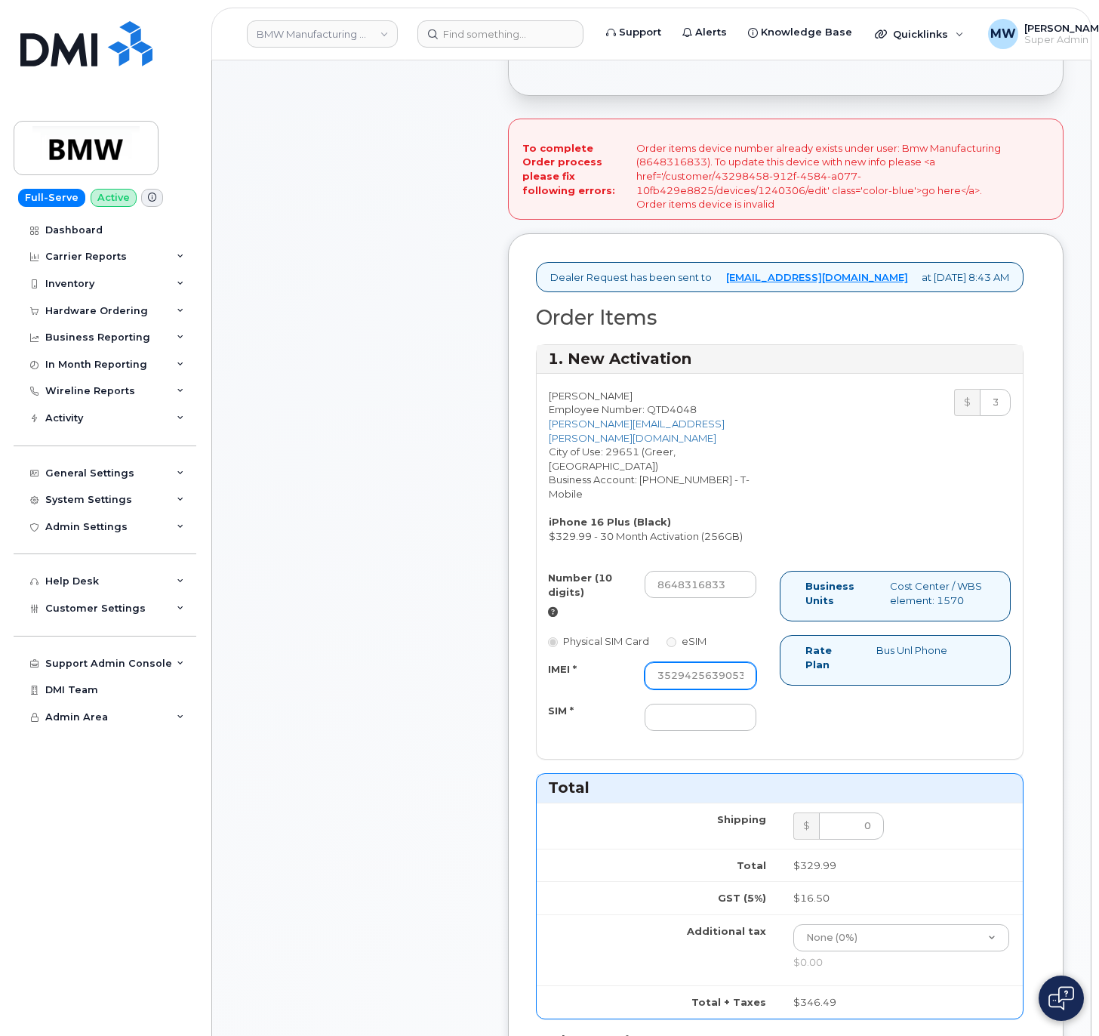
scroll to position [0, 17]
type input "352942563905352"
click at [663, 713] on input "SIM *" at bounding box center [701, 716] width 112 height 27
paste input "8901260128795612857"
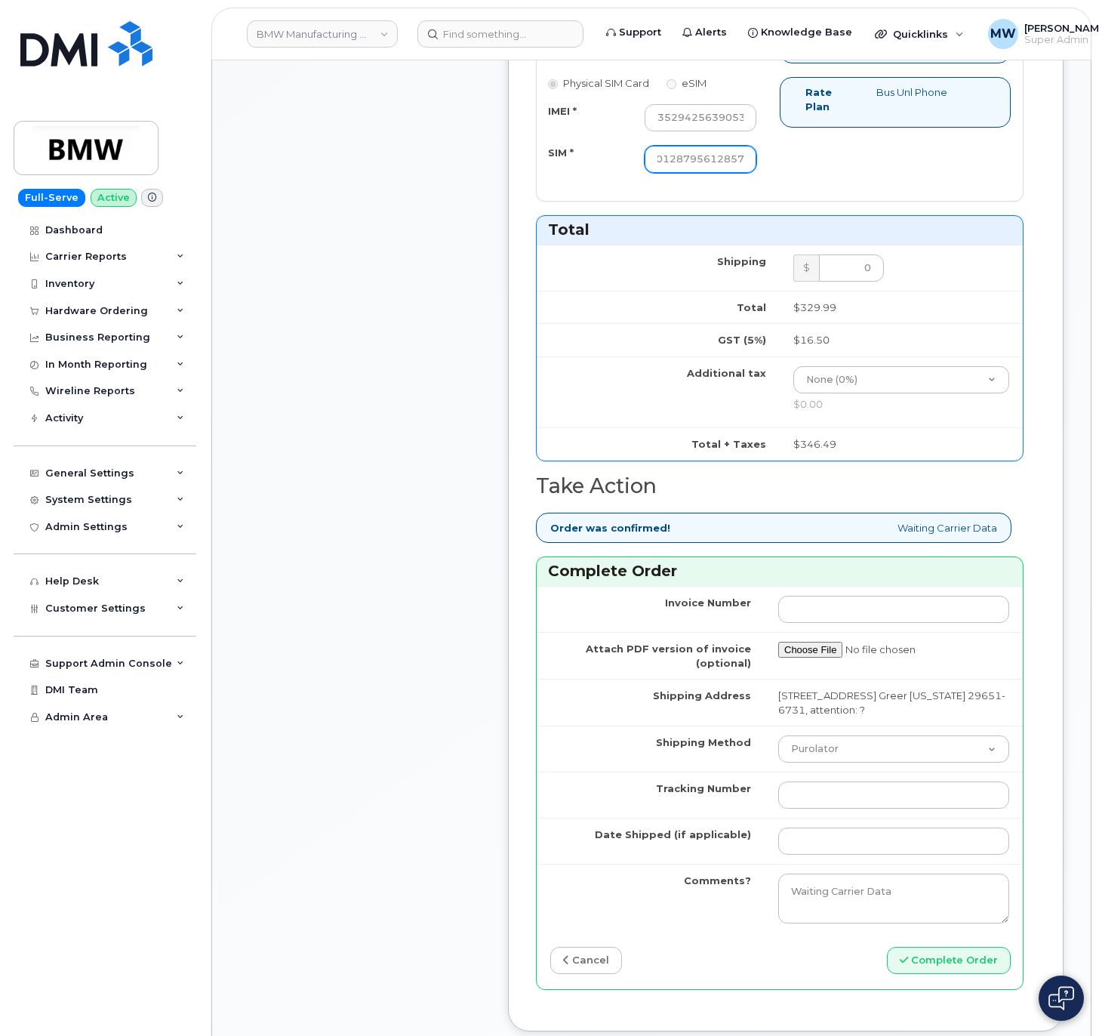
scroll to position [1057, 0]
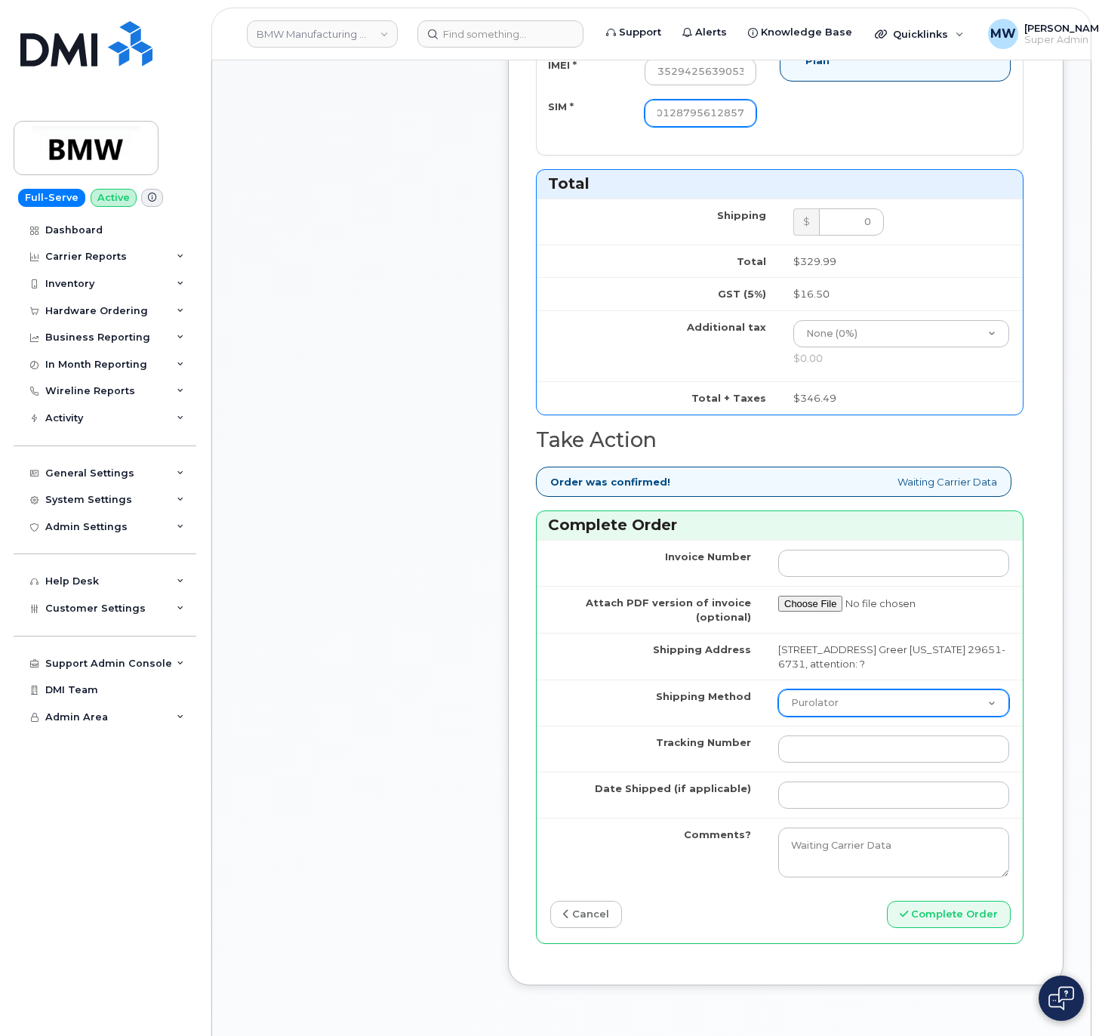
type input "8901260128795612857"
drag, startPoint x: 872, startPoint y: 712, endPoint x: 879, endPoint y: 728, distance: 17.0
click at [872, 712] on select "Purolator UPS FedEx Canada Post Courier Other Drop Off Pick Up" at bounding box center [893, 702] width 231 height 27
select select "UPS"
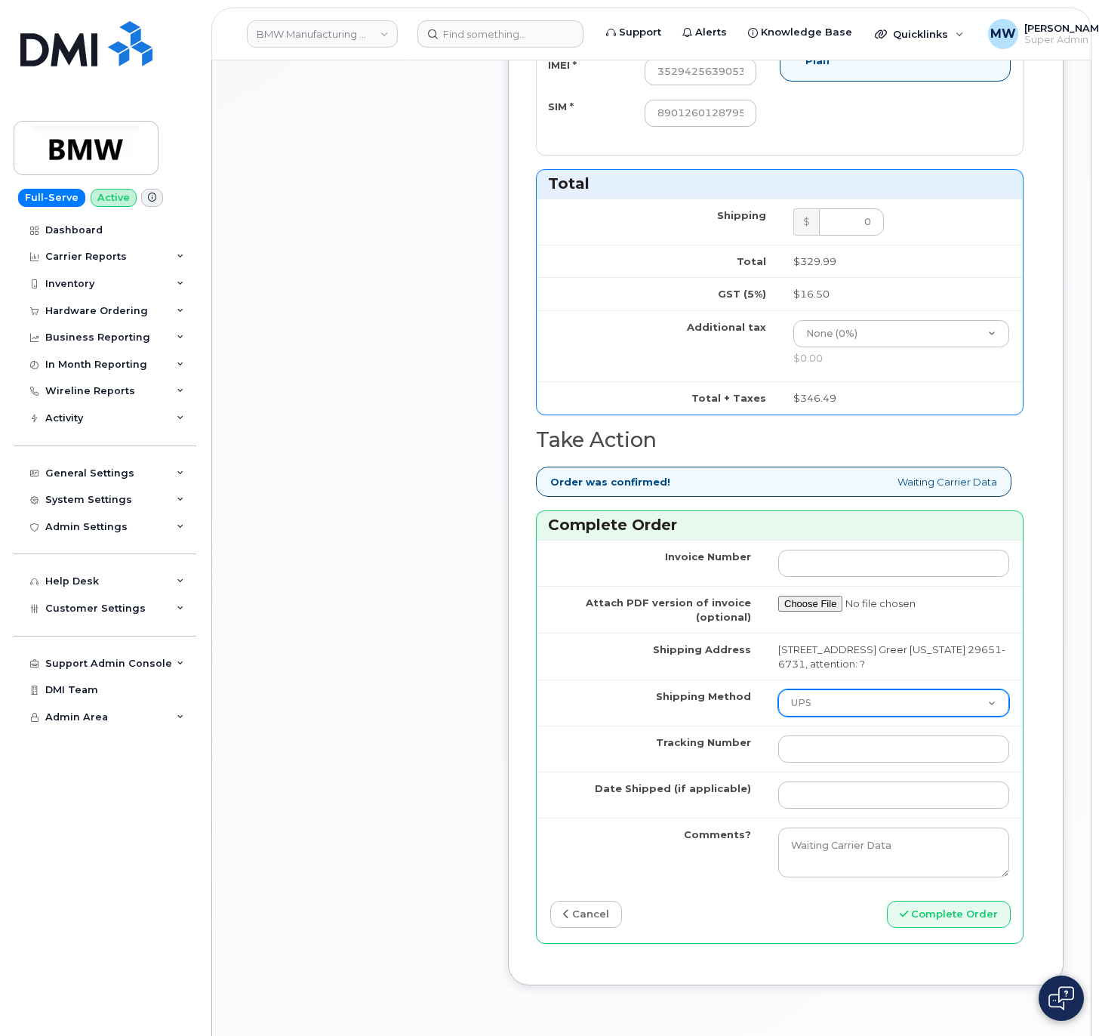
click at [778, 703] on select "Purolator UPS FedEx Canada Post Courier Other Drop Off Pick Up" at bounding box center [893, 702] width 231 height 27
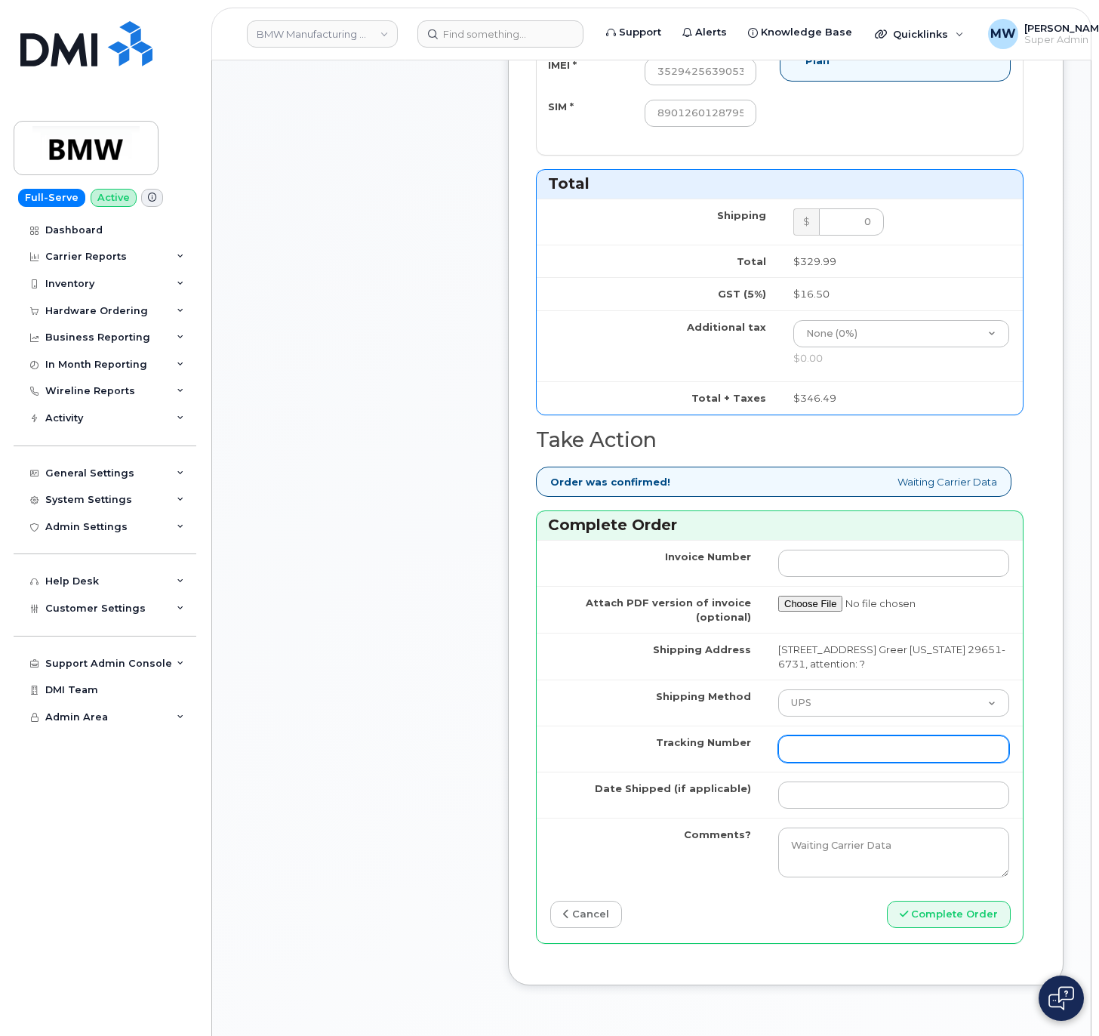
click at [851, 762] on input "Tracking Number" at bounding box center [893, 748] width 231 height 27
paste input "1ZW0Y5862991919723"
type input "1ZW0Y5862991919723"
click at [846, 808] on input "Date Shipped (if applicable)" at bounding box center [893, 794] width 231 height 27
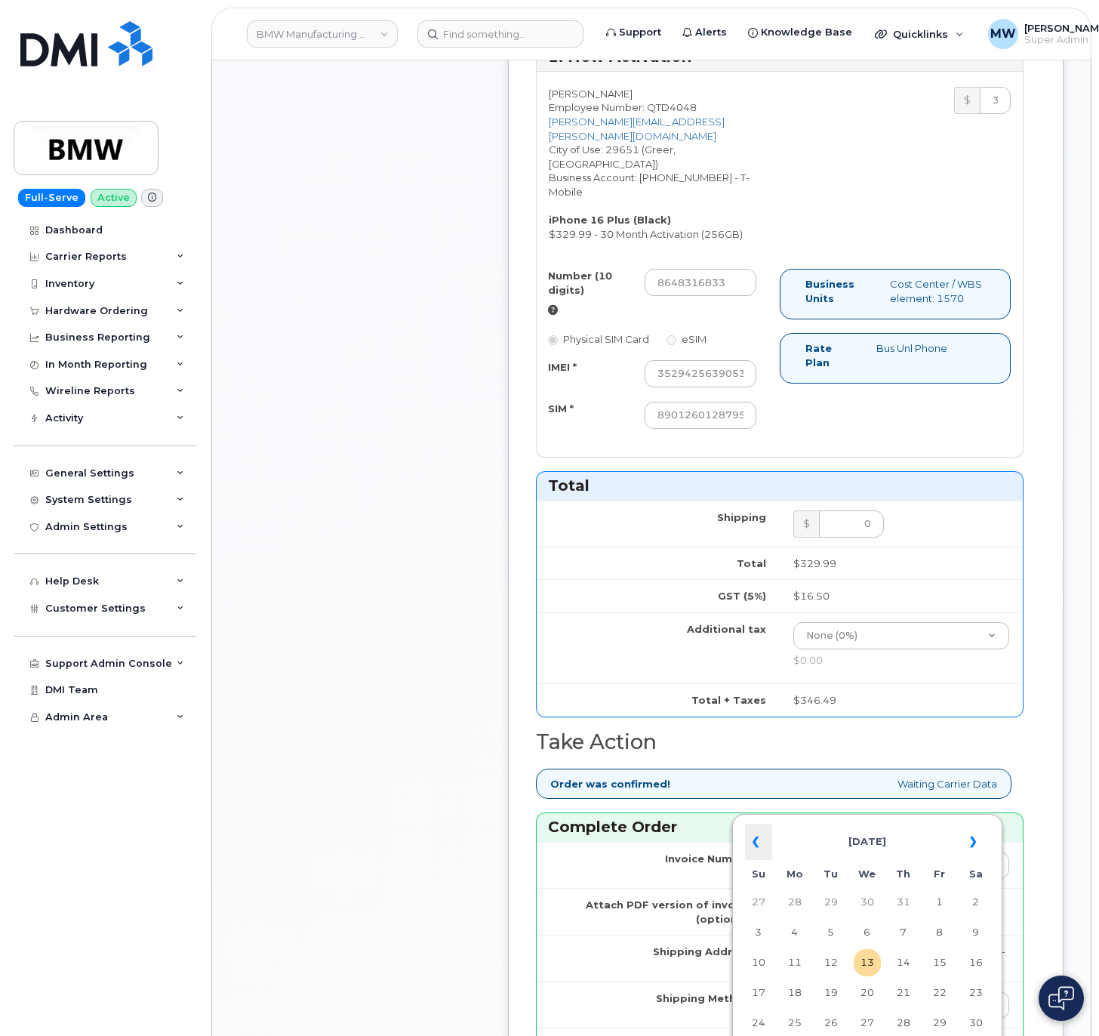
click at [749, 839] on th "«" at bounding box center [758, 841] width 27 height 36
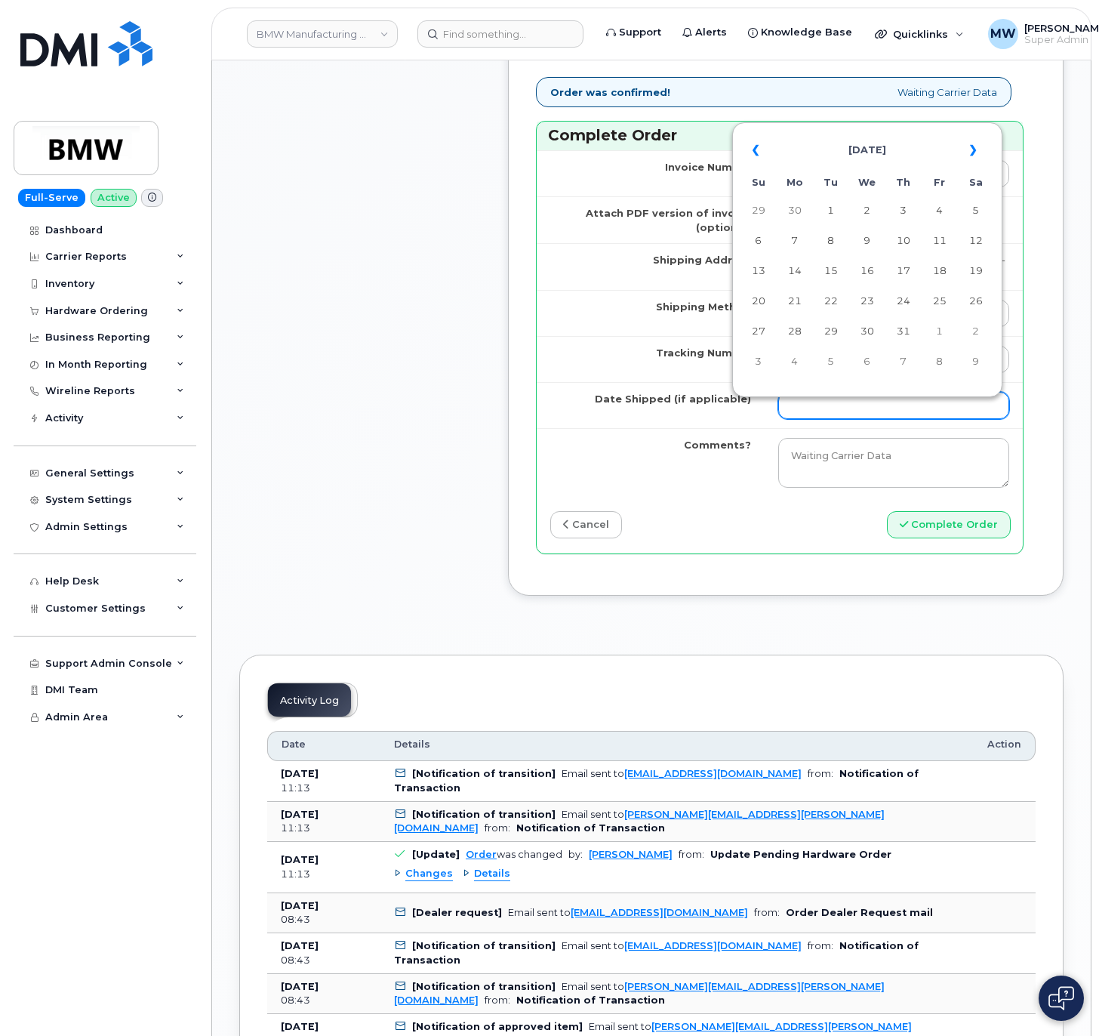
scroll to position [1498, 0]
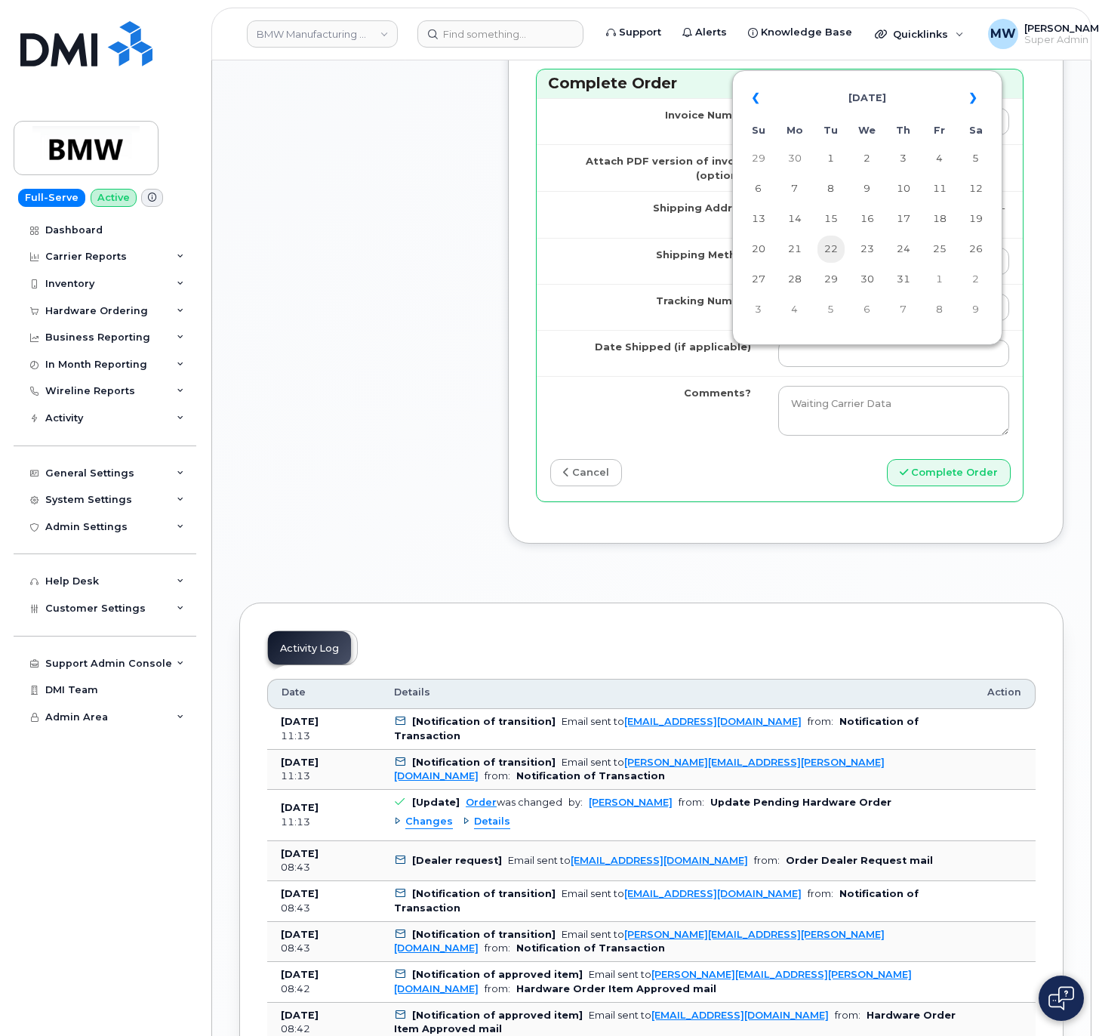
click at [830, 249] on td "22" at bounding box center [830, 248] width 27 height 27
type input "2025-07-22"
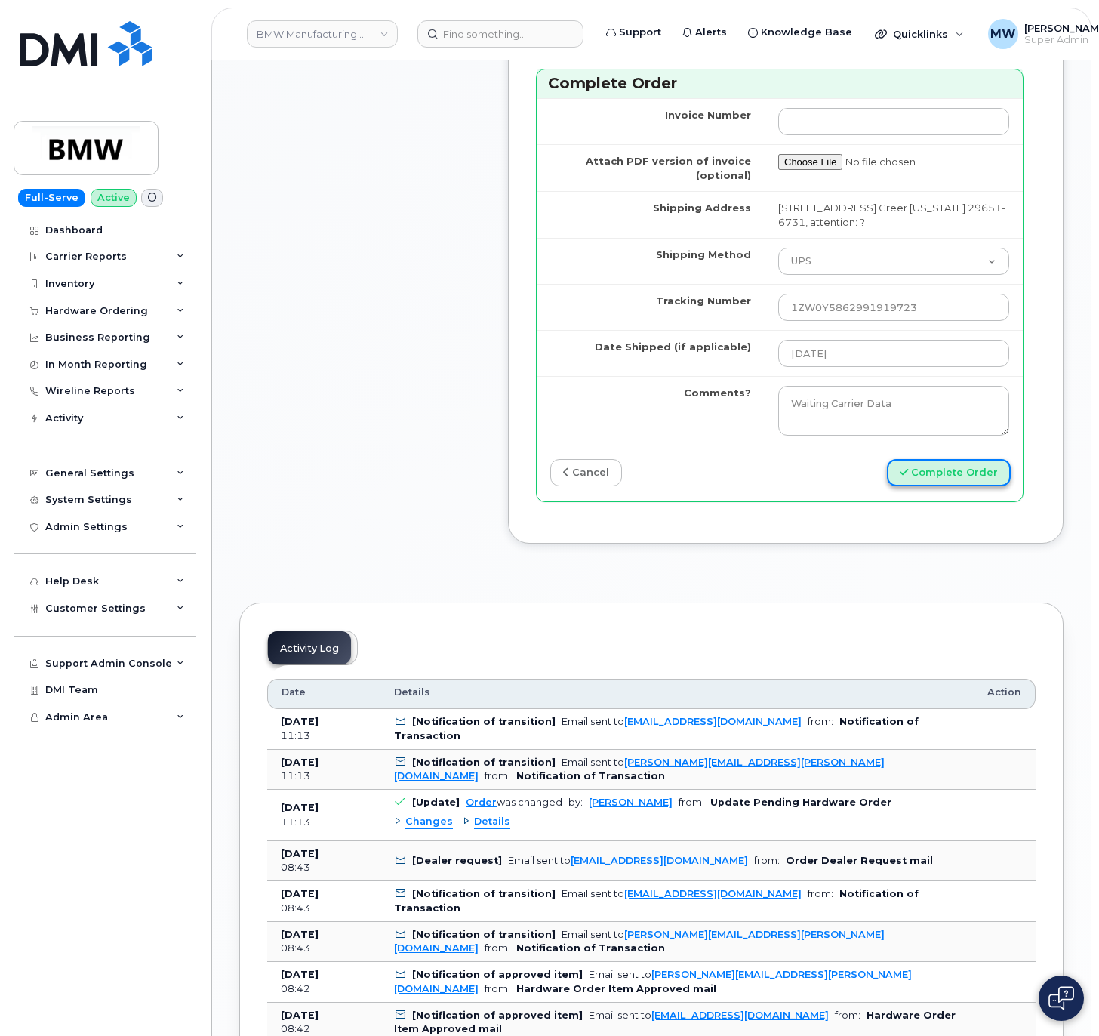
click at [995, 487] on button "Complete Order" at bounding box center [949, 473] width 124 height 28
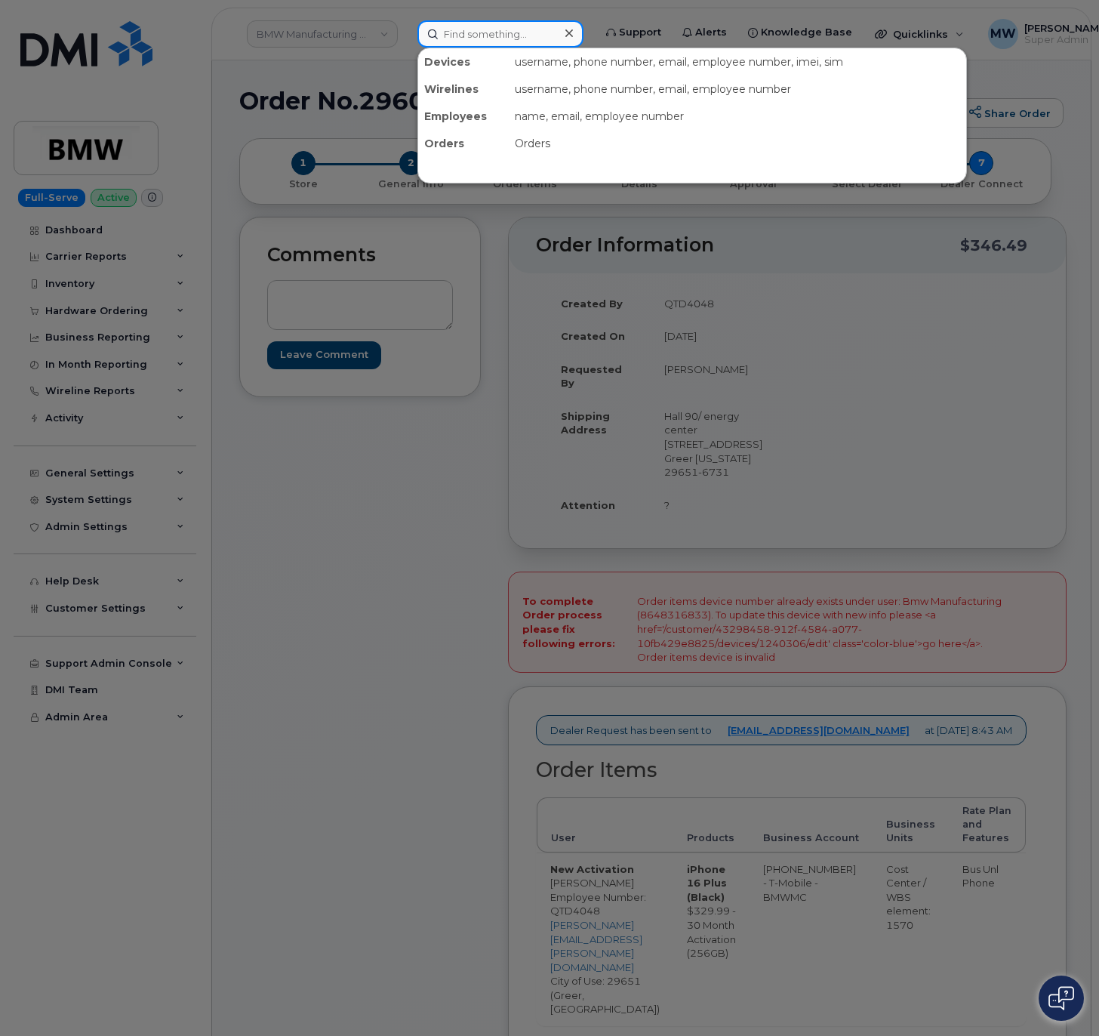
click at [495, 44] on input at bounding box center [500, 33] width 166 height 27
paste input "8648316833"
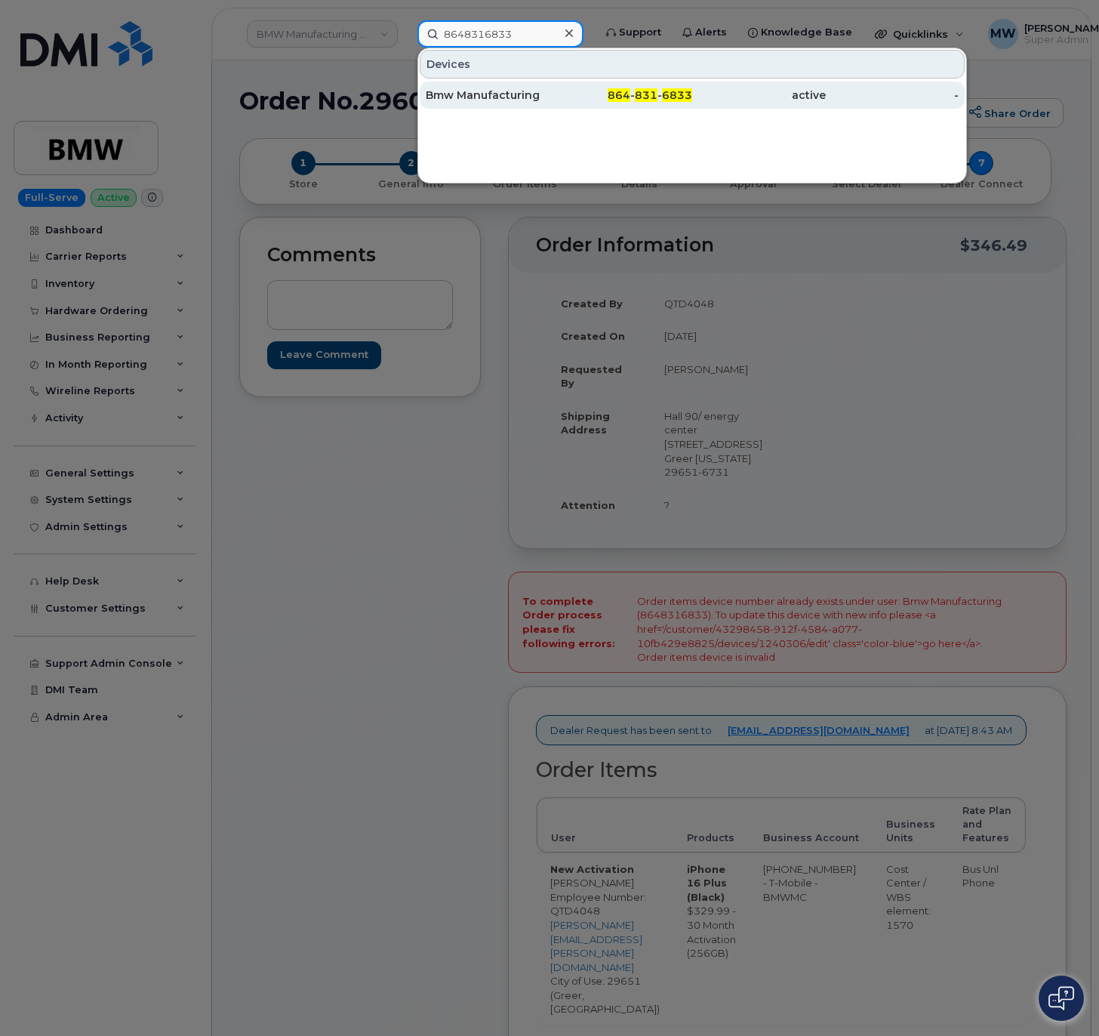
type input "8648316833"
click at [538, 102] on div "Bmw Manufacturing" at bounding box center [493, 95] width 134 height 15
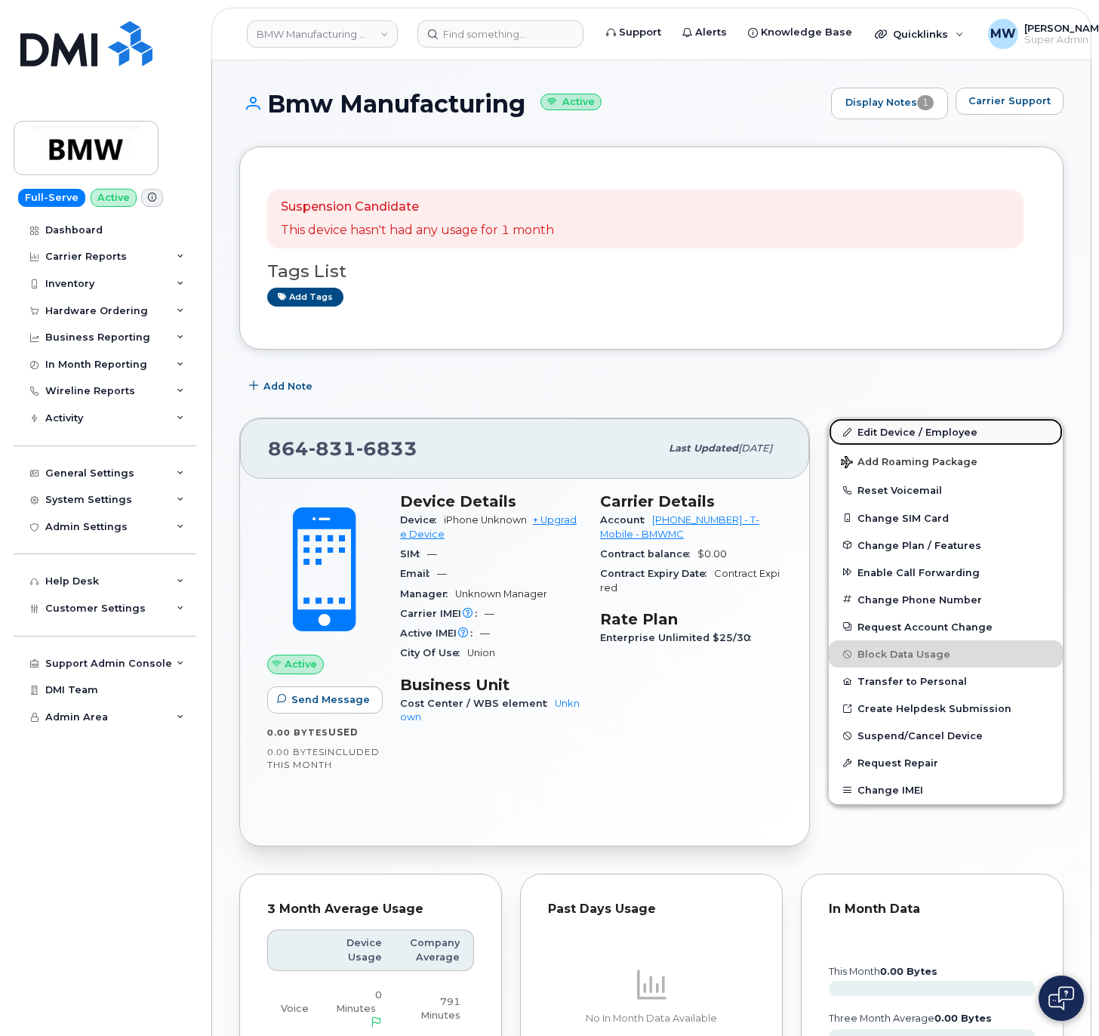
click at [882, 429] on link "Edit Device / Employee" at bounding box center [946, 431] width 234 height 27
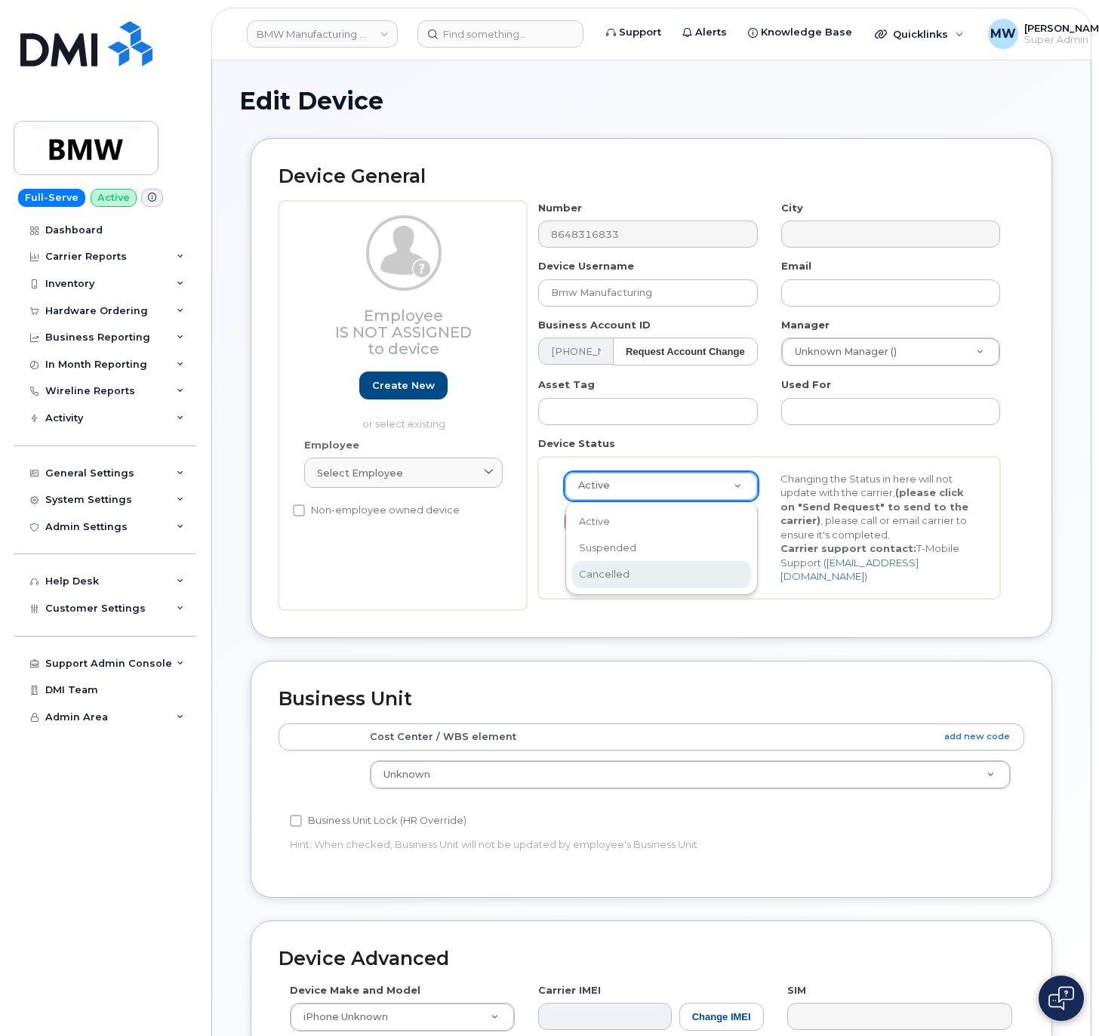
scroll to position [0, 5]
select select "cancelled"
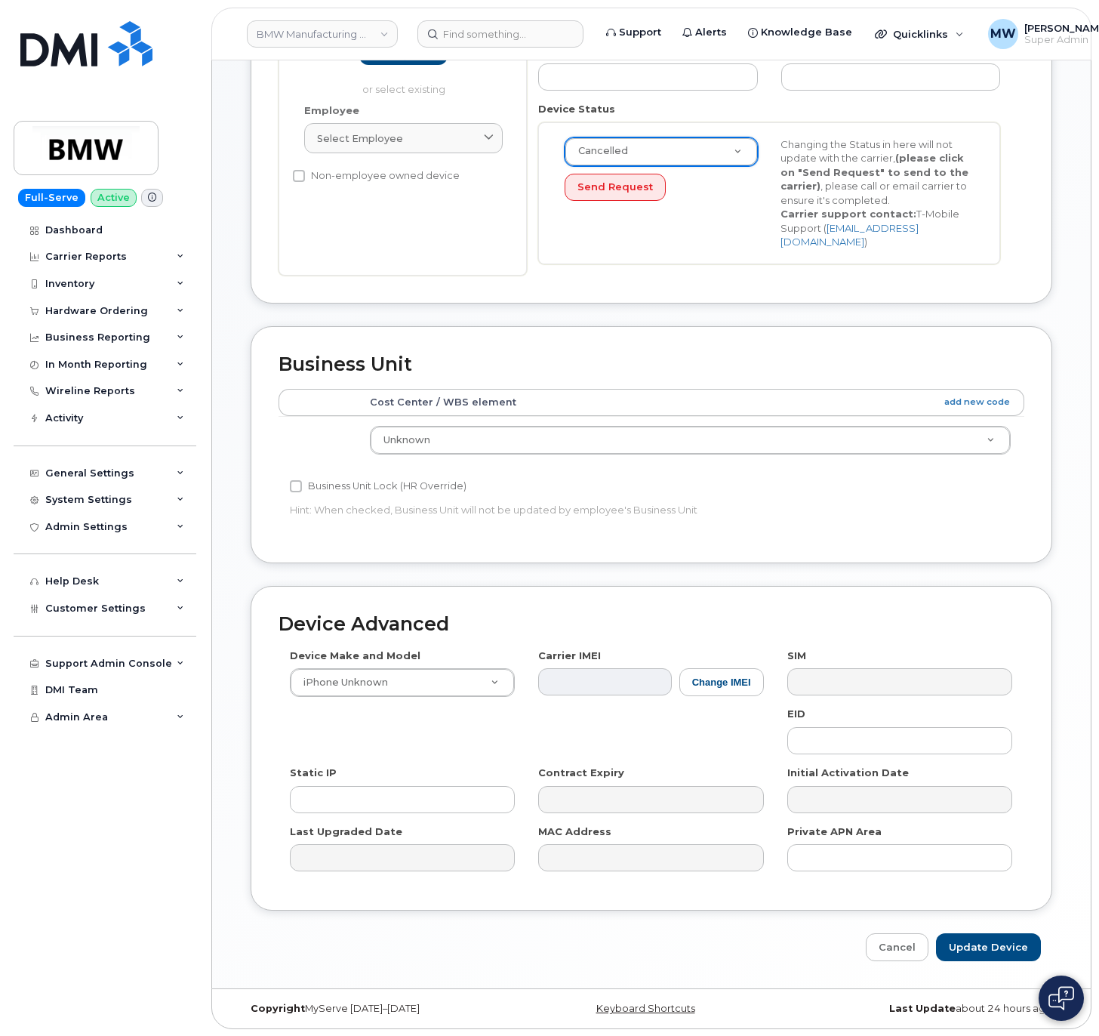
scroll to position [343, 0]
click at [985, 937] on input "Update Device" at bounding box center [988, 946] width 105 height 28
type input "Saving..."
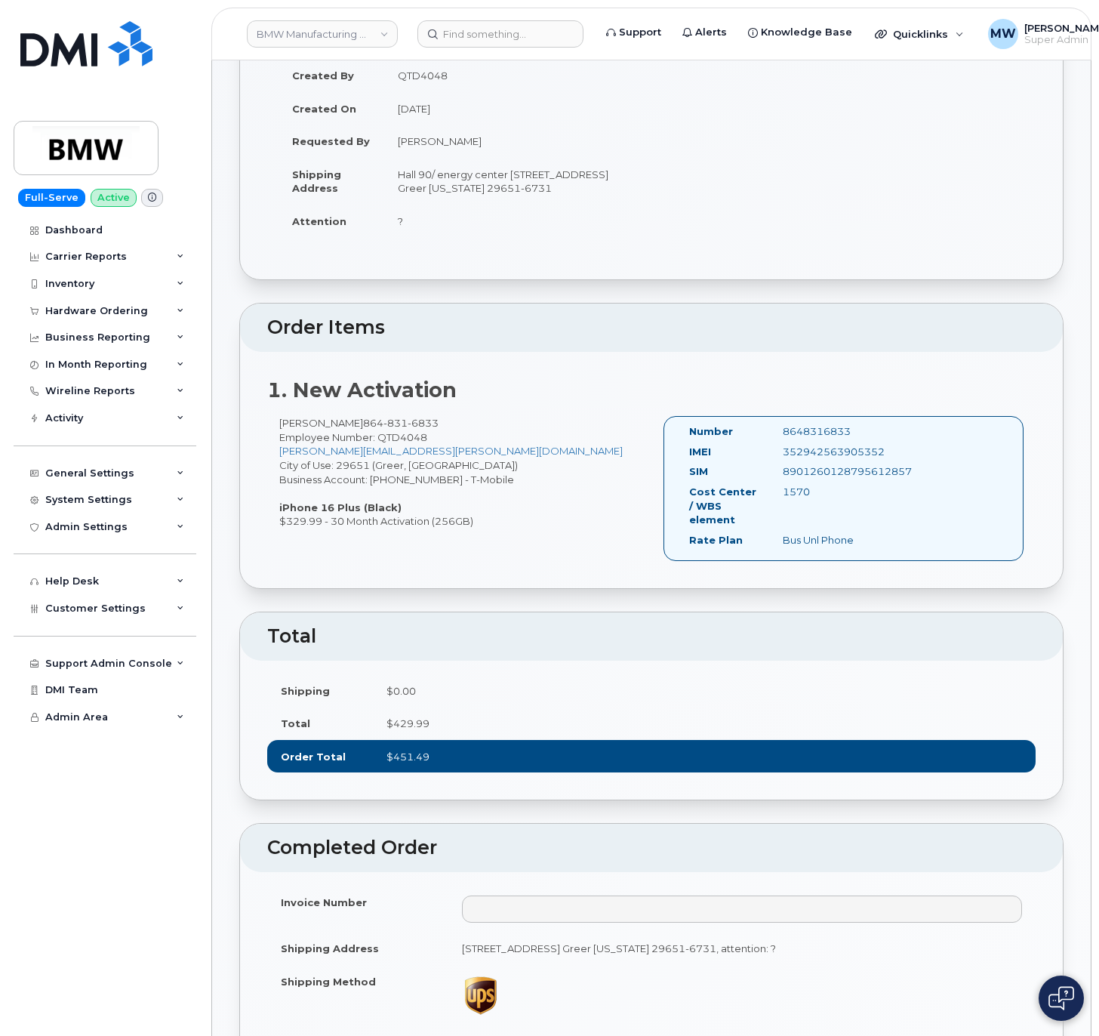
scroll to position [151, 0]
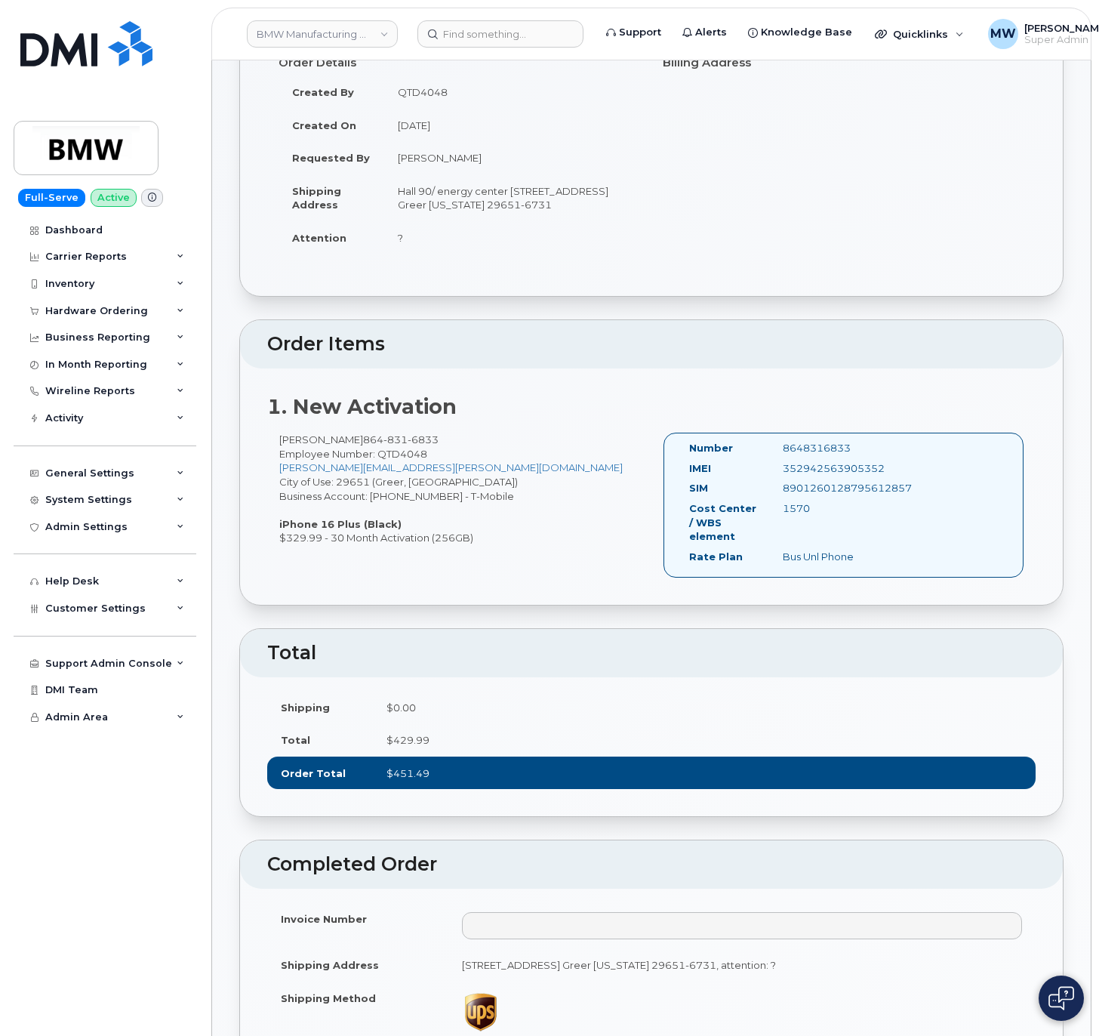
click at [809, 455] on div "8648316833" at bounding box center [836, 448] width 131 height 14
click at [832, 475] on div "352942563905352" at bounding box center [836, 468] width 131 height 14
copy div "352942563905352"
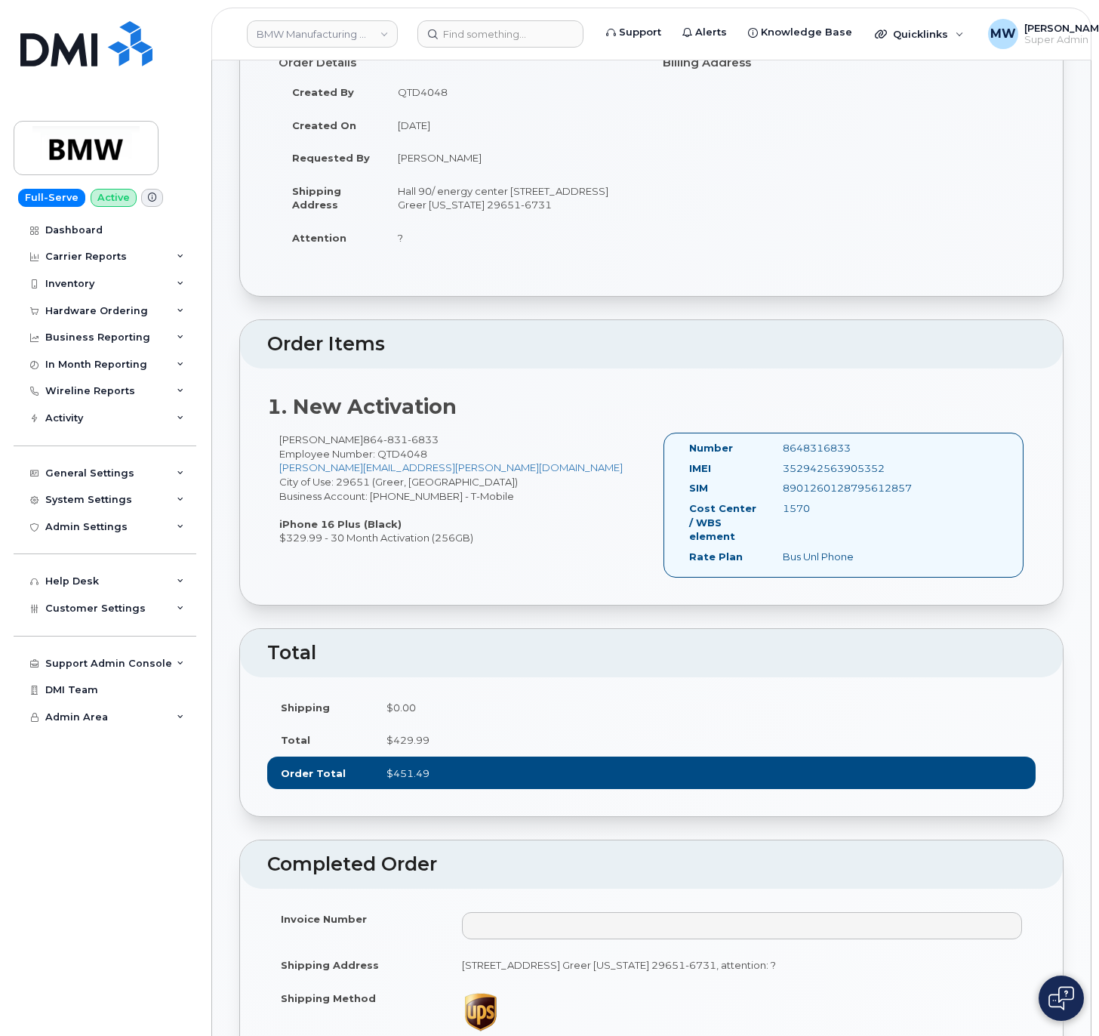
click at [812, 454] on div "Number 8648316833 IMEI [TECHNICAL_ID] SIM [TECHNICAL_ID] Cost Center / WBS elem…" at bounding box center [843, 504] width 360 height 145
copy div "8648316833"
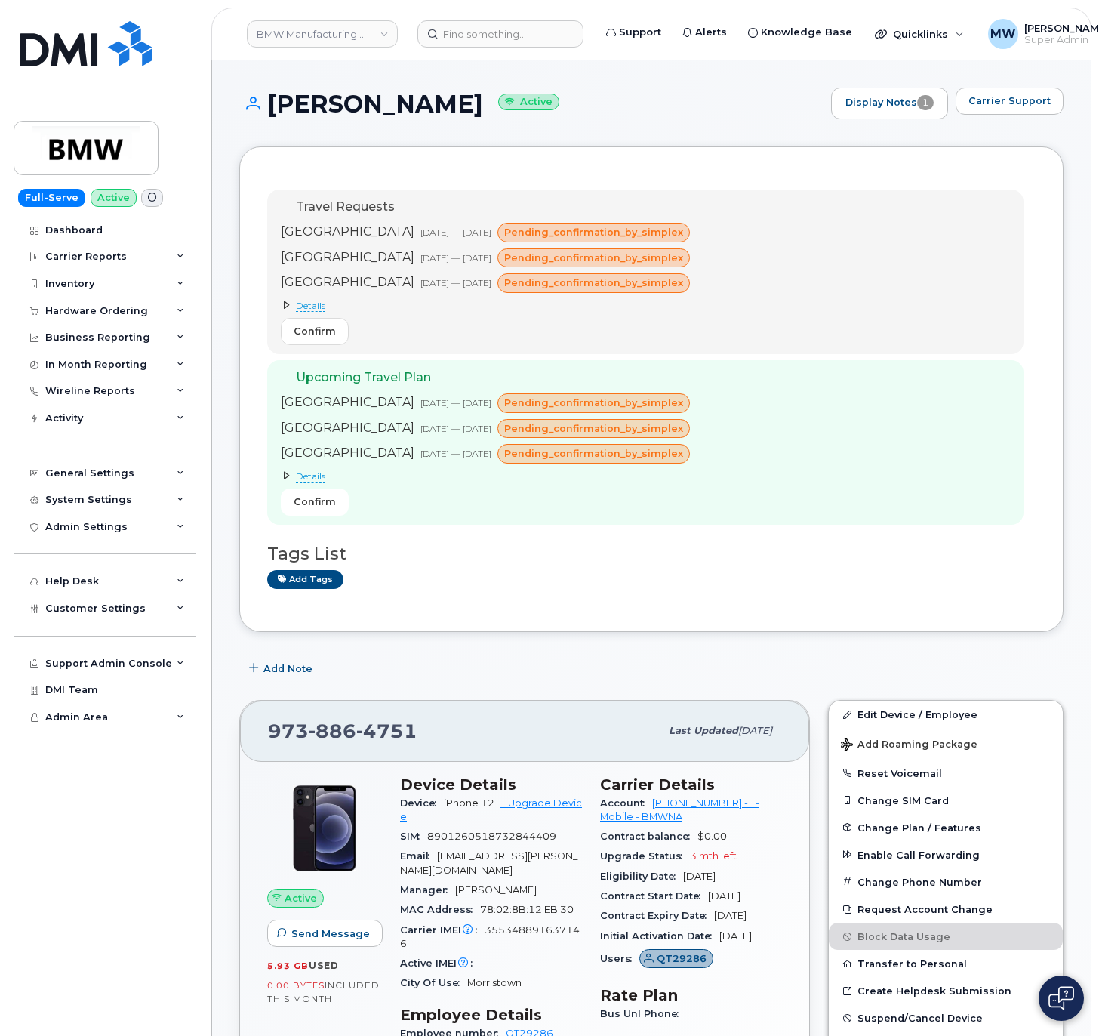
drag, startPoint x: 327, startPoint y: 503, endPoint x: 496, endPoint y: 654, distance: 226.6
click at [306, 509] on span "Confirm" at bounding box center [315, 501] width 42 height 14
click at [327, 338] on span "Confirm" at bounding box center [315, 331] width 42 height 14
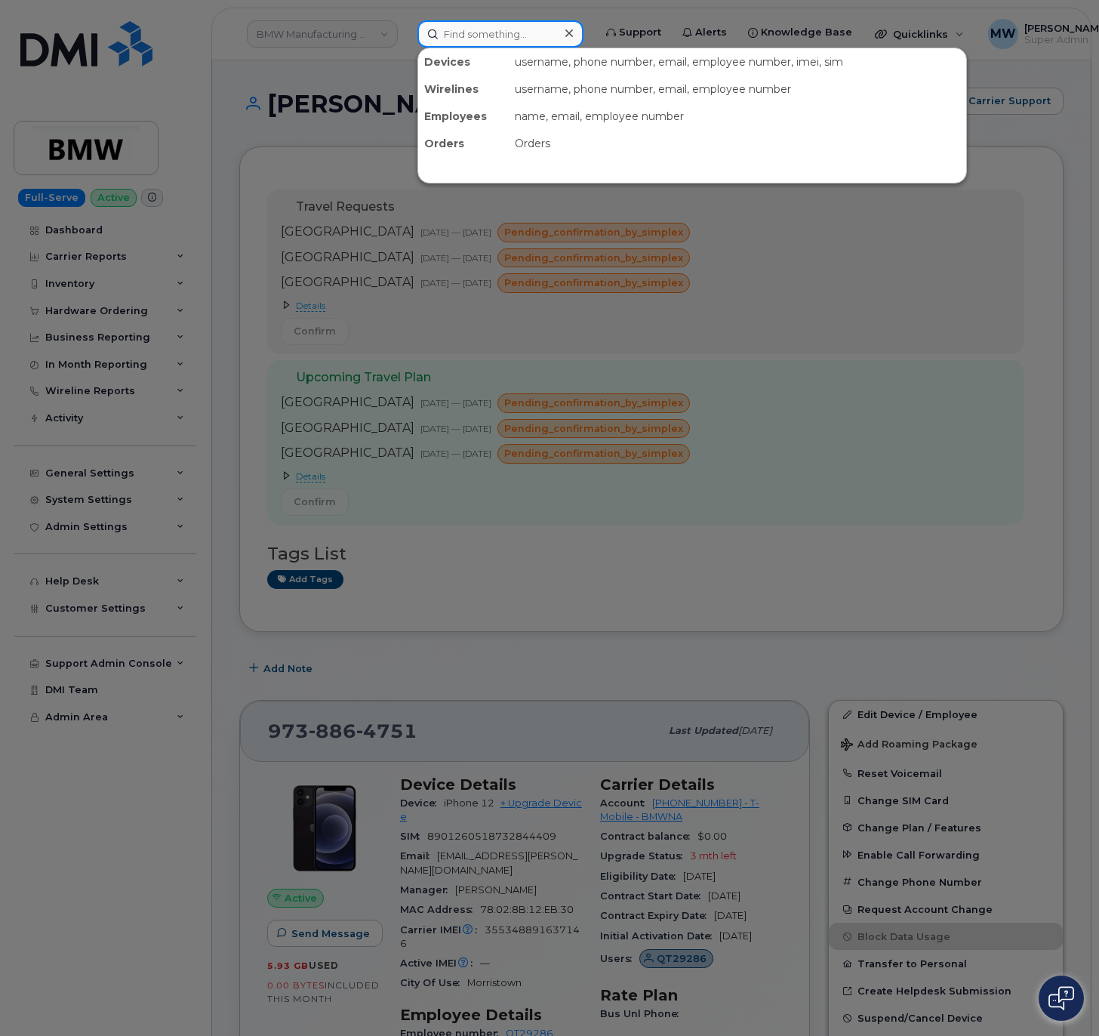
click at [515, 26] on input at bounding box center [500, 33] width 166 height 27
paste input "3475154152"
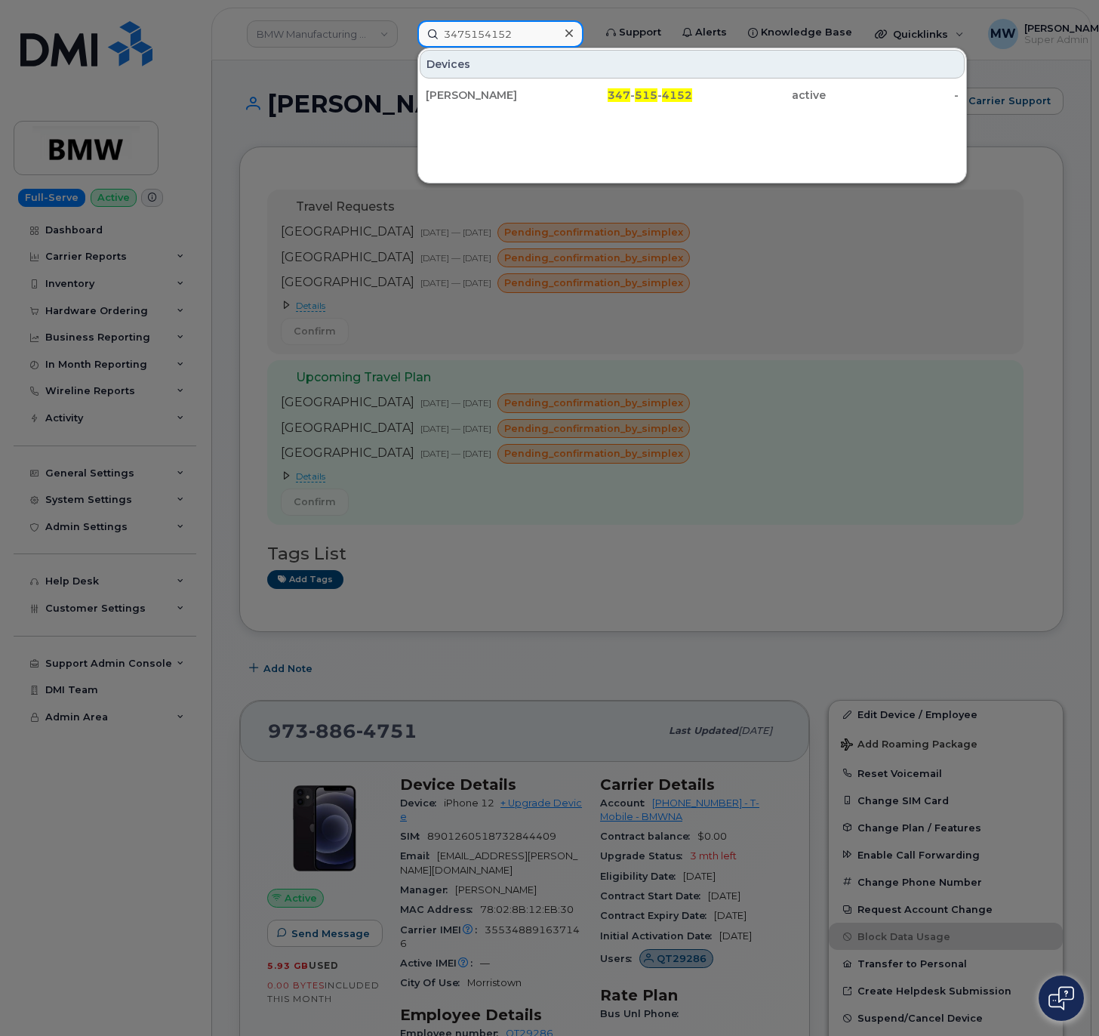
type input "3475154152"
click at [614, 110] on div "Lucas Sienkiewicz 347 - 515 - 4152 active -" at bounding box center [692, 95] width 548 height 30
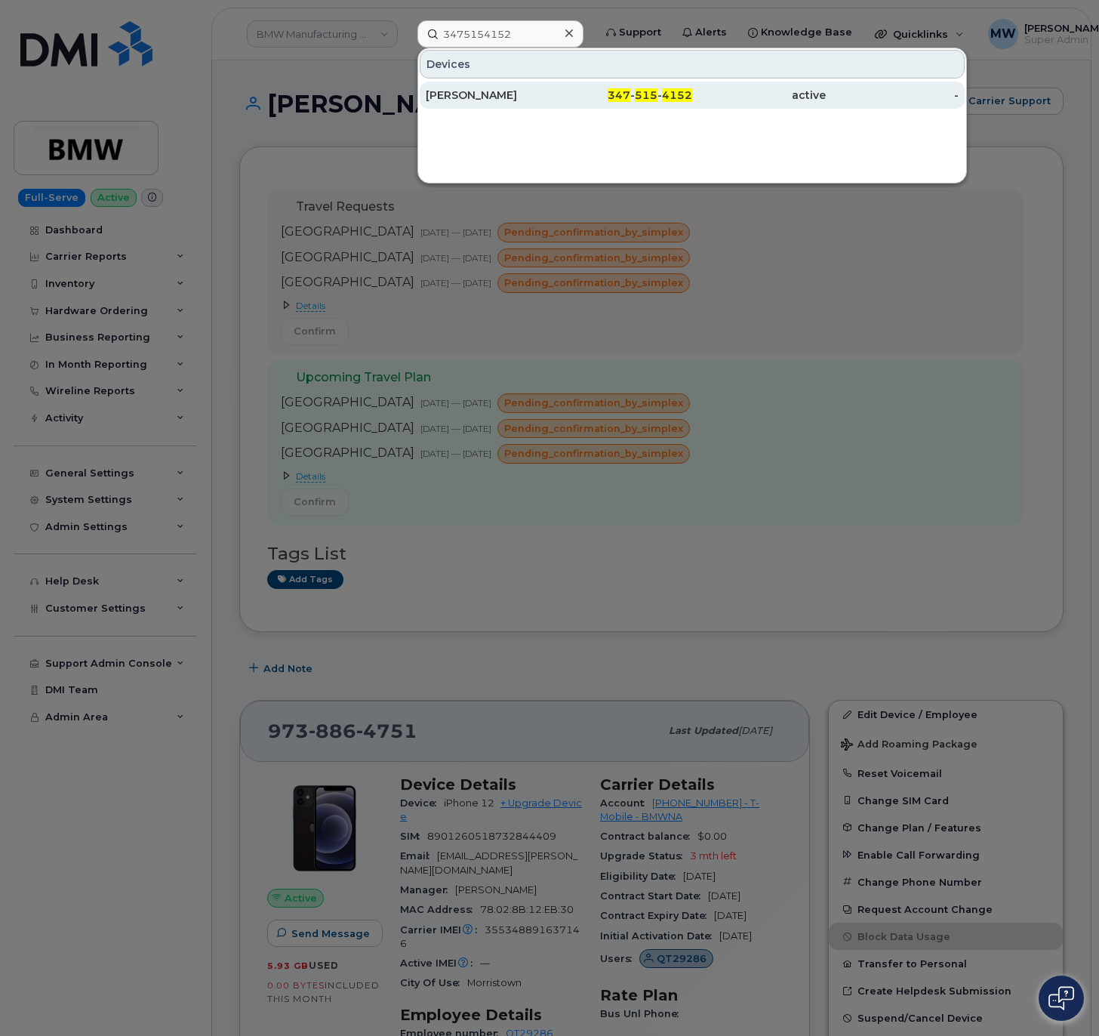
click at [692, 104] on div "347 - 515 - 4152" at bounding box center [759, 95] width 134 height 27
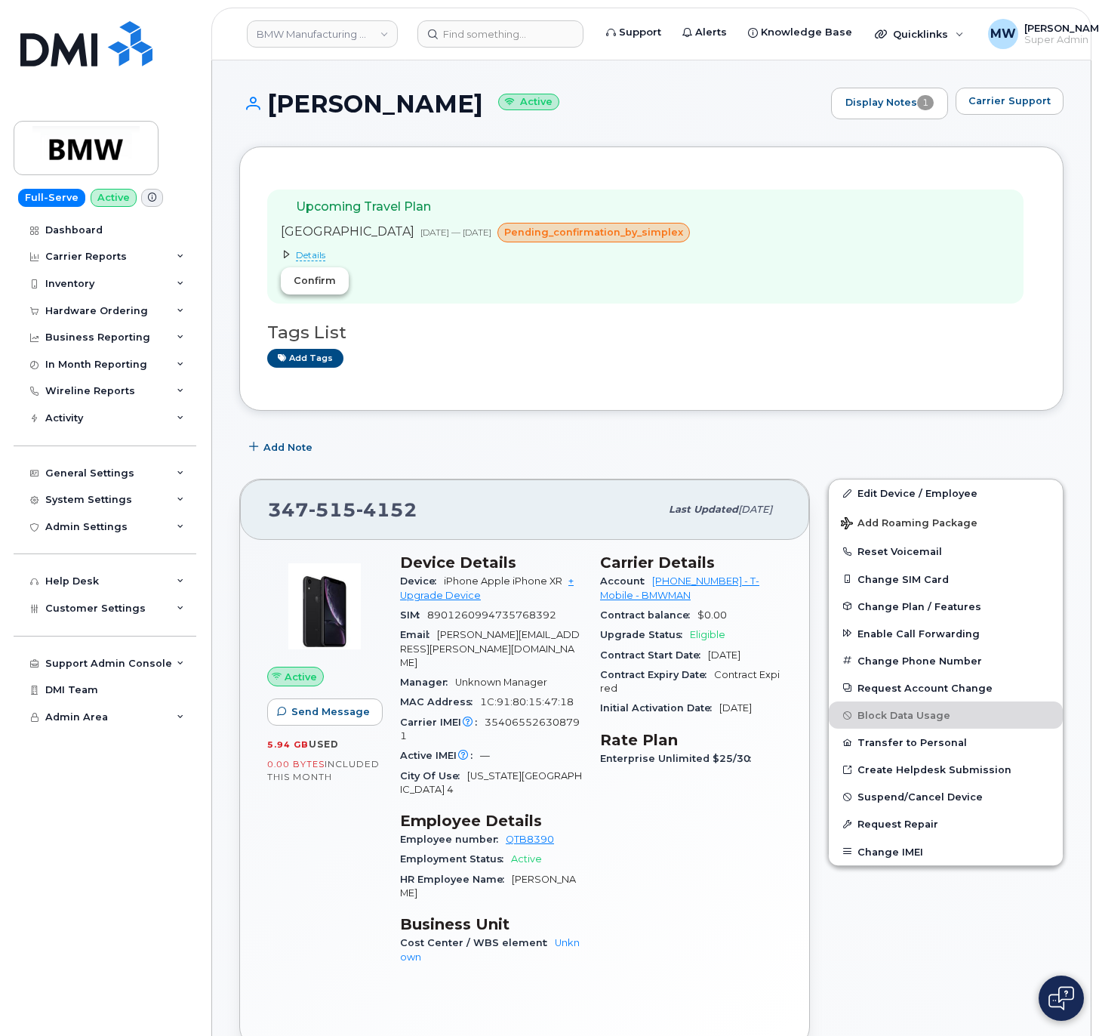
click at [321, 282] on span "Confirm" at bounding box center [315, 280] width 42 height 14
click at [540, 23] on input at bounding box center [500, 33] width 166 height 27
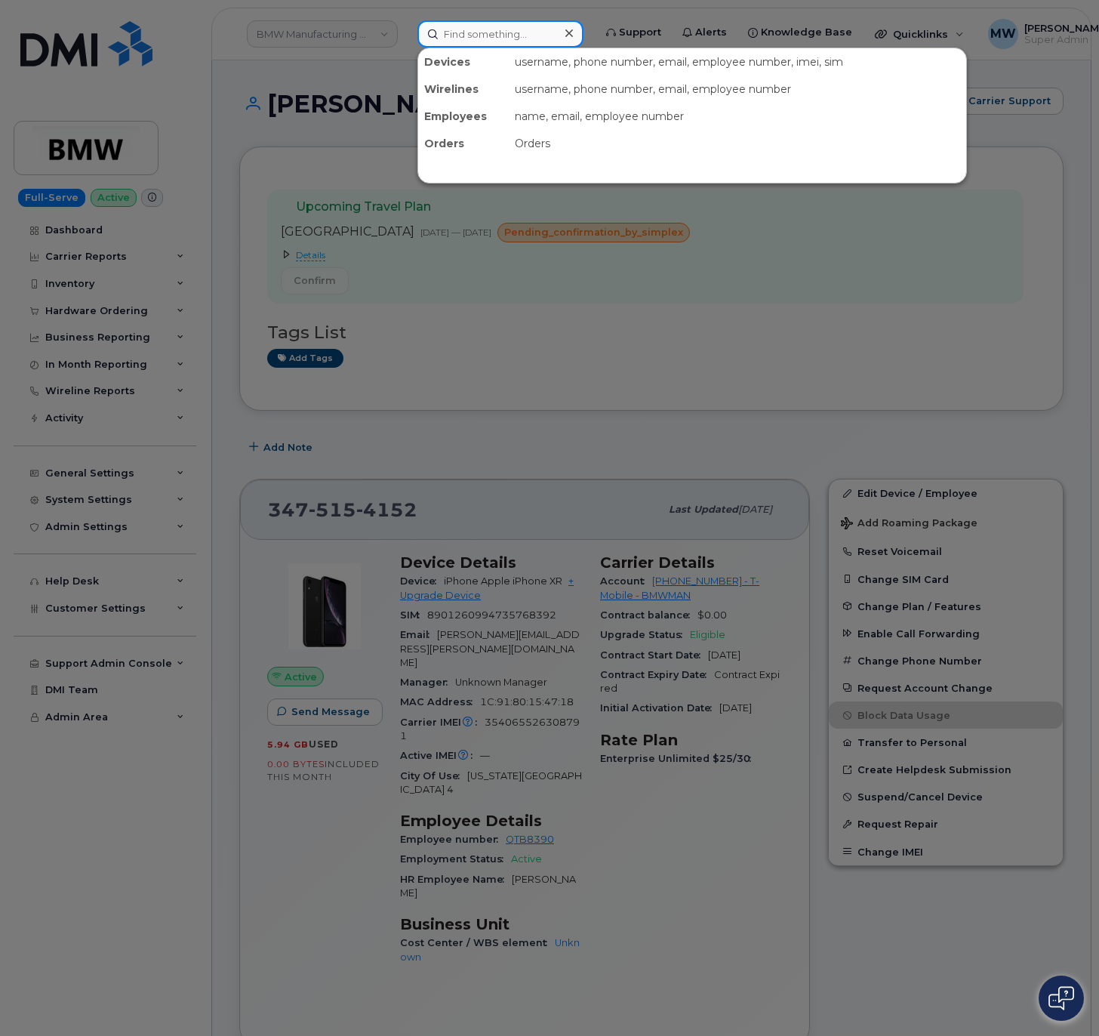
paste input "8642857942"
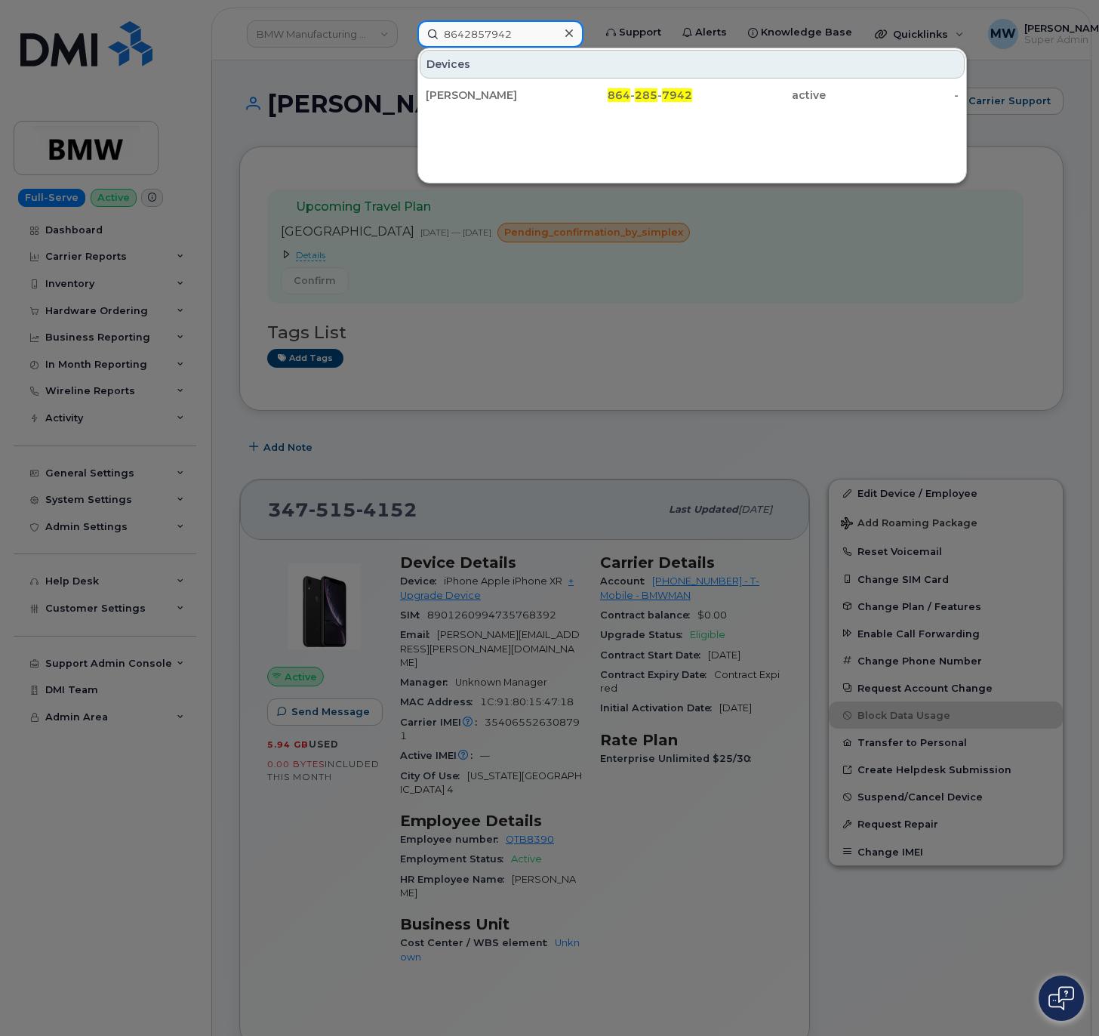
type input "8642857942"
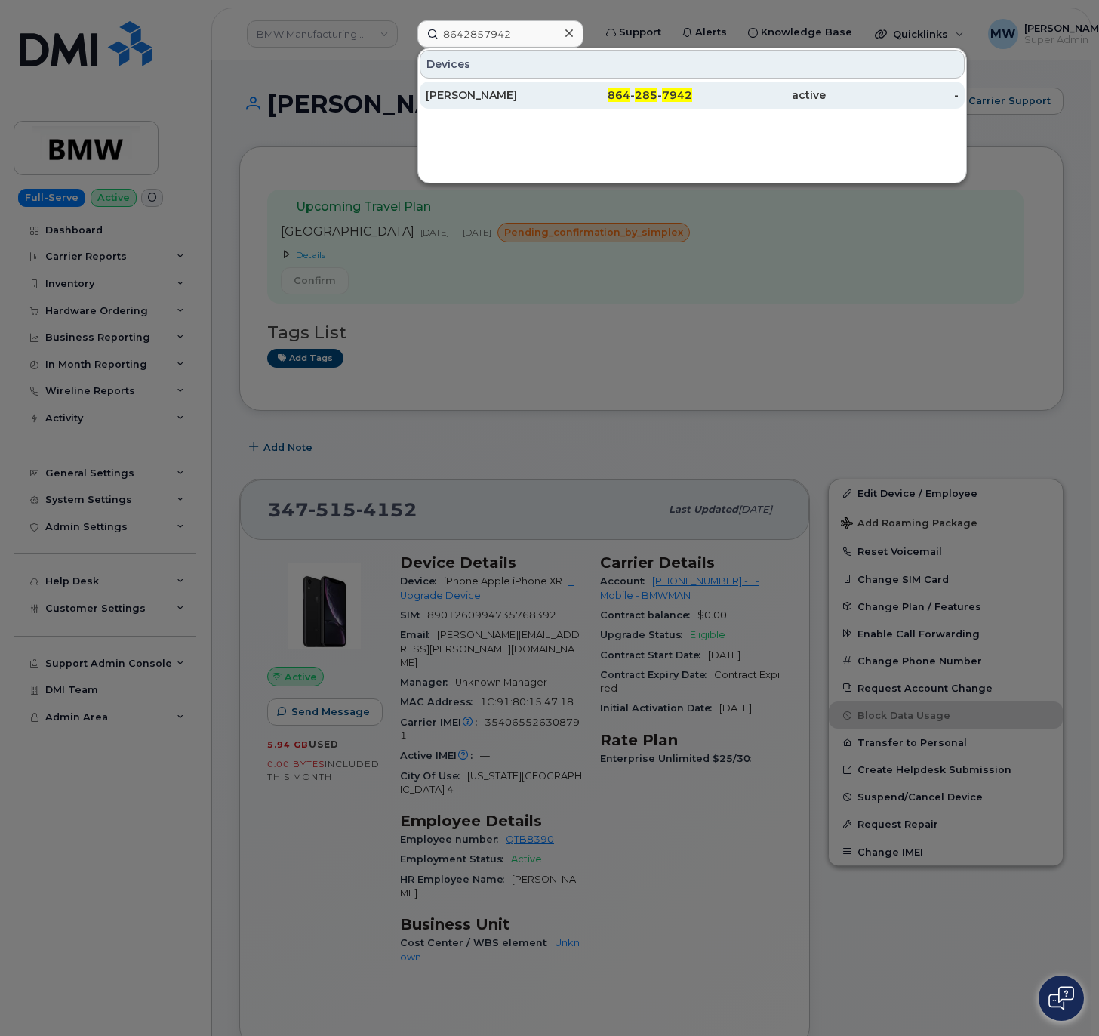
click at [611, 101] on span "864" at bounding box center [619, 95] width 23 height 14
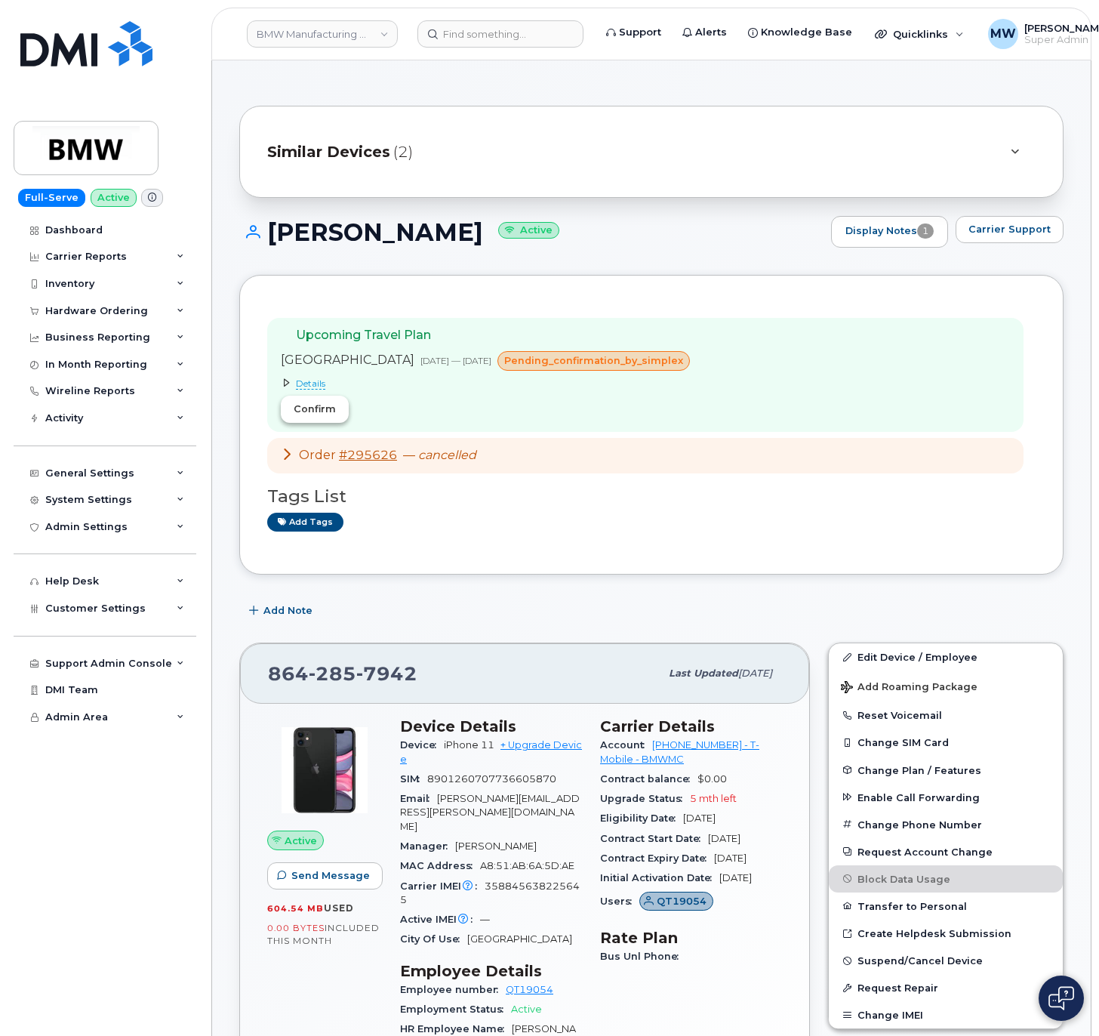
click at [333, 409] on span "Confirm" at bounding box center [315, 409] width 42 height 14
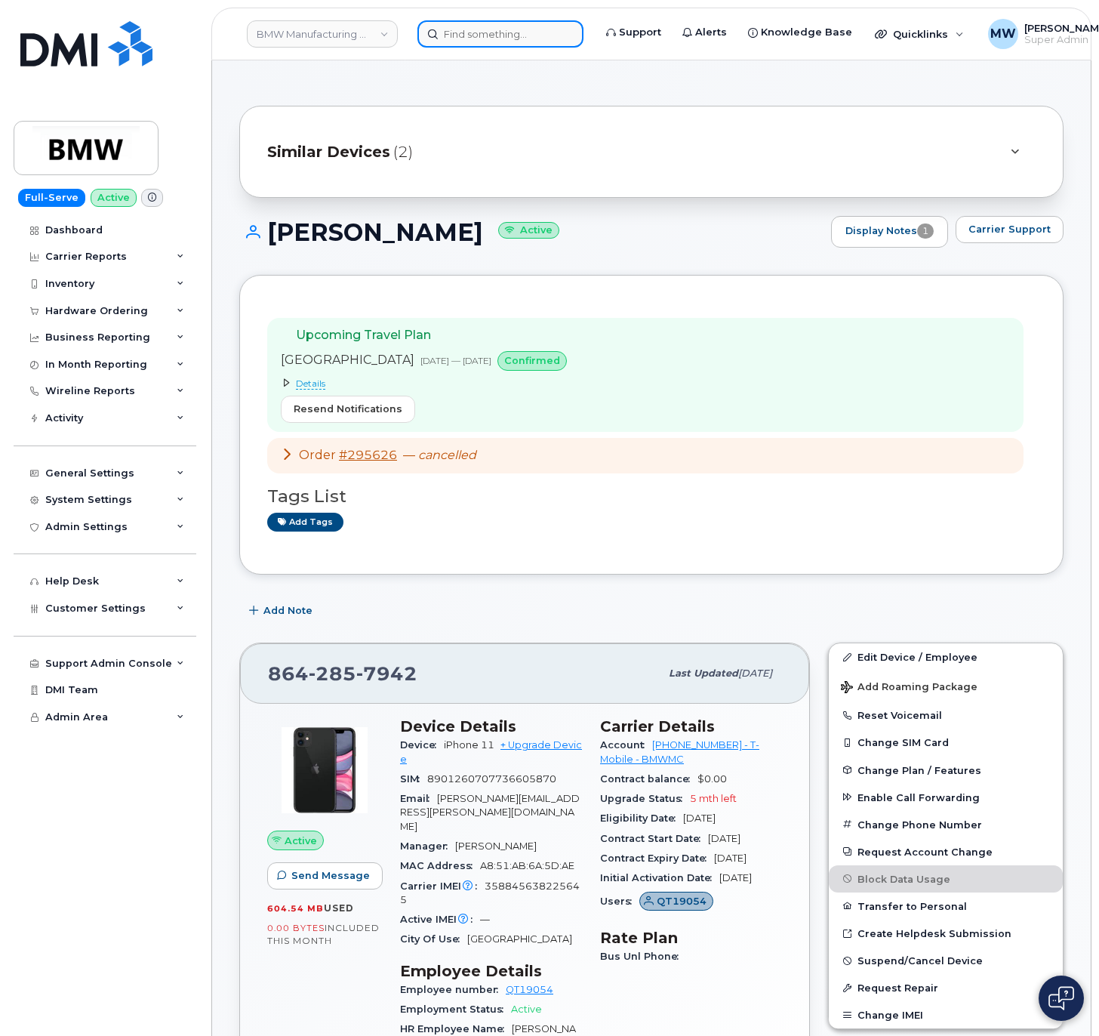
click at [520, 33] on input at bounding box center [500, 33] width 166 height 27
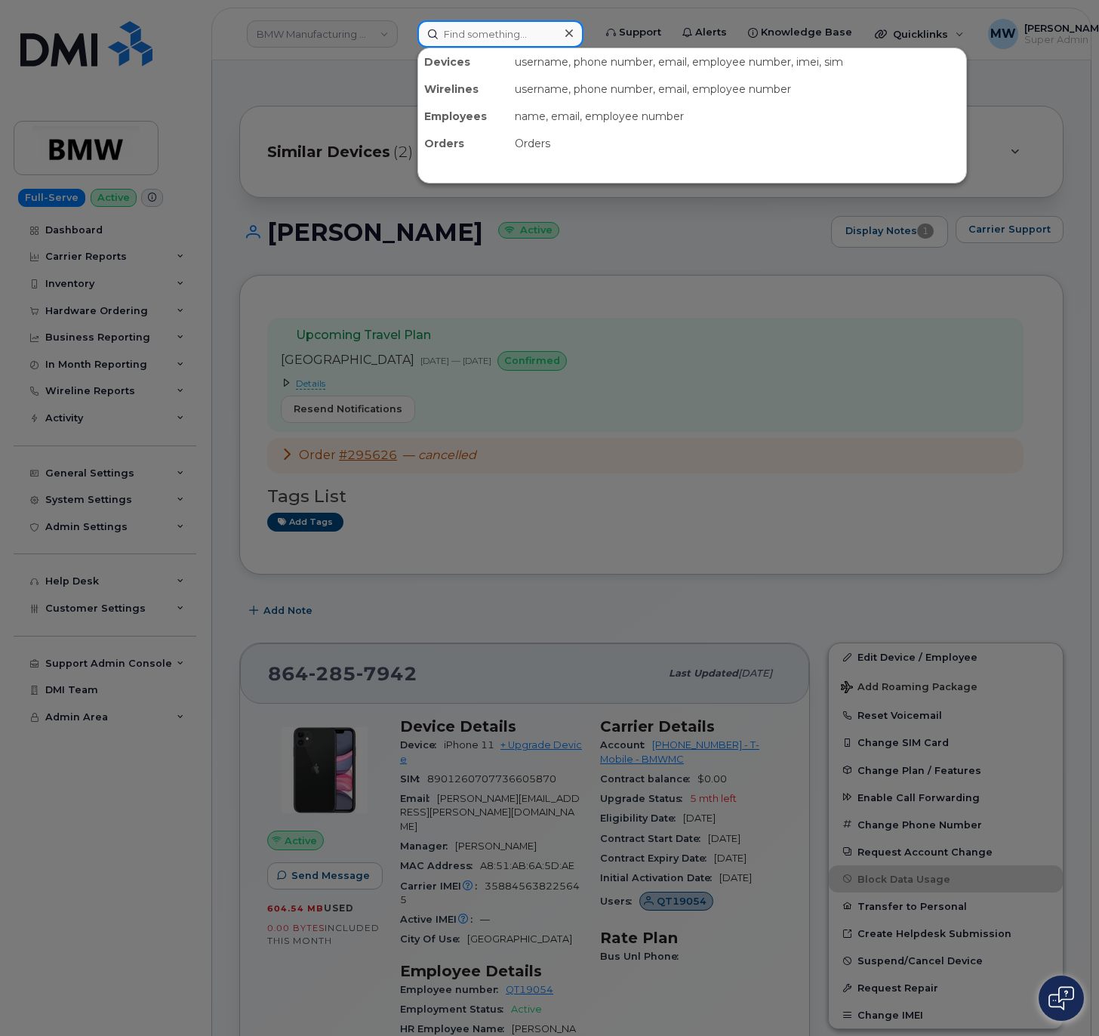
paste input "6462759348"
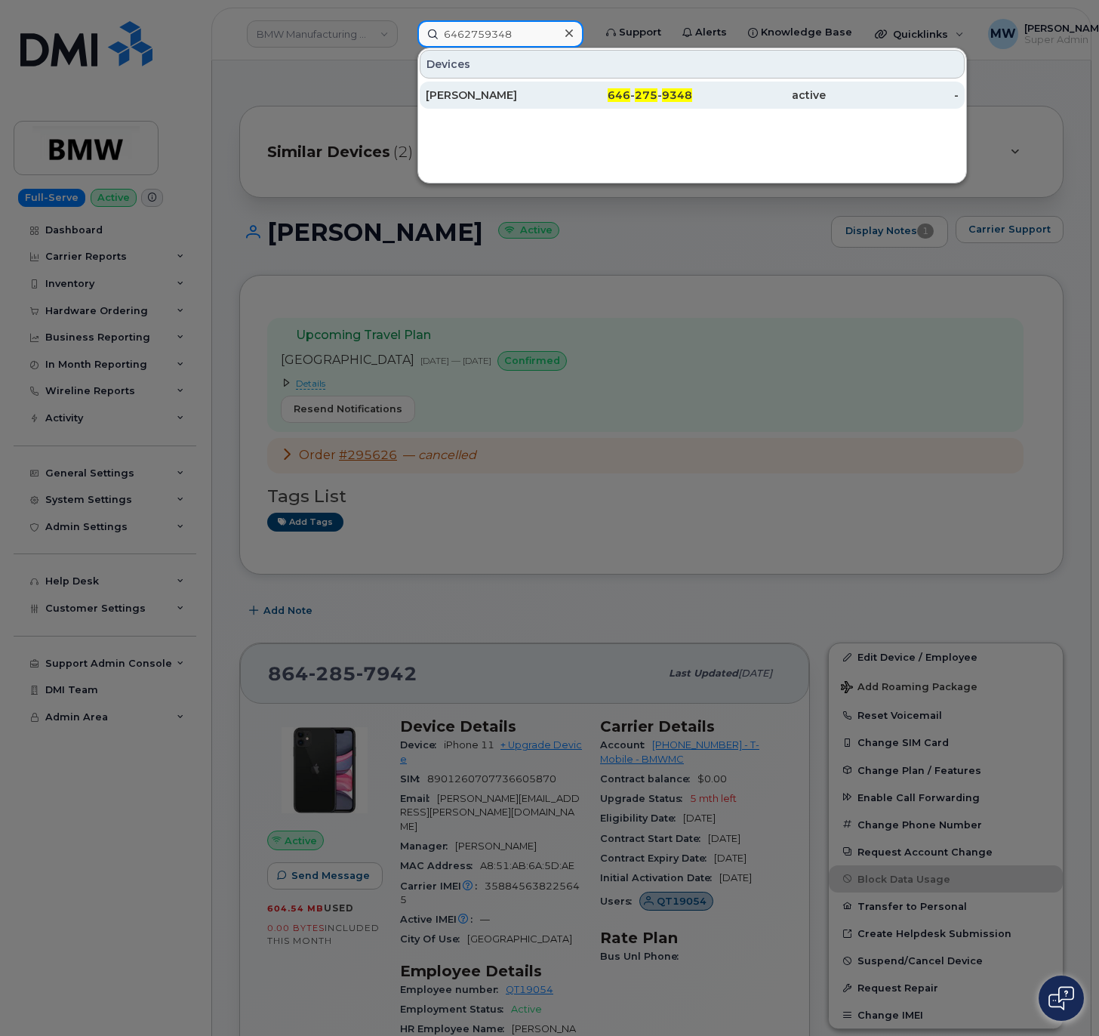
type input "6462759348"
click at [462, 100] on div "[PERSON_NAME]" at bounding box center [493, 95] width 134 height 15
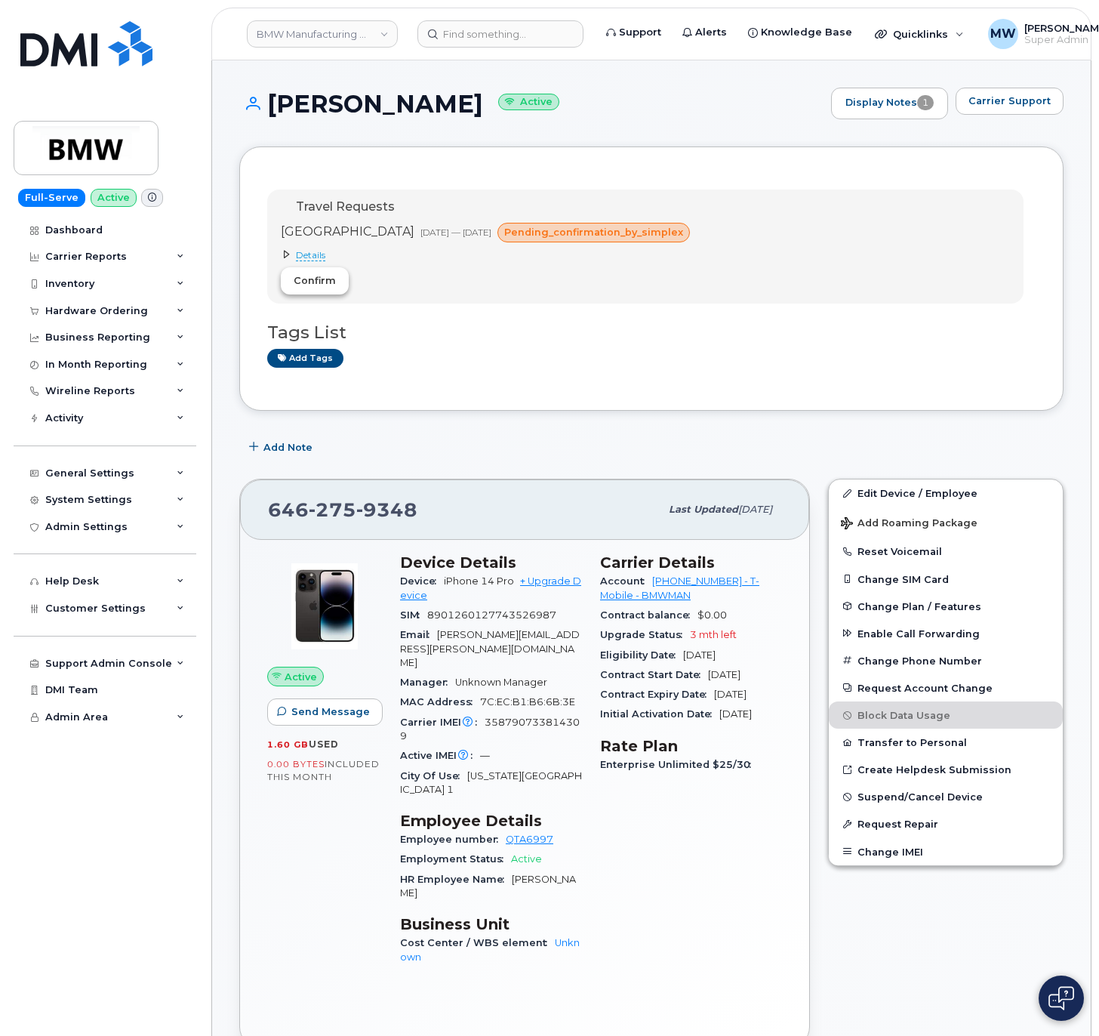
click at [332, 281] on span "Confirm" at bounding box center [315, 280] width 42 height 14
click at [568, 23] on div at bounding box center [500, 33] width 166 height 27
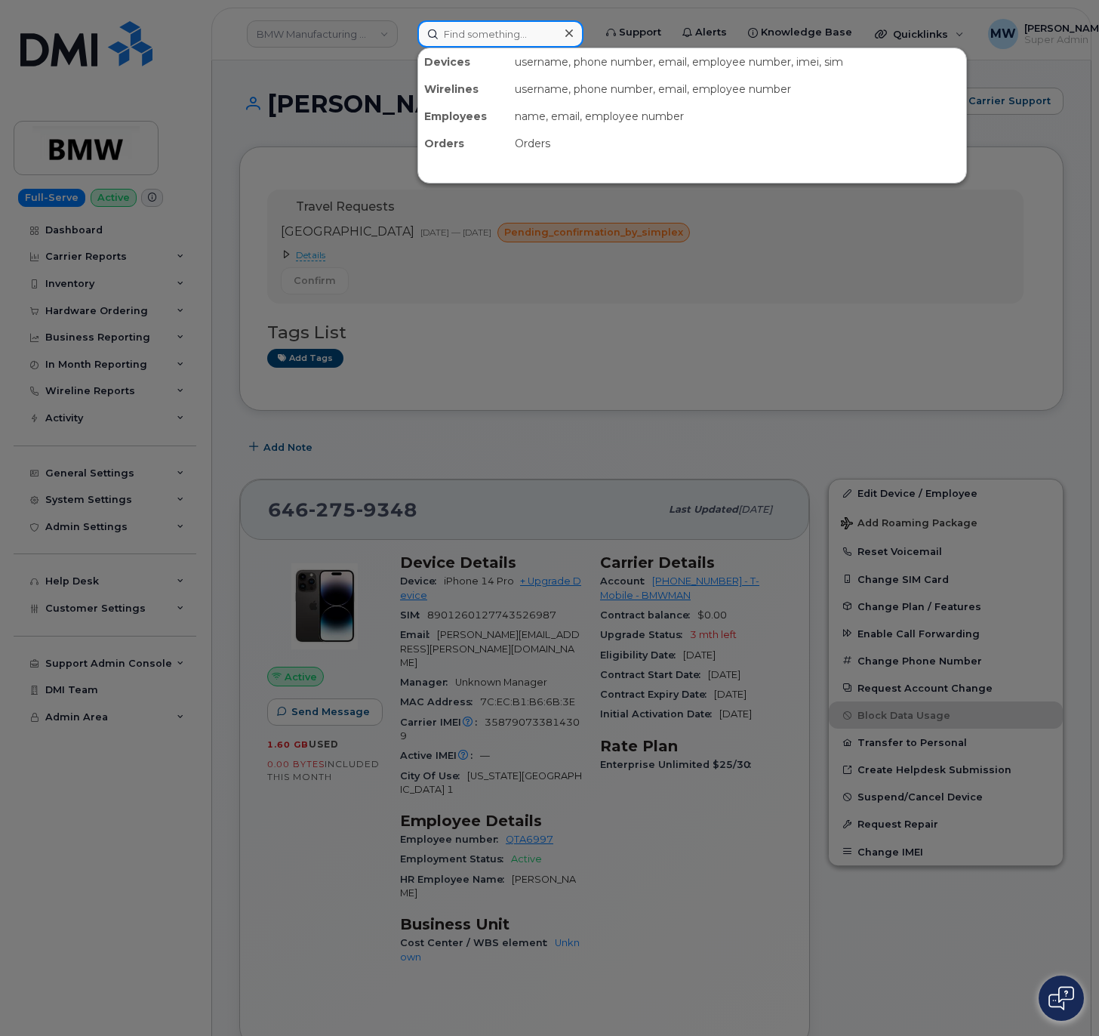
paste input "8642791239"
type input "8642791239"
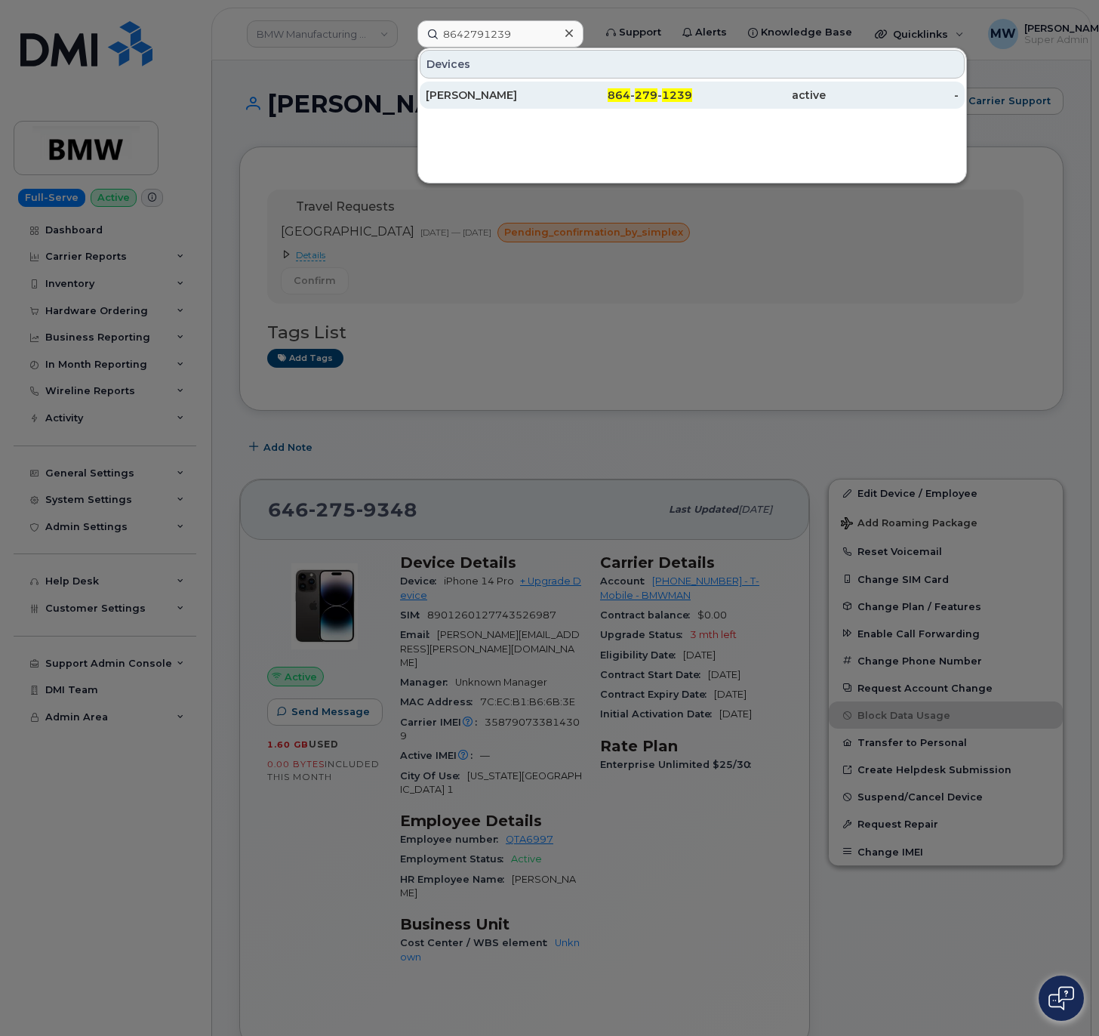
click at [692, 89] on div "864 - 279 - 1239" at bounding box center [759, 95] width 134 height 27
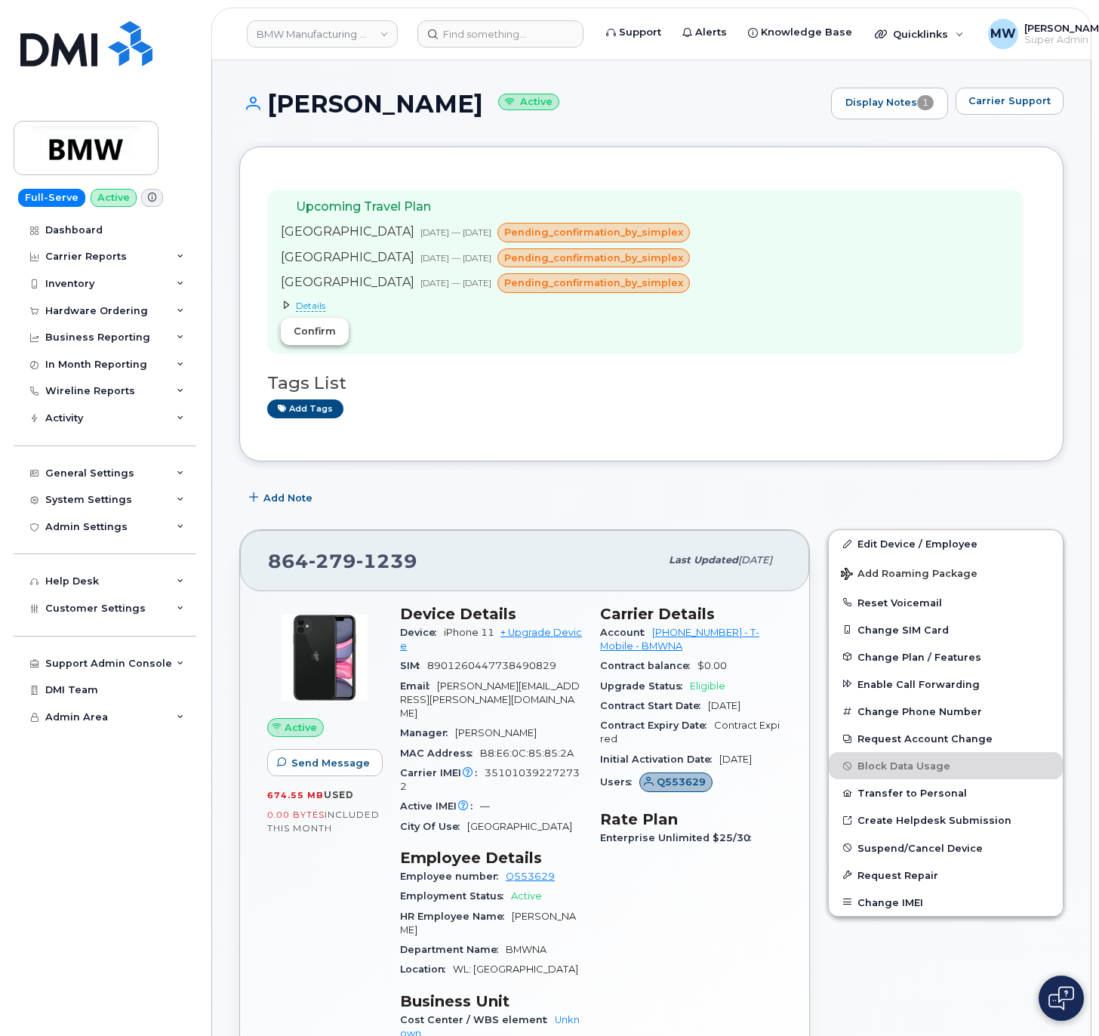
click at [320, 335] on span "Confirm" at bounding box center [315, 331] width 42 height 14
click at [630, 124] on div "Harrison Rafter Active Display Notes 1 Carrier Support" at bounding box center [651, 117] width 824 height 59
click at [554, 33] on input at bounding box center [500, 33] width 166 height 27
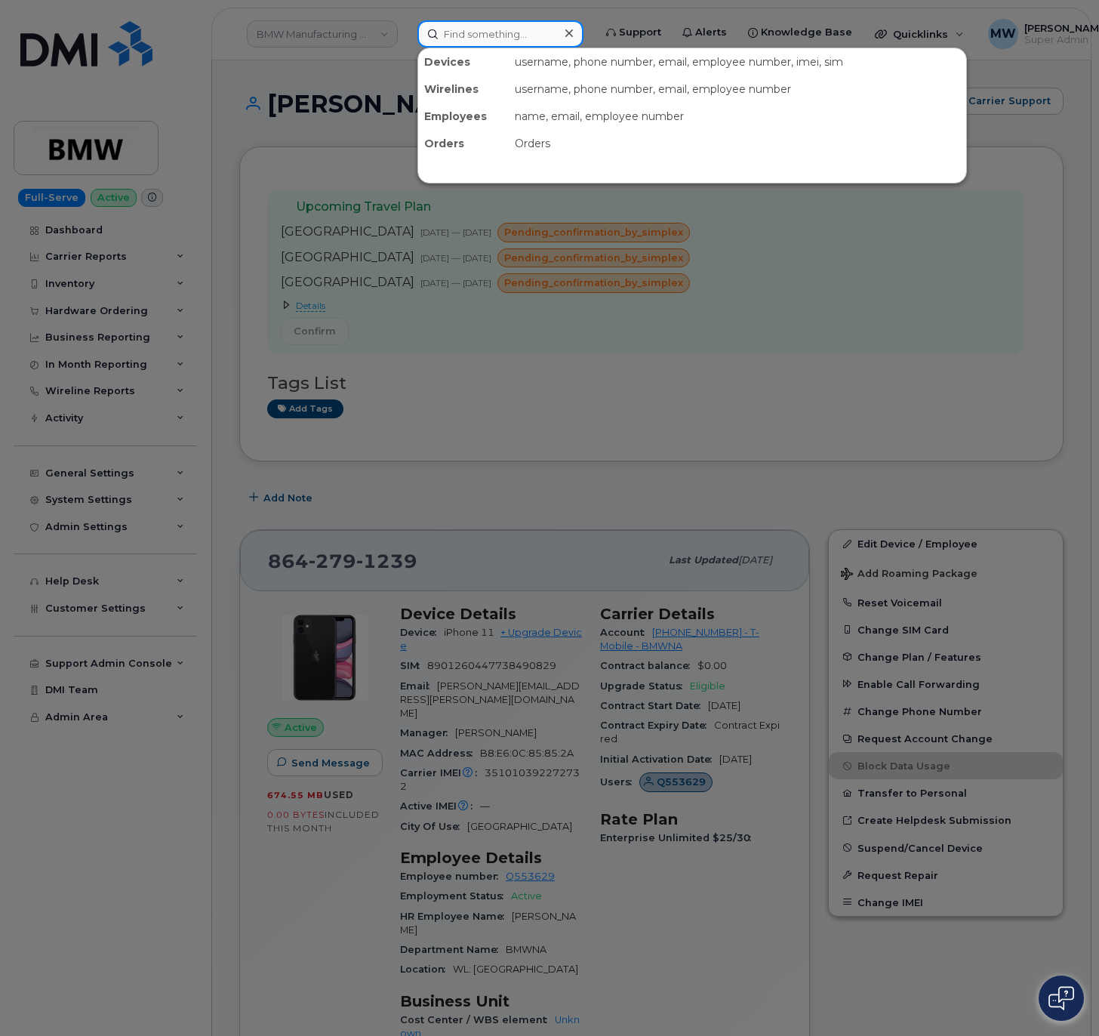
paste input "301-988-2671"
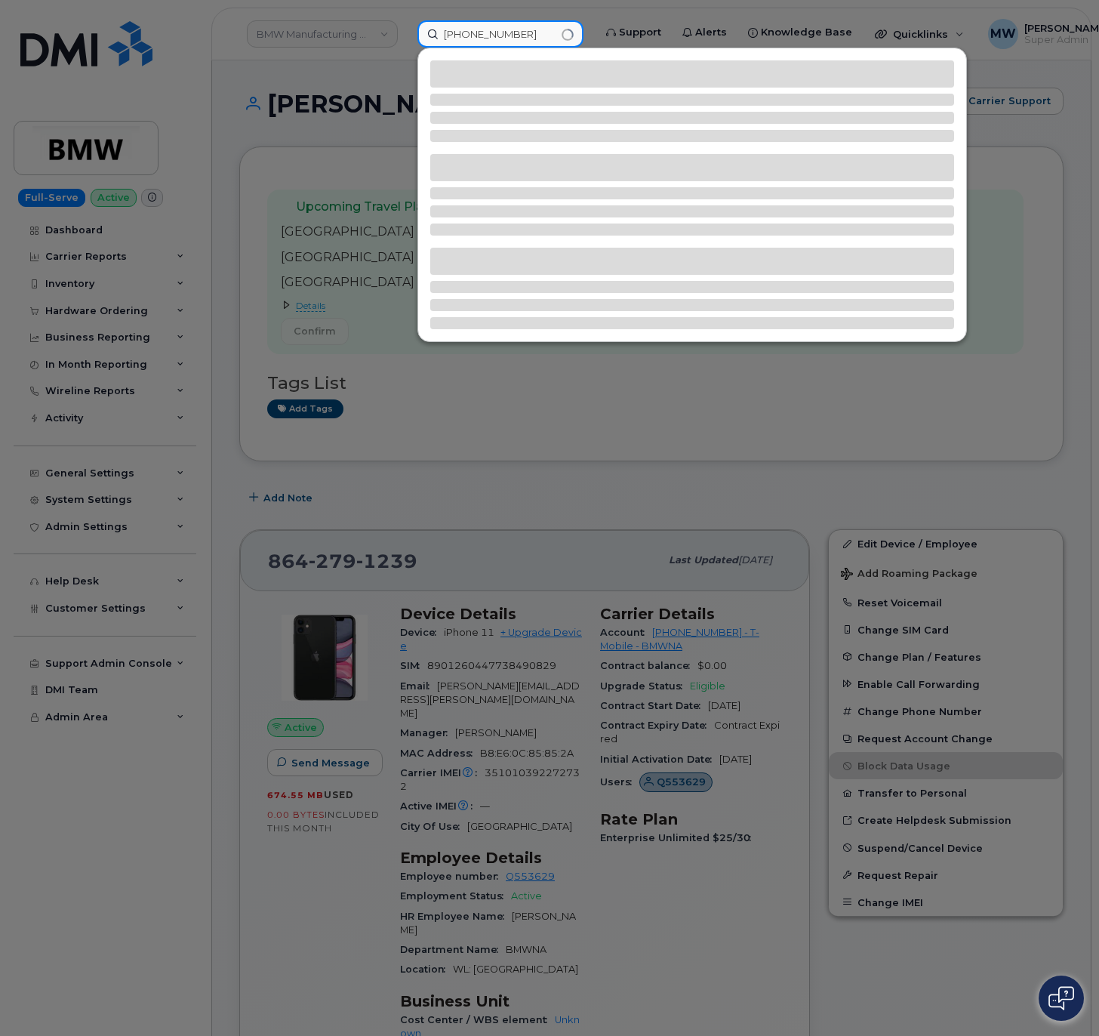
type input "301-988-2671"
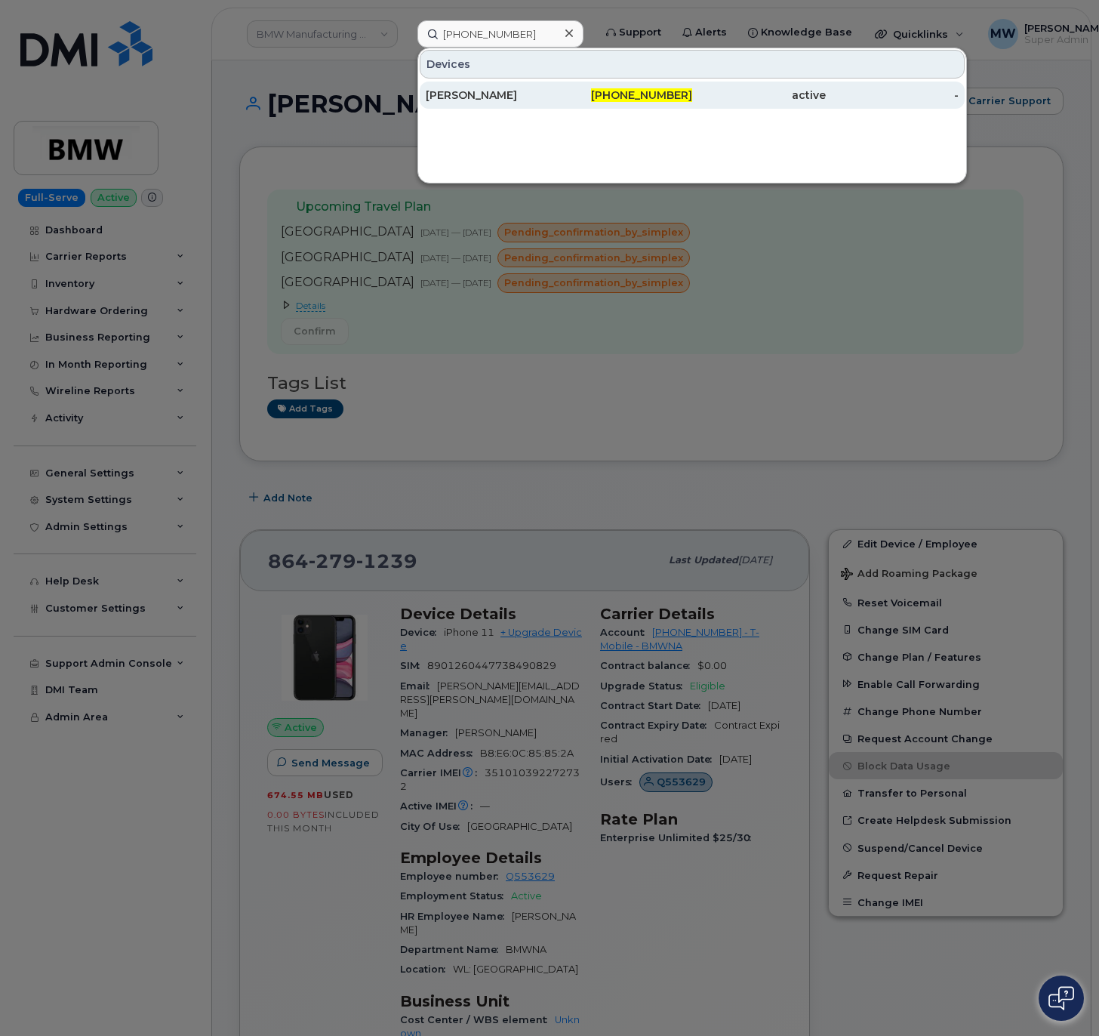
click at [564, 94] on div "301-988-2671" at bounding box center [626, 95] width 134 height 15
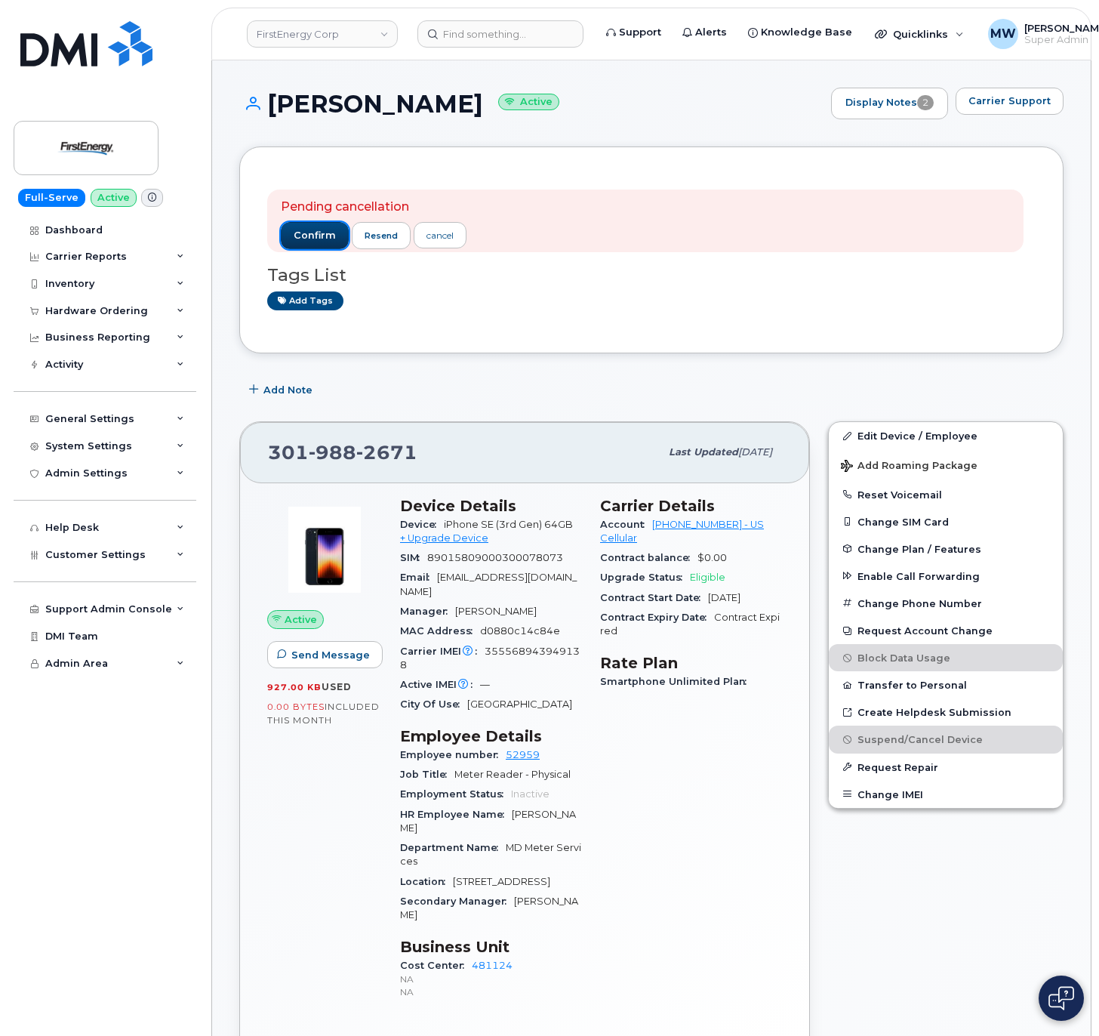
click at [319, 245] on button "confirm" at bounding box center [315, 235] width 68 height 27
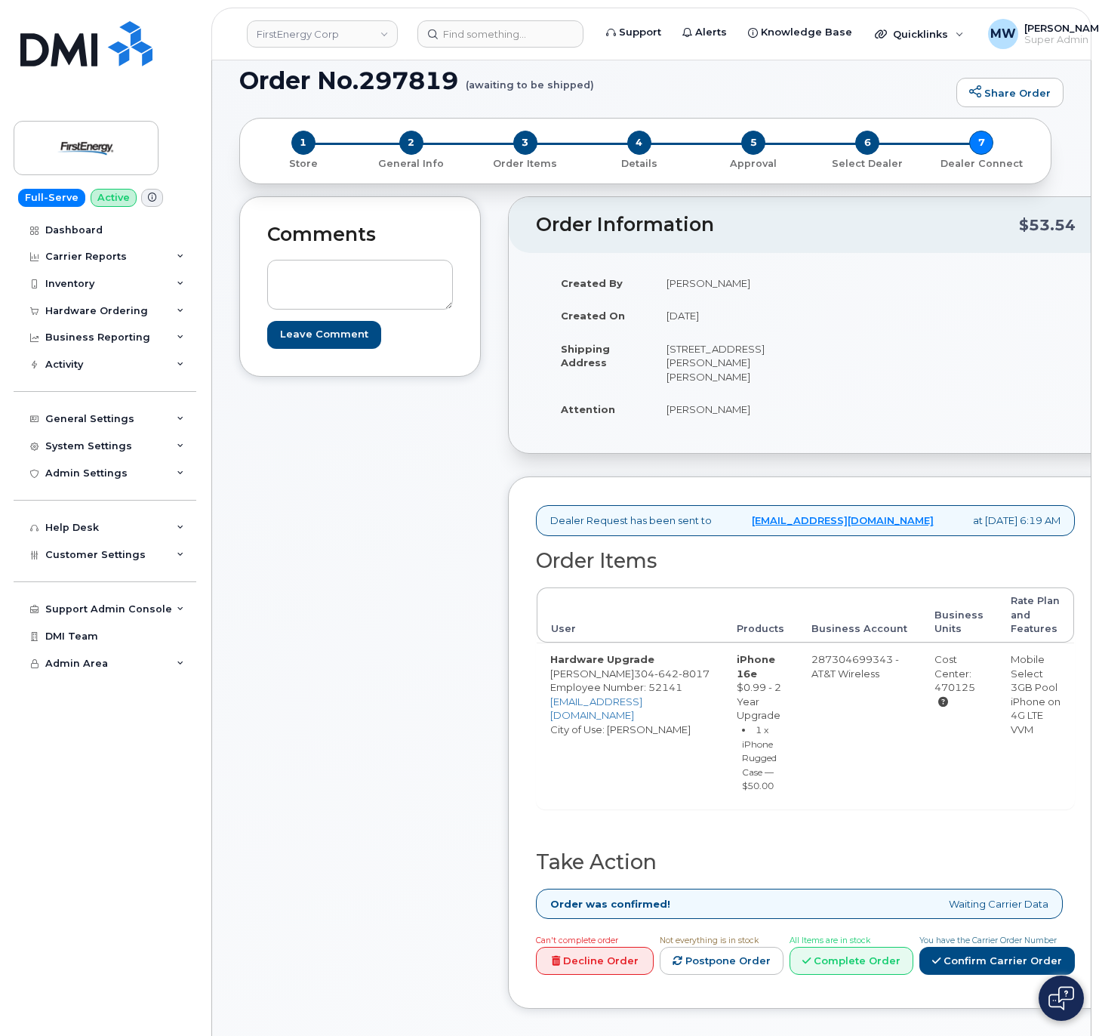
scroll to position [302, 0]
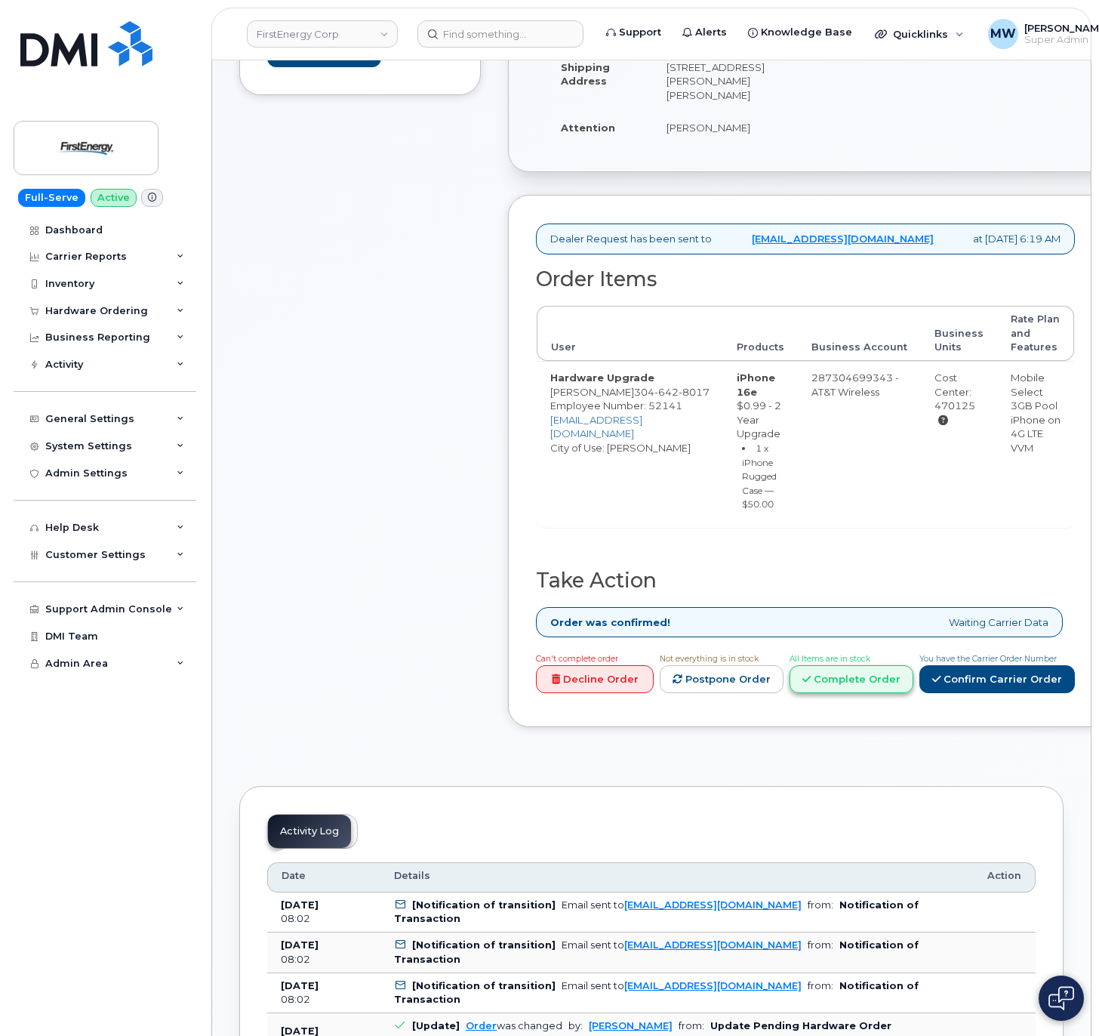
click at [913, 687] on link "Complete Order" at bounding box center [851, 679] width 124 height 28
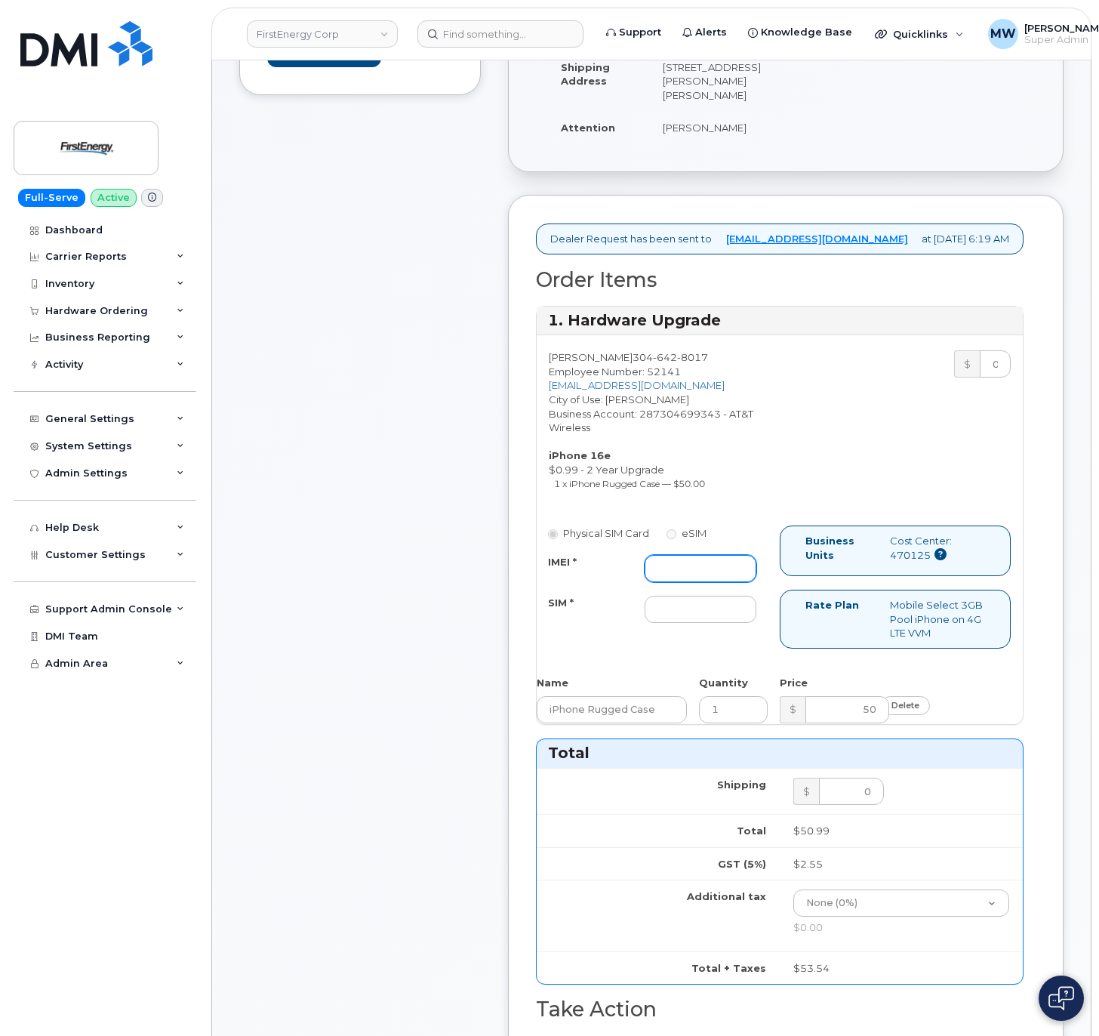
click at [703, 582] on input "IMEI *" at bounding box center [701, 568] width 112 height 27
paste input "354566766810255"
type input "354566766810255"
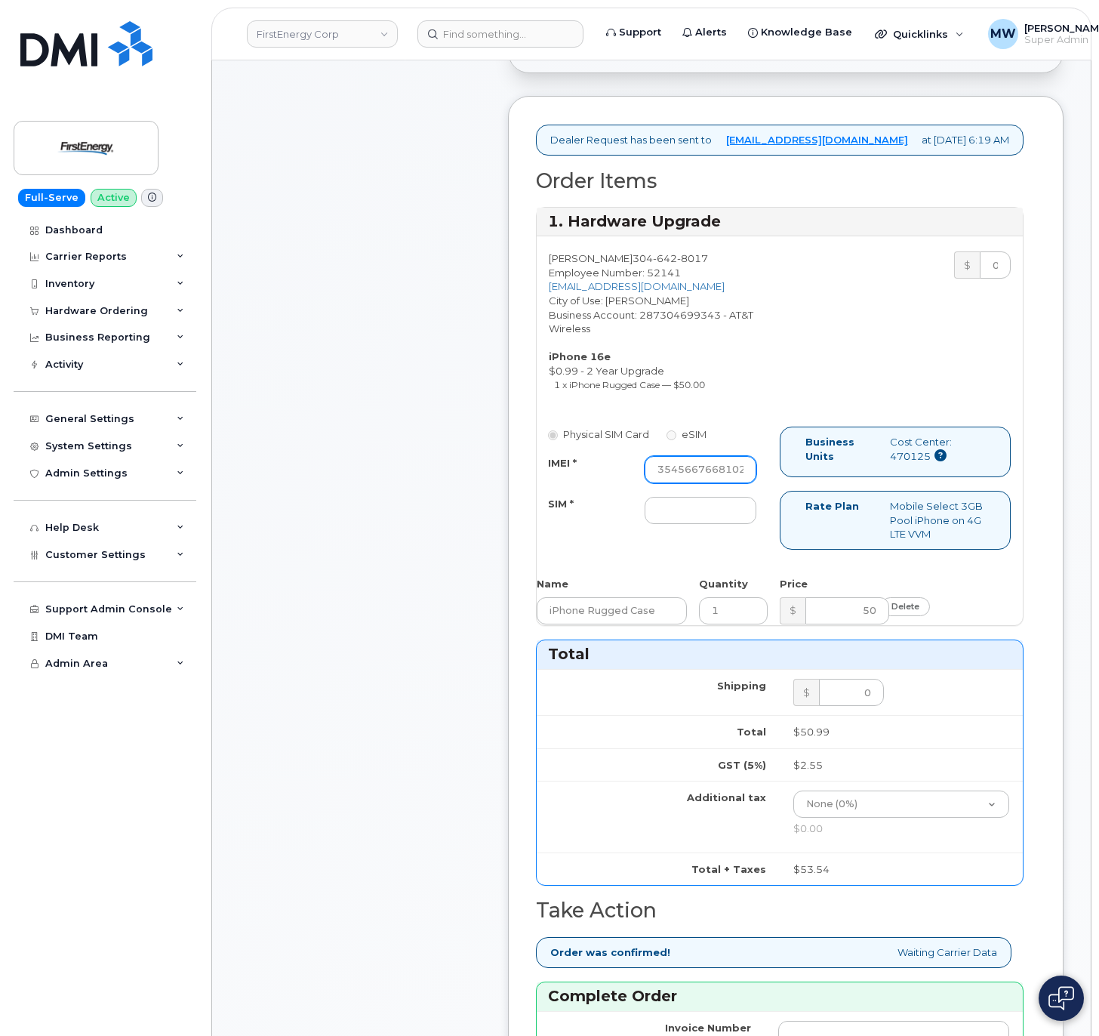
scroll to position [453, 0]
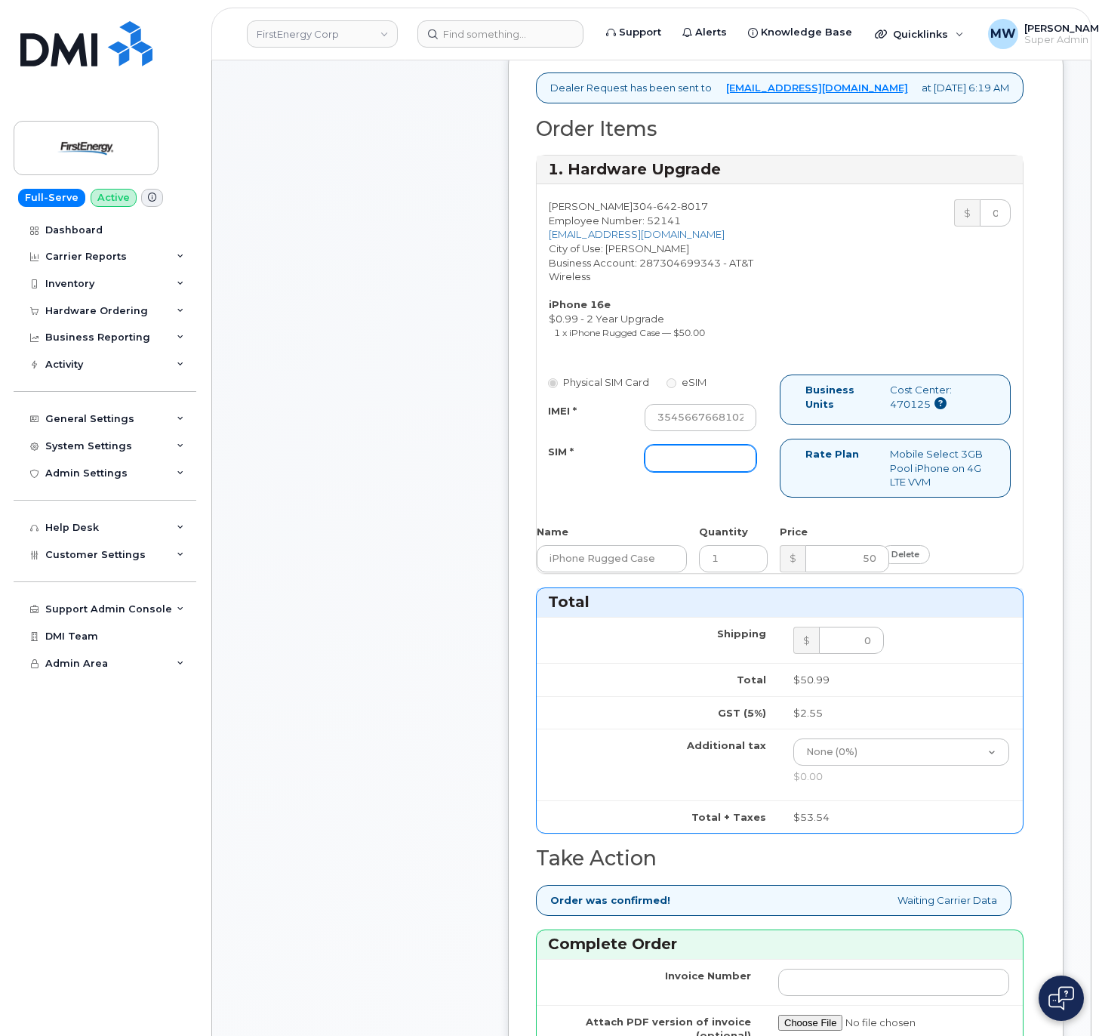
click at [691, 472] on input "SIM *" at bounding box center [701, 458] width 112 height 27
type input "NA"
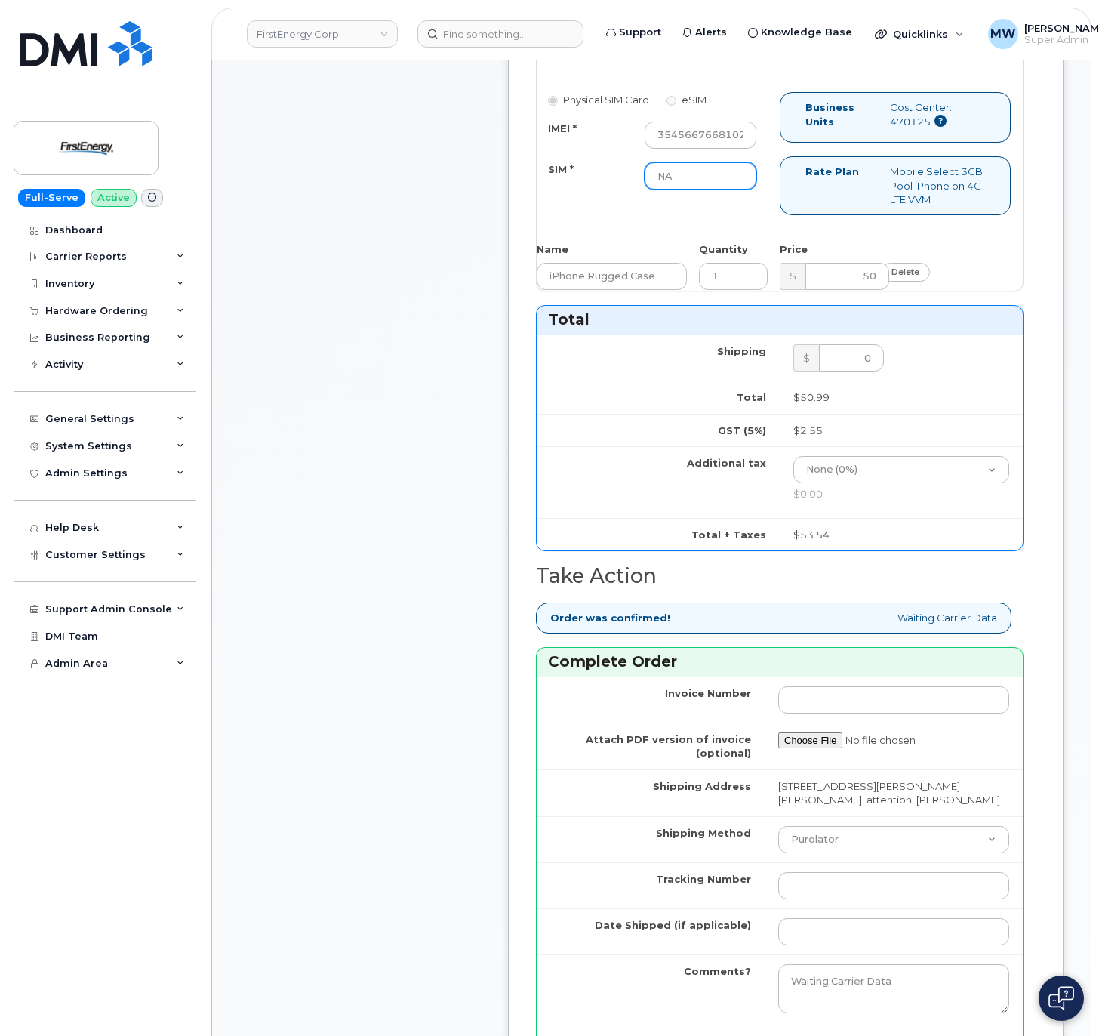
scroll to position [1208, 0]
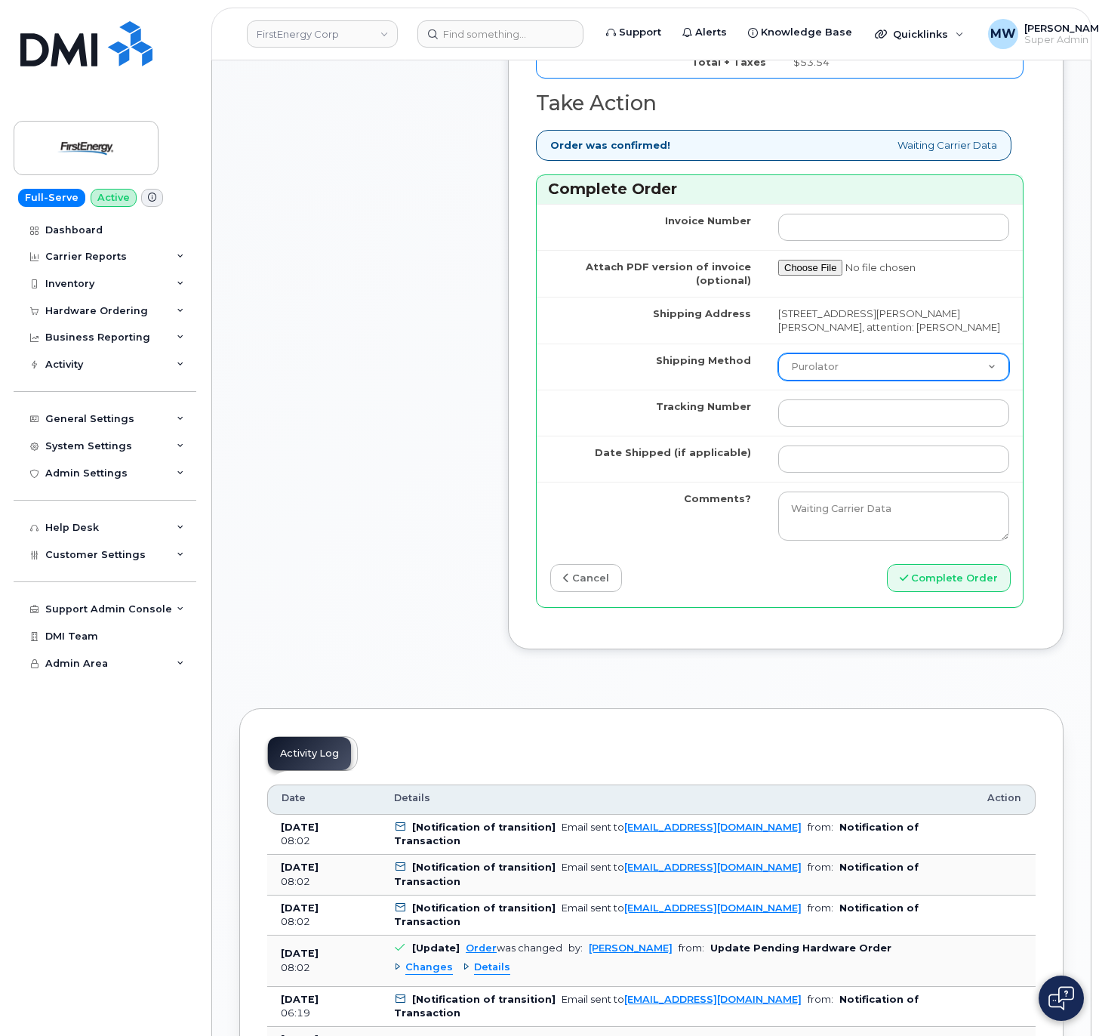
drag, startPoint x: 866, startPoint y: 416, endPoint x: 866, endPoint y: 423, distance: 7.6
click at [866, 389] on td "Purolator UPS FedEx Canada Post Courier Other Drop Off Pick Up" at bounding box center [894, 366] width 258 height 46
select select "UPS"
click at [778, 380] on select "Purolator UPS FedEx Canada Post Courier Other Drop Off Pick Up" at bounding box center [893, 366] width 231 height 27
click at [848, 435] on td at bounding box center [894, 412] width 258 height 46
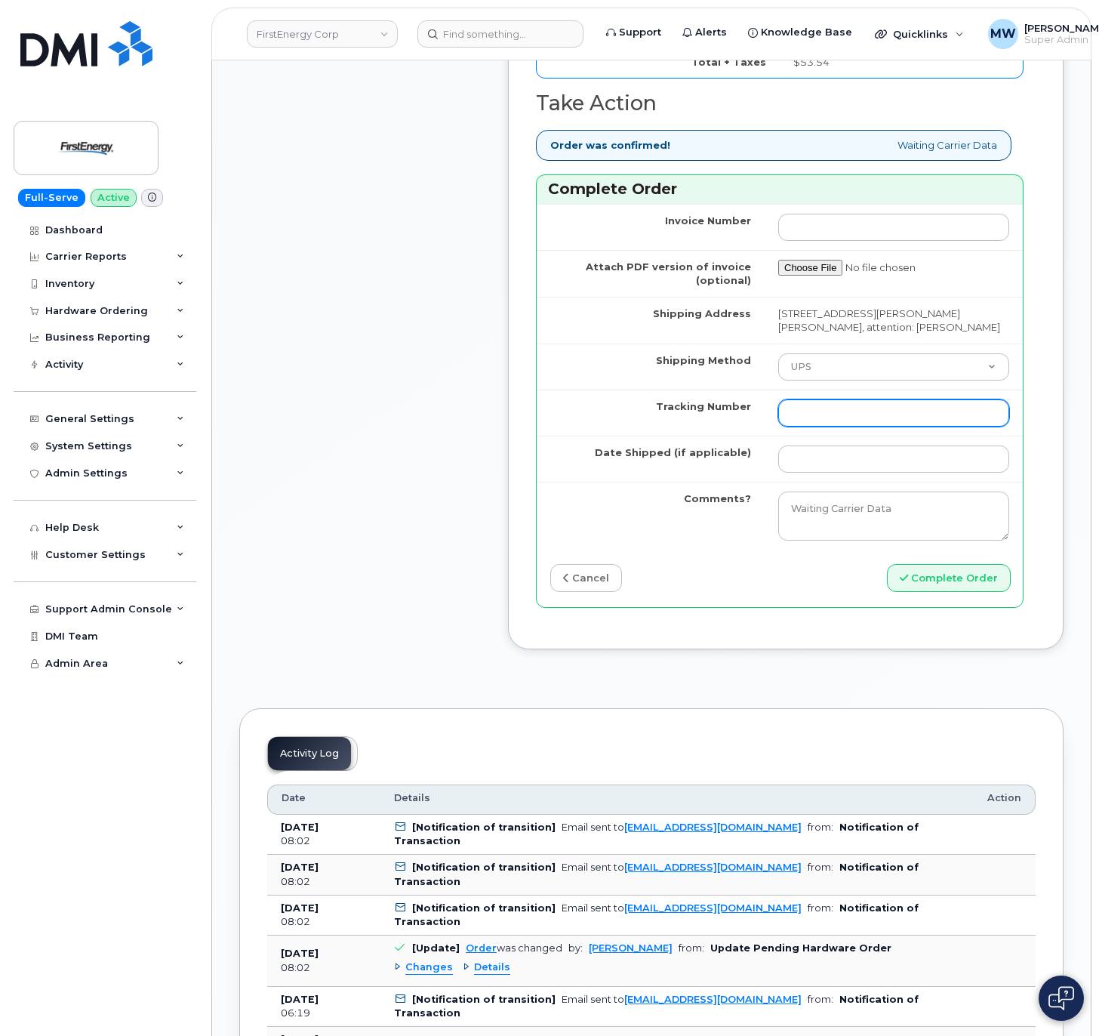
click at [848, 426] on input "Tracking Number" at bounding box center [893, 412] width 231 height 27
paste input "1ZH4K6591327259388"
type input "1ZH4K6591327259388"
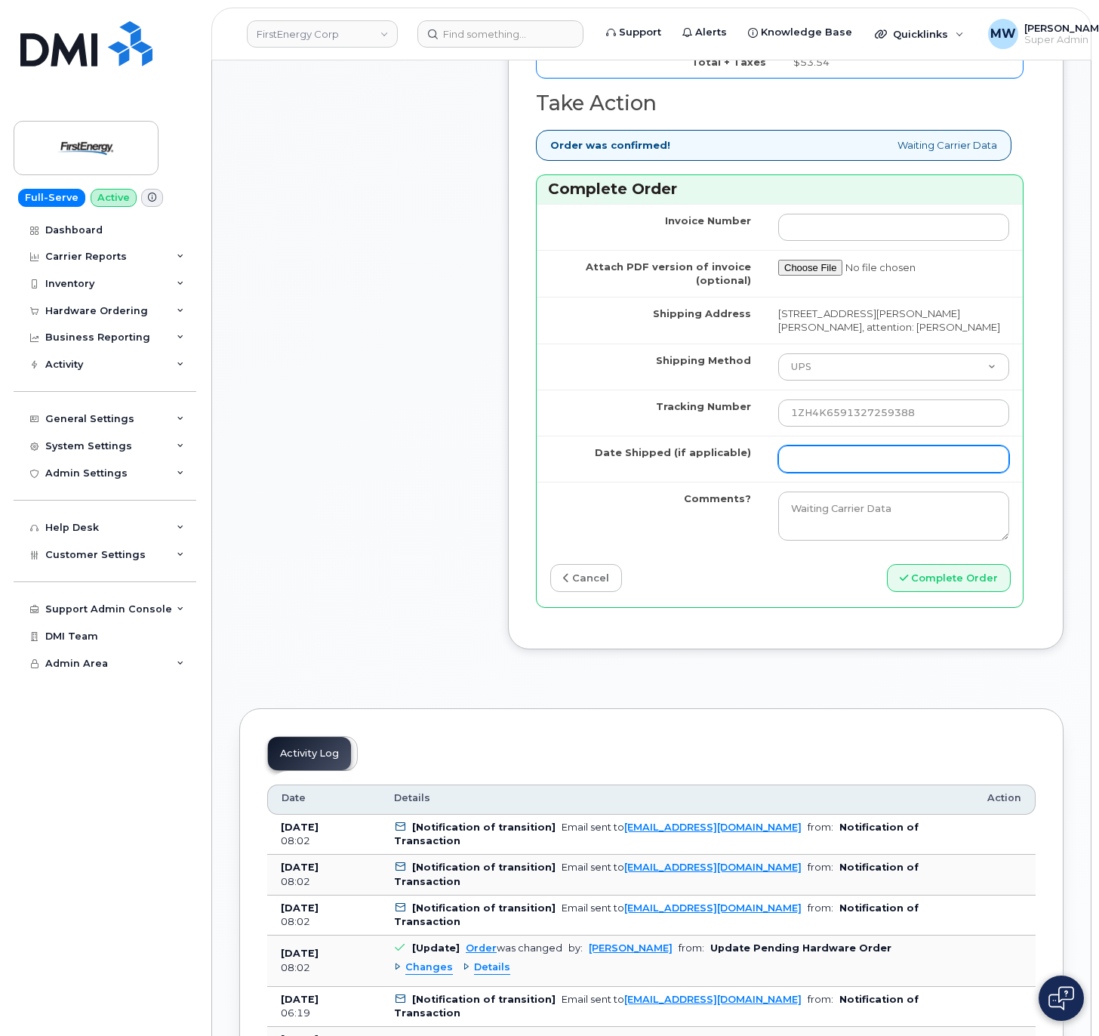
click at [834, 472] on input "Date Shipped (if applicable)" at bounding box center [893, 458] width 231 height 27
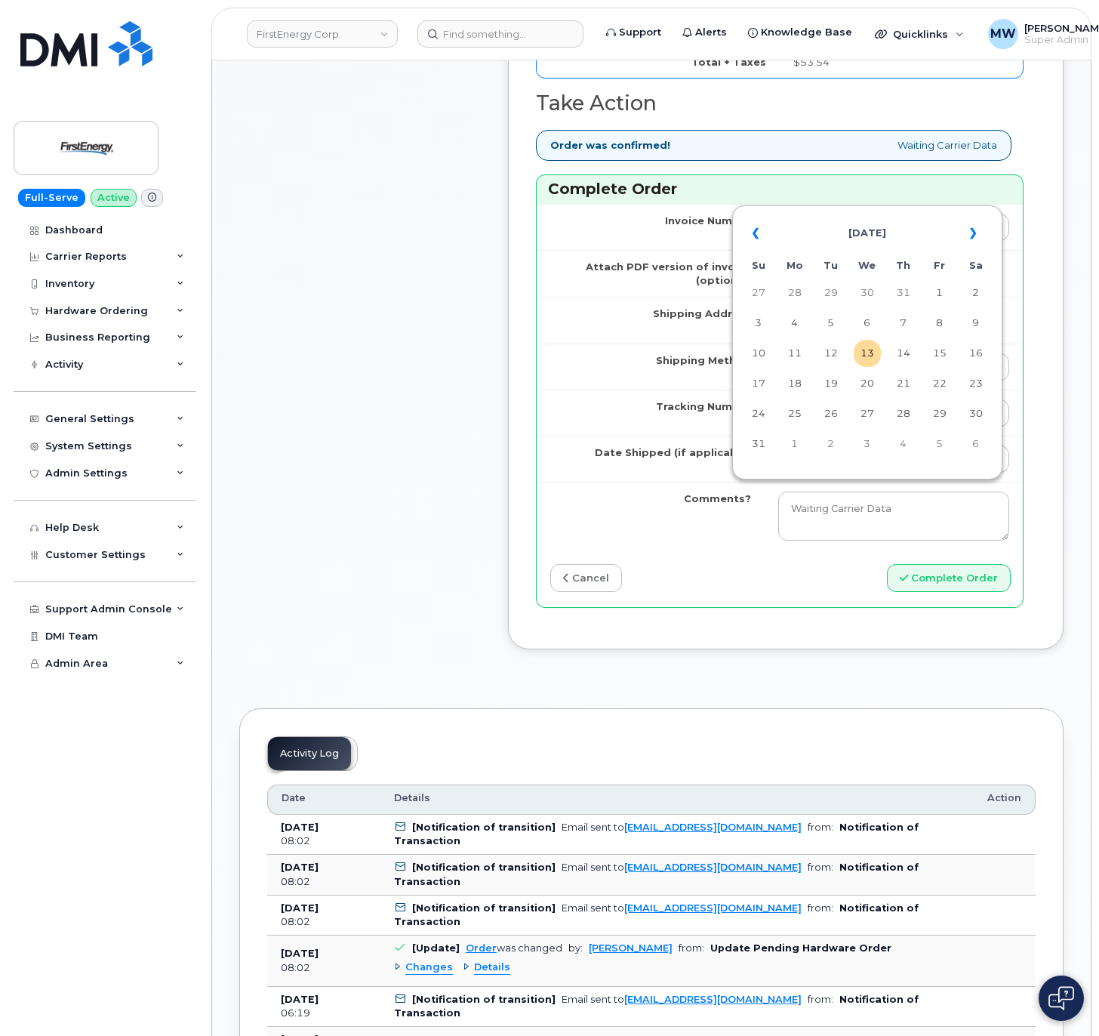
click at [840, 355] on td "12" at bounding box center [830, 353] width 27 height 27
type input "2025-08-12"
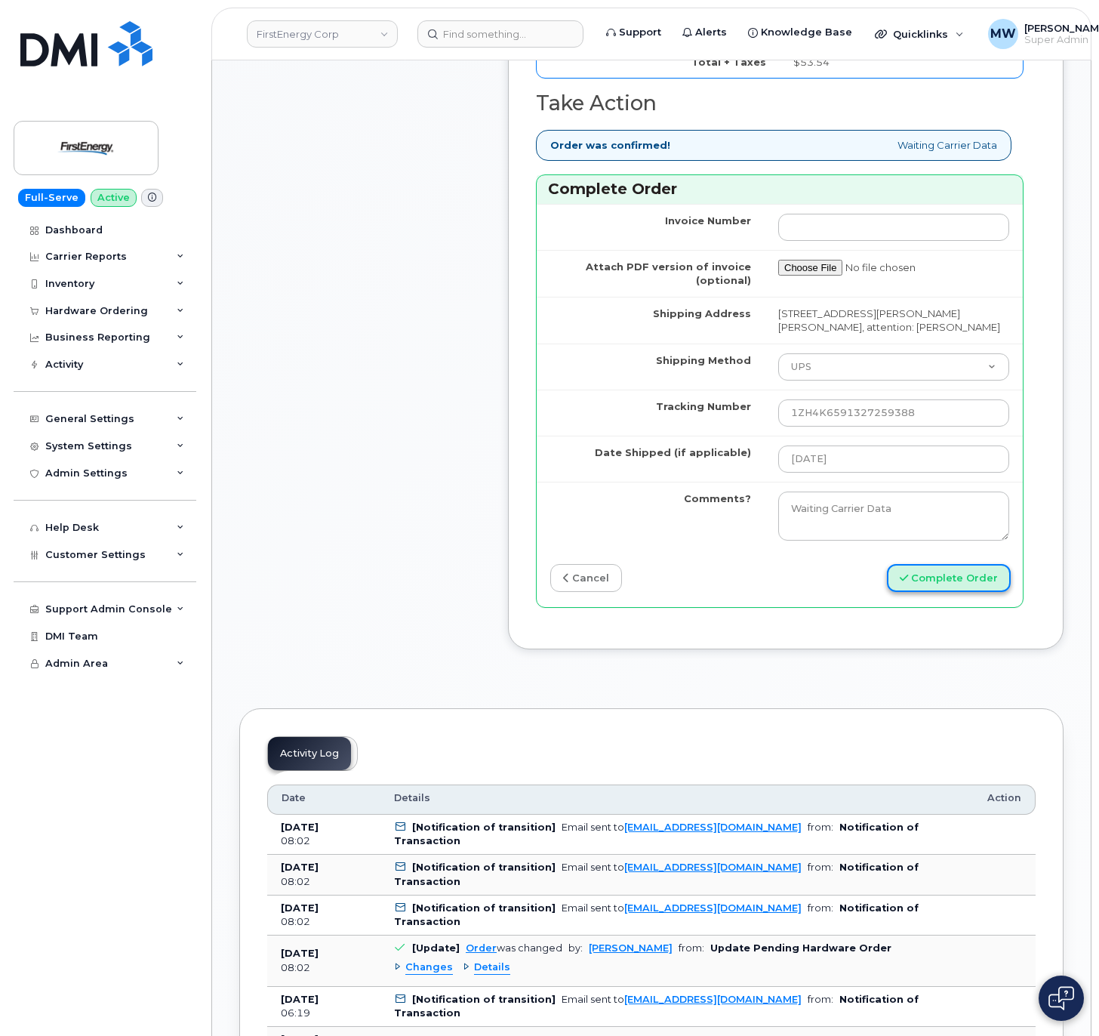
click at [927, 592] on button "Complete Order" at bounding box center [949, 578] width 124 height 28
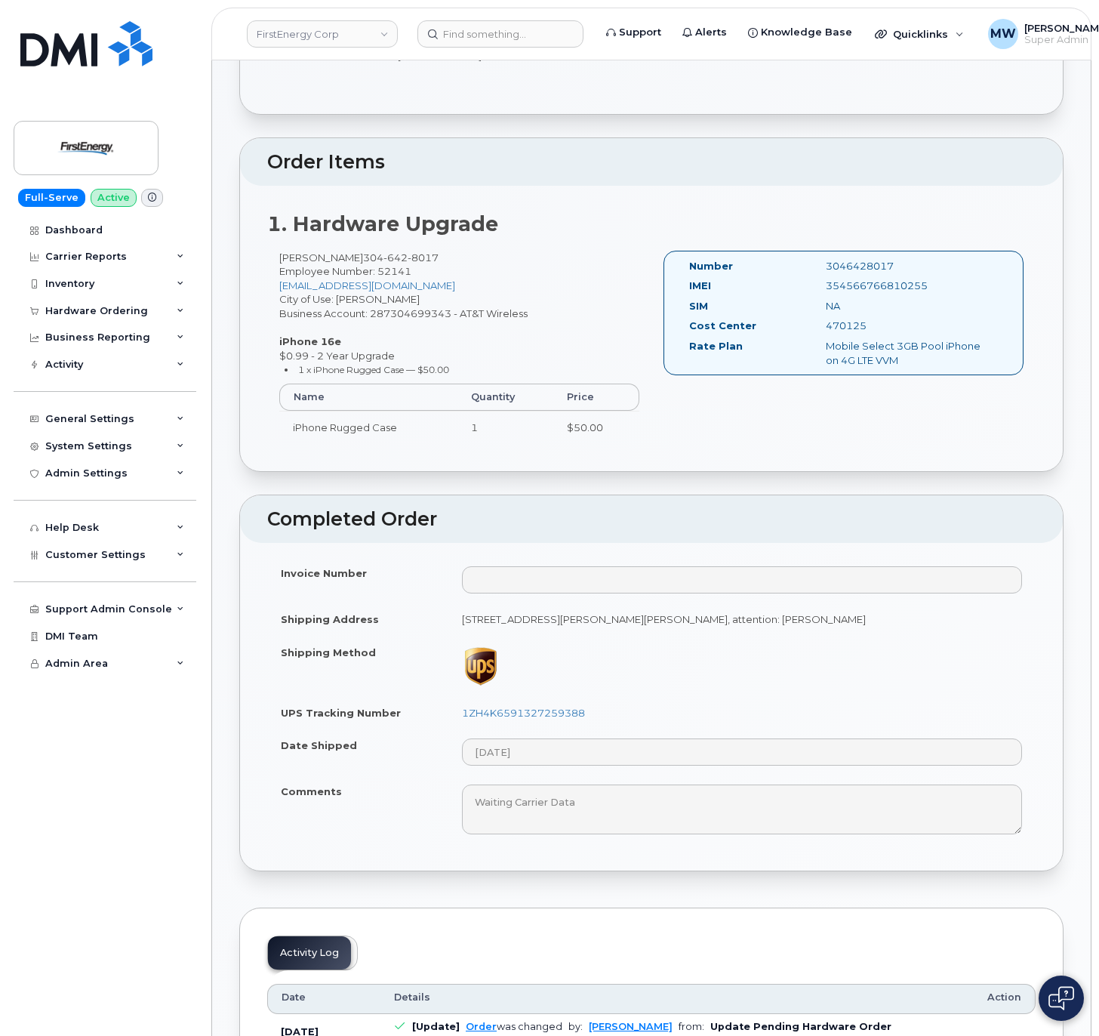
scroll to position [302, 0]
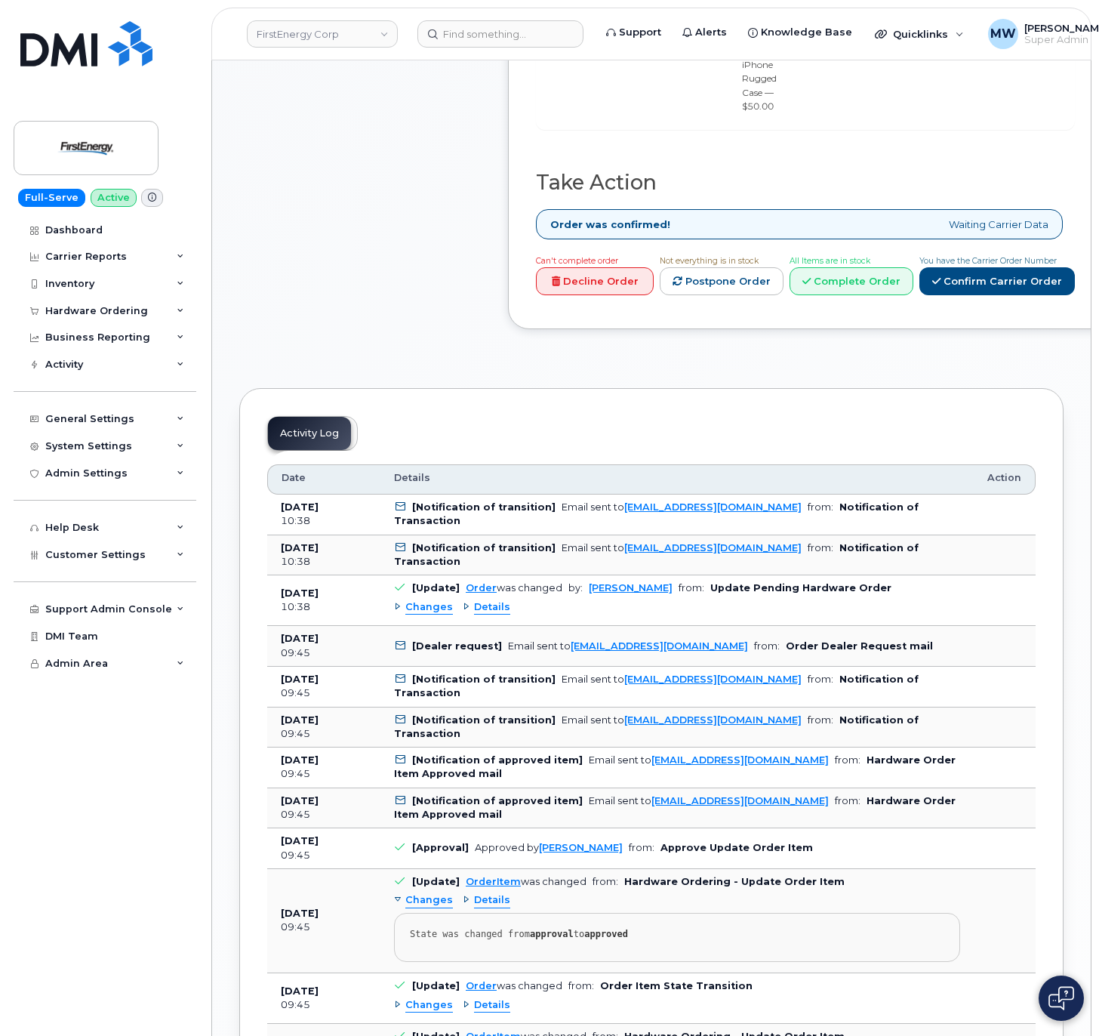
scroll to position [906, 0]
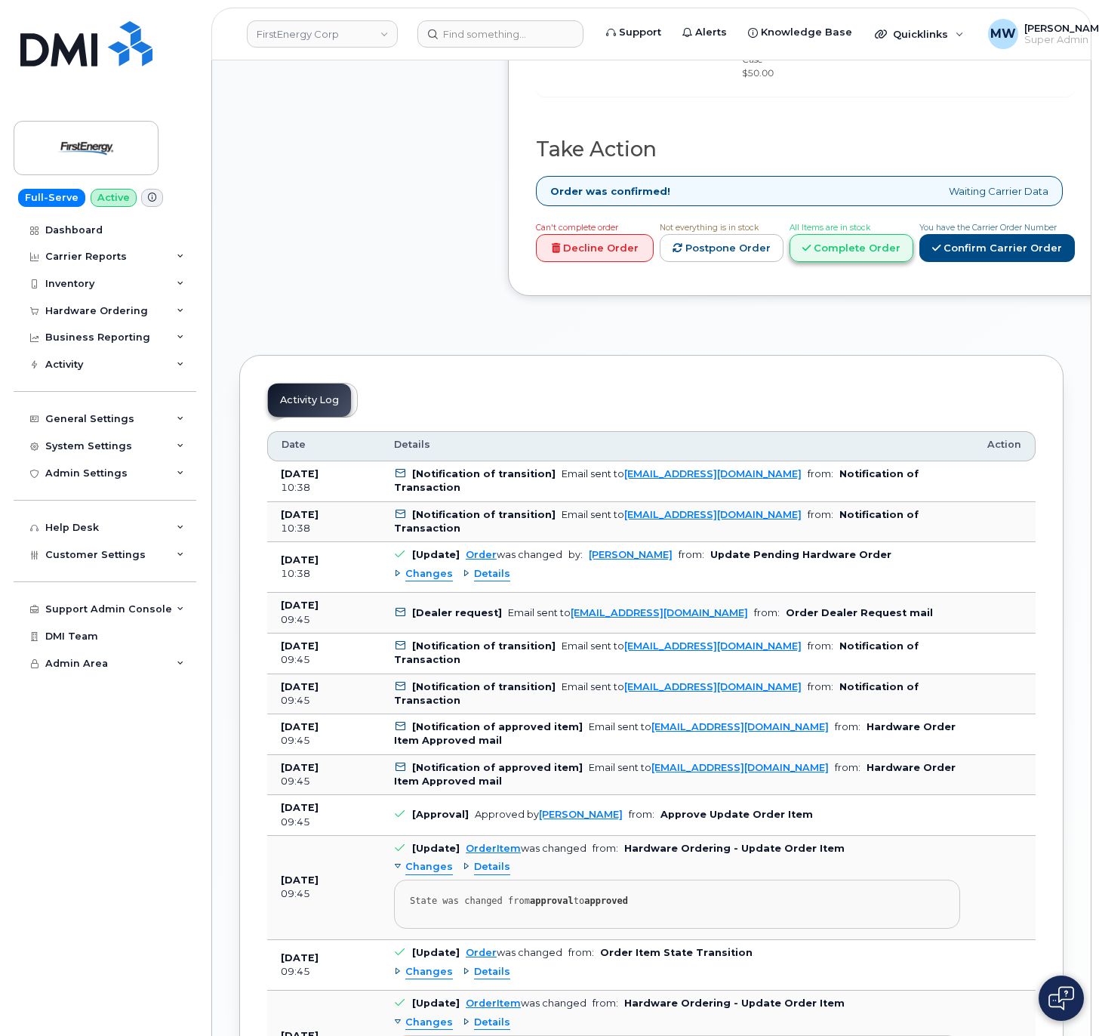
click at [913, 262] on link "Complete Order" at bounding box center [851, 248] width 124 height 28
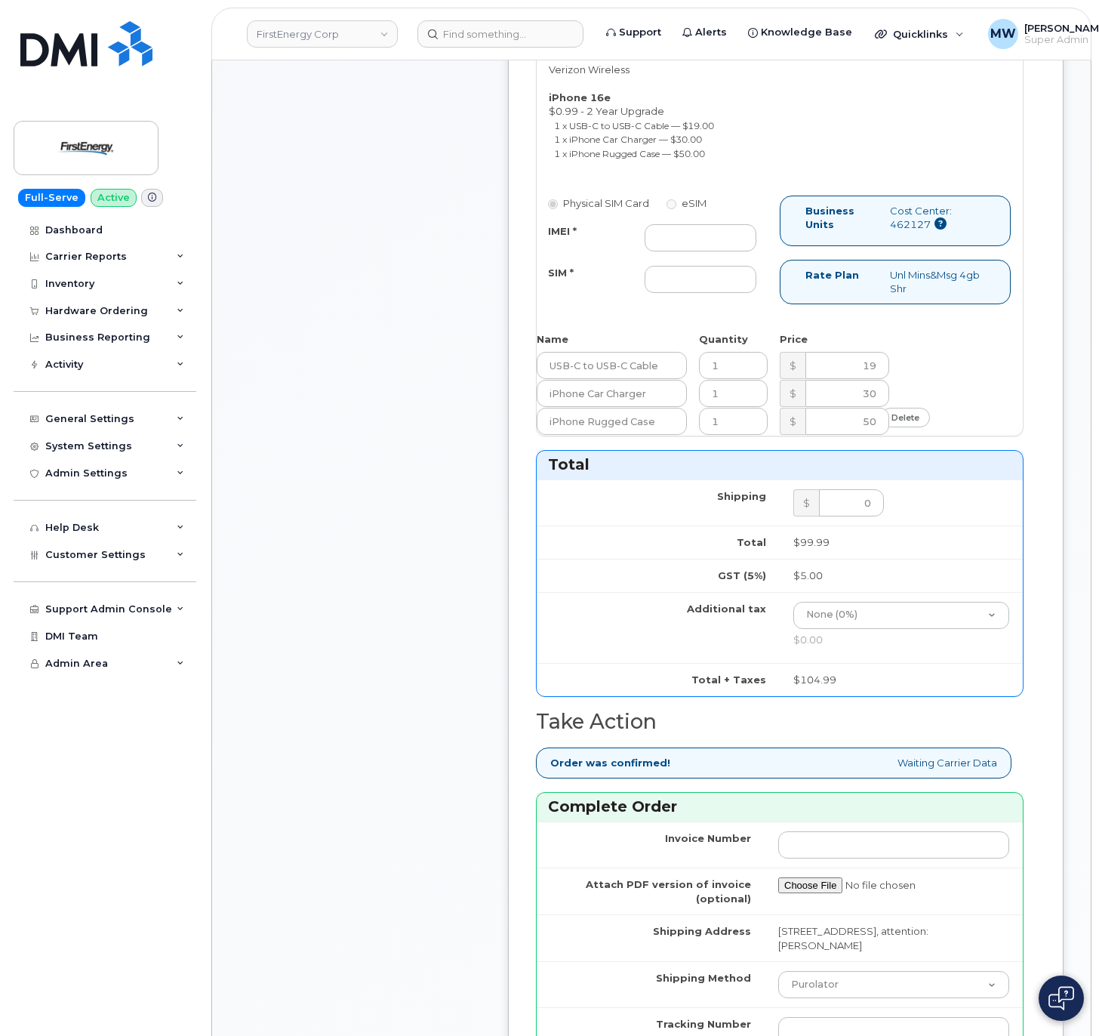
scroll to position [604, 0]
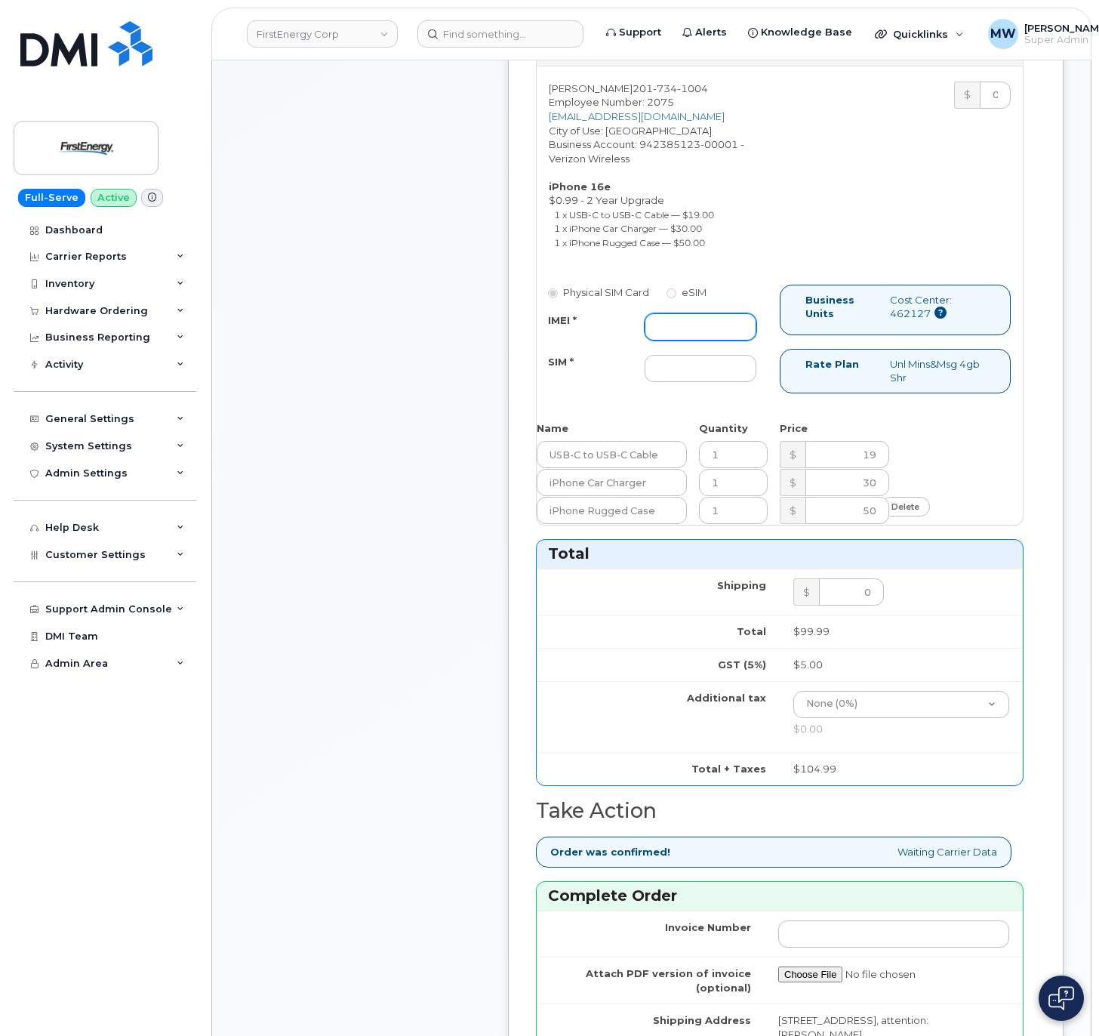
click at [703, 340] on input "IMEI *" at bounding box center [701, 326] width 112 height 27
paste input "355852810993415"
type input "355852810993415"
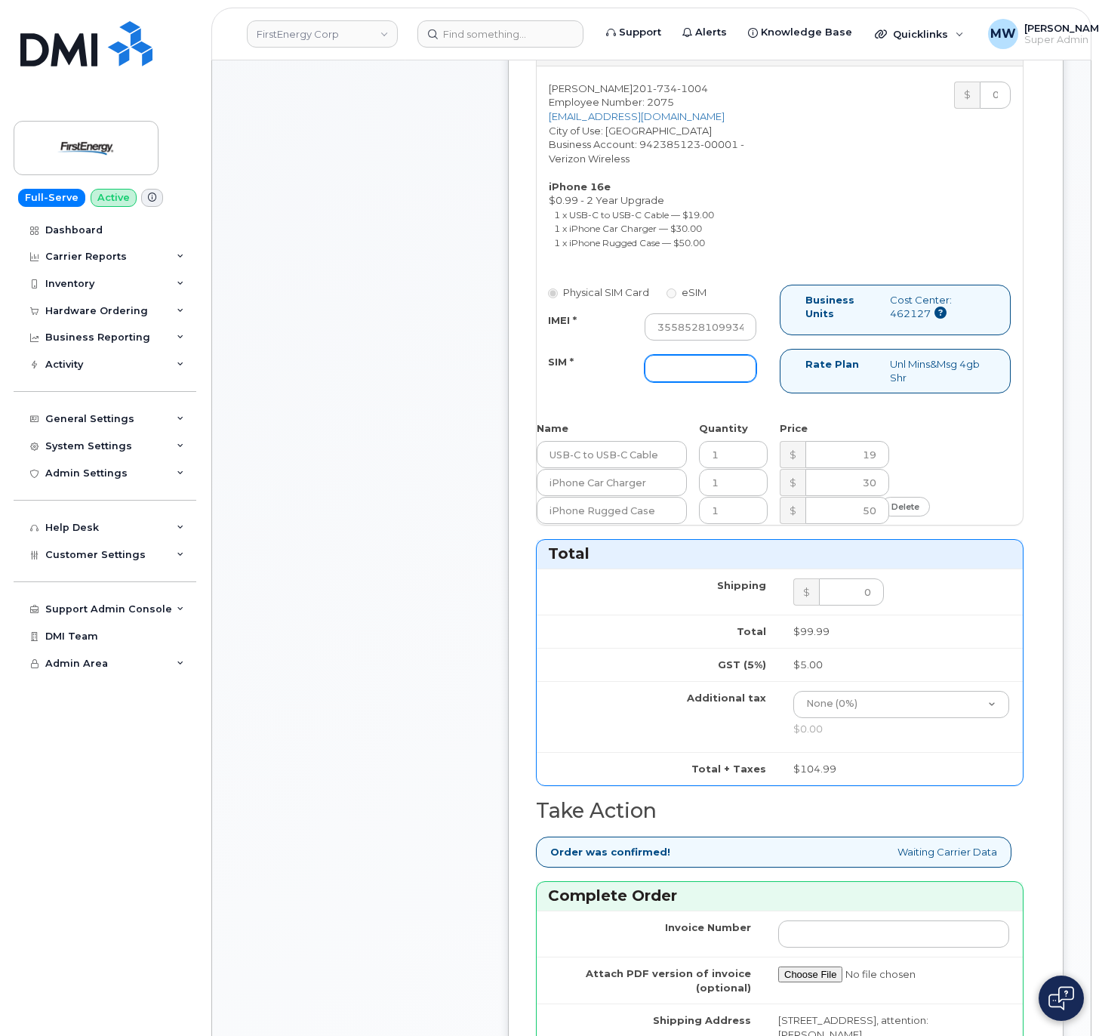
drag, startPoint x: 721, startPoint y: 402, endPoint x: 703, endPoint y: 412, distance: 20.3
click at [721, 382] on input "SIM *" at bounding box center [701, 368] width 112 height 27
type input "NA"
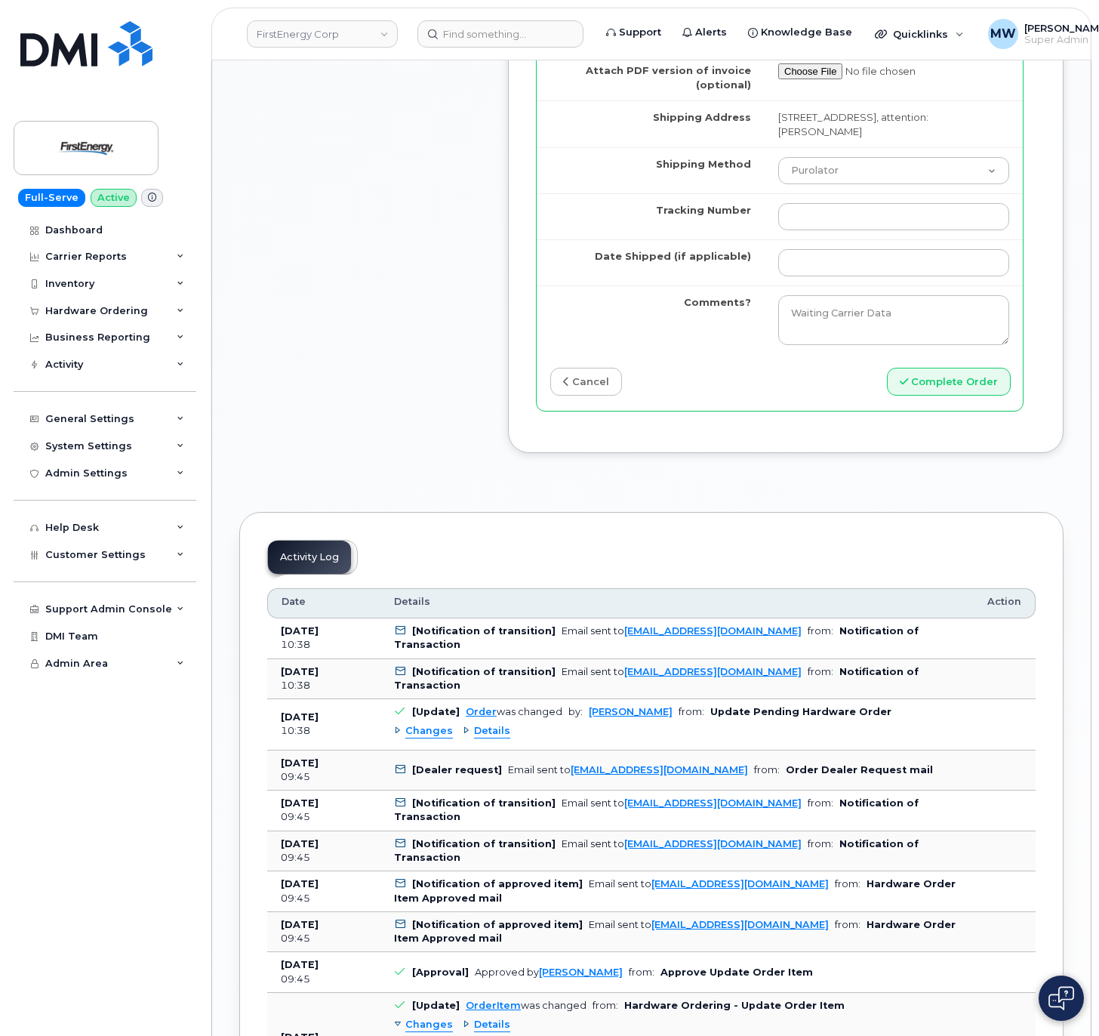
scroll to position [1509, 0]
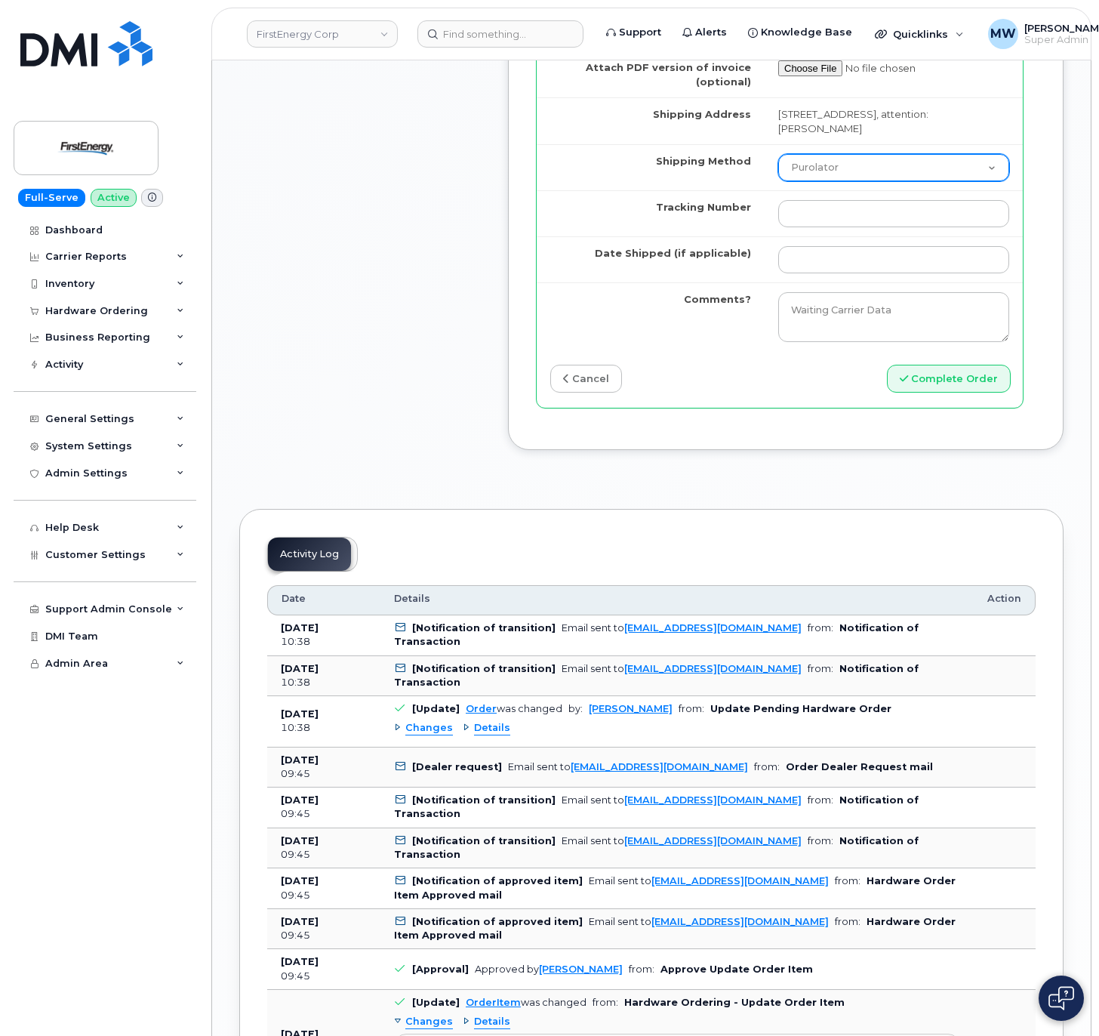
drag, startPoint x: 845, startPoint y: 214, endPoint x: 848, endPoint y: 236, distance: 22.1
click at [845, 181] on select "Purolator UPS FedEx Canada Post Courier Other Drop Off Pick Up" at bounding box center [893, 167] width 231 height 27
select select "UPS"
click at [778, 181] on select "Purolator UPS FedEx Canada Post Courier Other Drop Off Pick Up" at bounding box center [893, 167] width 231 height 27
click at [858, 236] on td at bounding box center [894, 213] width 258 height 46
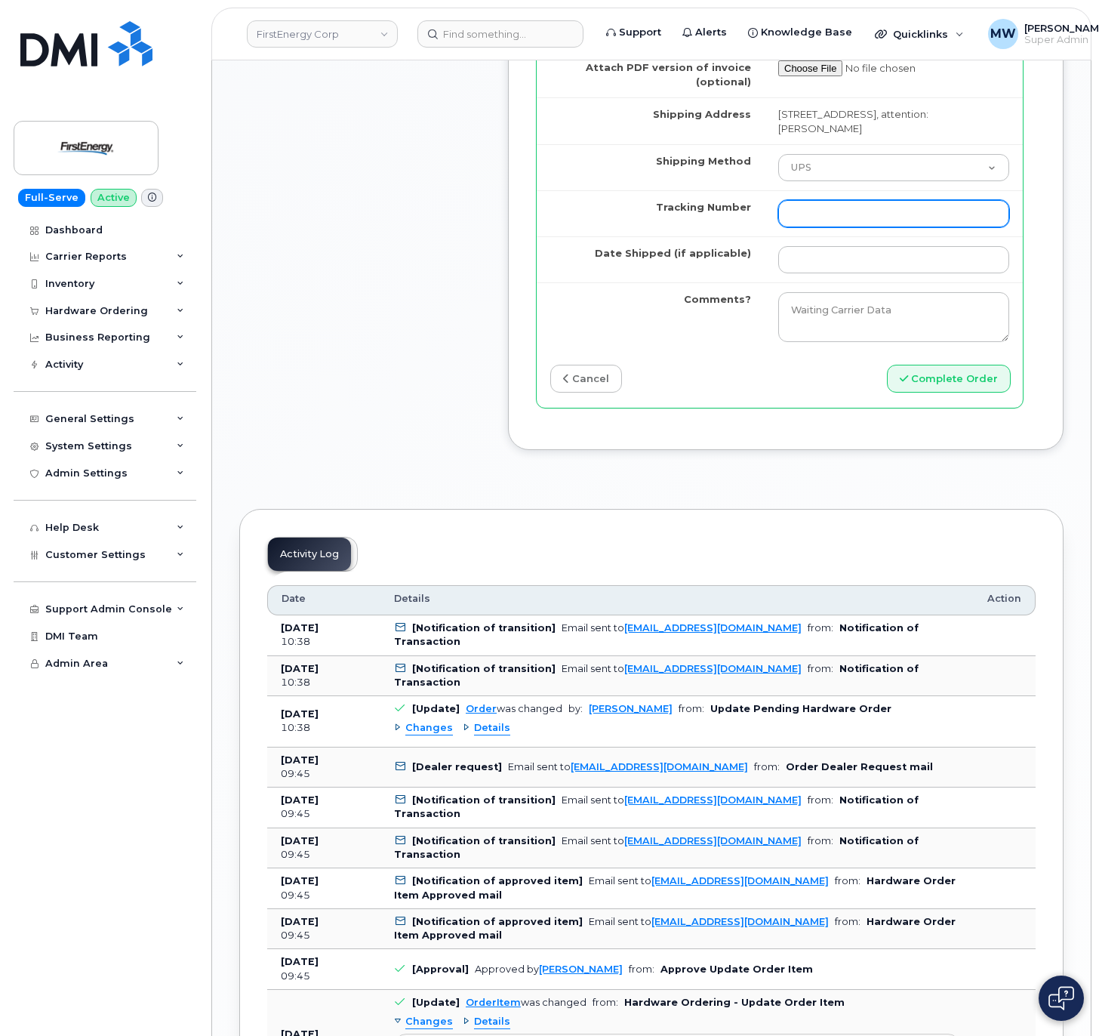
click at [870, 227] on input "Tracking Number" at bounding box center [893, 213] width 231 height 27
paste input "1Z3W39X62953209358"
type input "1Z3W39X62953209358"
click at [872, 273] on input "Date Shipped (if applicable)" at bounding box center [893, 259] width 231 height 27
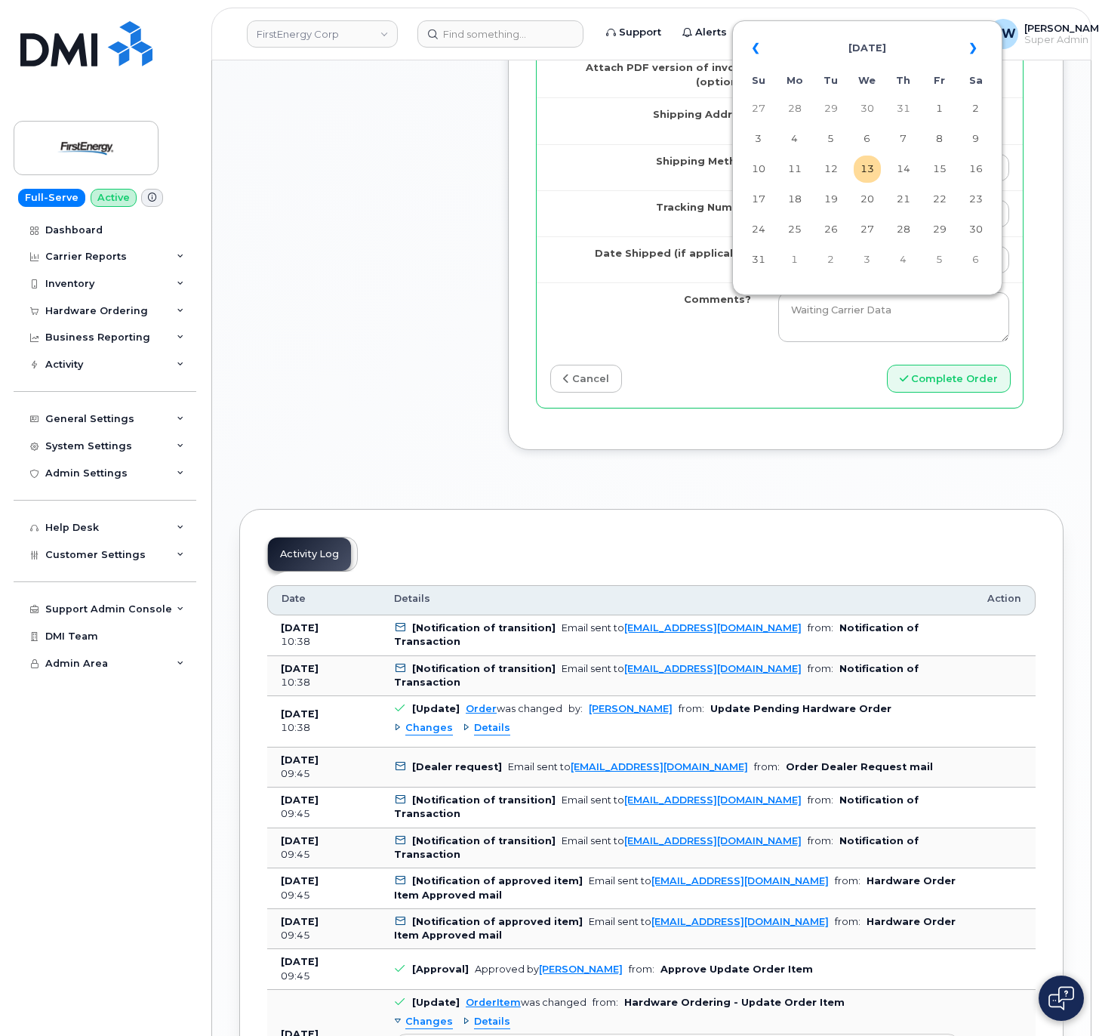
click at [802, 174] on td "11" at bounding box center [794, 168] width 27 height 27
type input "[DATE]"
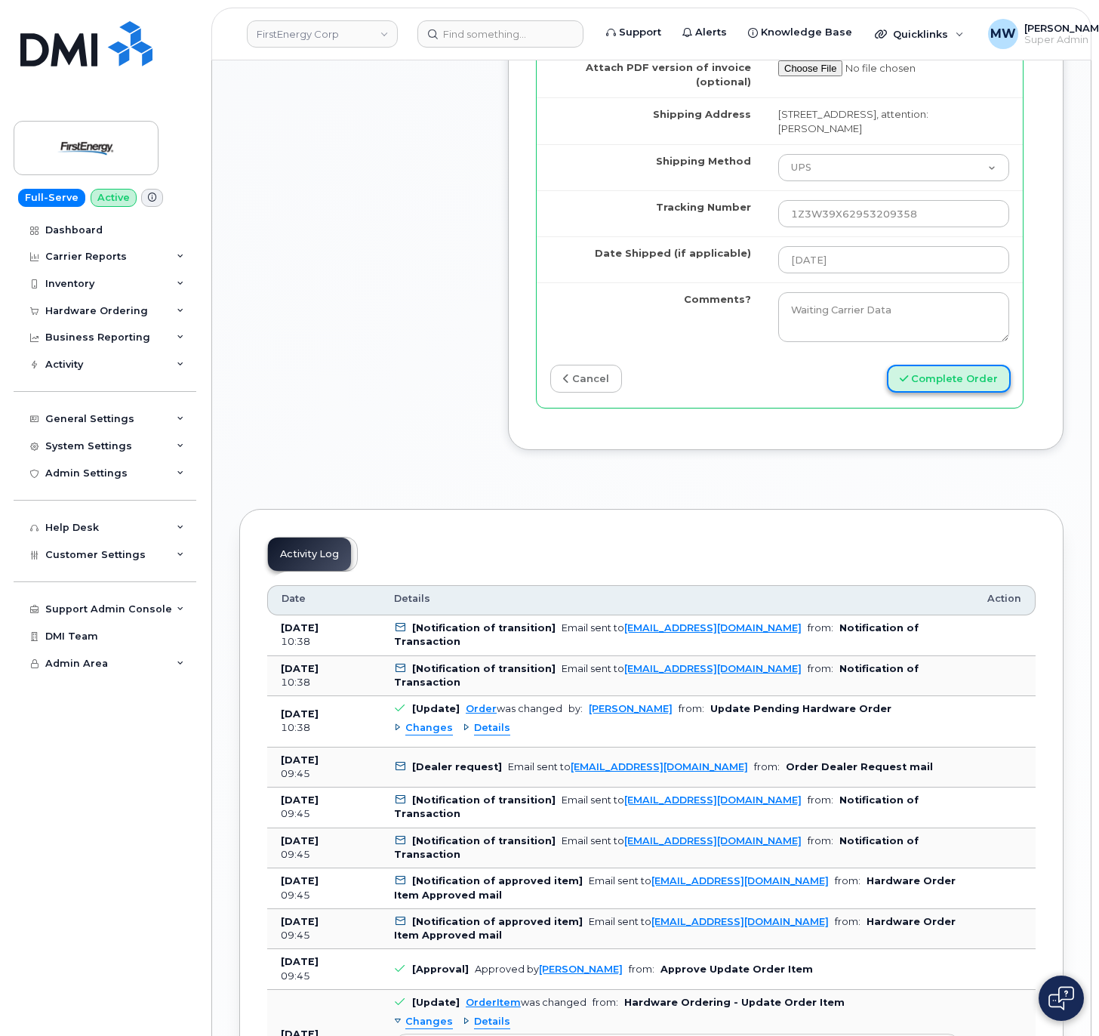
click at [977, 392] on button "Complete Order" at bounding box center [949, 379] width 124 height 28
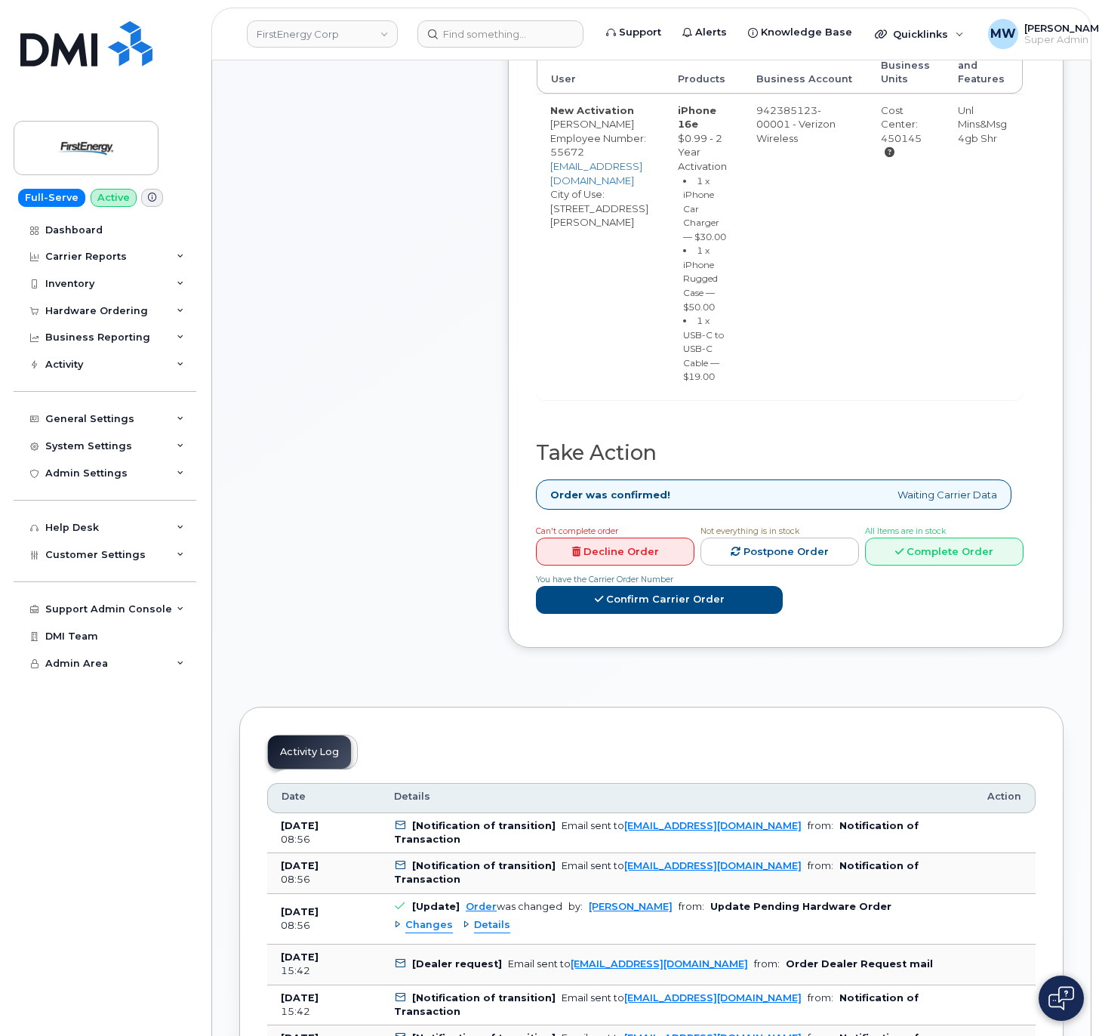
scroll to position [604, 0]
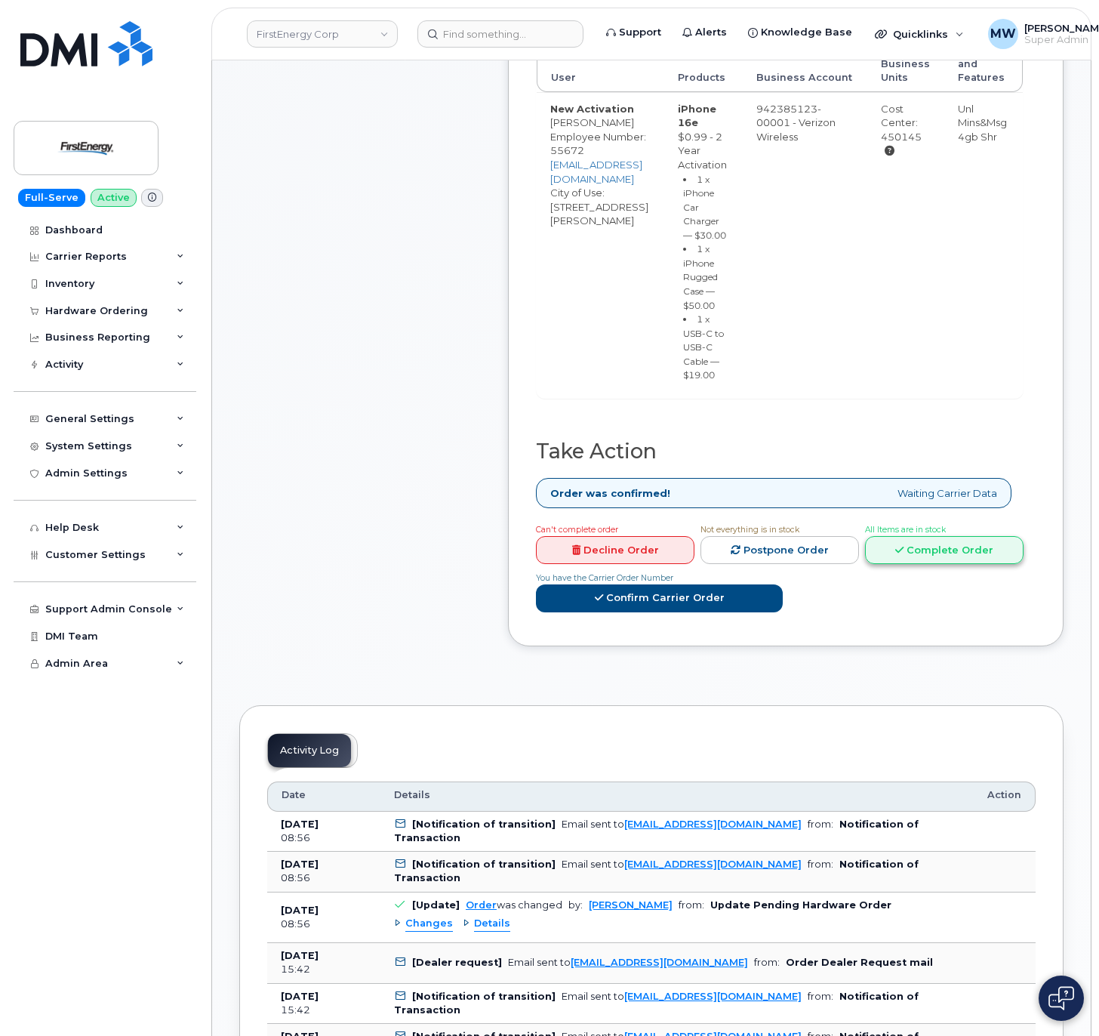
click at [931, 564] on link "Complete Order" at bounding box center [944, 550] width 158 height 28
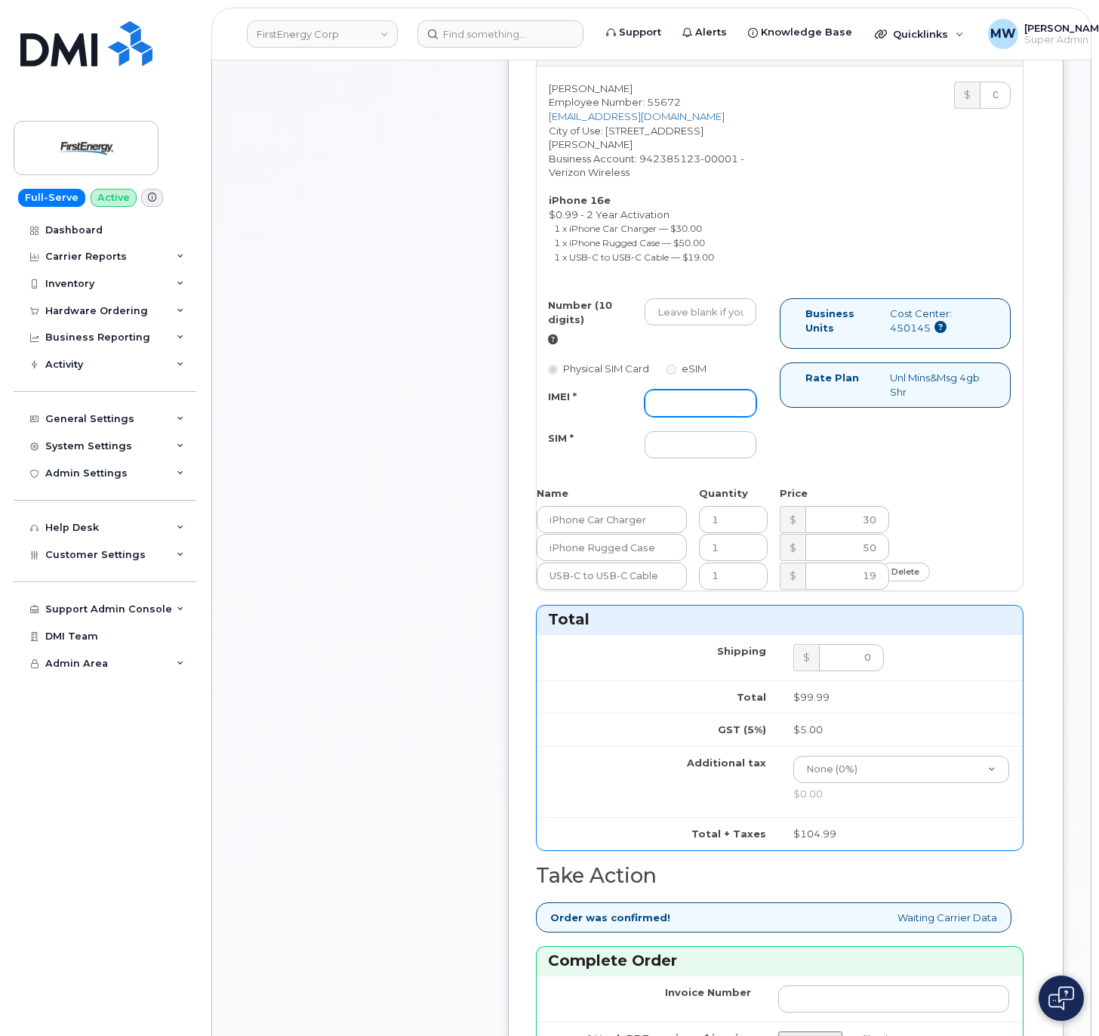
drag, startPoint x: 691, startPoint y: 420, endPoint x: 687, endPoint y: 435, distance: 16.3
click at [691, 417] on input "IMEI *" at bounding box center [701, 402] width 112 height 27
paste input "355852810599014"
type input "355852810599014"
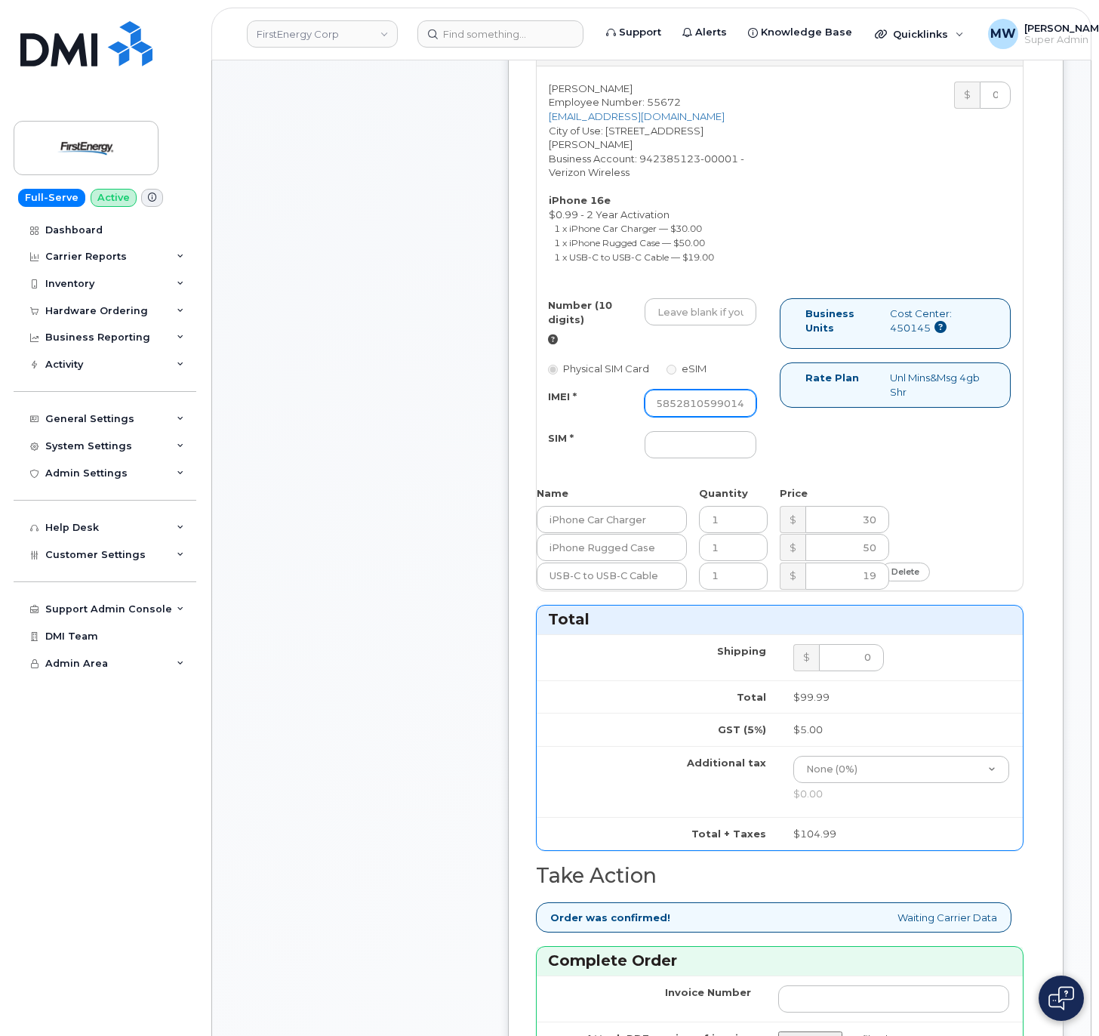
scroll to position [0, 0]
click at [709, 319] on input "Number (10 digits)" at bounding box center [701, 311] width 112 height 27
paste input "8149231366"
type input "8149231366"
click at [697, 458] on input "SIM *" at bounding box center [701, 444] width 112 height 27
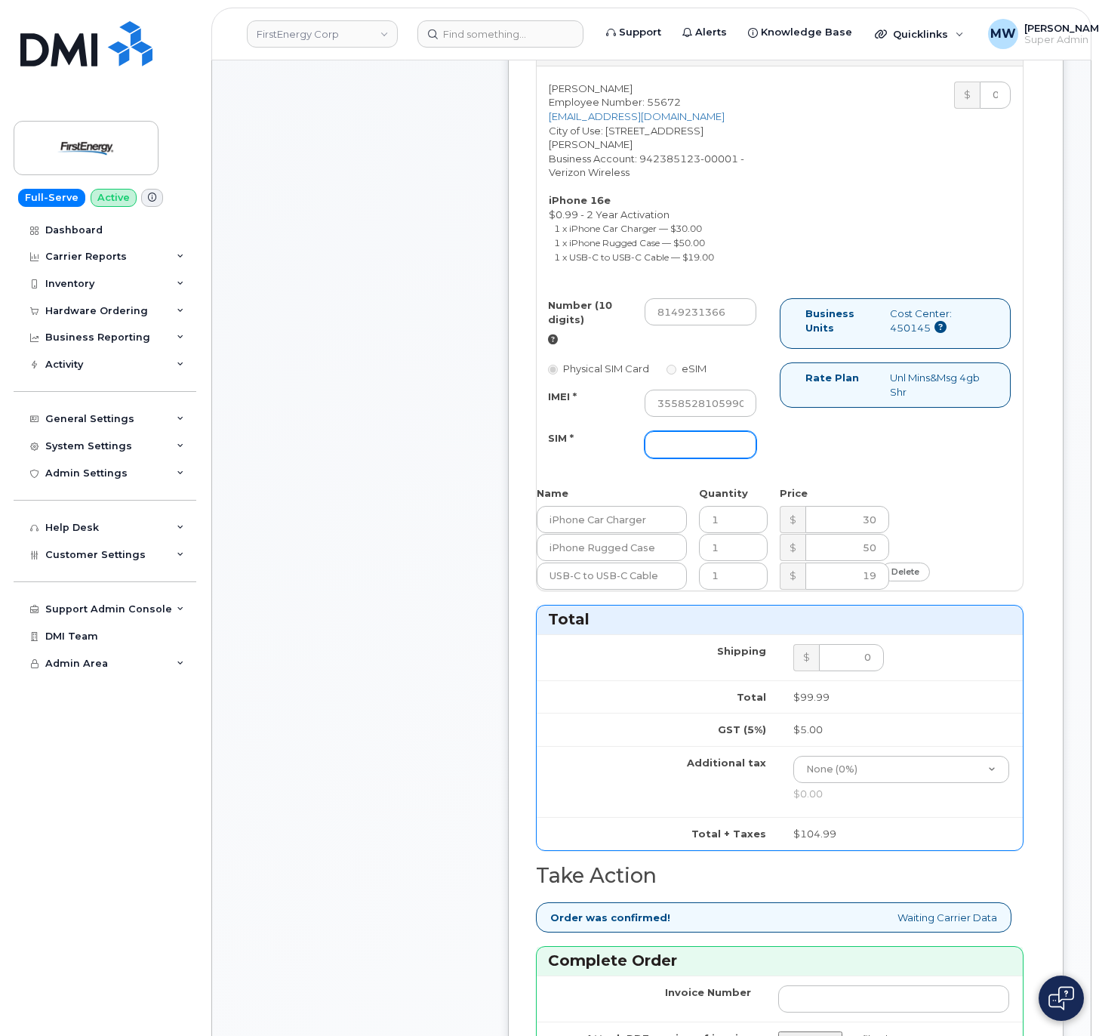
type input "NA"
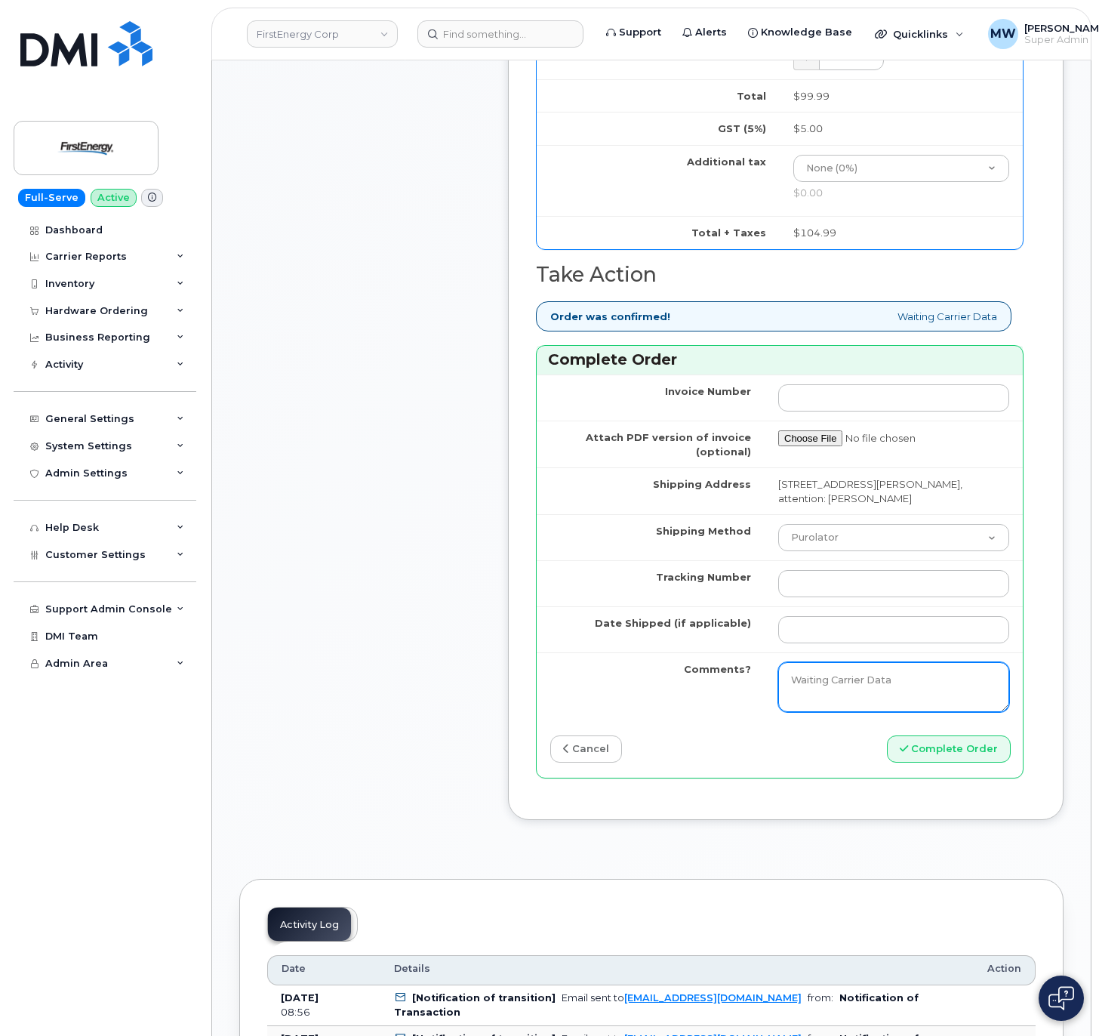
scroll to position [1359, 0]
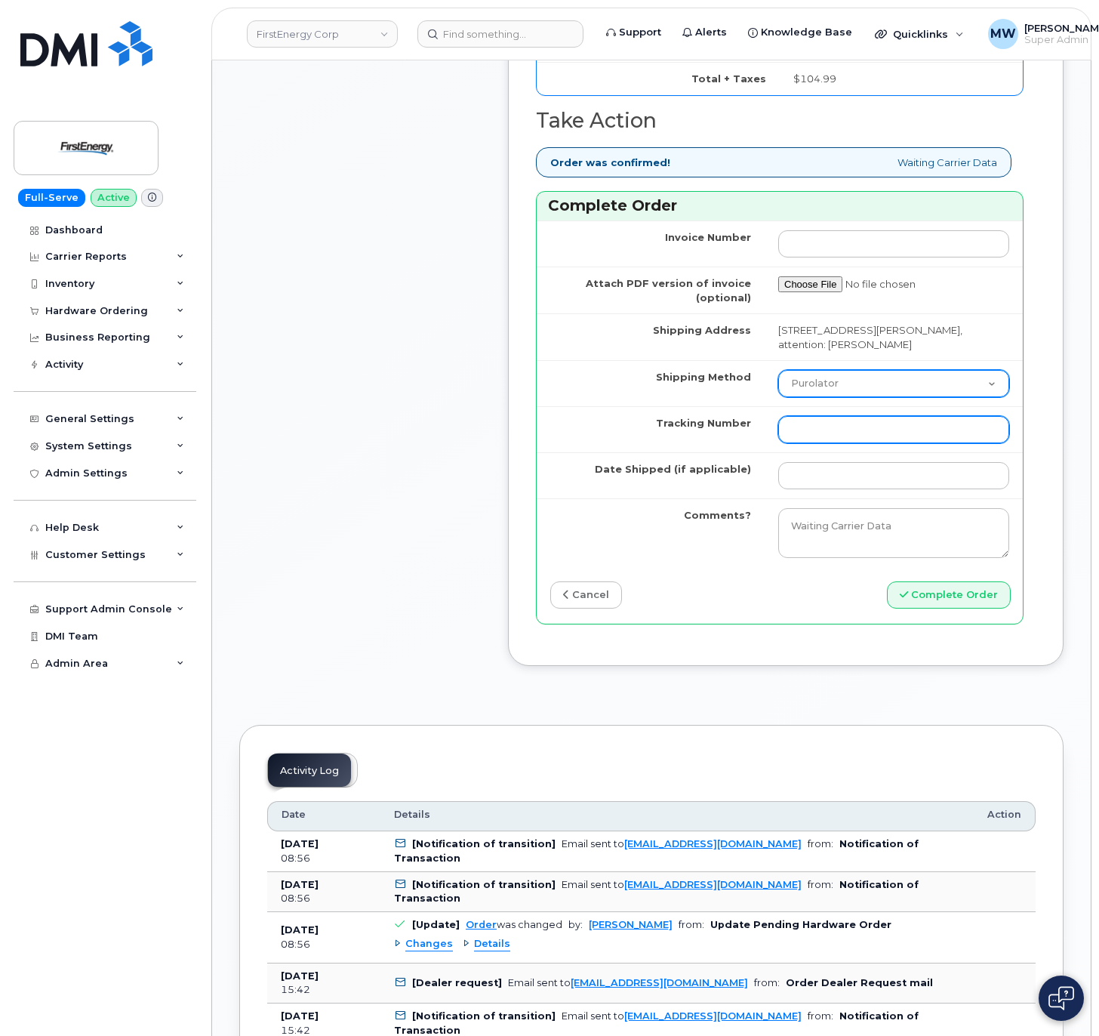
drag, startPoint x: 882, startPoint y: 420, endPoint x: 876, endPoint y: 444, distance: 25.1
click at [876, 444] on tbody "Invoice Number Attach PDF version of invoice (optional) Shipping Address 5404 E…" at bounding box center [780, 393] width 486 height 346
select select "UPS"
click at [778, 397] on select "Purolator UPS FedEx Canada Post Courier Other Drop Off Pick Up" at bounding box center [893, 383] width 231 height 27
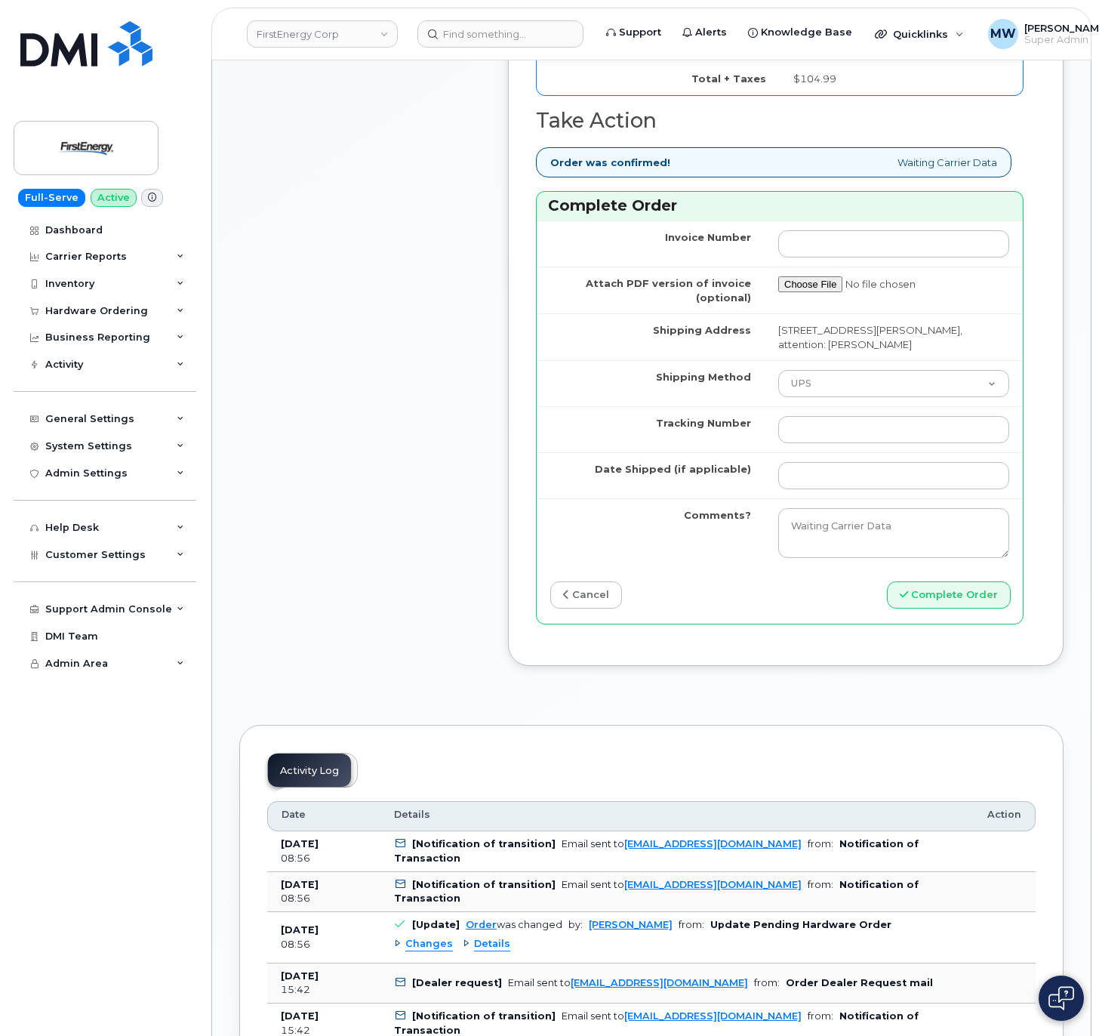
click at [858, 452] on td at bounding box center [894, 429] width 258 height 46
drag, startPoint x: 862, startPoint y: 442, endPoint x: 866, endPoint y: 479, distance: 37.2
click at [863, 445] on td at bounding box center [894, 429] width 258 height 46
click at [862, 443] on input "Tracking Number" at bounding box center [893, 429] width 231 height 27
paste input "1Z3W39X62953206986"
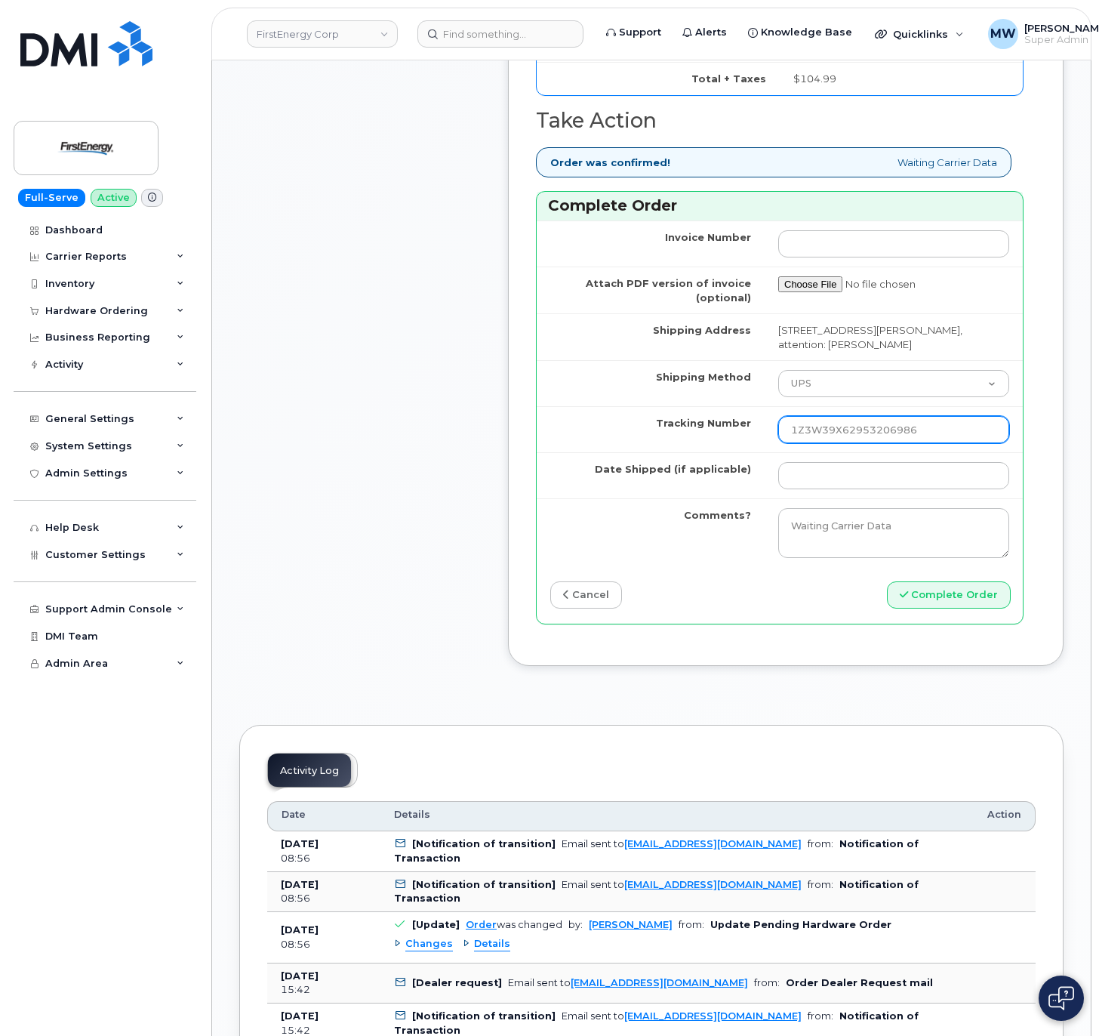
type input "1Z3W39X62953206986"
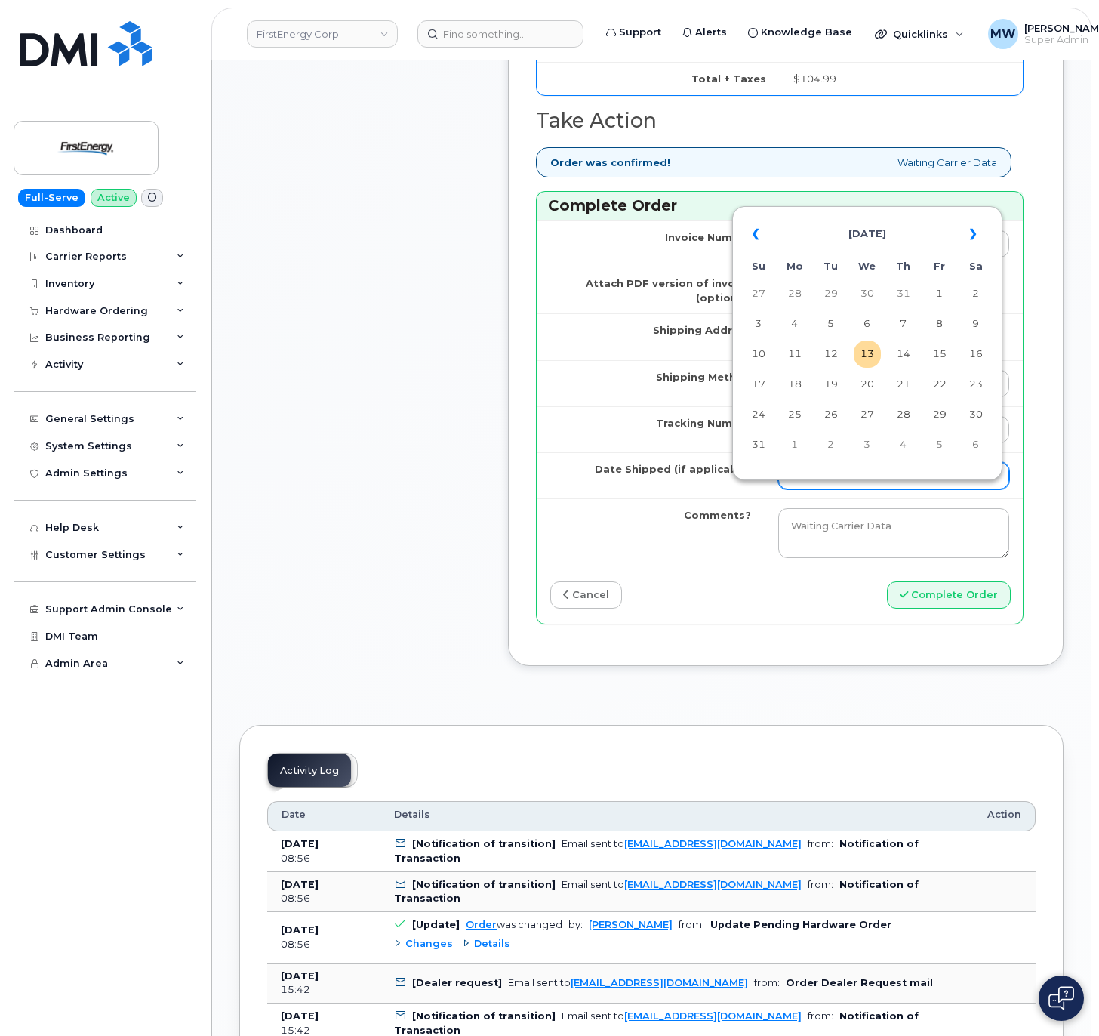
drag, startPoint x: 818, startPoint y: 500, endPoint x: 802, endPoint y: 506, distance: 17.4
click at [818, 489] on input "Date Shipped (if applicable)" at bounding box center [893, 475] width 231 height 27
click at [858, 364] on td "13" at bounding box center [867, 353] width 27 height 27
type input "2025-08-13"
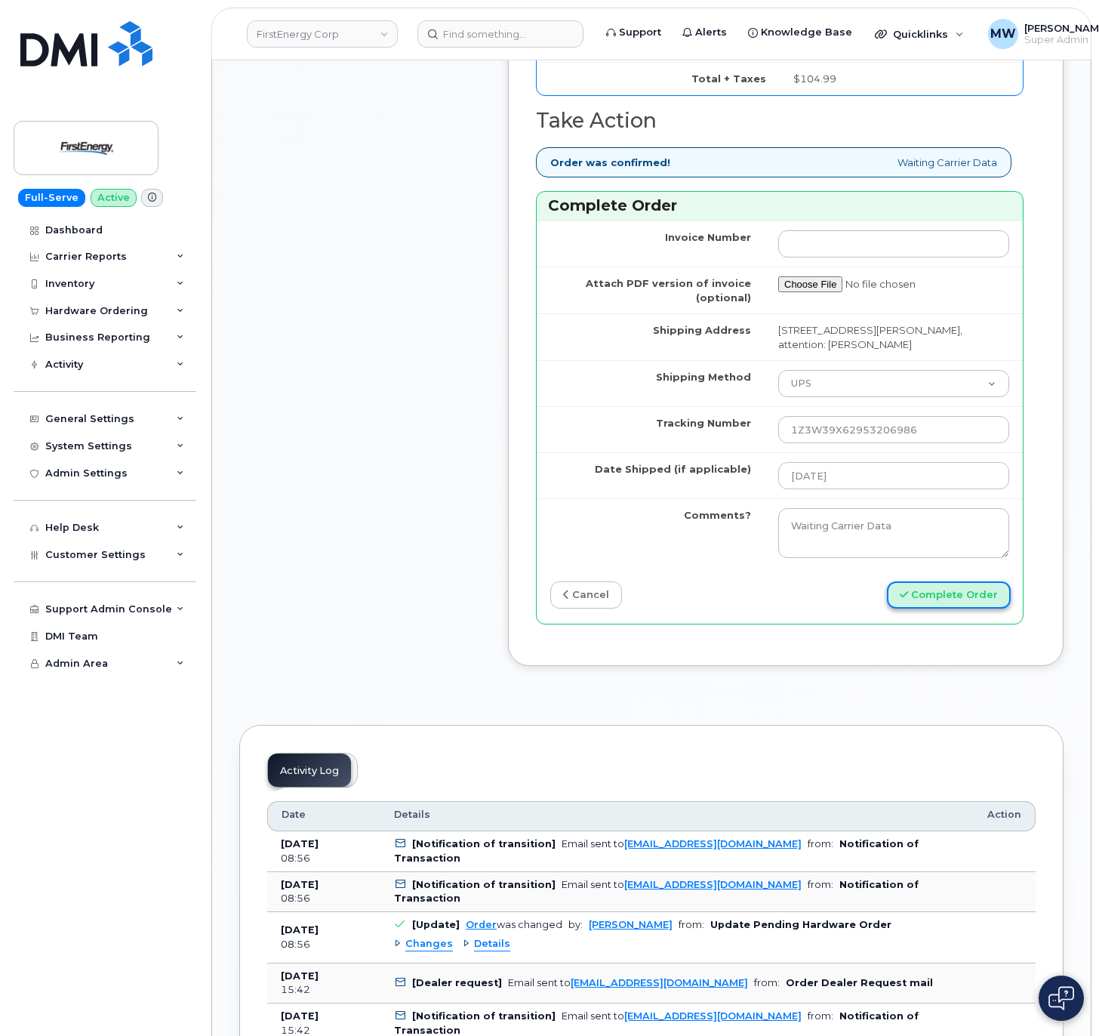
click at [946, 609] on button "Complete Order" at bounding box center [949, 595] width 124 height 28
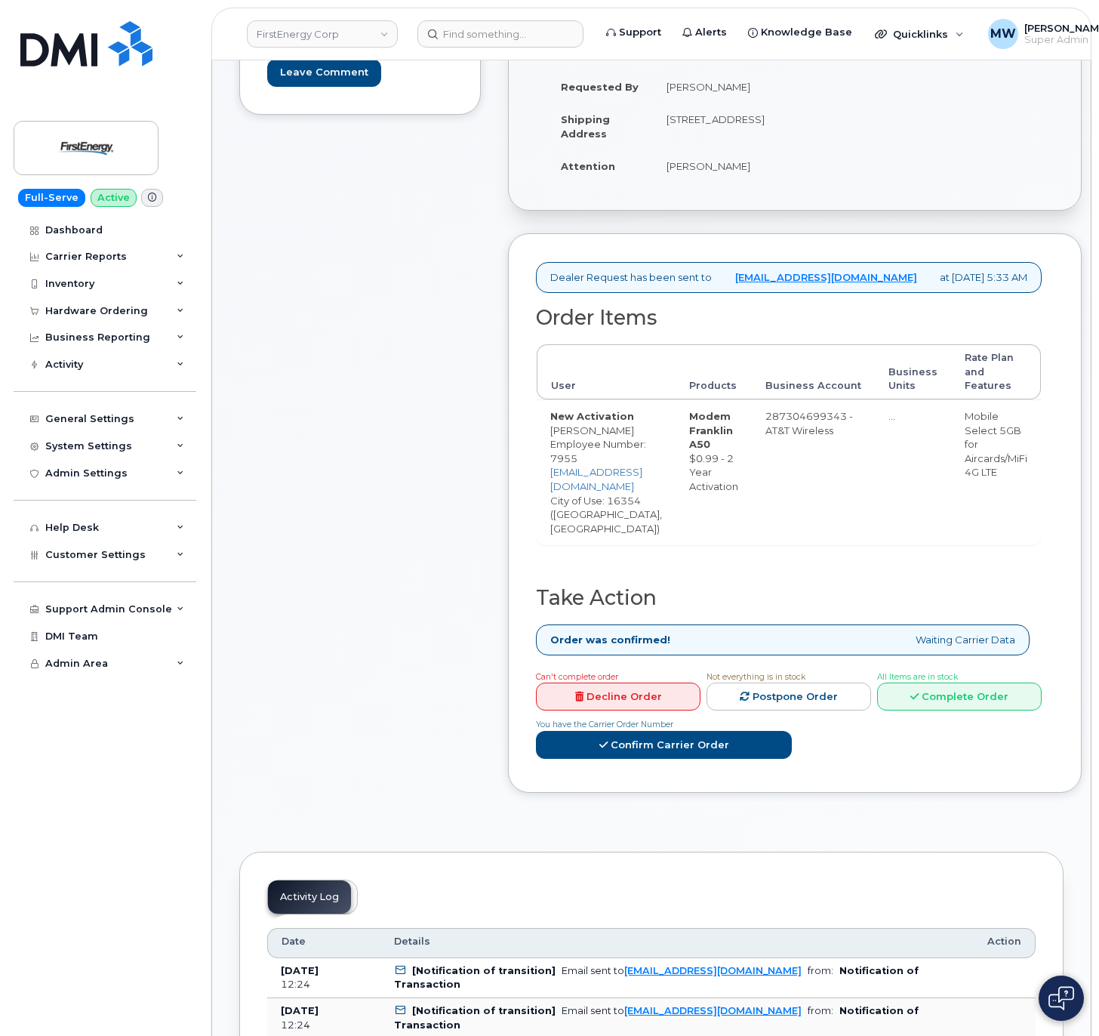
scroll to position [302, 0]
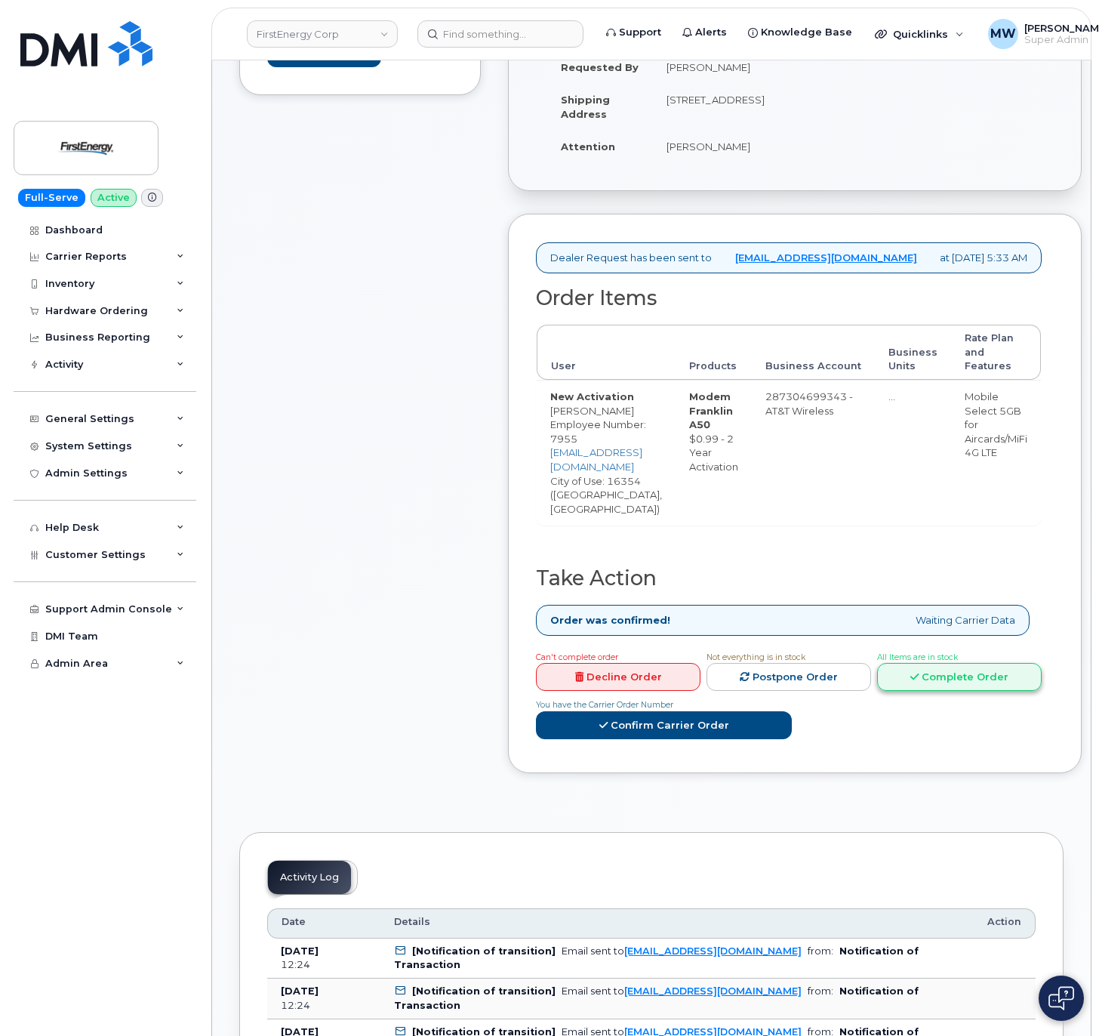
click at [946, 677] on link "Complete Order" at bounding box center [959, 677] width 165 height 28
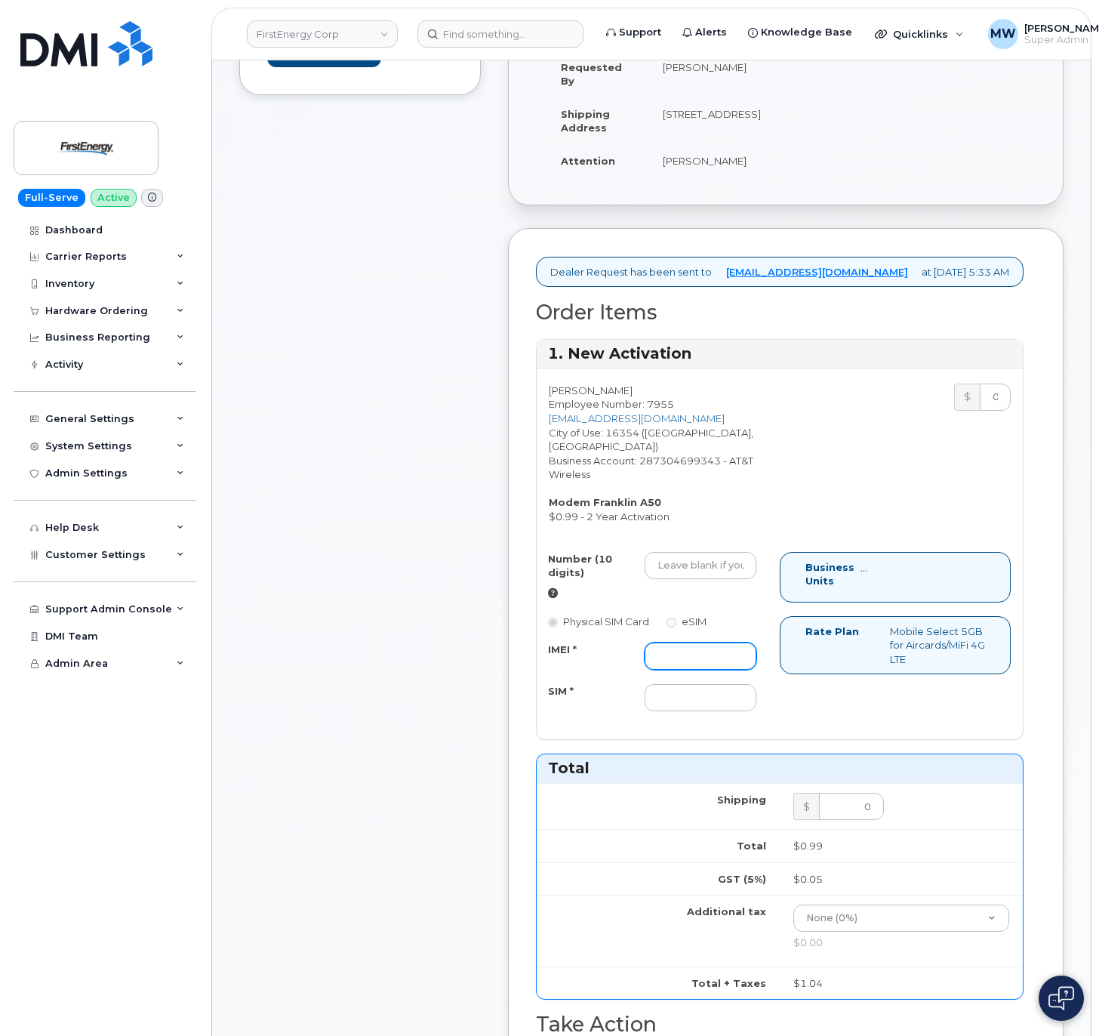
click at [713, 669] on input "IMEI *" at bounding box center [701, 655] width 112 height 27
paste input "016532001107873"
type input "016532001107873"
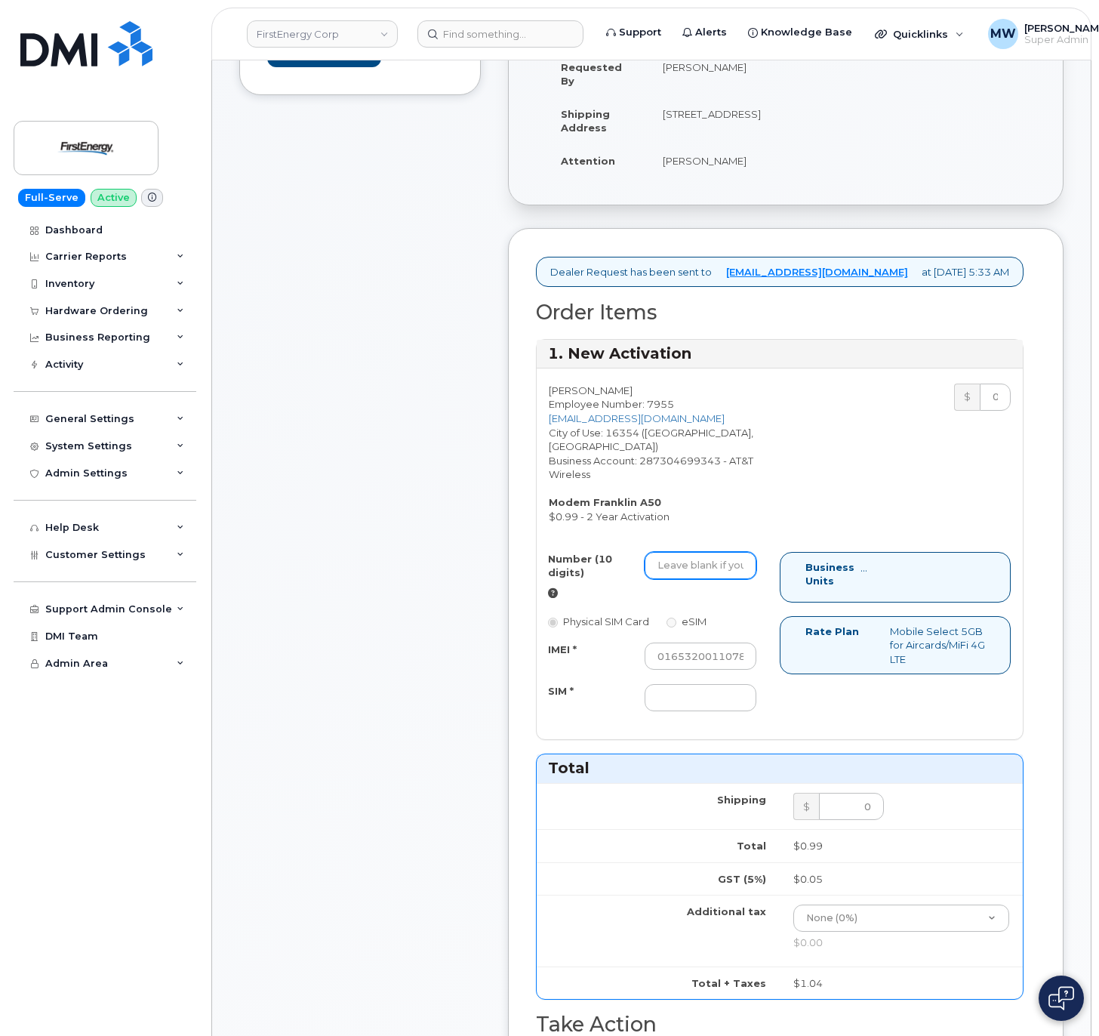
drag, startPoint x: 725, startPoint y: 560, endPoint x: 729, endPoint y: 581, distance: 21.6
click at [725, 561] on div "Luke A Rex Employee Number: 7955 lrex@firstenergycorp.com City of Use: 16354 (T…" at bounding box center [780, 553] width 486 height 371
click at [729, 579] on input "Number (10 digits)" at bounding box center [701, 565] width 112 height 27
paste input "814-564-9004"
type input "8145649004"
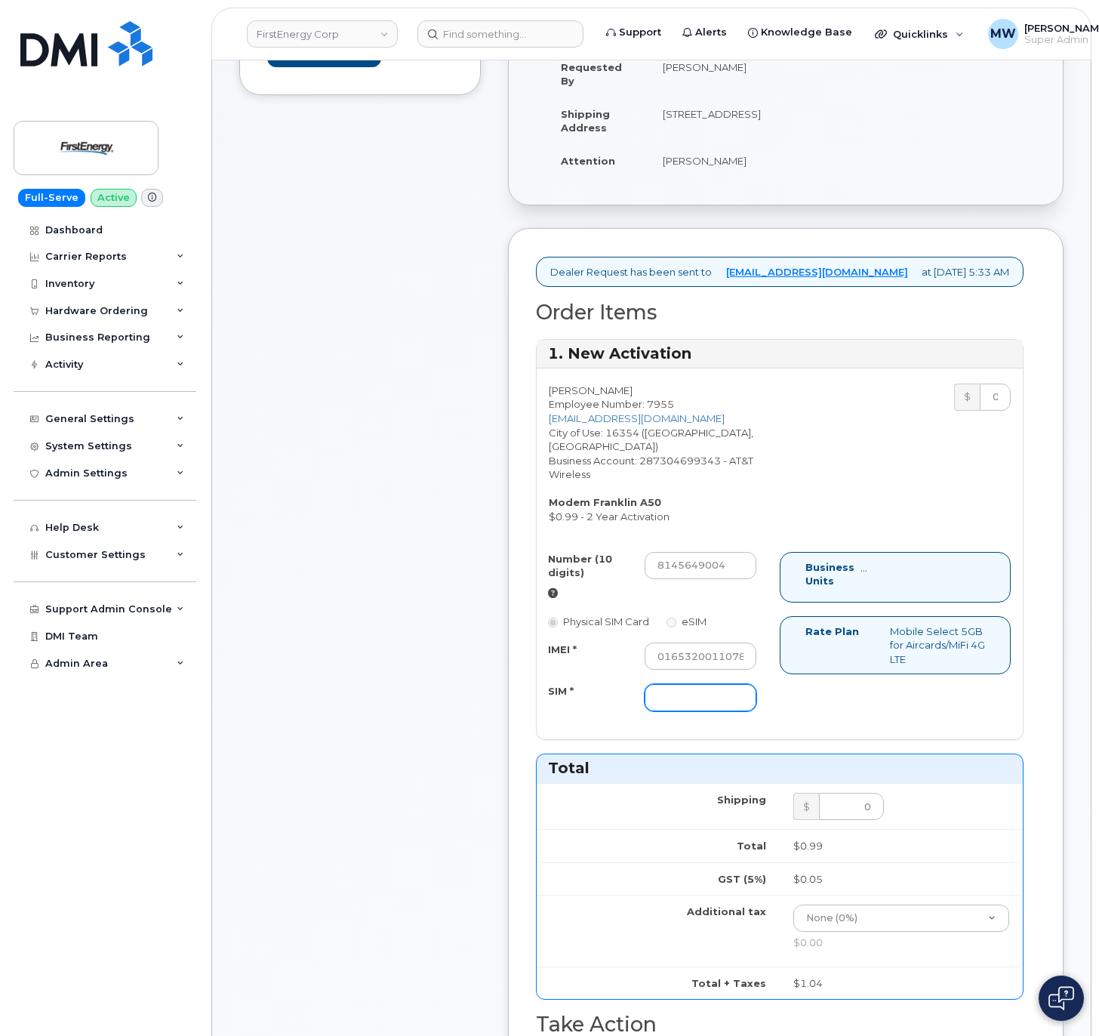
drag, startPoint x: 681, startPoint y: 693, endPoint x: 679, endPoint y: 713, distance: 20.5
click at [681, 702] on div "IMEI * 016532001107873 SIM *" at bounding box center [652, 676] width 231 height 69
drag, startPoint x: 679, startPoint y: 713, endPoint x: 679, endPoint y: 701, distance: 12.1
click at [679, 711] on input "SIM *" at bounding box center [701, 697] width 112 height 27
paste input "89012804331652324662"
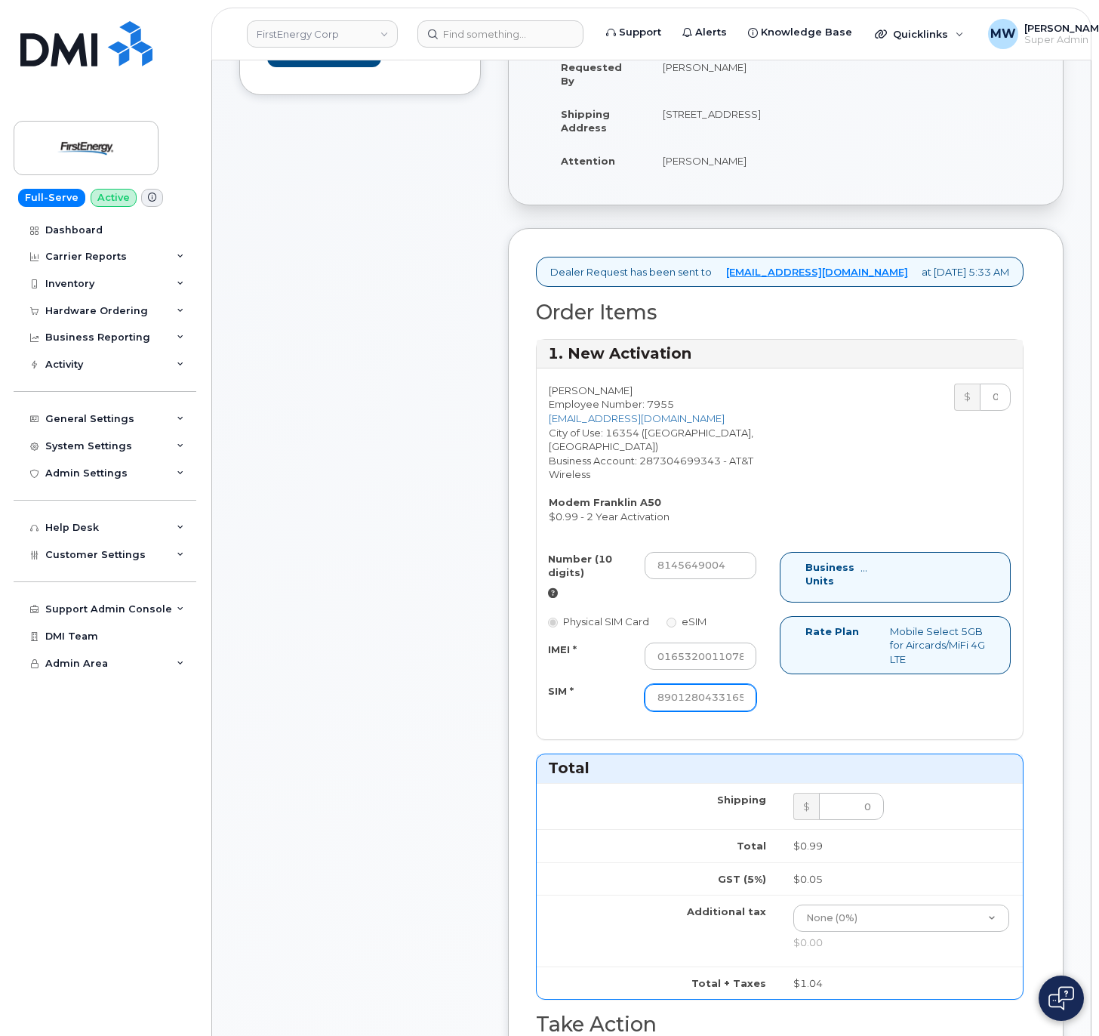
scroll to position [0, 51]
type input "89012804331652324662"
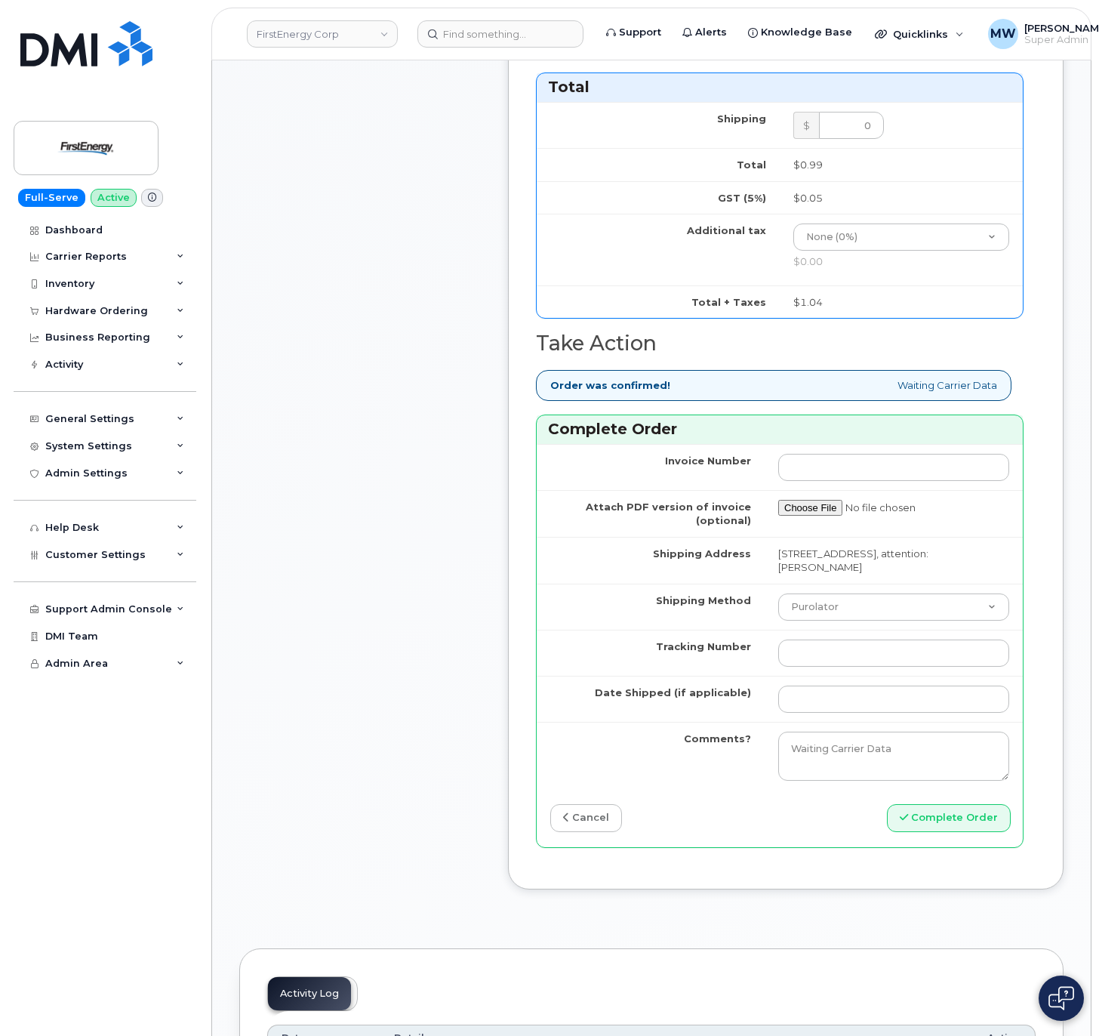
scroll to position [1057, 0]
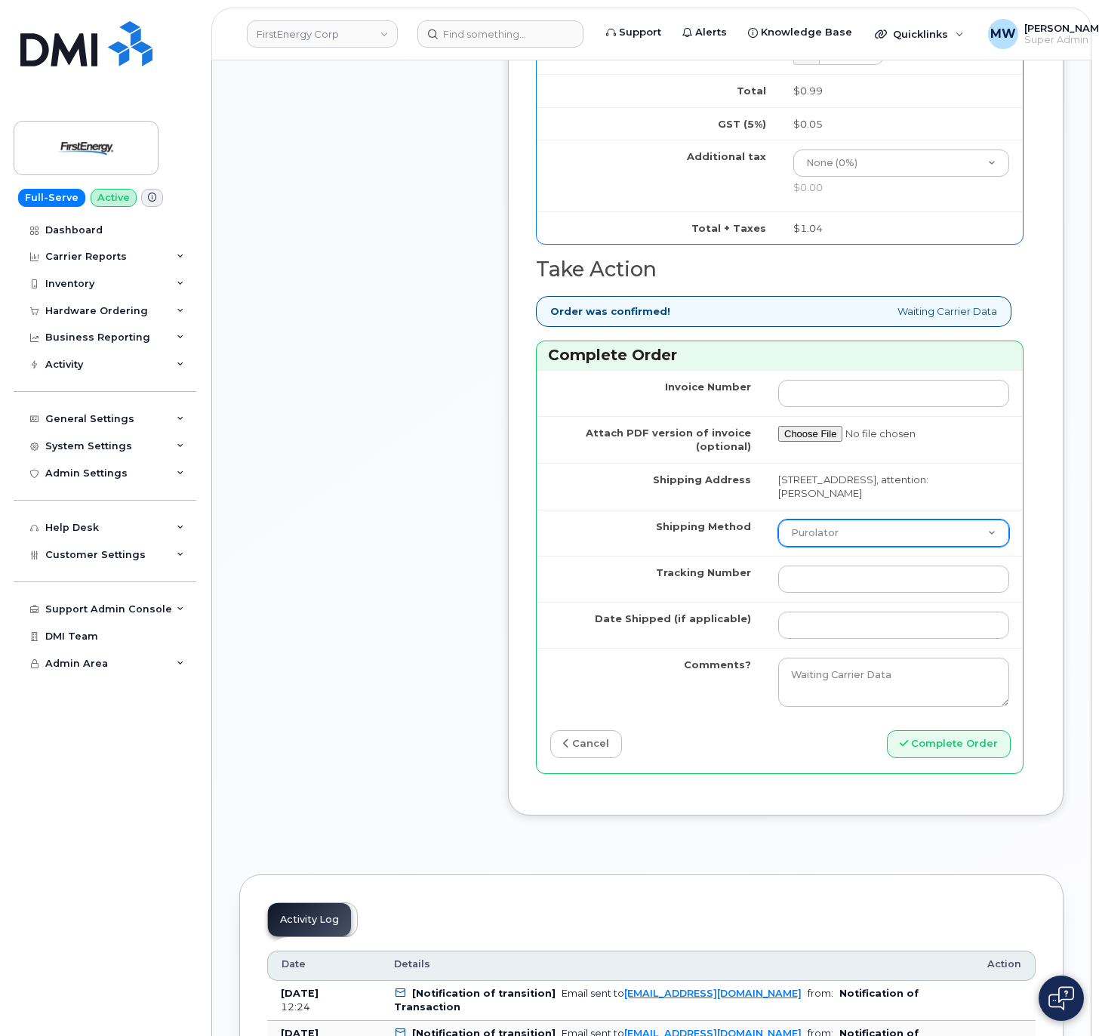
click at [836, 546] on select "Purolator UPS FedEx Canada Post Courier Other Drop Off Pick Up" at bounding box center [893, 532] width 231 height 27
select select "UPS"
click at [778, 546] on select "Purolator UPS FedEx Canada Post Courier Other Drop Off Pick Up" at bounding box center [893, 532] width 231 height 27
click at [833, 592] on input "Tracking Number" at bounding box center [893, 578] width 231 height 27
paste input "1Z1WE1711372065241"
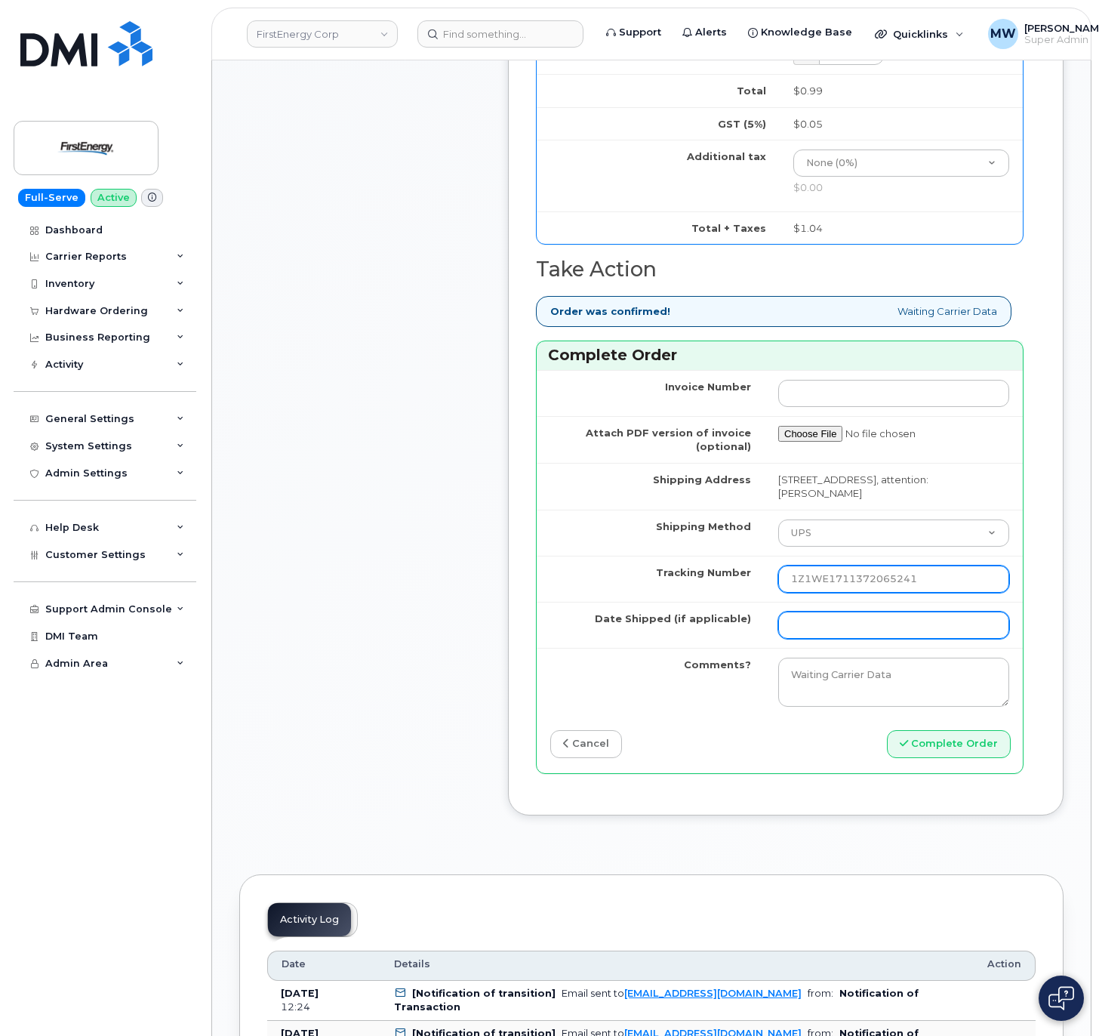
type input "1Z1WE1711372065241"
click at [854, 639] on input "Date Shipped (if applicable)" at bounding box center [893, 624] width 231 height 27
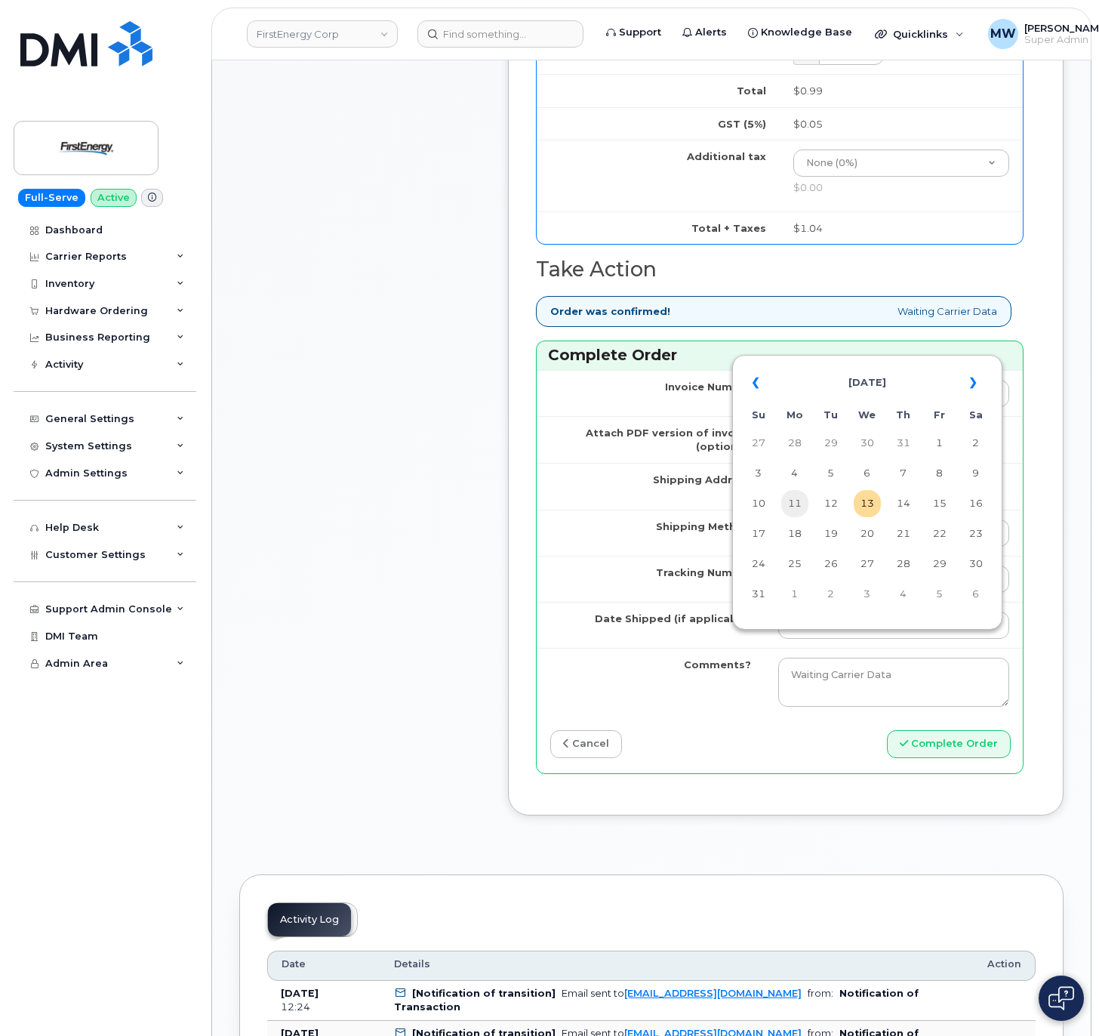
click at [808, 502] on td "11" at bounding box center [794, 503] width 27 height 27
type input "[DATE]"
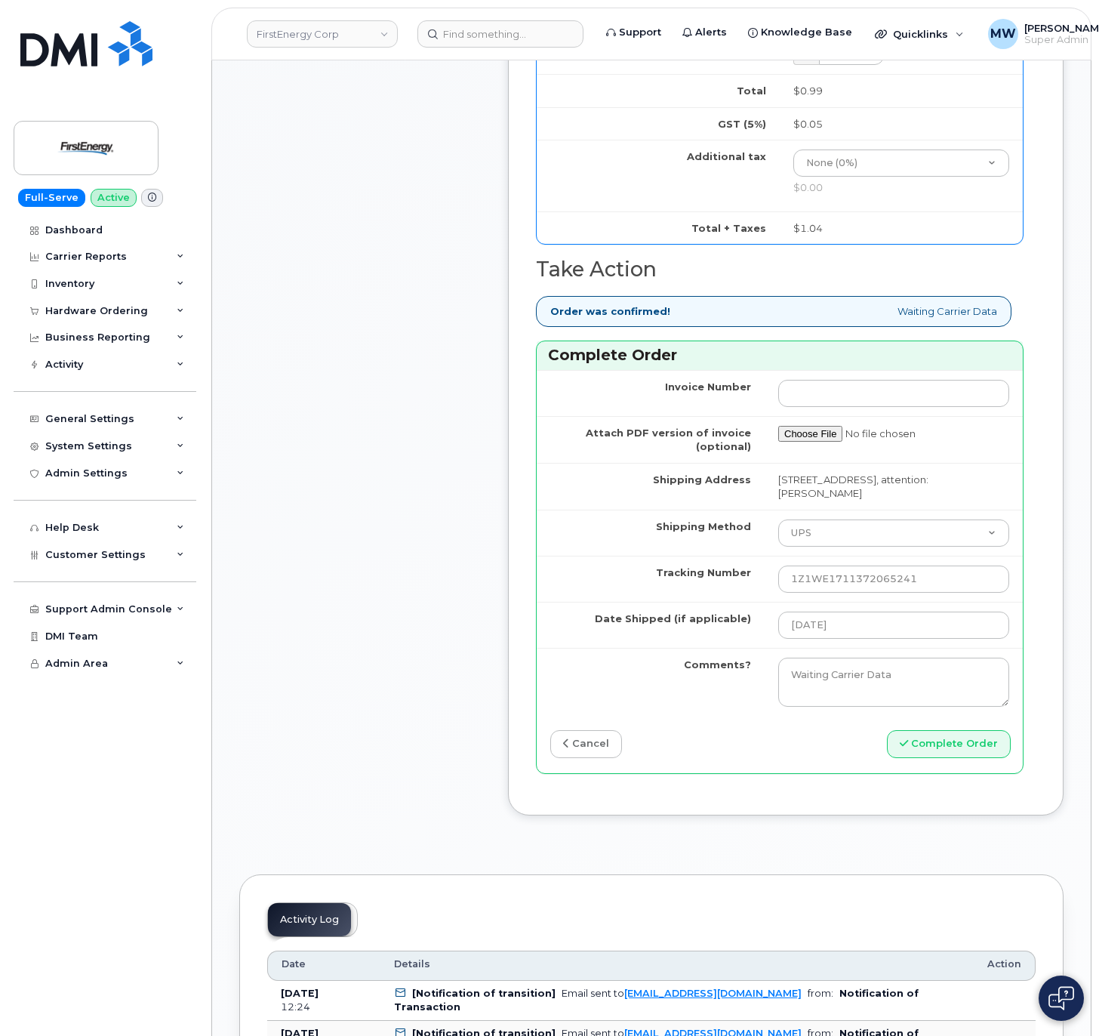
click at [946, 773] on div "Invoice Number Attach PDF version of invoice (optional) Shipping Address 17365 …" at bounding box center [780, 571] width 486 height 403
click at [939, 758] on button "Complete Order" at bounding box center [949, 744] width 124 height 28
